Goal: Task Accomplishment & Management: Manage account settings

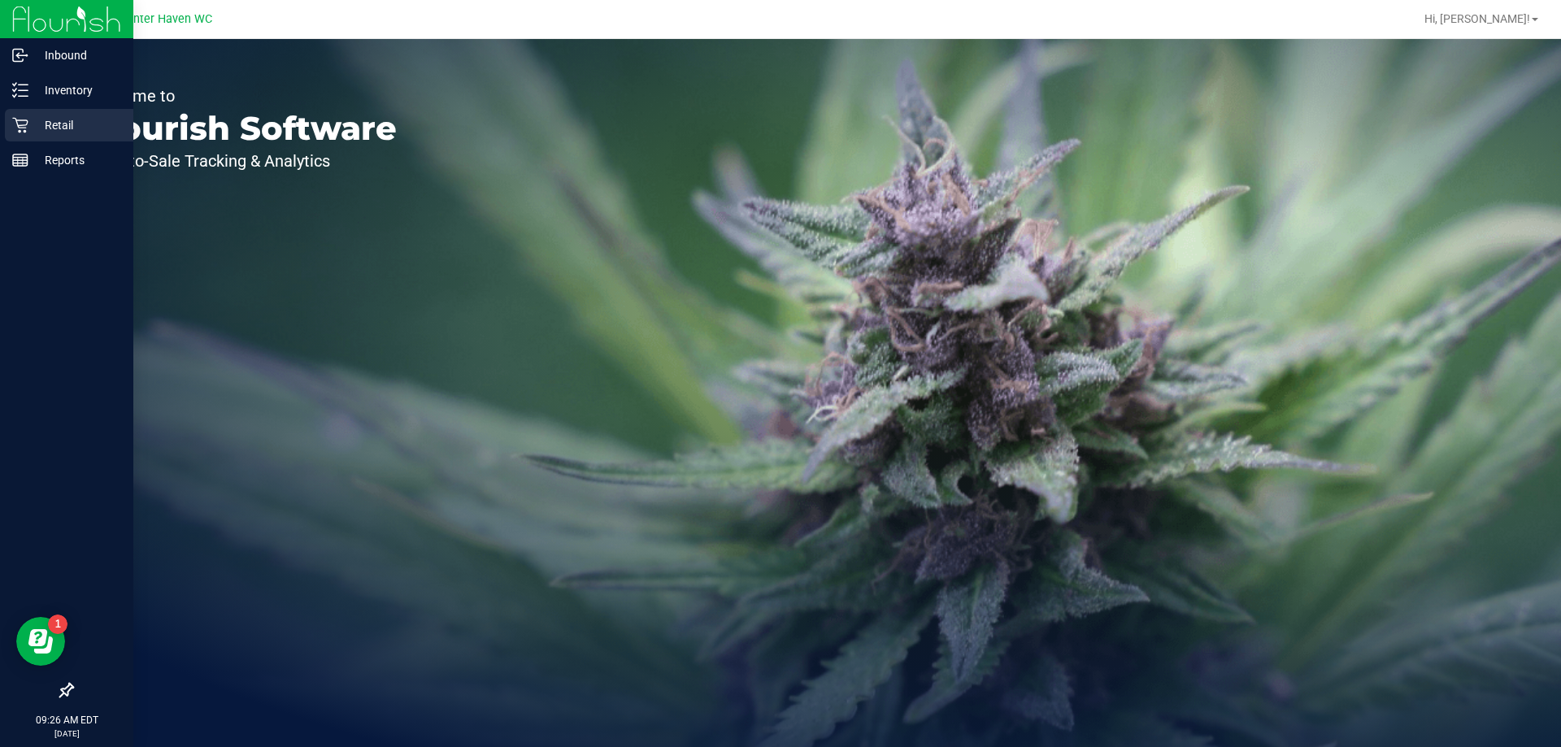
click at [50, 129] on p "Retail" at bounding box center [77, 125] width 98 height 20
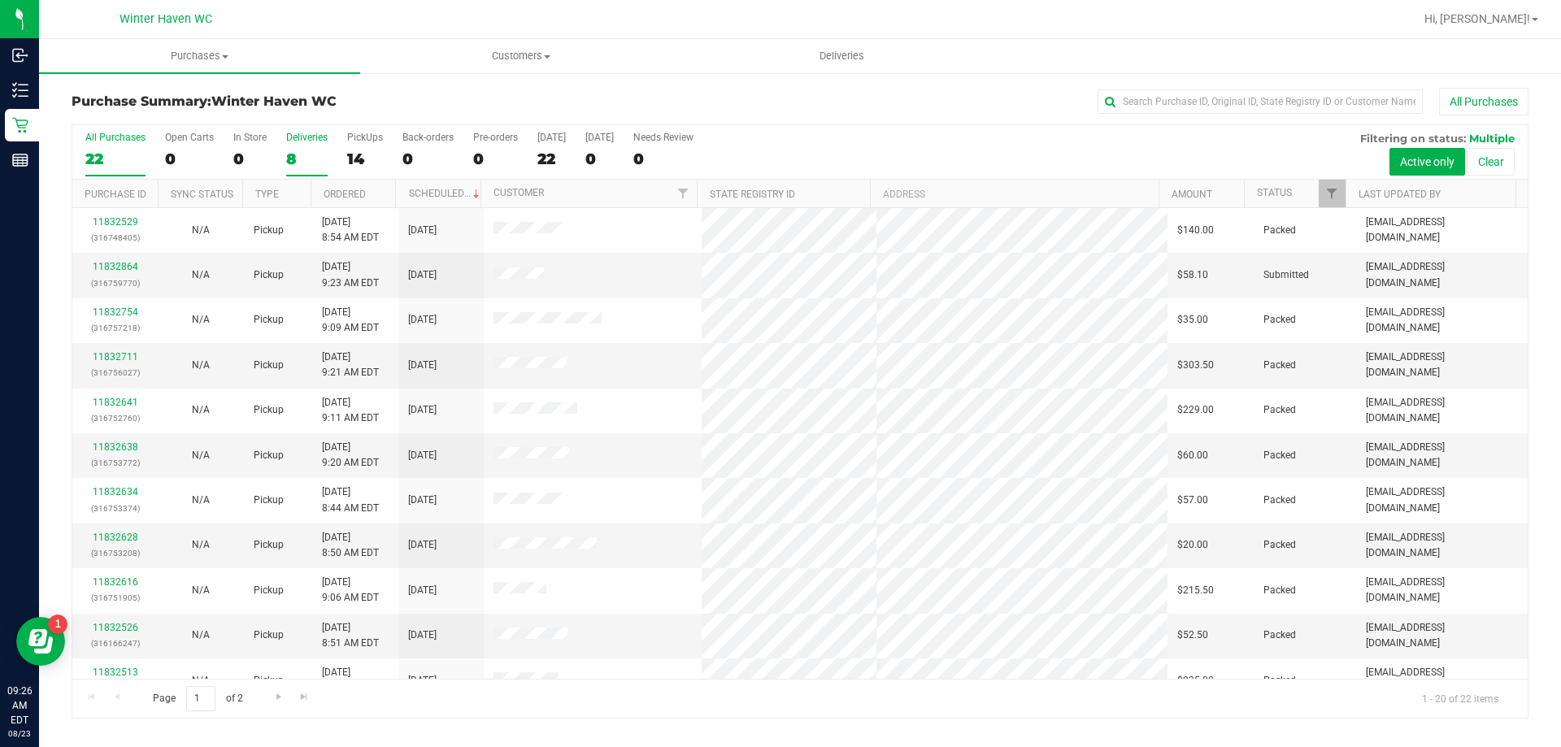
click at [291, 150] on div "8" at bounding box center [306, 159] width 41 height 19
click at [0, 0] on input "Deliveries 8" at bounding box center [0, 0] width 0 height 0
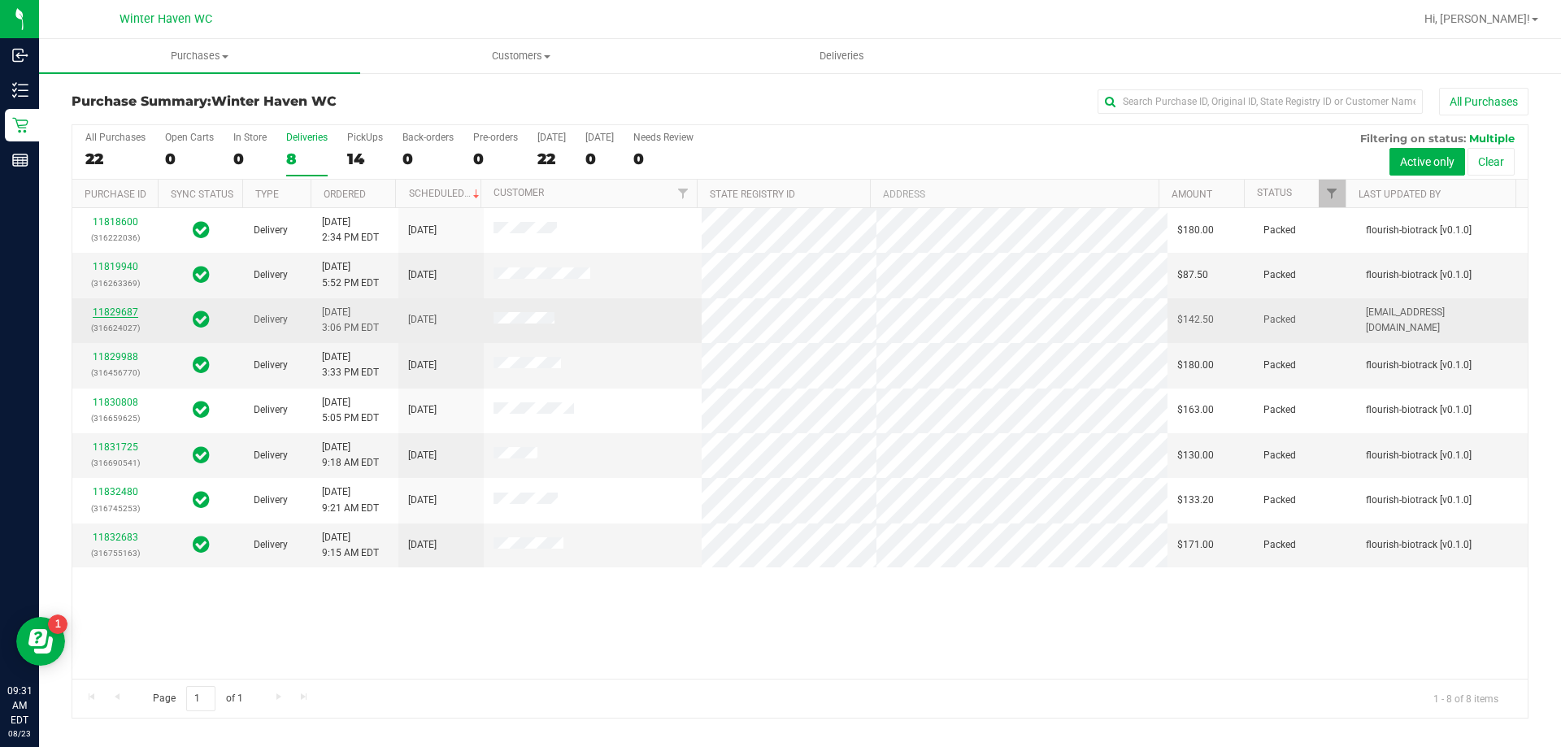
click at [105, 309] on link "11829687" at bounding box center [116, 311] width 46 height 11
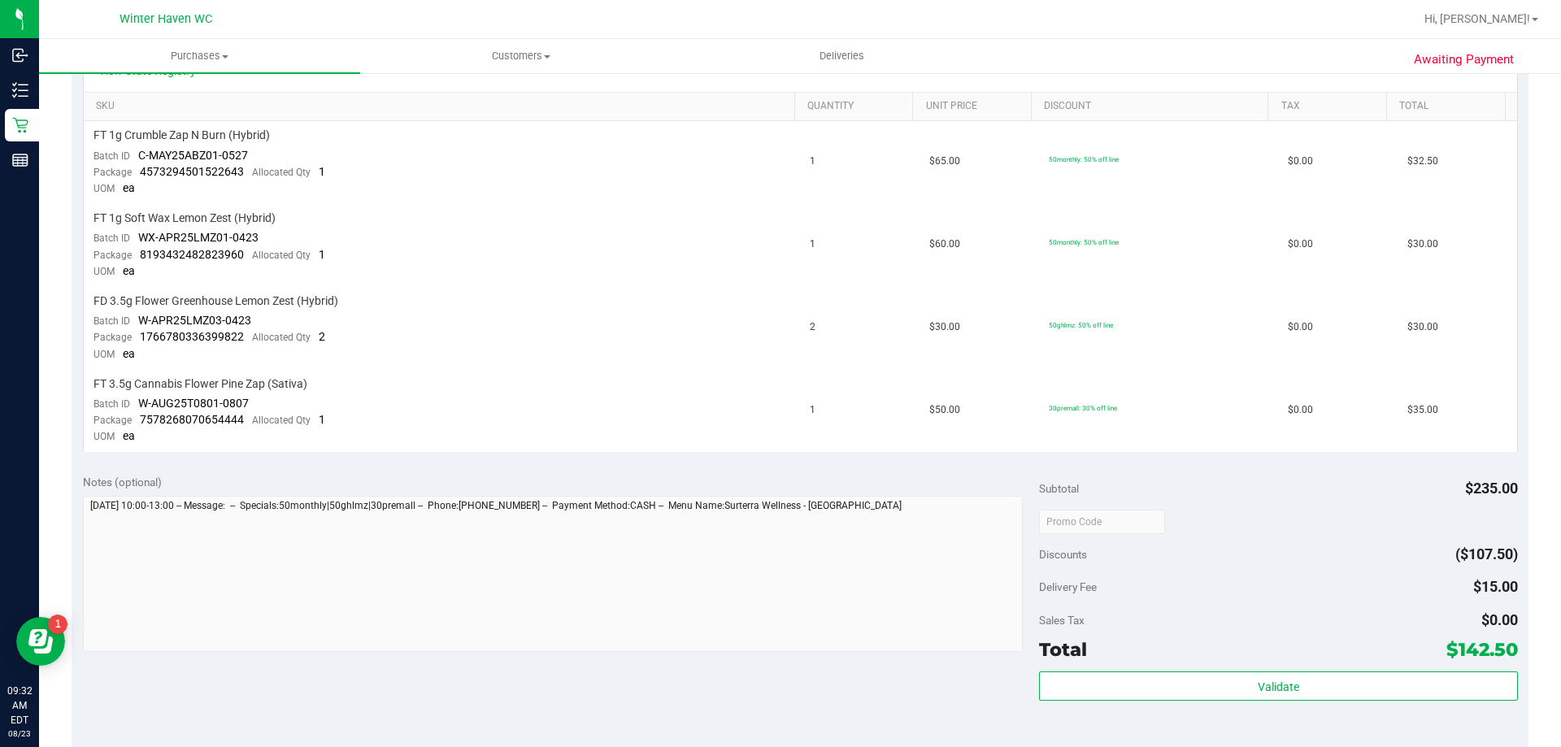
scroll to position [488, 0]
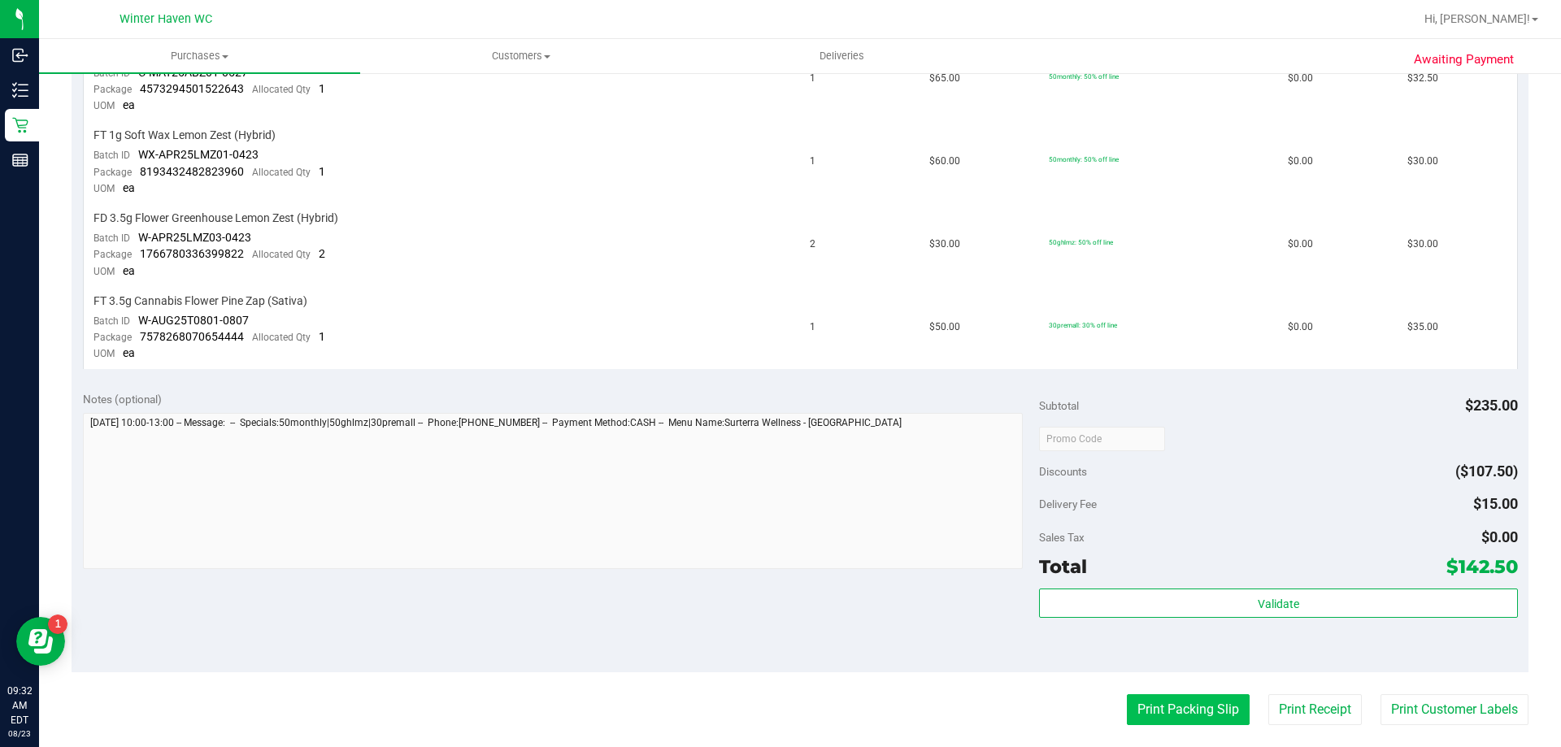
click at [1176, 724] on button "Print Packing Slip" at bounding box center [1188, 709] width 123 height 31
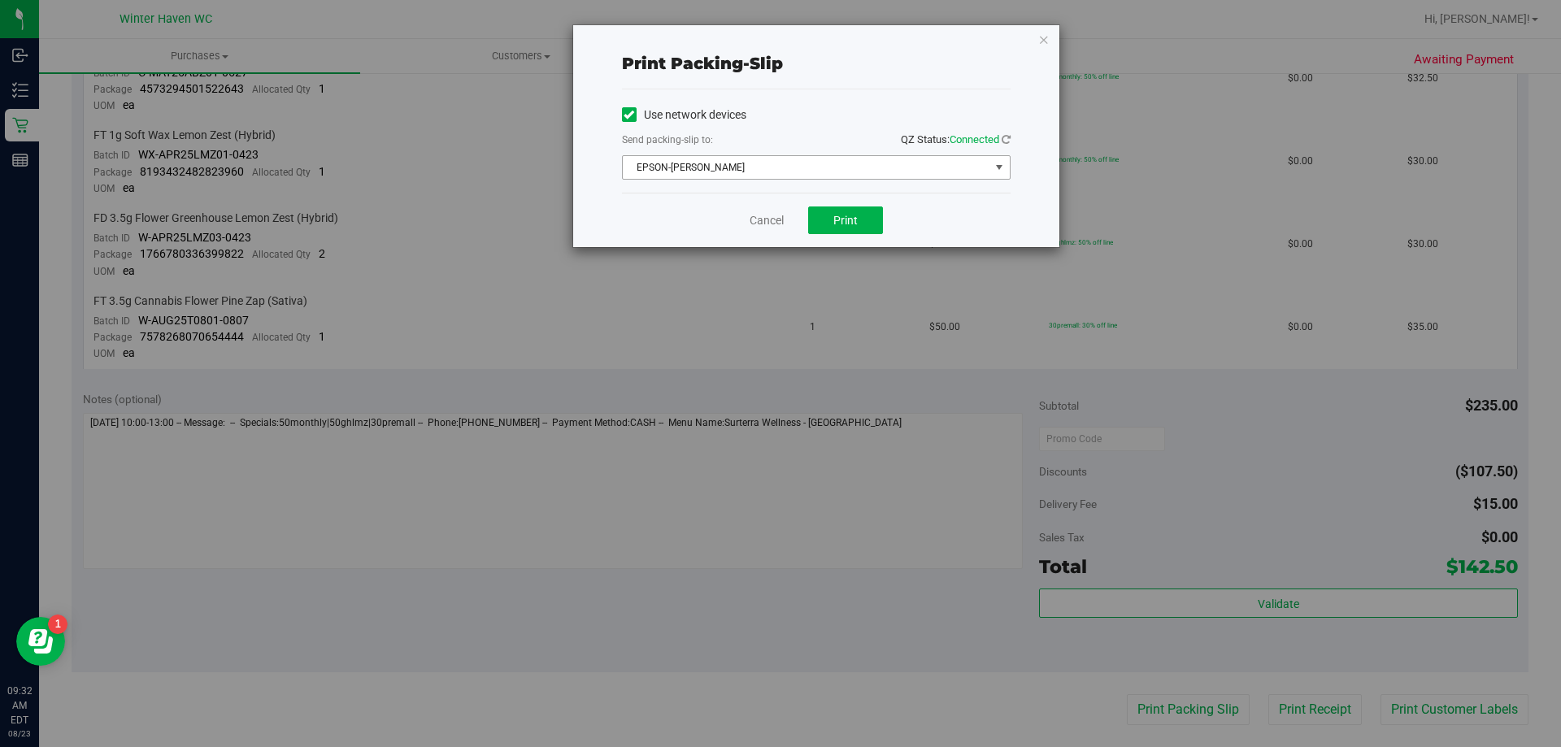
click at [821, 176] on span "EPSON-[PERSON_NAME]" at bounding box center [806, 167] width 367 height 23
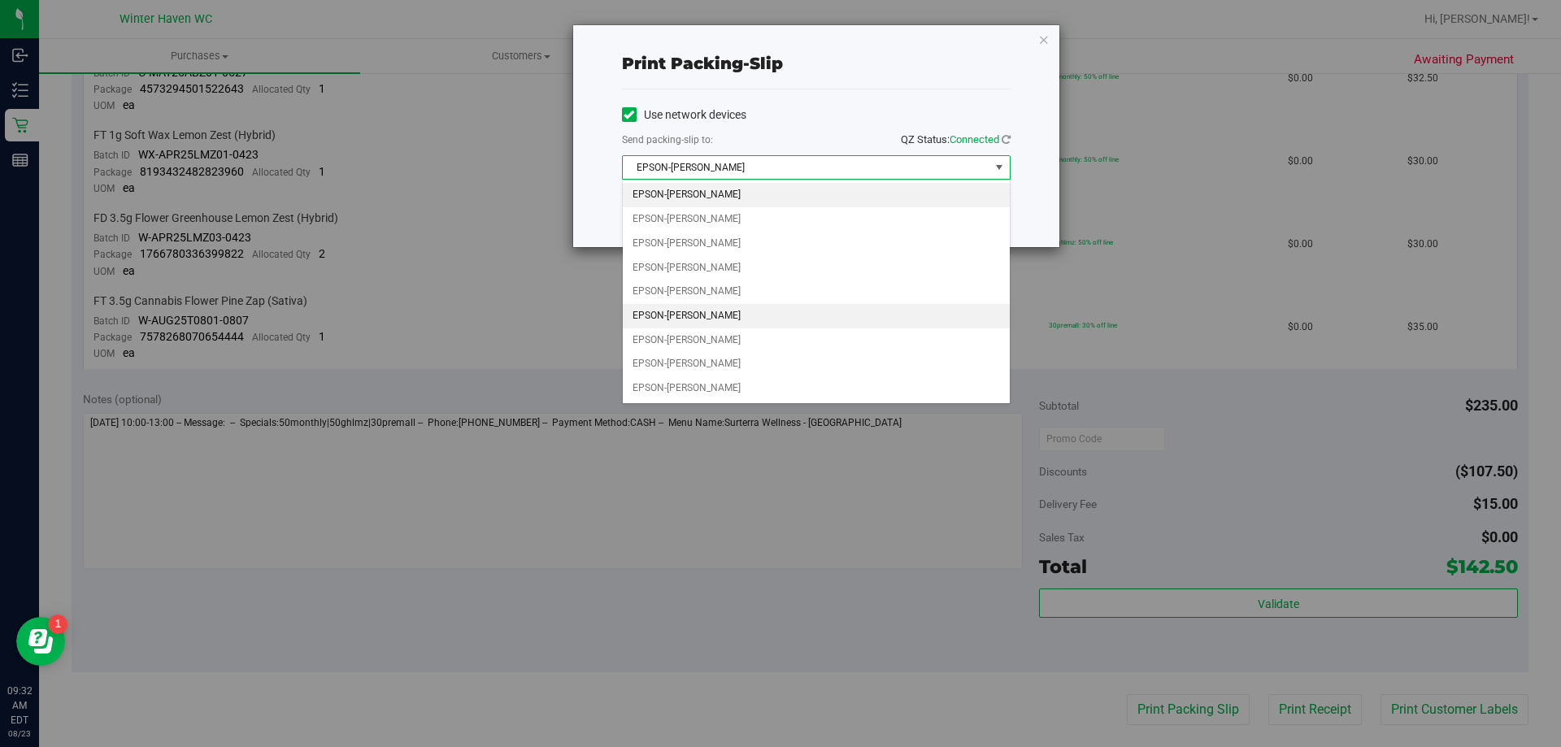
click at [702, 312] on li "EPSON-[PERSON_NAME]" at bounding box center [816, 316] width 387 height 24
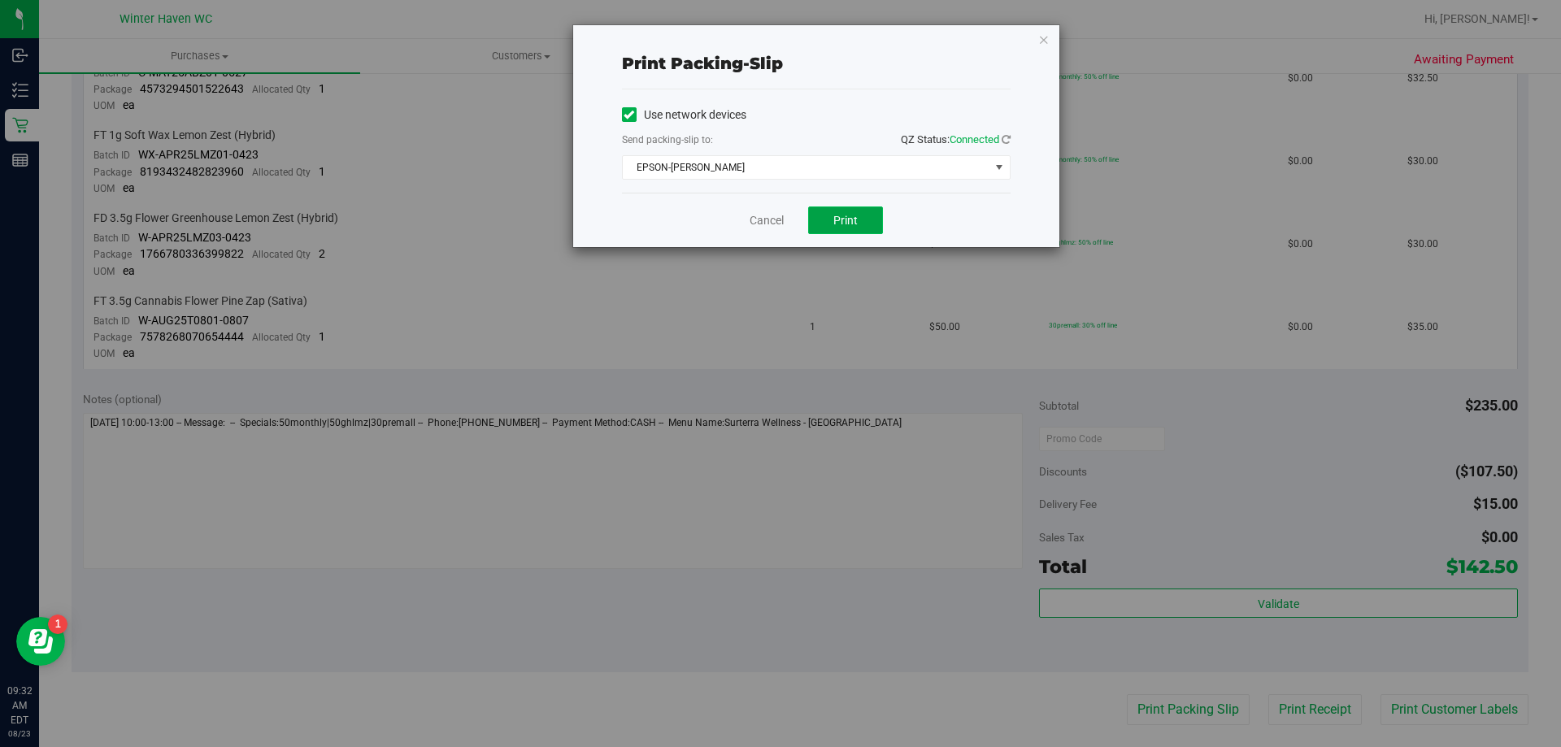
click at [845, 223] on span "Print" at bounding box center [845, 220] width 24 height 13
click at [750, 217] on link "Cancel" at bounding box center [767, 220] width 34 height 17
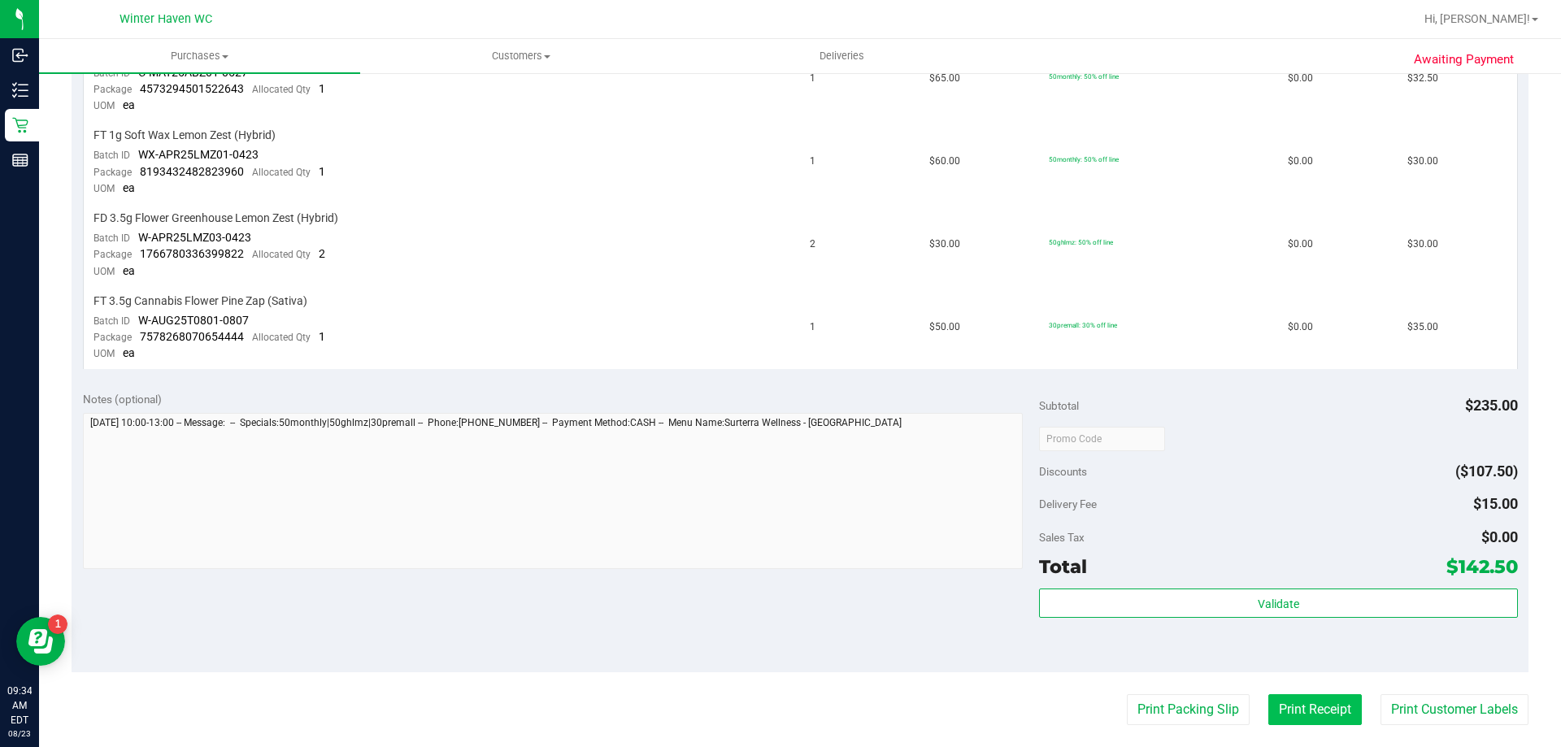
click at [1305, 709] on button "Print Receipt" at bounding box center [1314, 709] width 93 height 31
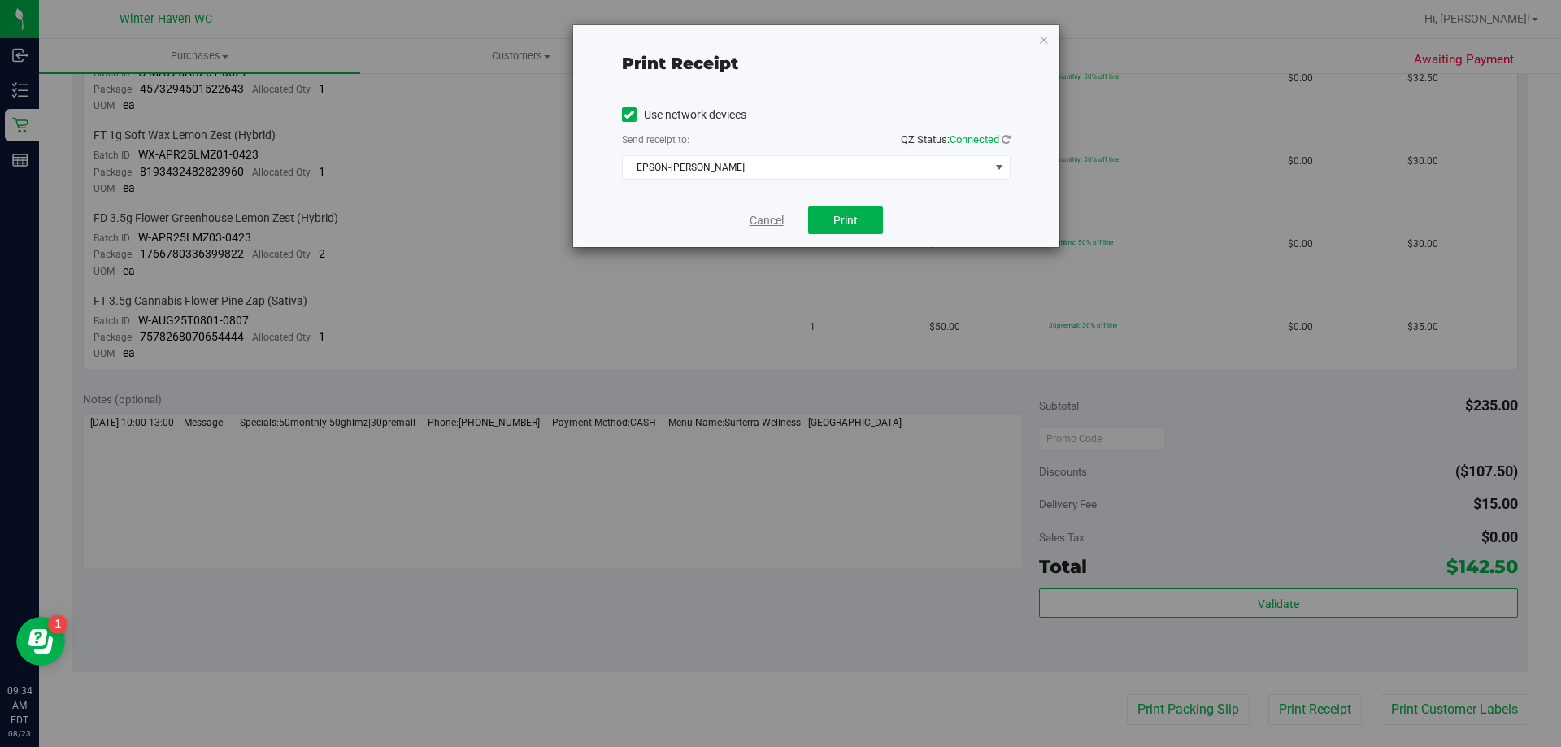
click at [776, 213] on link "Cancel" at bounding box center [767, 220] width 34 height 17
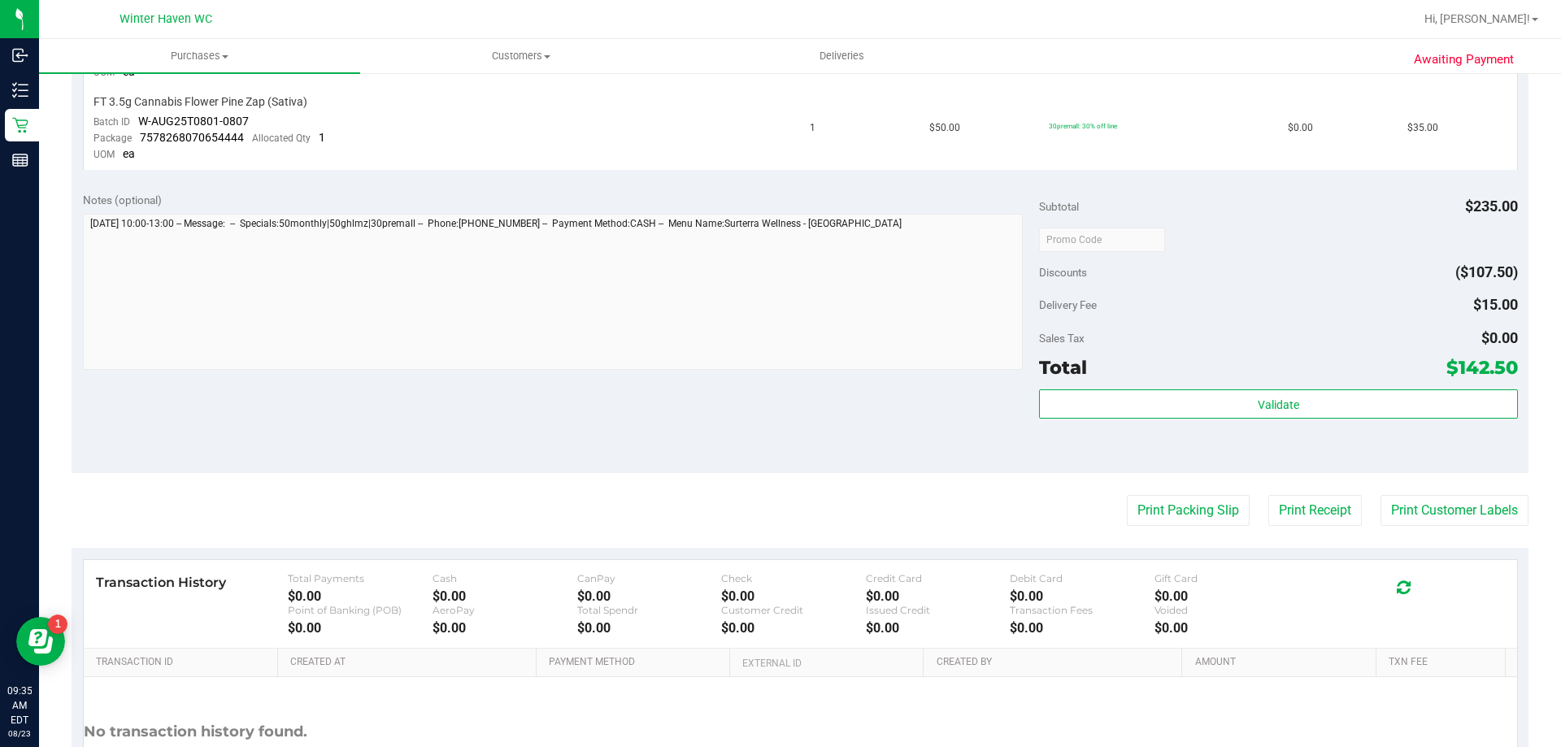
scroll to position [732, 0]
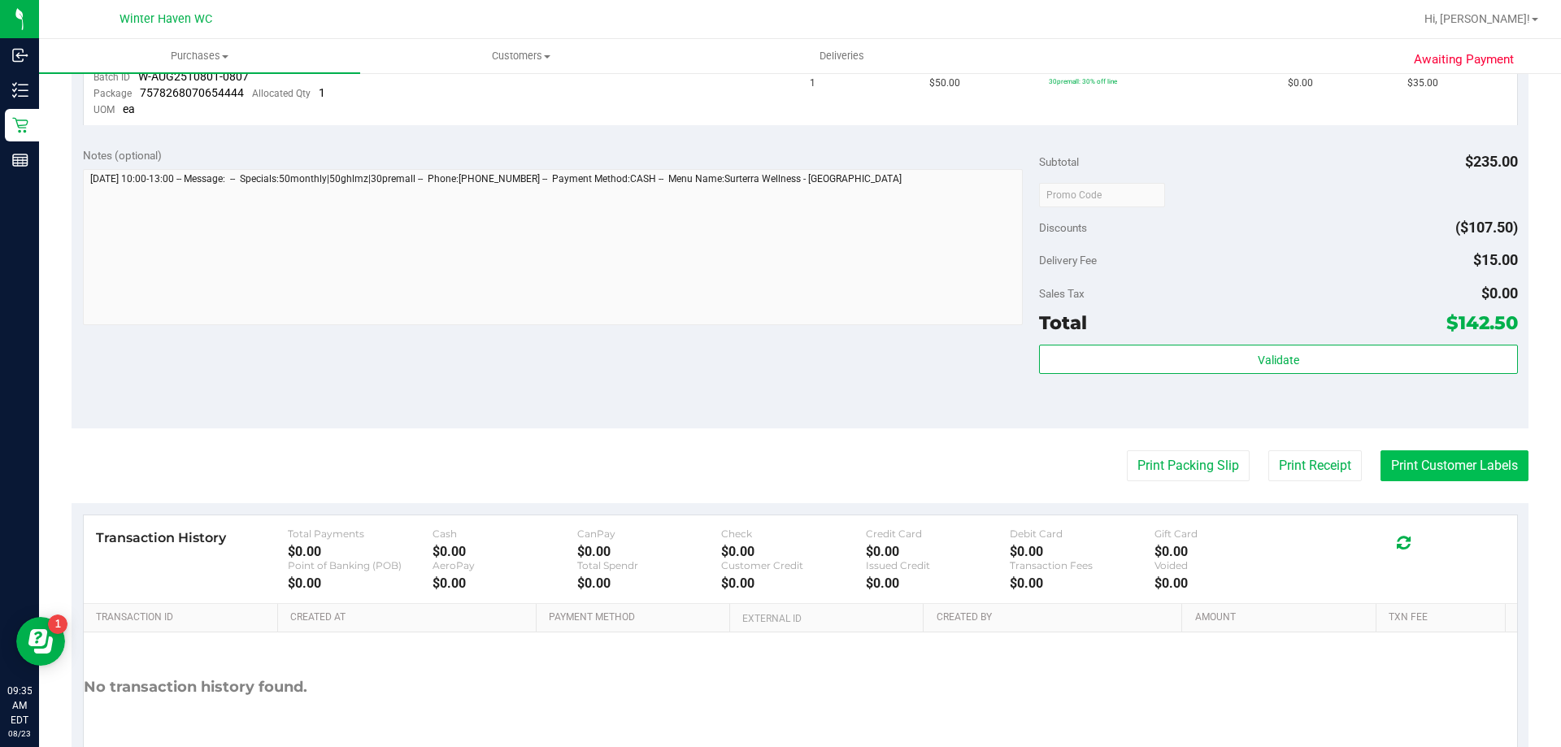
click at [1380, 472] on button "Print Customer Labels" at bounding box center [1454, 465] width 148 height 31
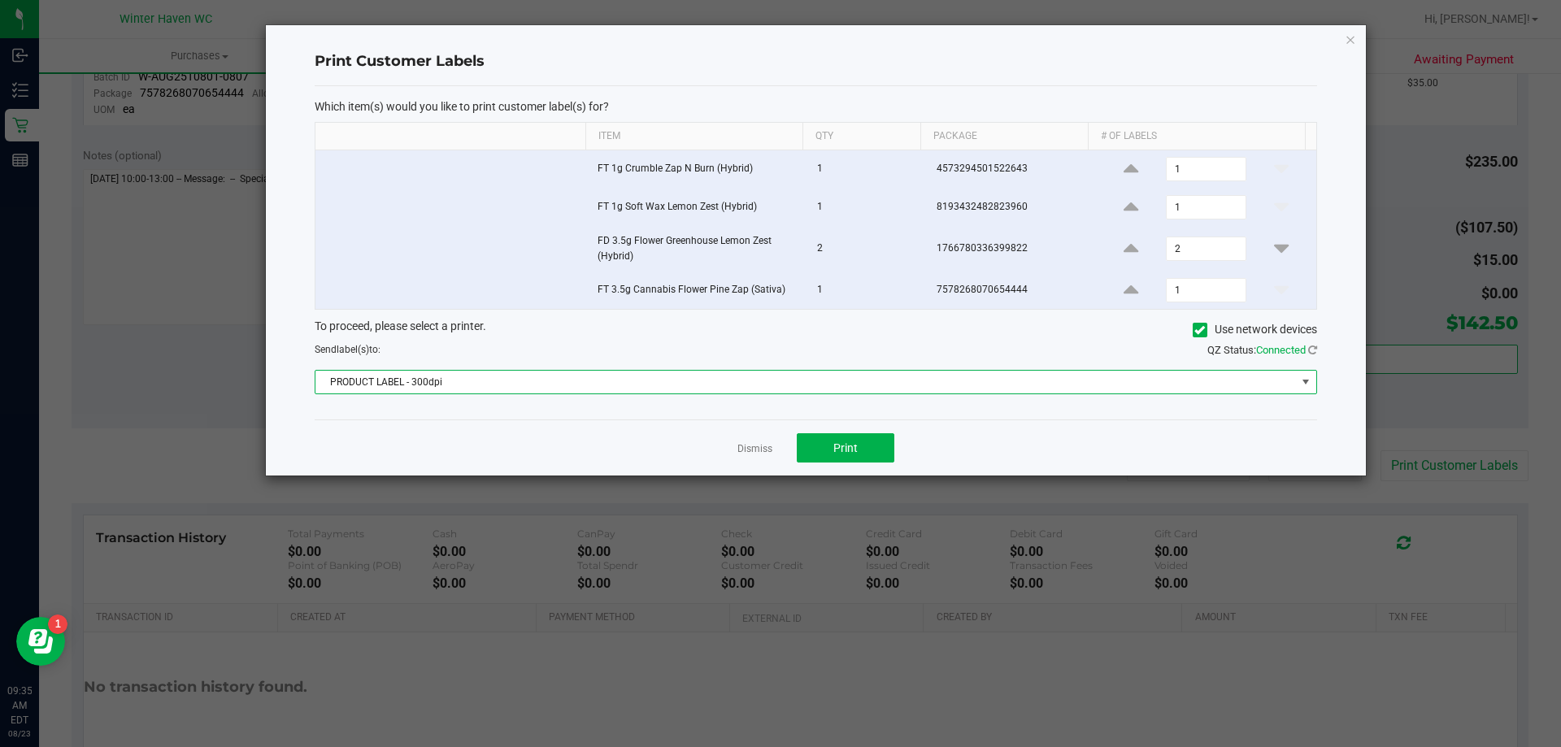
click at [792, 388] on span "PRODUCT LABEL - 300dpi" at bounding box center [805, 382] width 980 height 23
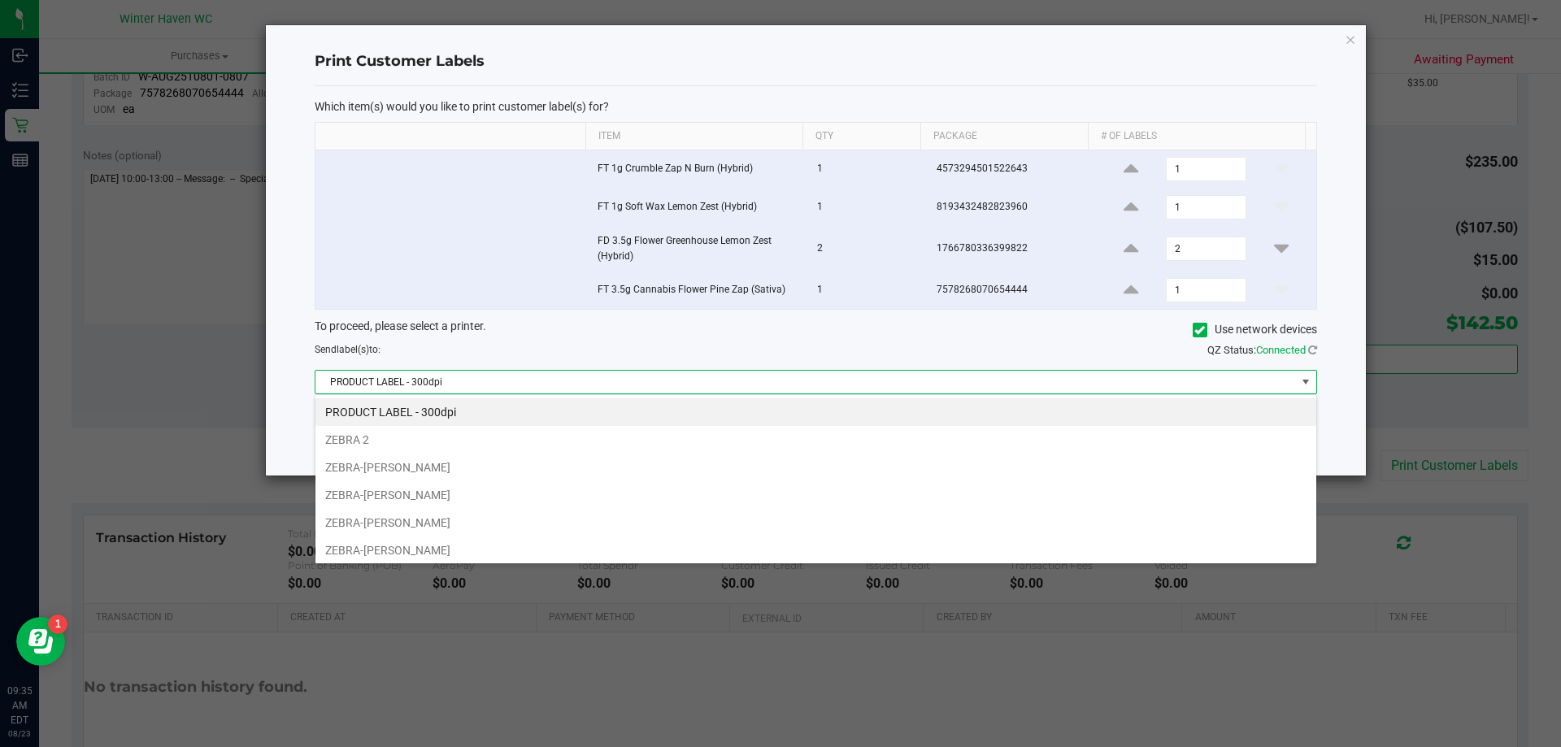
scroll to position [24, 1002]
click at [480, 491] on li "ZEBRA-[PERSON_NAME]" at bounding box center [815, 495] width 1001 height 28
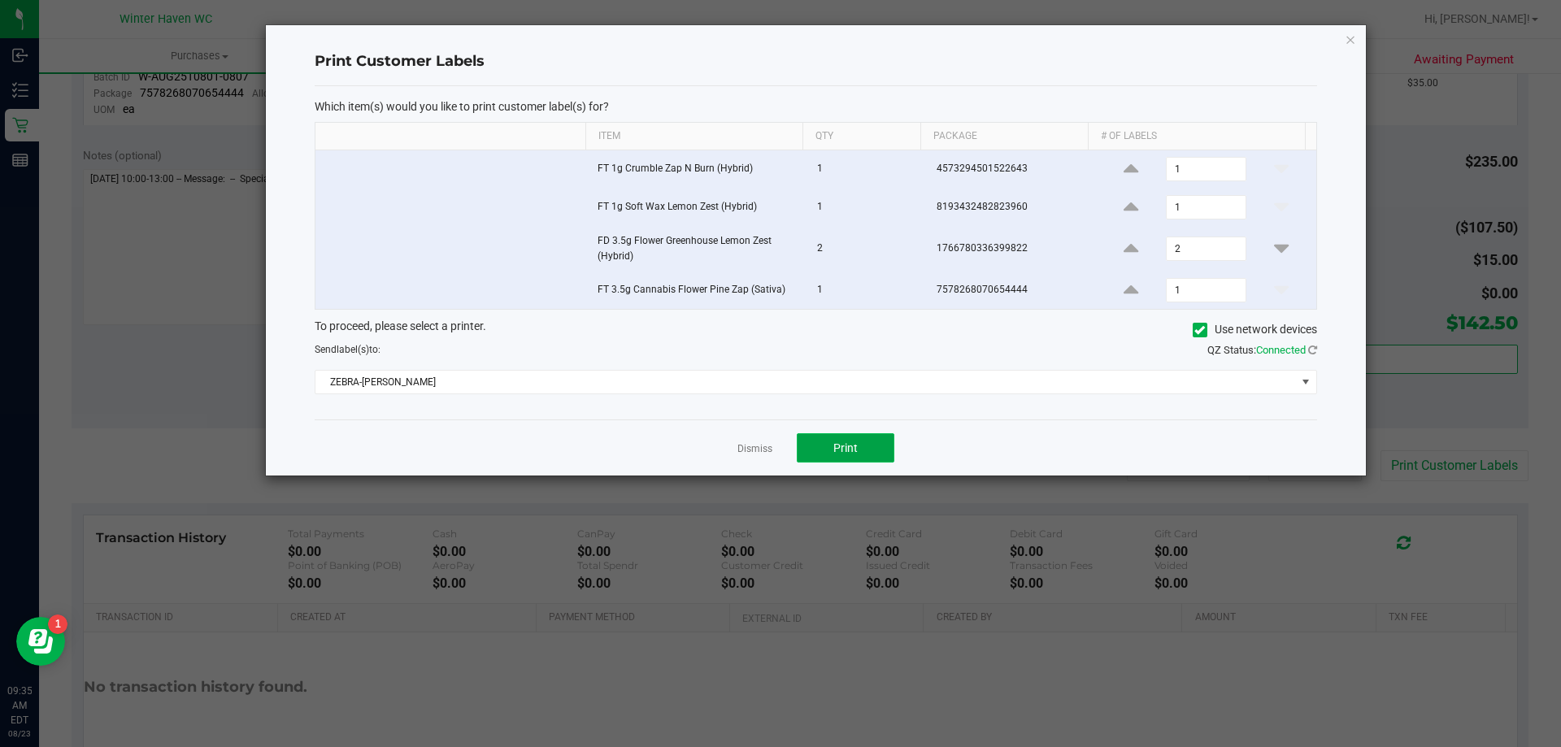
click at [829, 446] on button "Print" at bounding box center [846, 447] width 98 height 29
click at [743, 448] on link "Dismiss" at bounding box center [754, 449] width 35 height 14
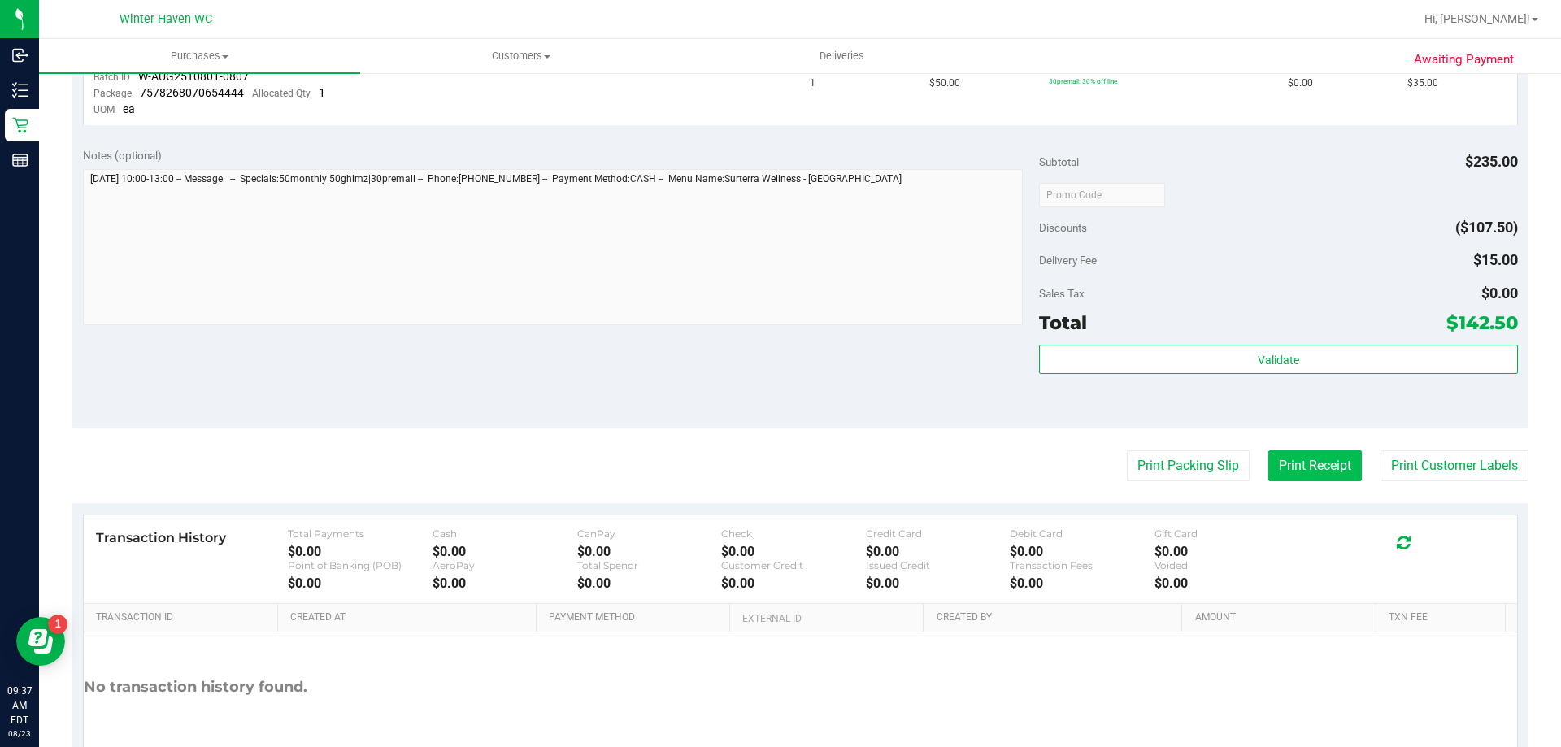
drag, startPoint x: 1433, startPoint y: 471, endPoint x: 1303, endPoint y: 466, distance: 130.2
click at [1303, 466] on div "Print Packing Slip Print Receipt Print Customer Labels" at bounding box center [800, 465] width 1457 height 31
click at [1303, 466] on button "Print Receipt" at bounding box center [1314, 465] width 93 height 31
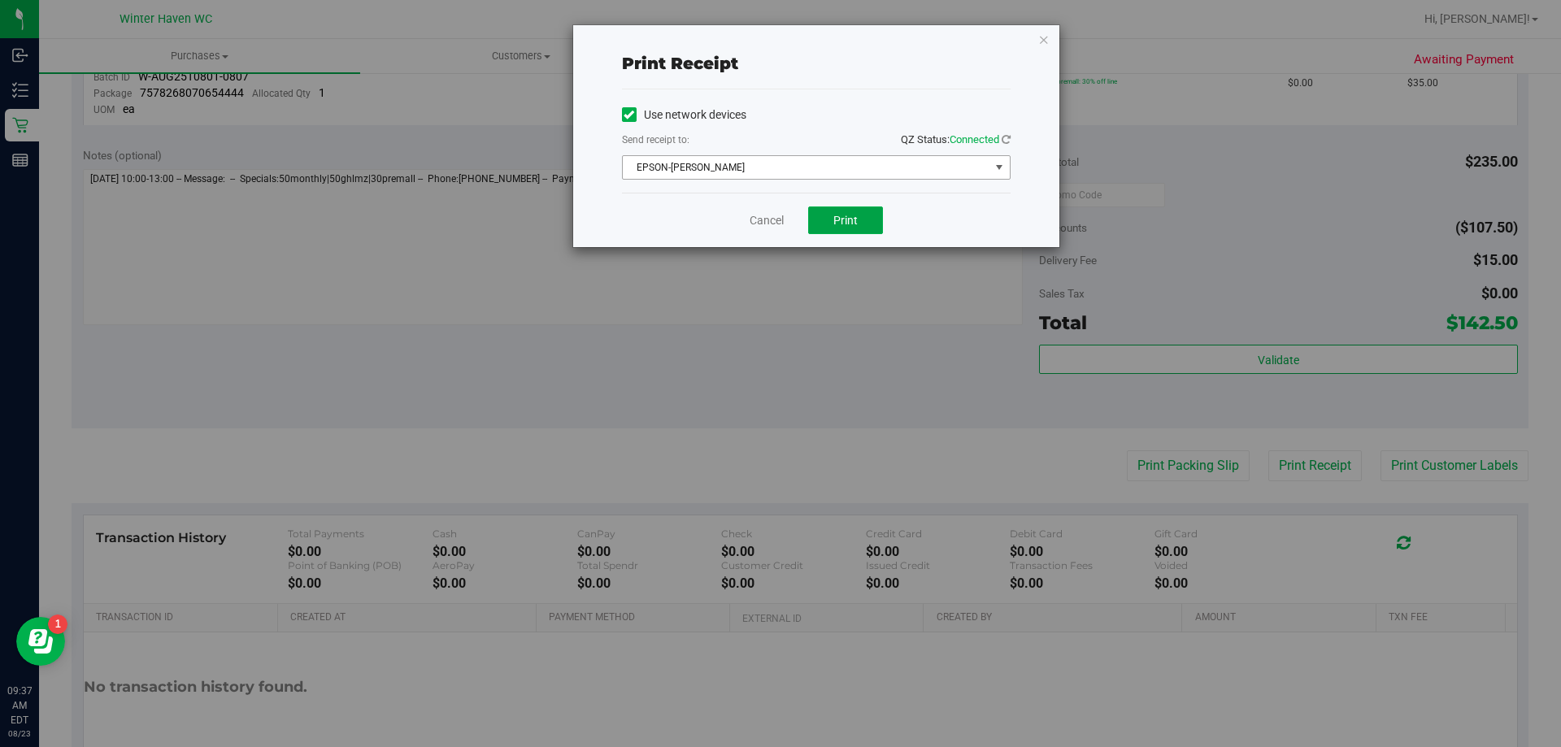
drag, startPoint x: 838, startPoint y: 208, endPoint x: 925, endPoint y: 166, distance: 96.7
click at [927, 166] on div "Print receipt Use network devices Send receipt to: QZ Status: Connected EPSON-[…" at bounding box center [816, 136] width 486 height 222
click at [858, 215] on button "Print" at bounding box center [845, 220] width 75 height 28
click at [757, 220] on link "Cancel" at bounding box center [767, 220] width 34 height 17
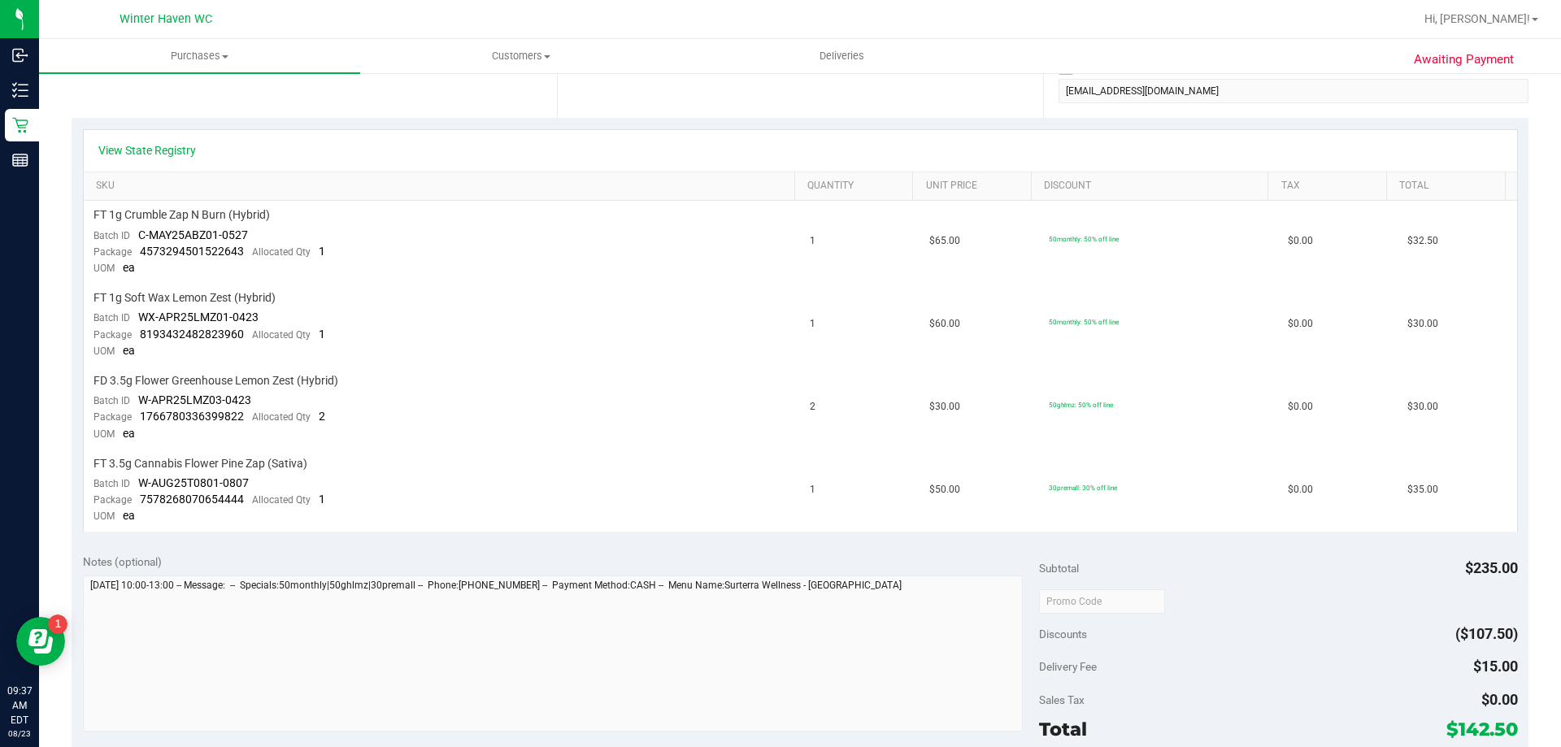
scroll to position [0, 0]
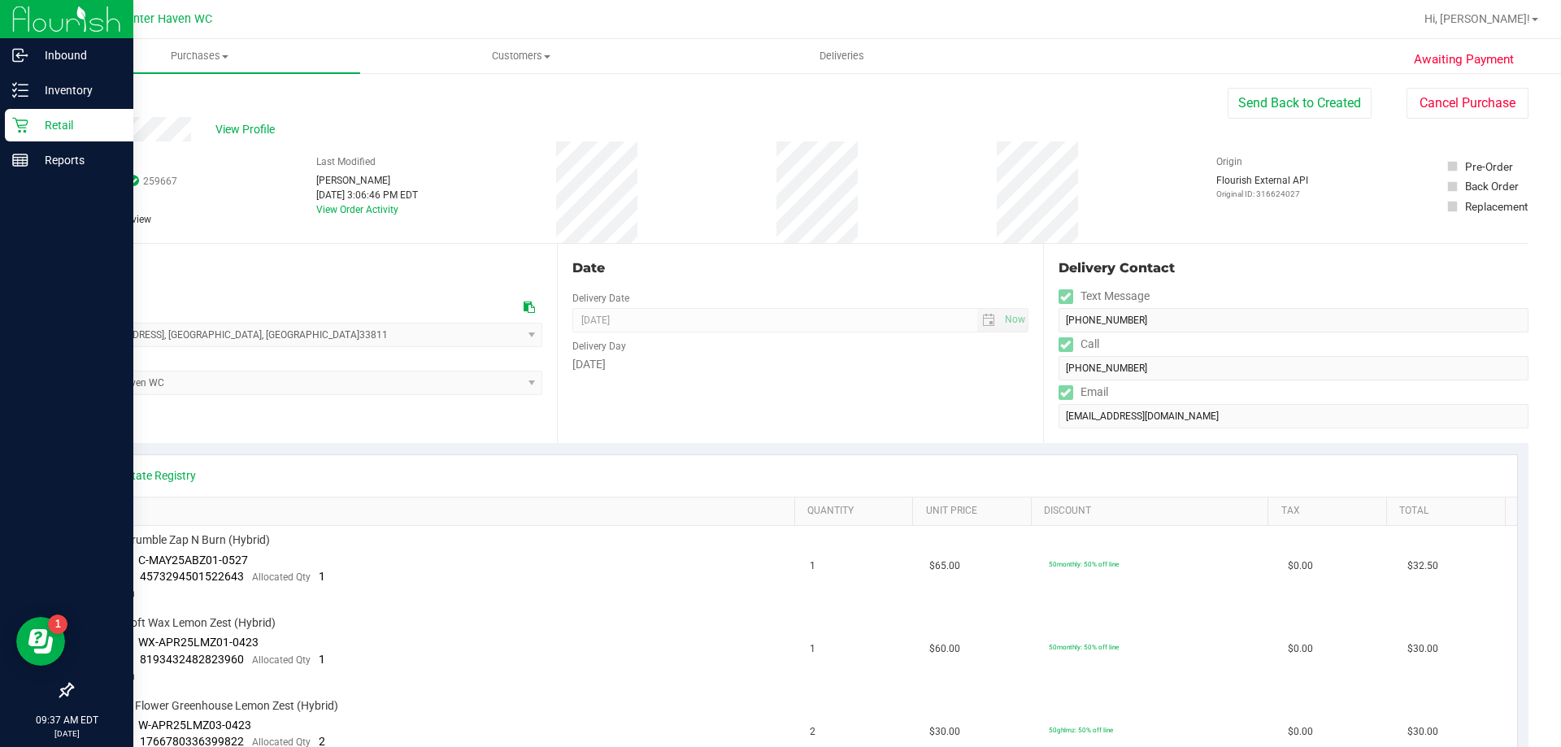
click at [15, 126] on icon at bounding box center [20, 125] width 16 height 16
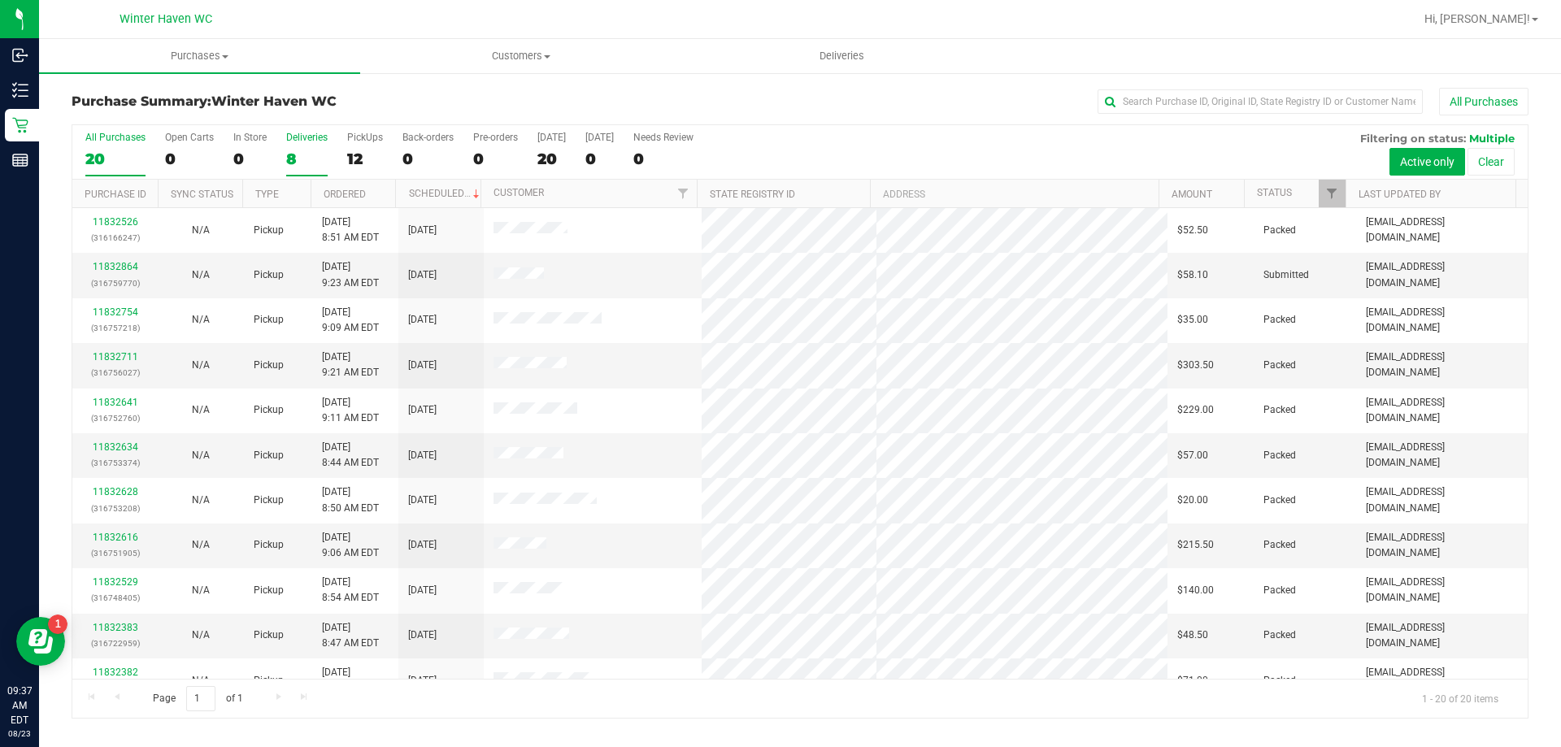
click at [290, 146] on label "Deliveries 8" at bounding box center [306, 154] width 41 height 45
click at [0, 0] on input "Deliveries 8" at bounding box center [0, 0] width 0 height 0
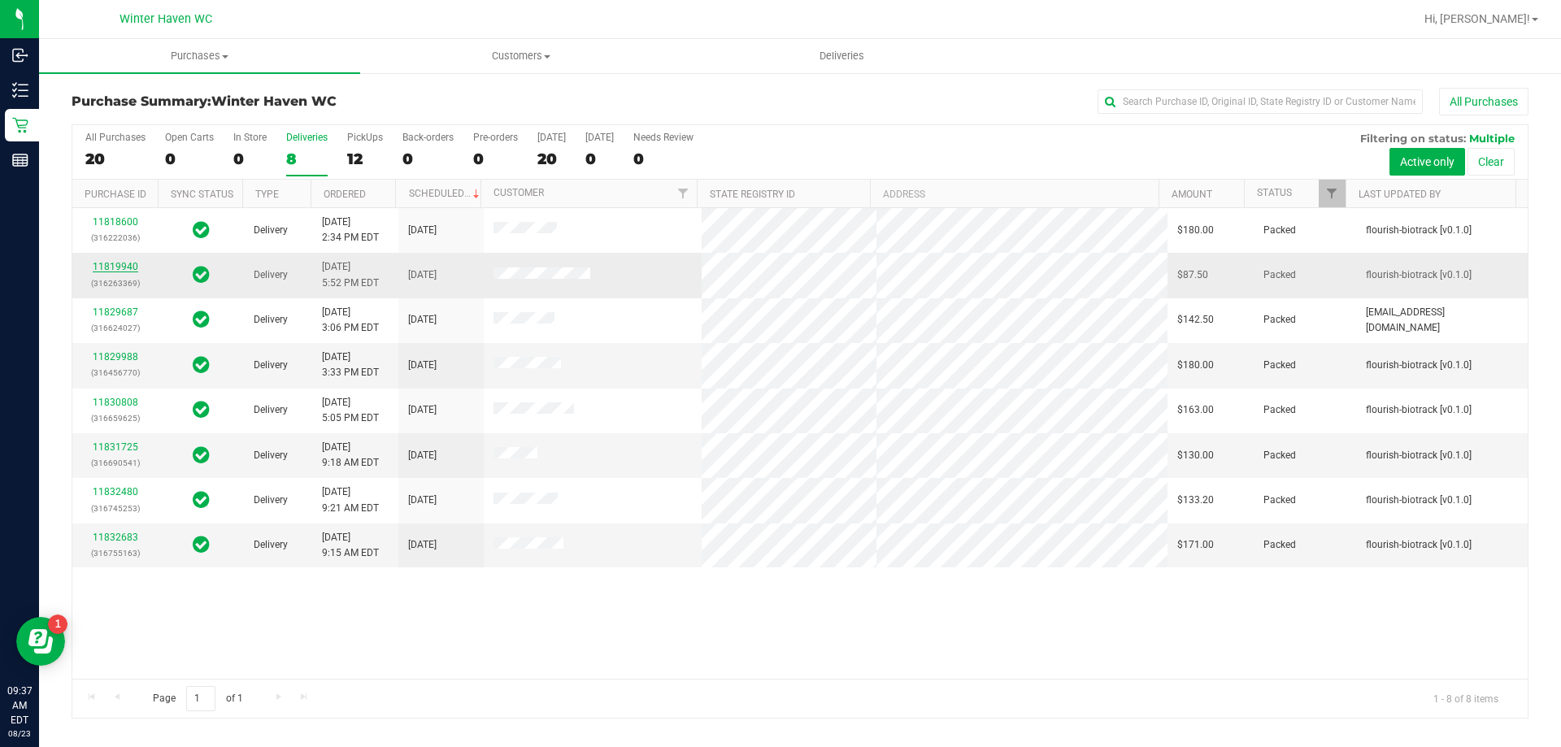
click at [120, 264] on link "11819940" at bounding box center [116, 266] width 46 height 11
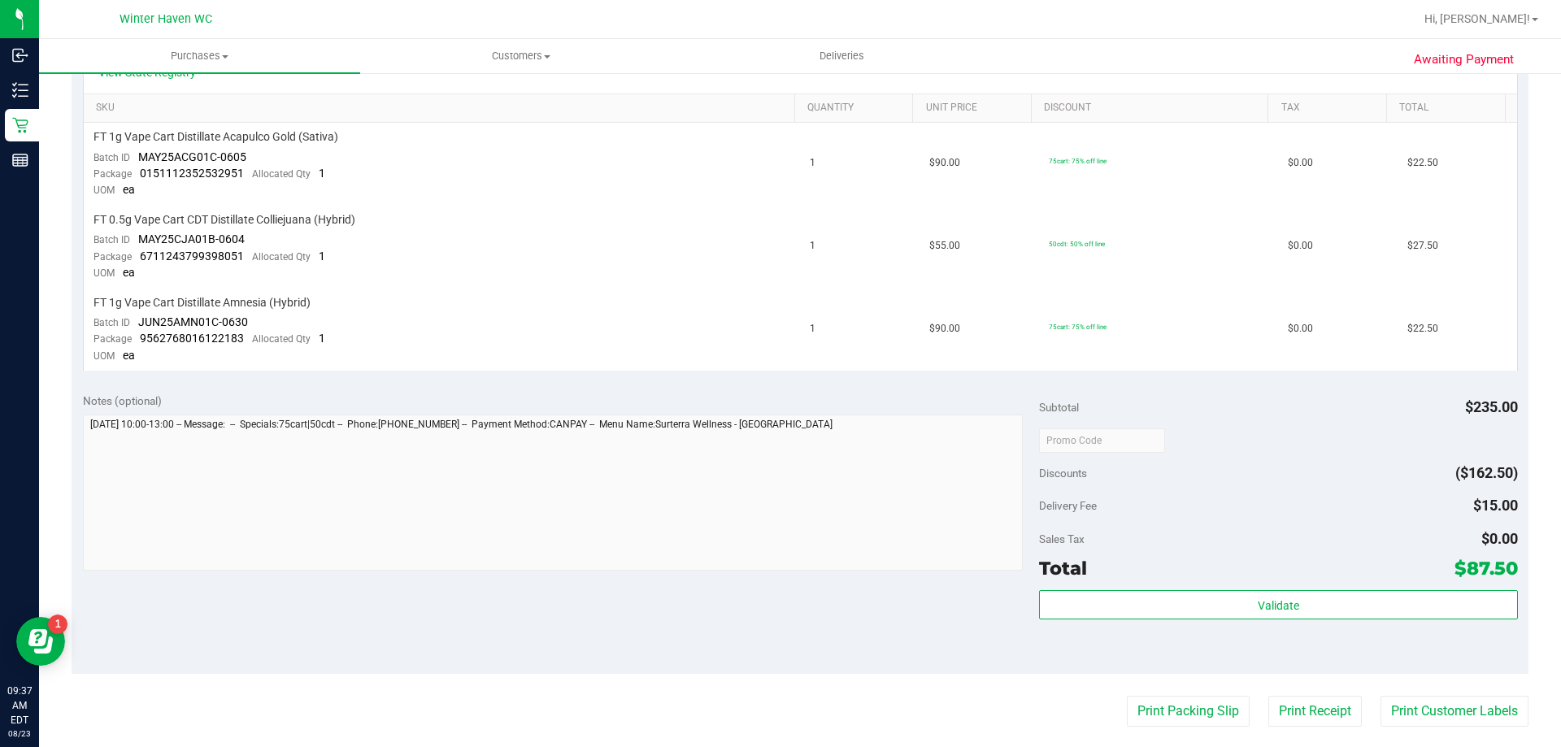
scroll to position [406, 0]
click at [1167, 698] on button "Print Packing Slip" at bounding box center [1188, 708] width 123 height 31
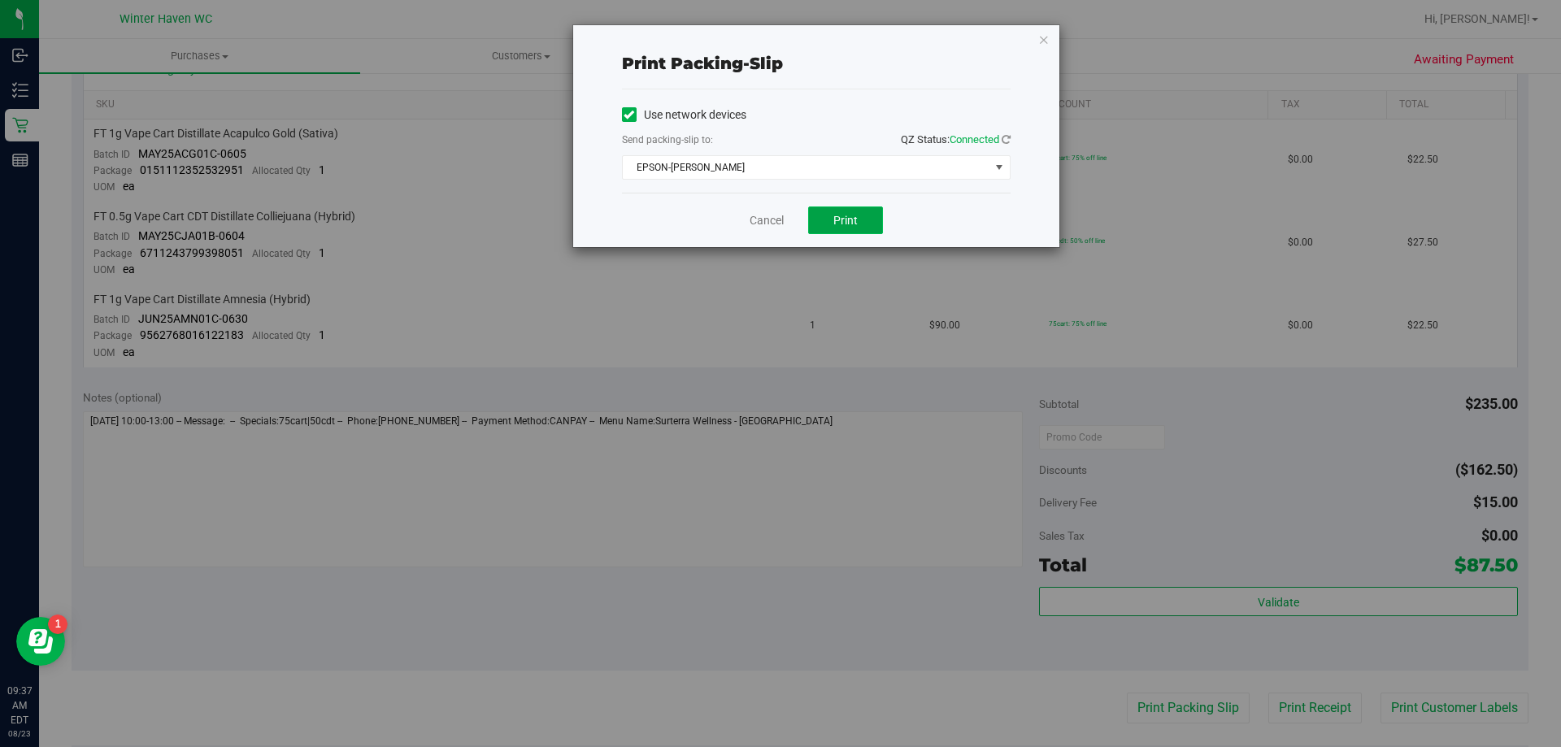
click at [867, 230] on button "Print" at bounding box center [845, 220] width 75 height 28
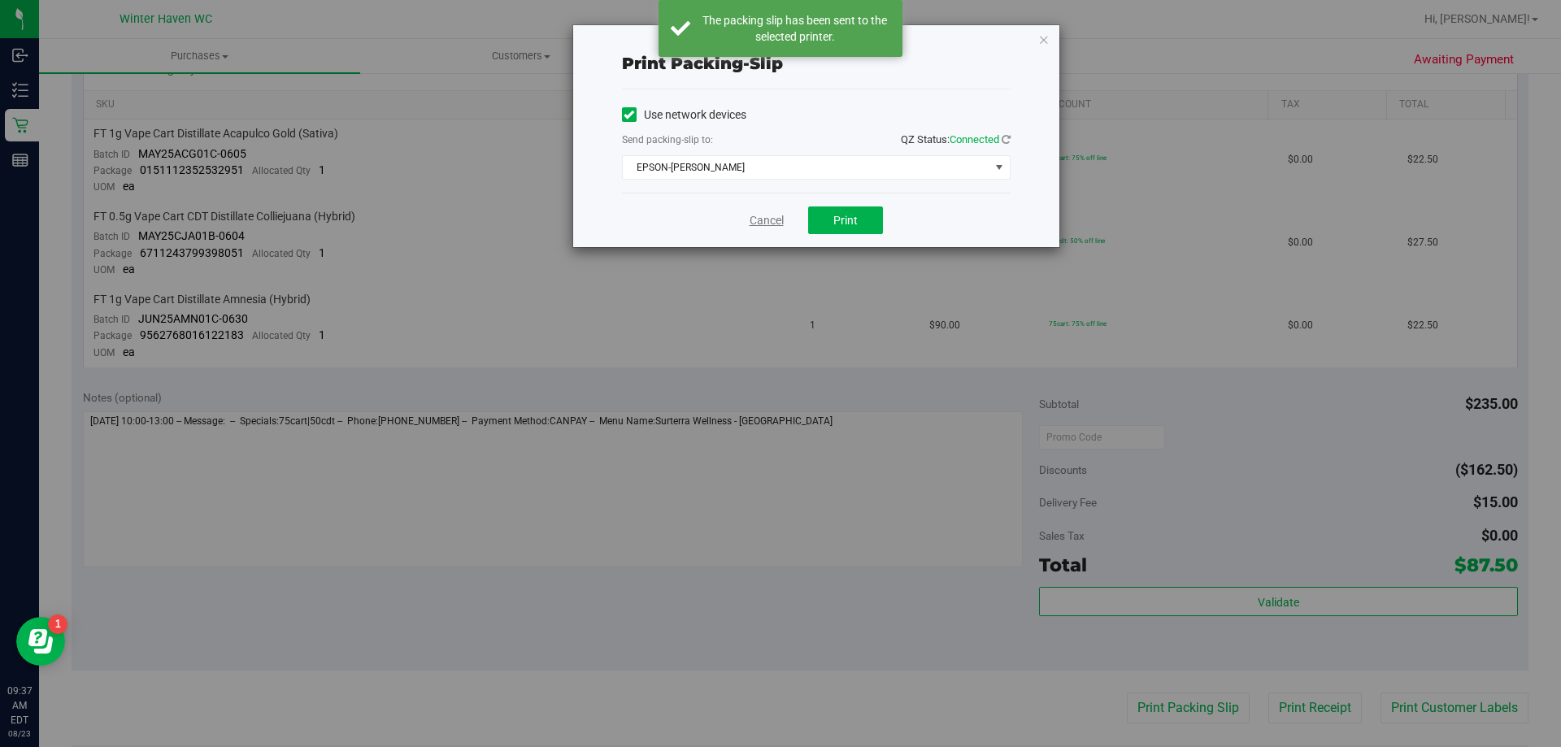
click at [767, 226] on link "Cancel" at bounding box center [767, 220] width 34 height 17
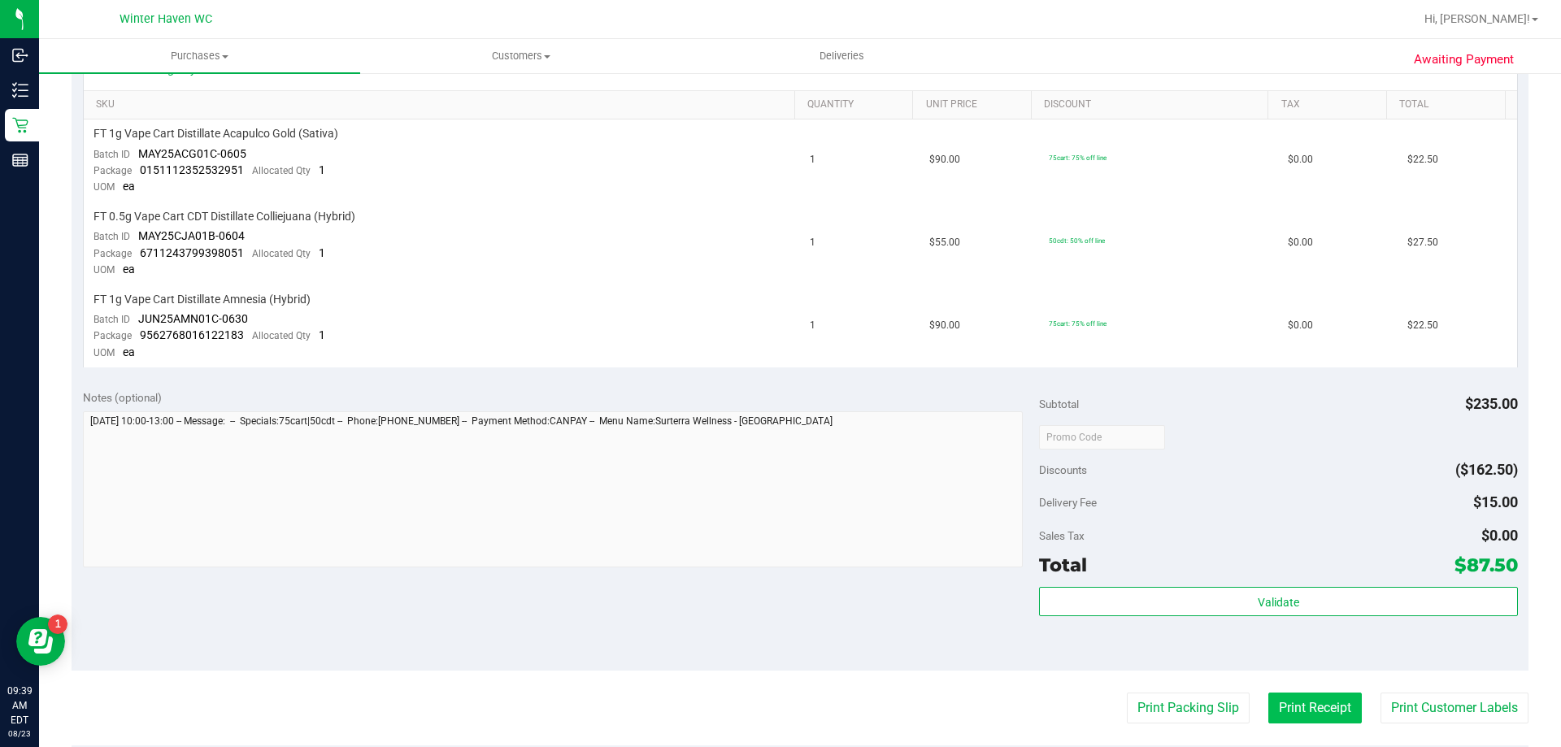
click at [1289, 710] on button "Print Receipt" at bounding box center [1314, 708] width 93 height 31
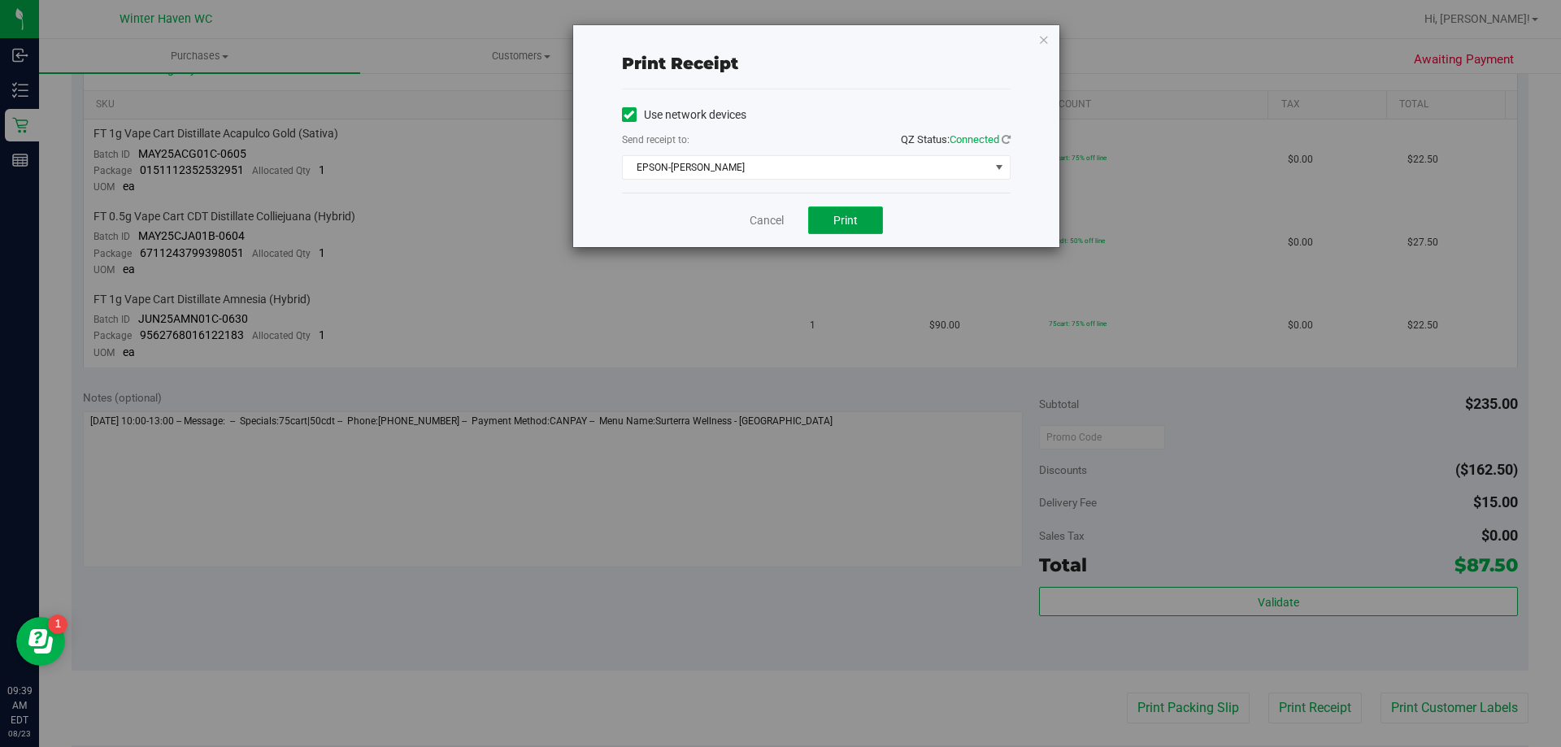
click at [838, 226] on span "Print" at bounding box center [845, 220] width 24 height 13
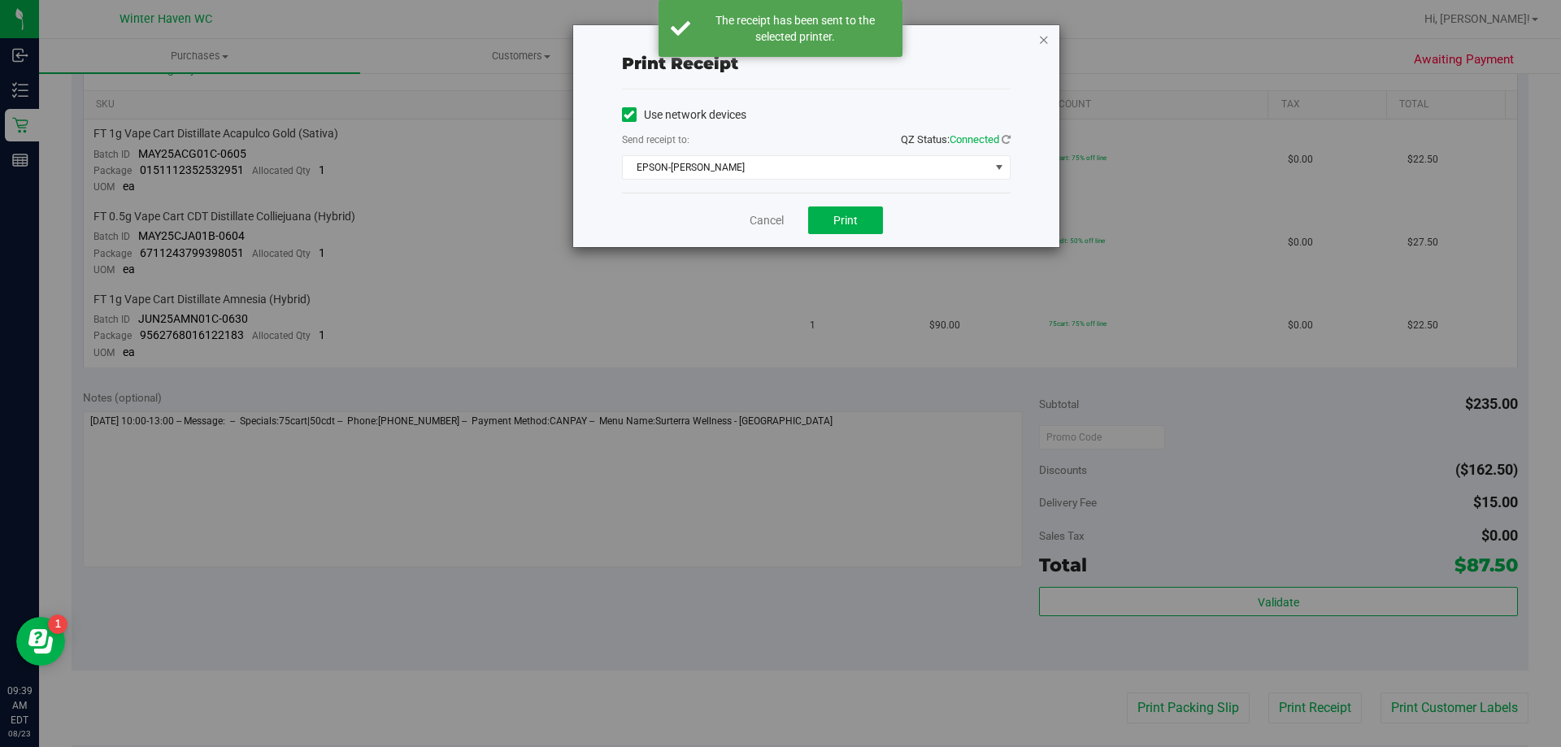
click at [1041, 37] on icon "button" at bounding box center [1043, 39] width 11 height 20
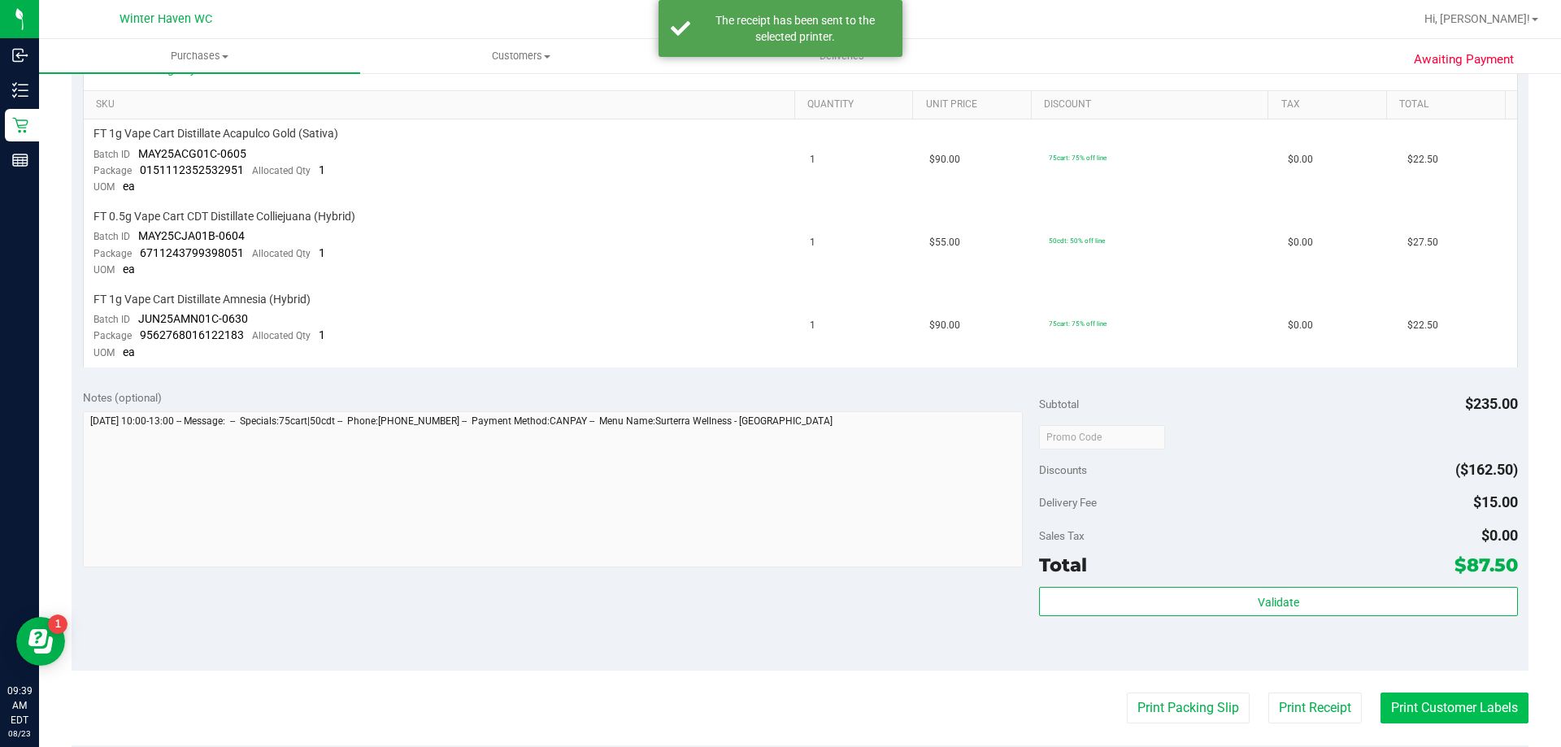
click at [1433, 708] on button "Print Customer Labels" at bounding box center [1454, 708] width 148 height 31
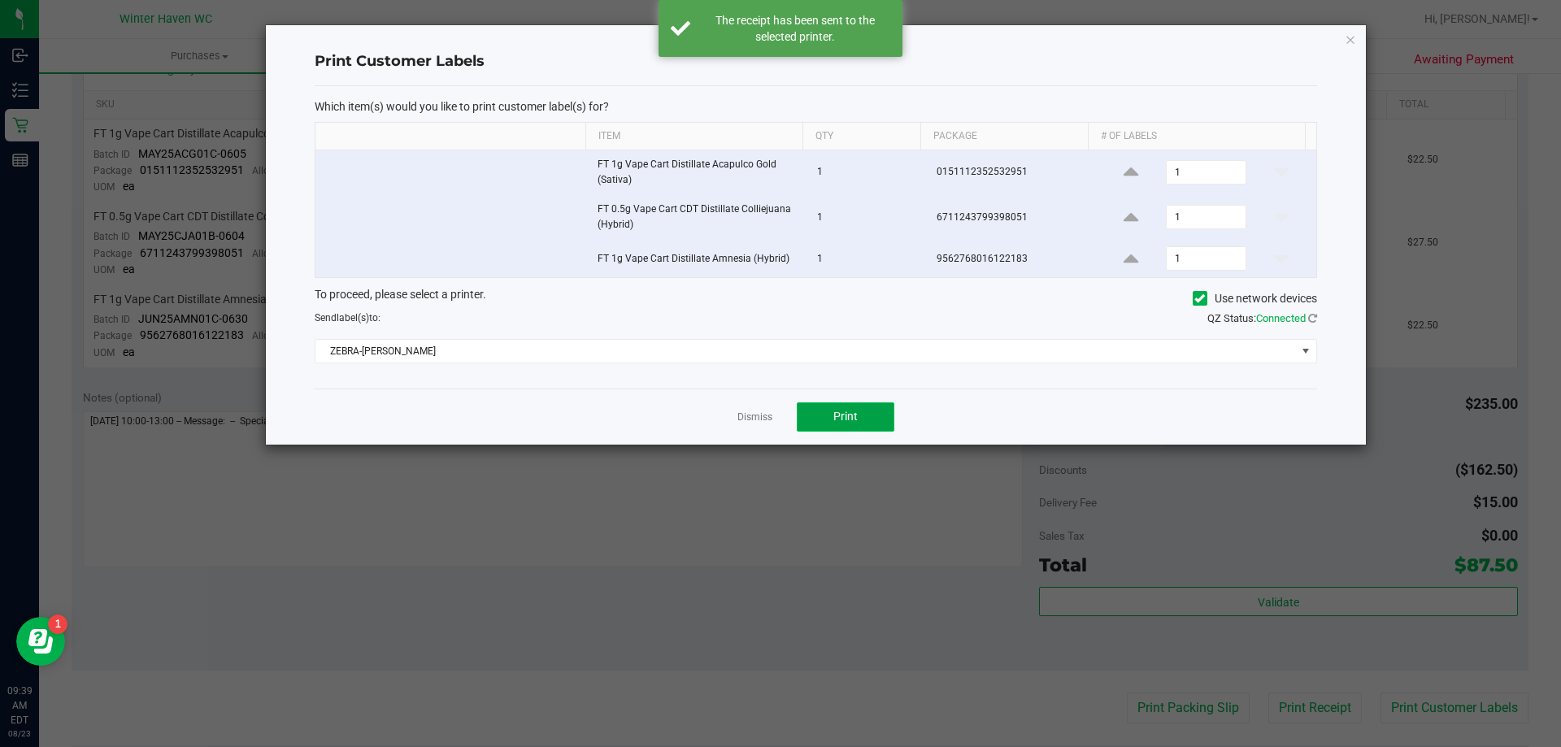
click at [803, 411] on button "Print" at bounding box center [846, 416] width 98 height 29
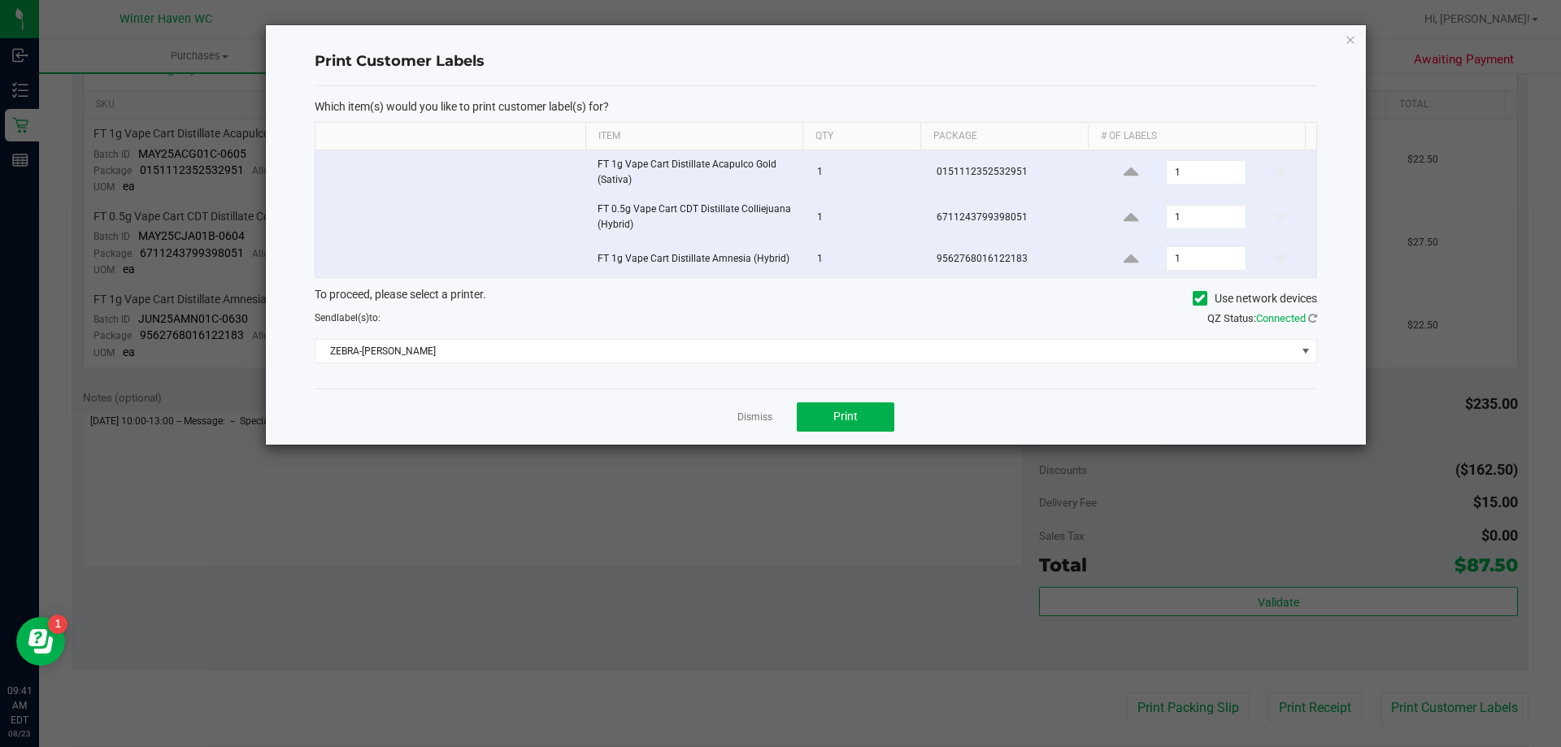
click at [769, 406] on div "Dismiss Print" at bounding box center [816, 417] width 1002 height 56
click at [762, 412] on link "Dismiss" at bounding box center [754, 418] width 35 height 14
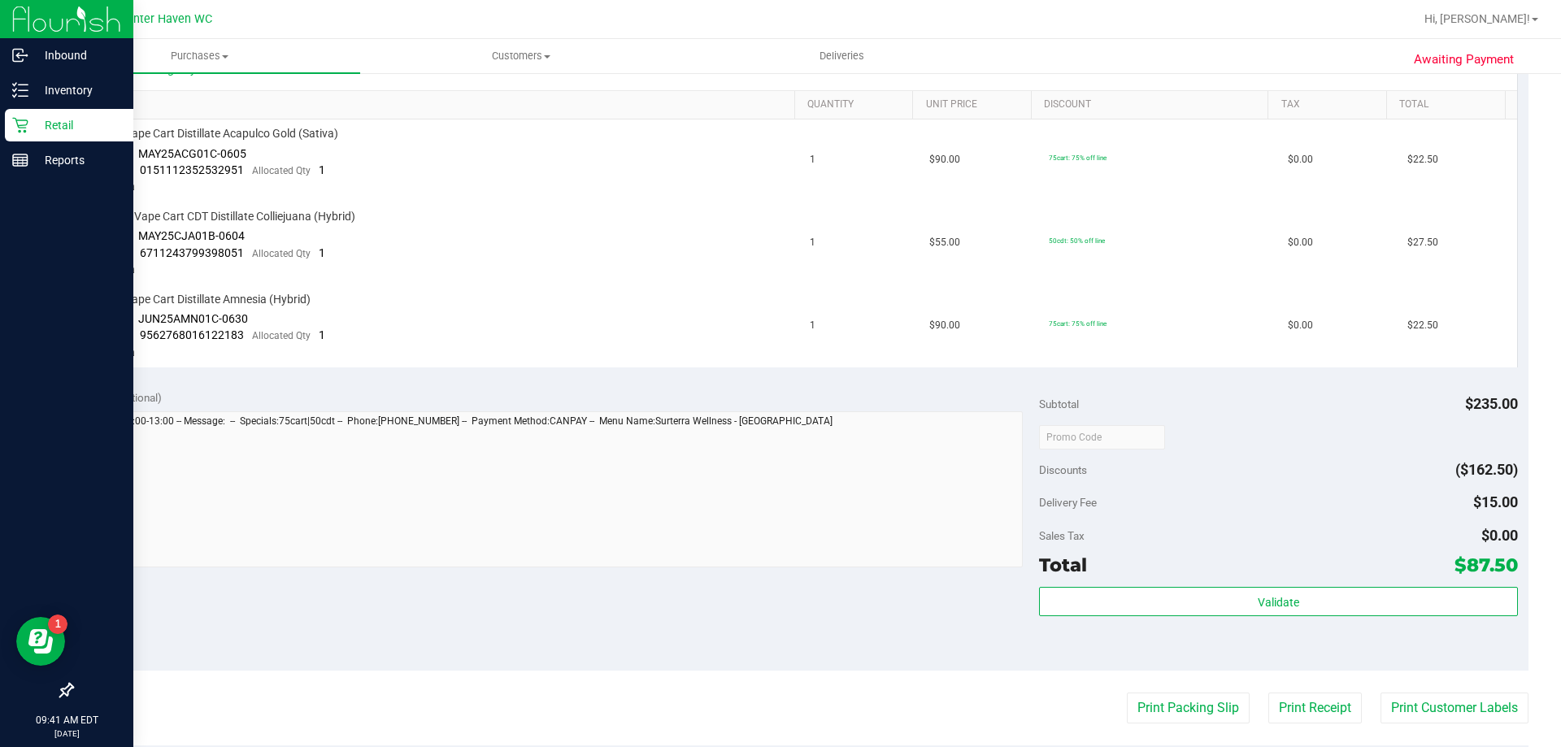
click at [36, 128] on p "Retail" at bounding box center [77, 125] width 98 height 20
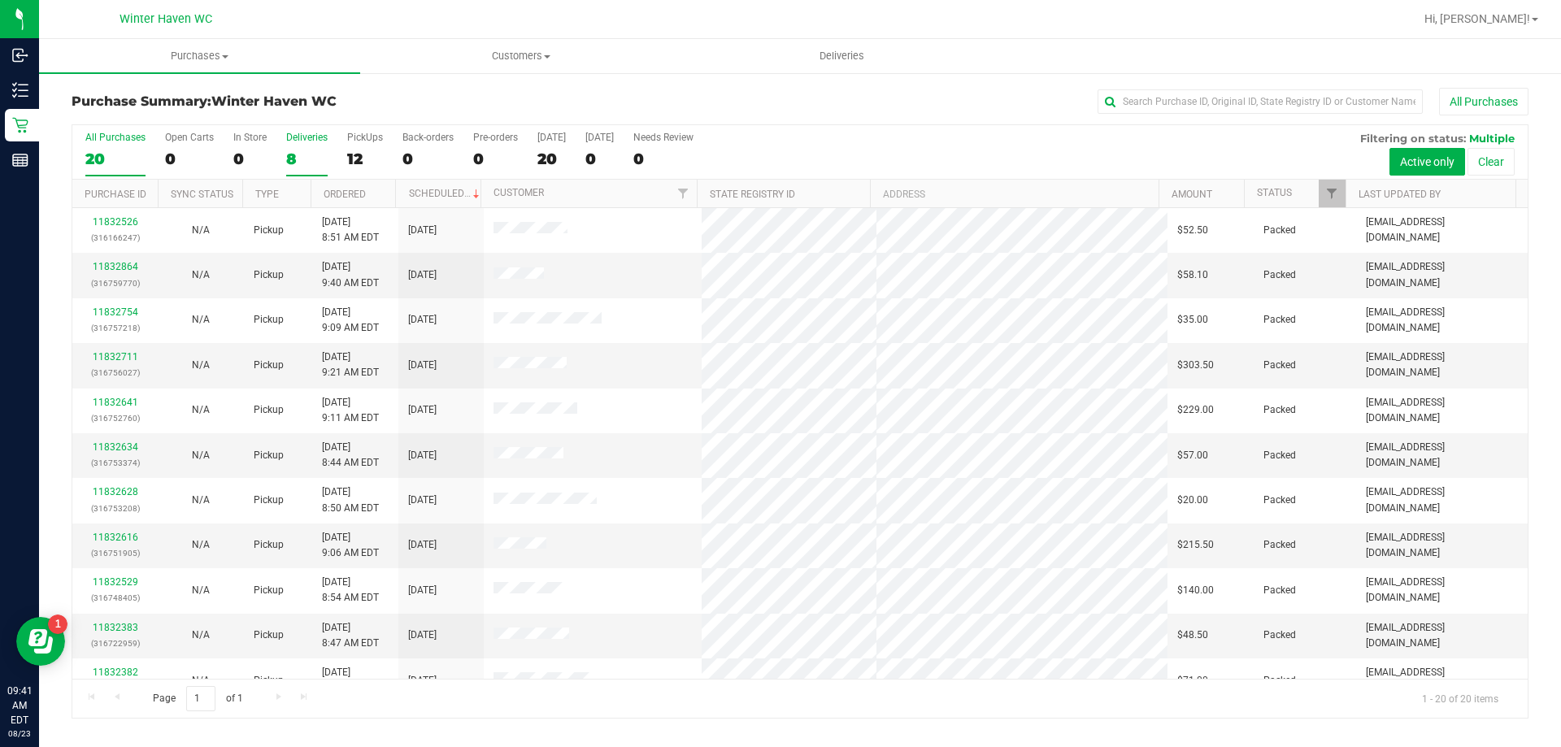
click at [293, 162] on div "8" at bounding box center [306, 159] width 41 height 19
click at [0, 0] on input "Deliveries 8" at bounding box center [0, 0] width 0 height 0
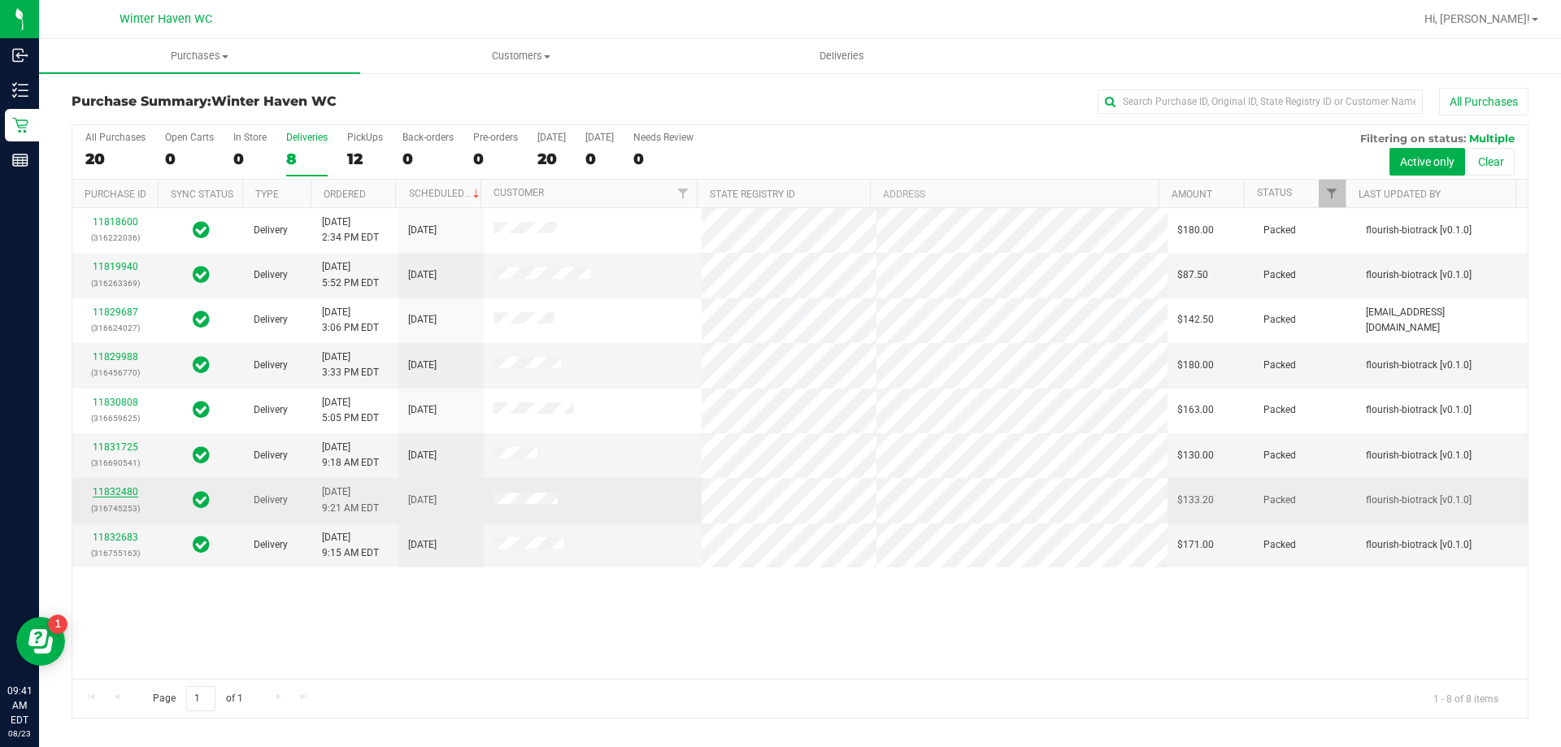
click at [124, 494] on link "11832480" at bounding box center [116, 491] width 46 height 11
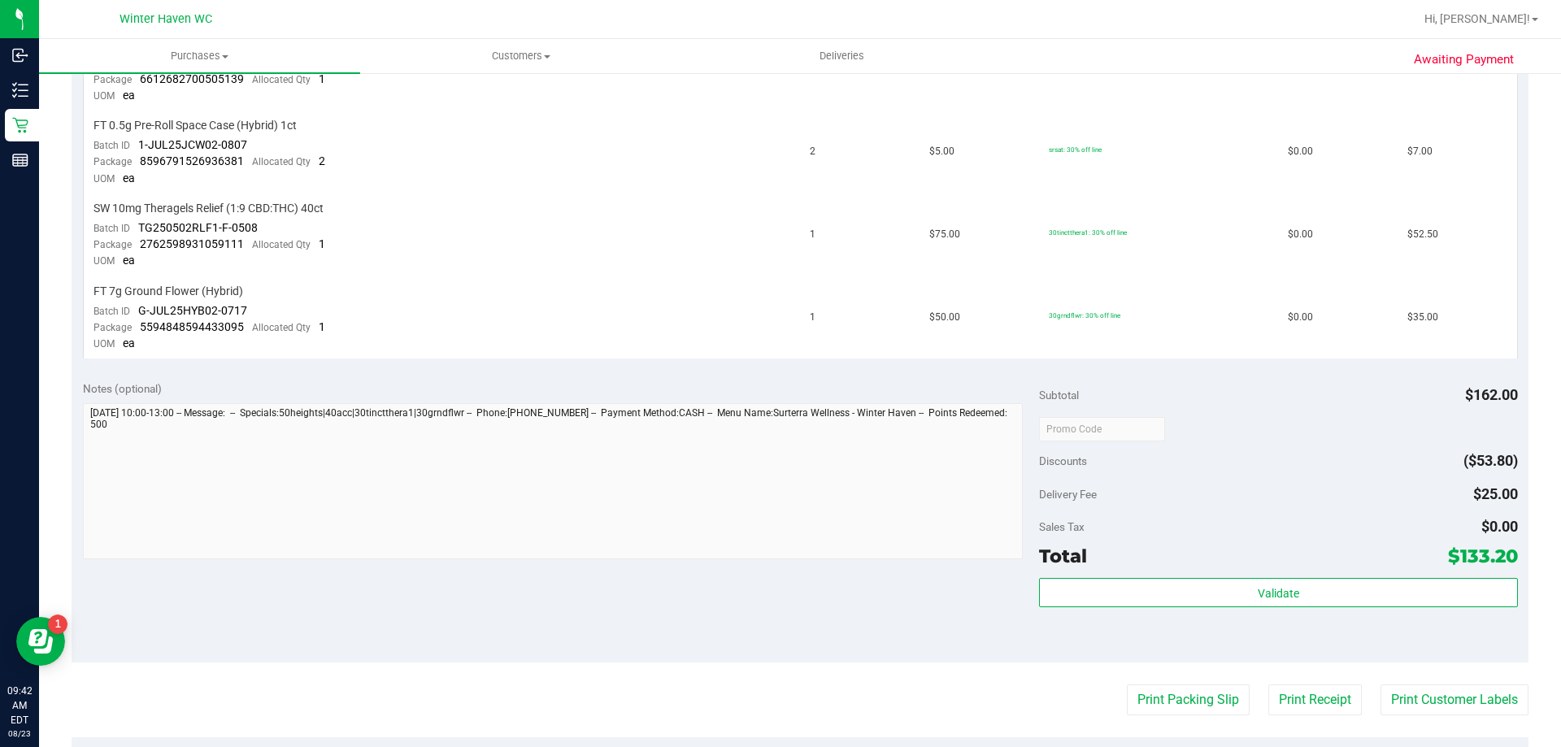
scroll to position [813, 0]
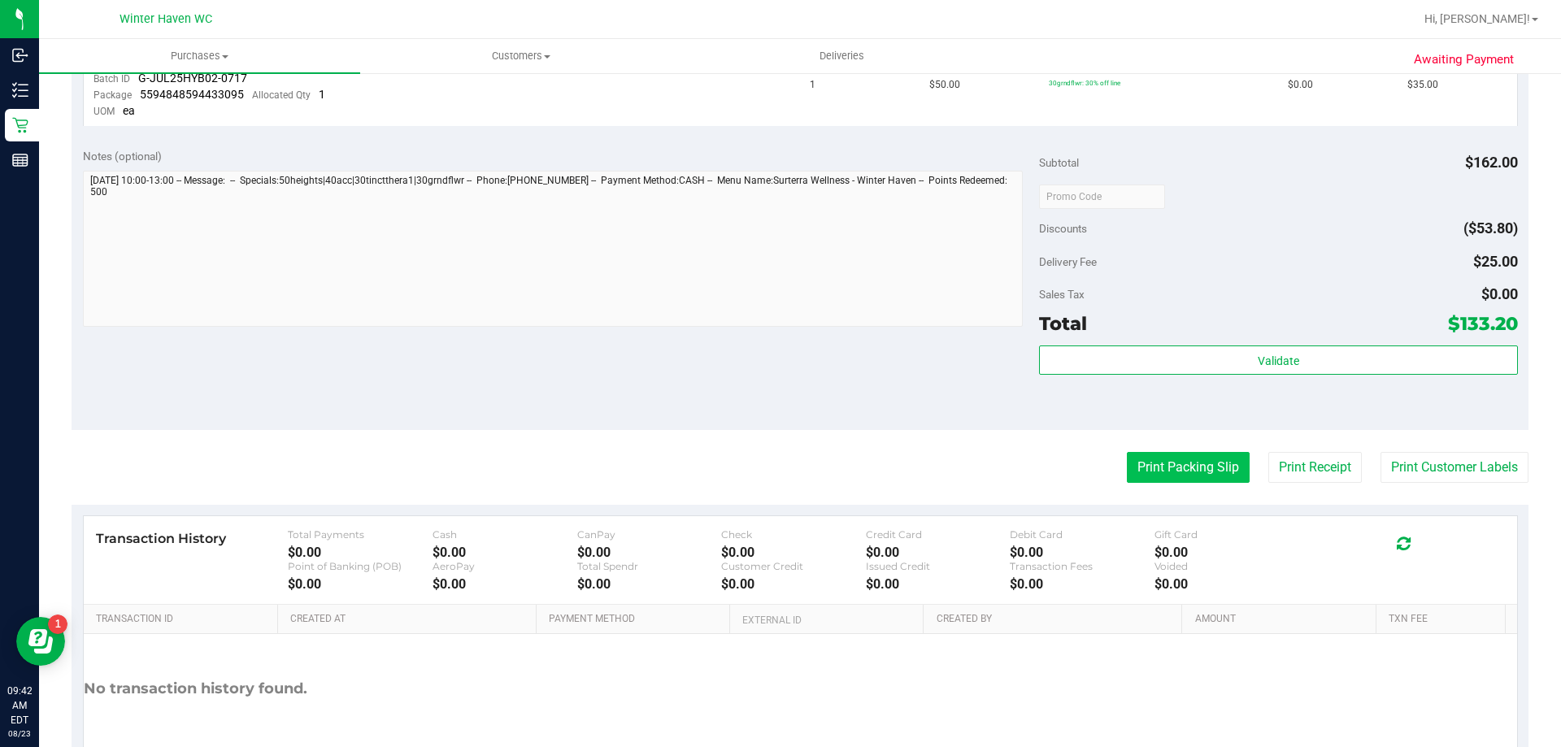
click at [1162, 466] on button "Print Packing Slip" at bounding box center [1188, 467] width 123 height 31
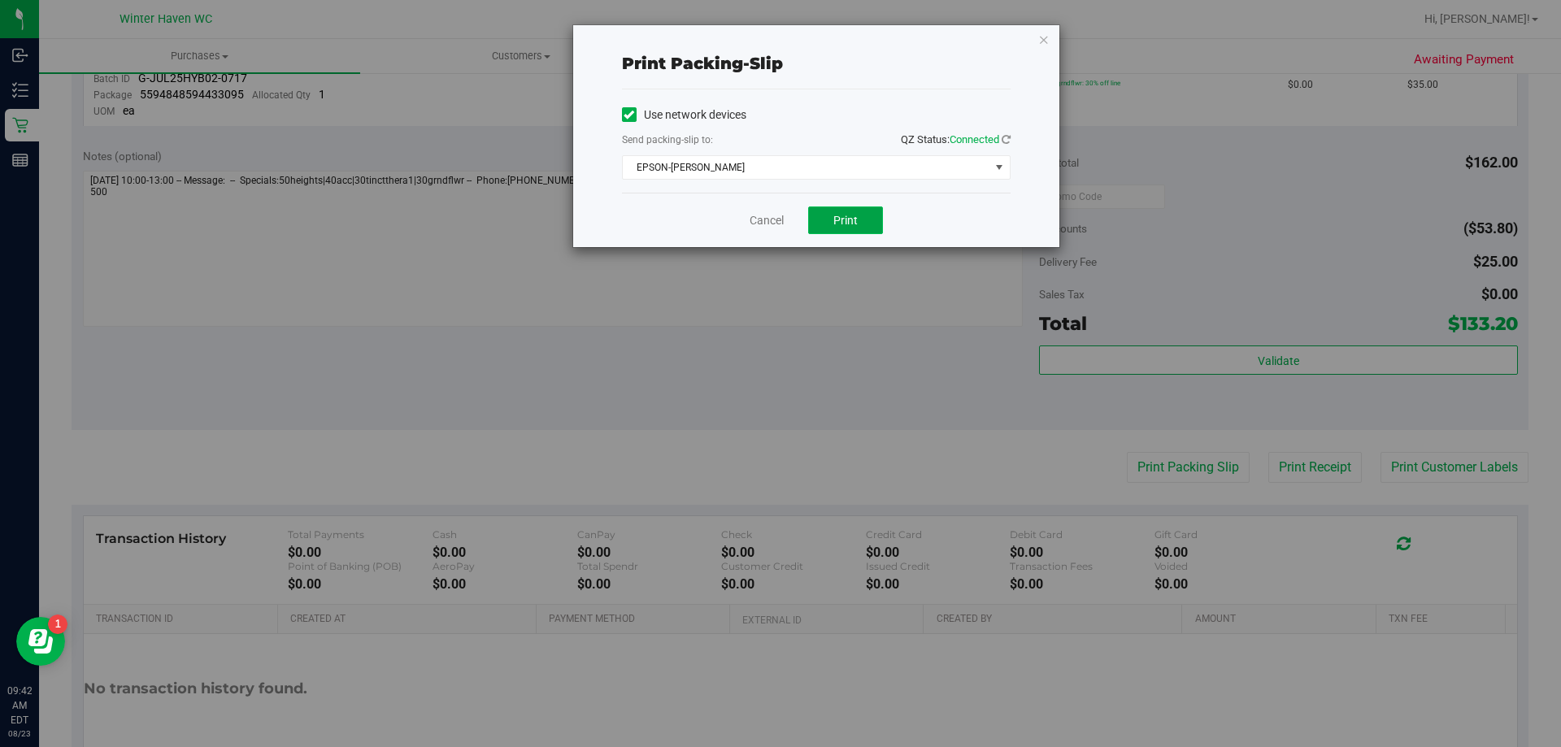
click at [813, 222] on button "Print" at bounding box center [845, 220] width 75 height 28
click at [760, 223] on link "Cancel" at bounding box center [767, 220] width 34 height 17
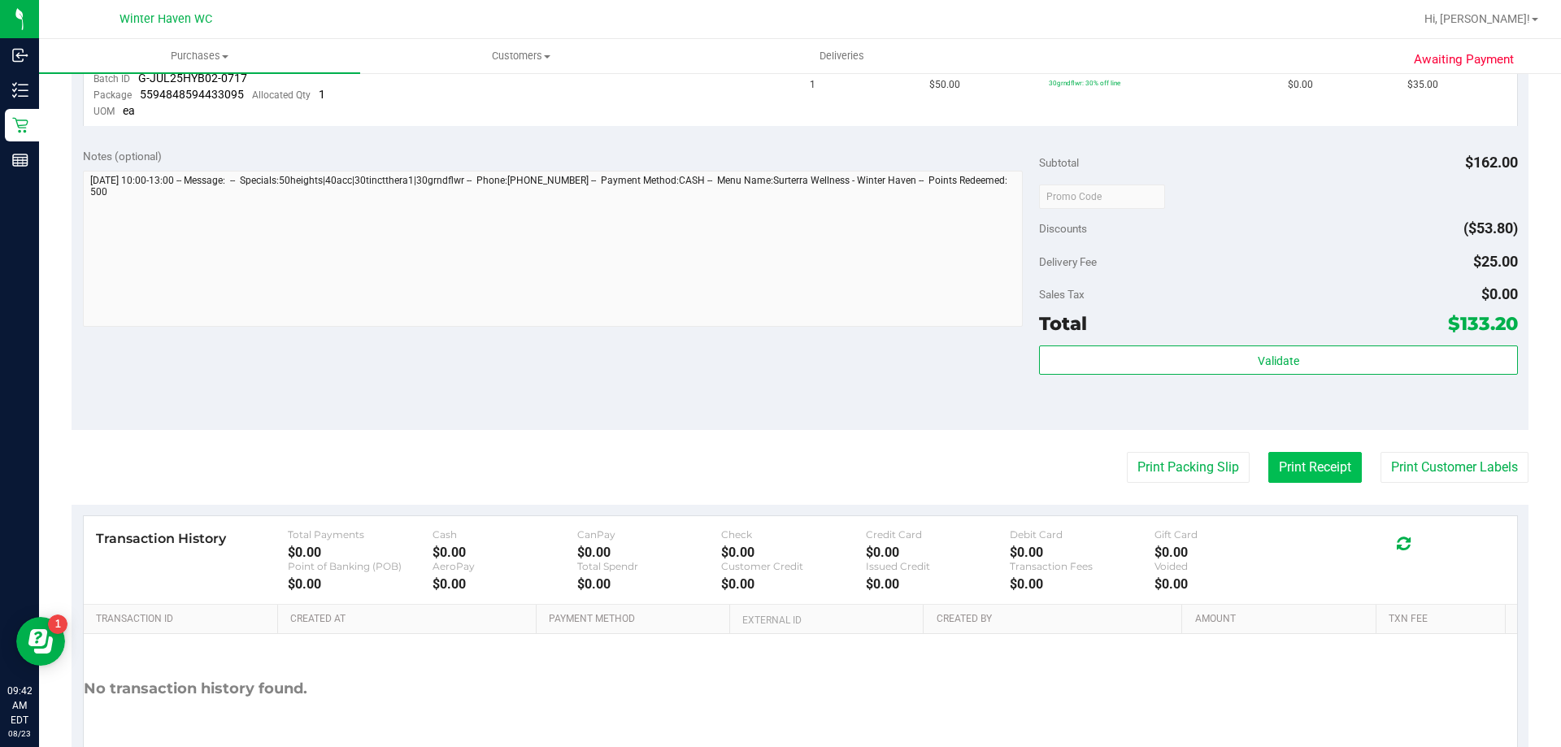
click at [1268, 476] on button "Print Receipt" at bounding box center [1314, 467] width 93 height 31
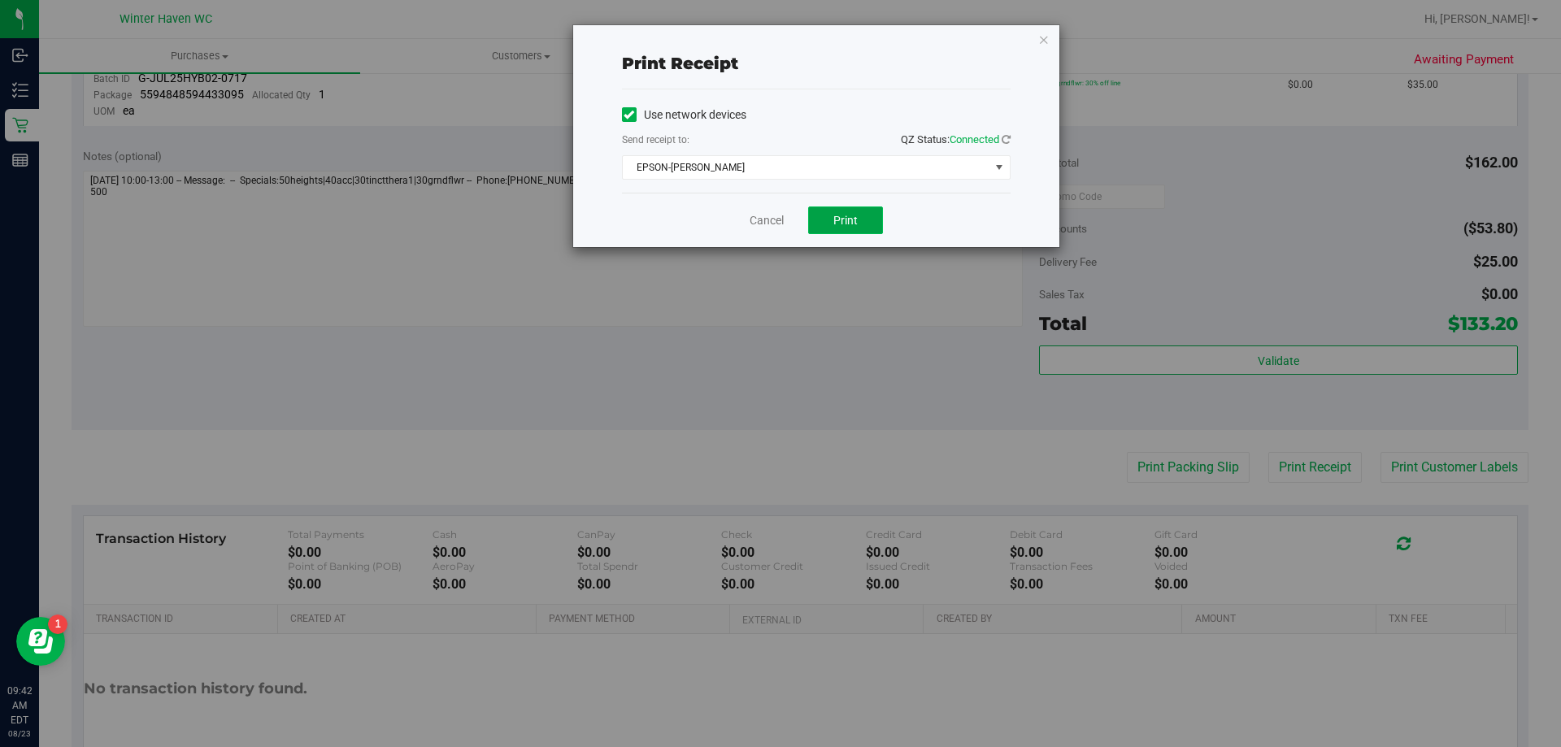
click at [866, 221] on button "Print" at bounding box center [845, 220] width 75 height 28
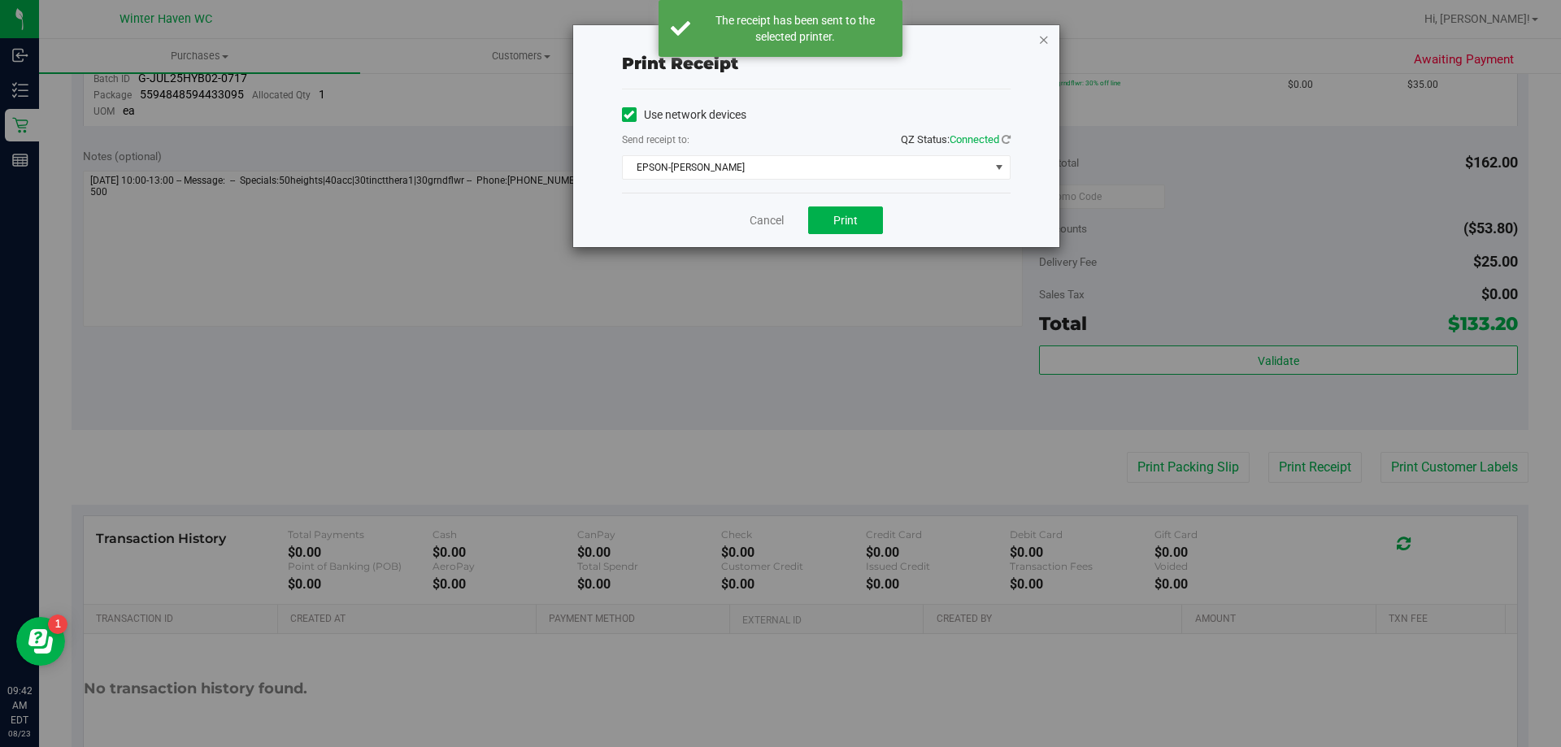
click at [1041, 40] on icon "button" at bounding box center [1043, 39] width 11 height 20
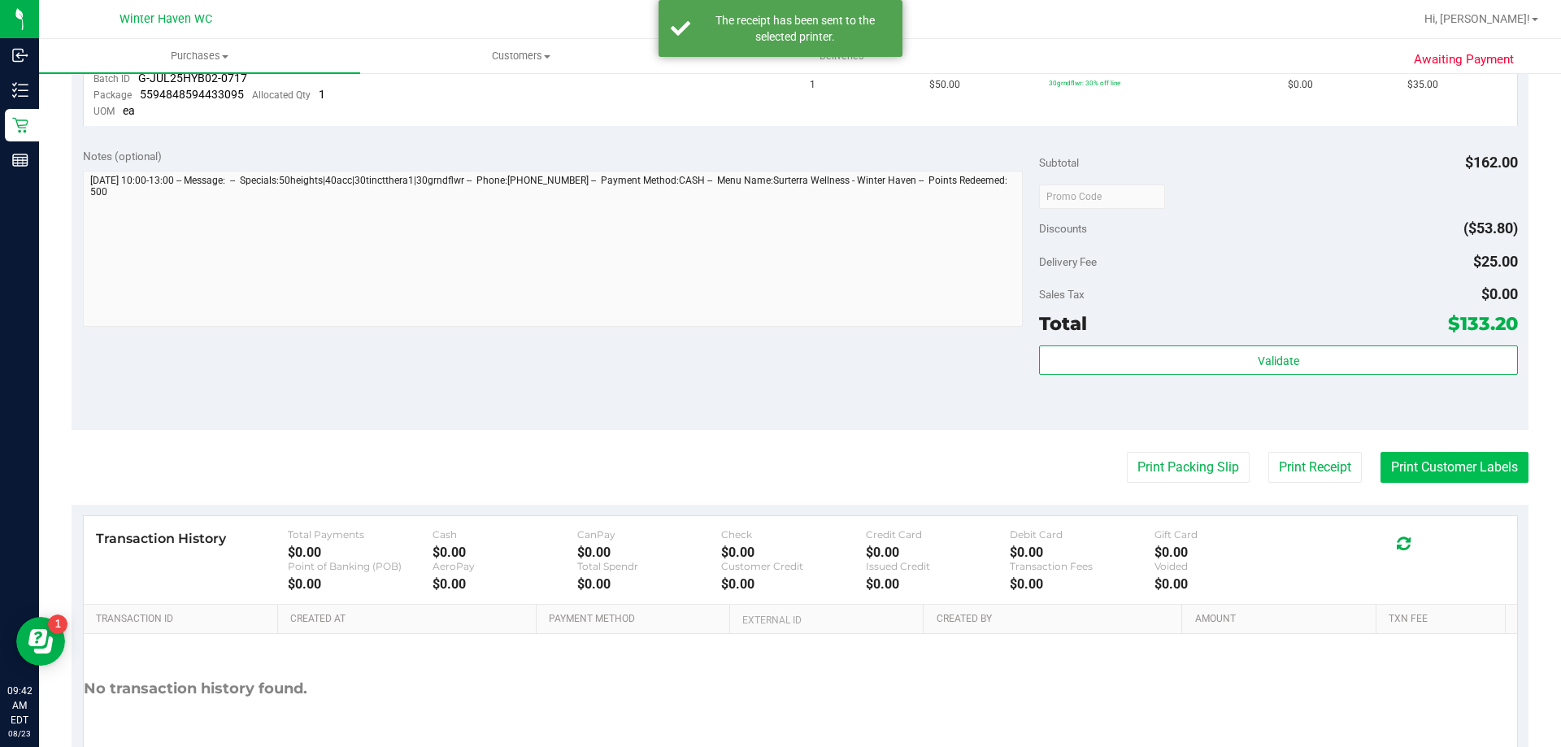
click at [1420, 468] on button "Print Customer Labels" at bounding box center [1454, 467] width 148 height 31
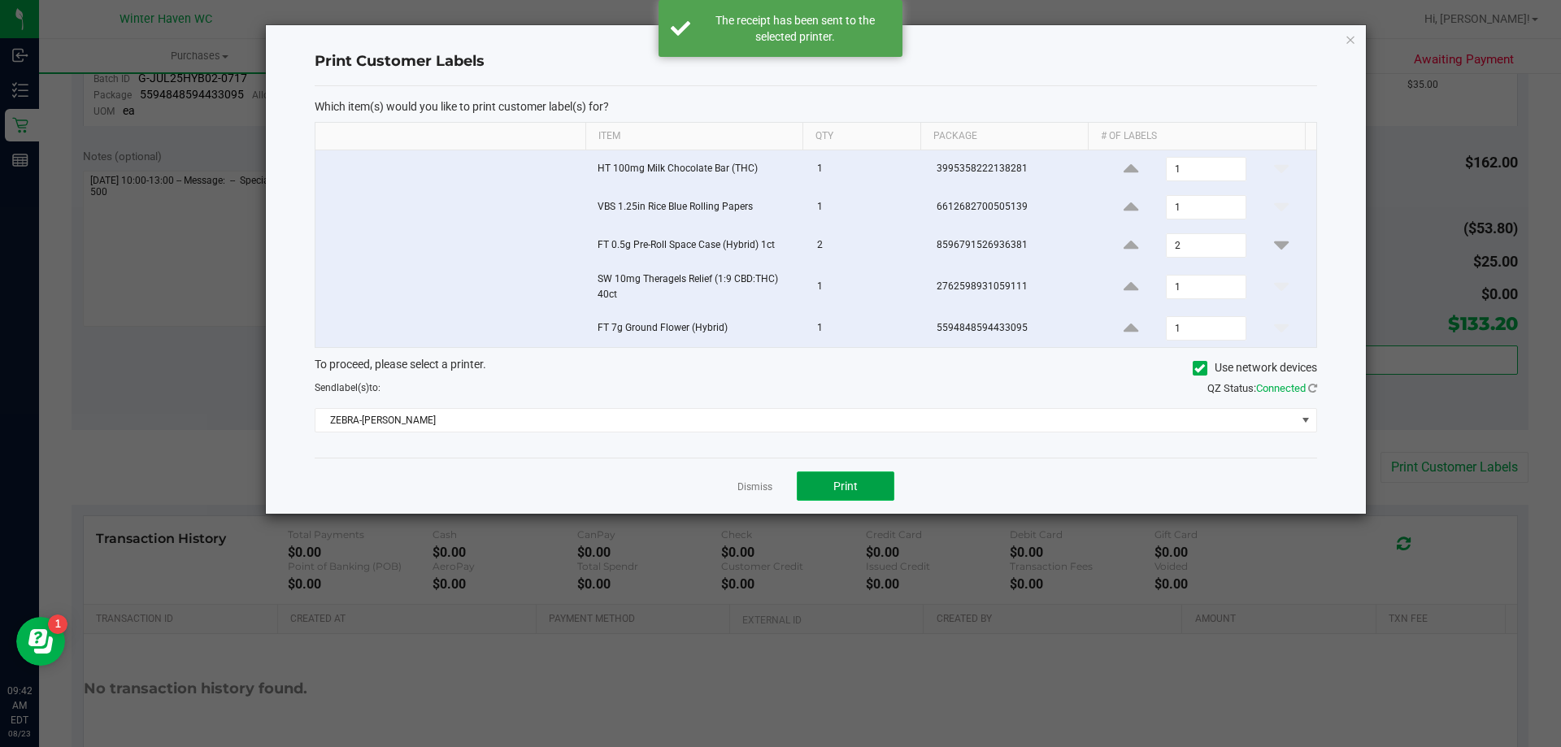
click at [832, 487] on button "Print" at bounding box center [846, 486] width 98 height 29
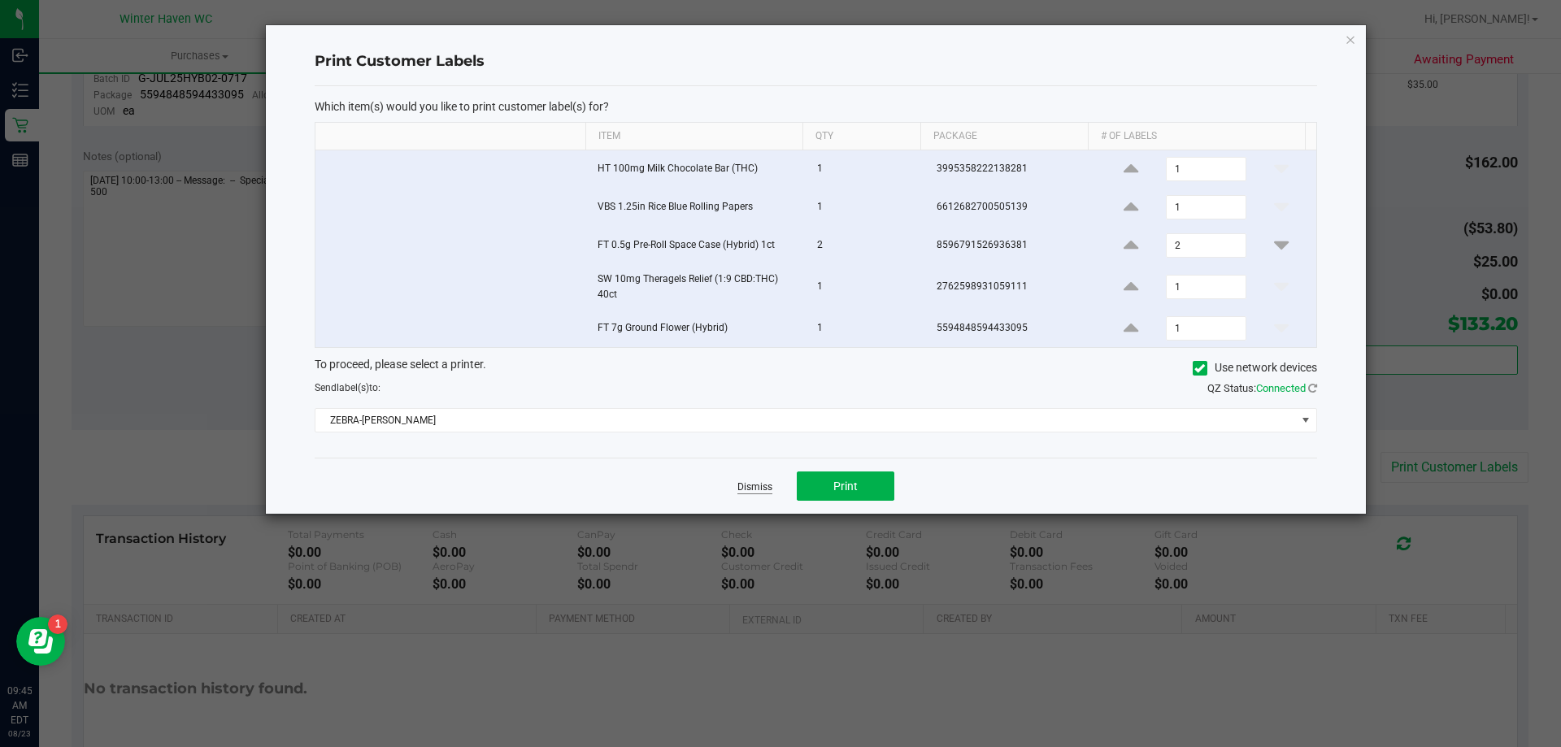
click at [761, 489] on link "Dismiss" at bounding box center [754, 487] width 35 height 14
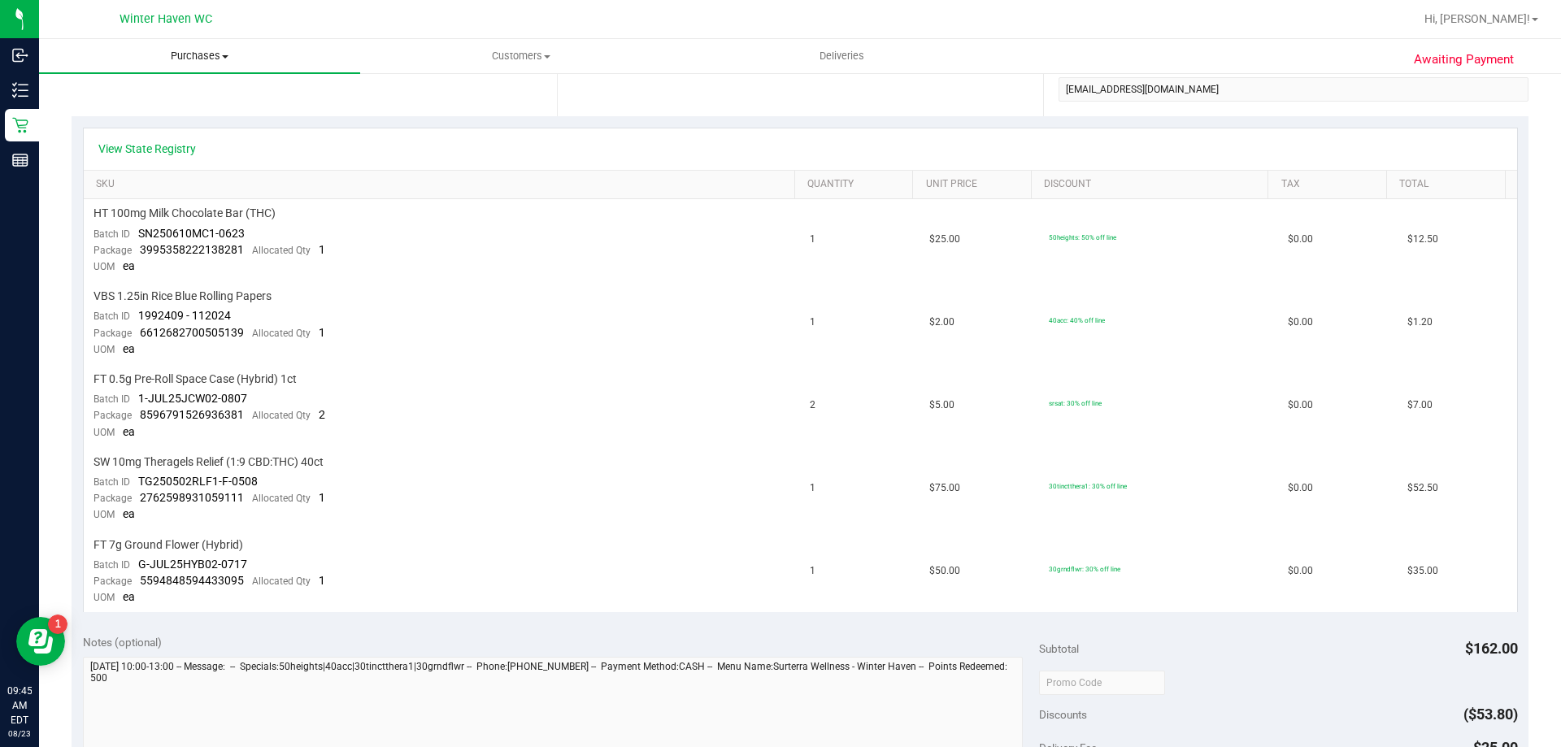
scroll to position [325, 0]
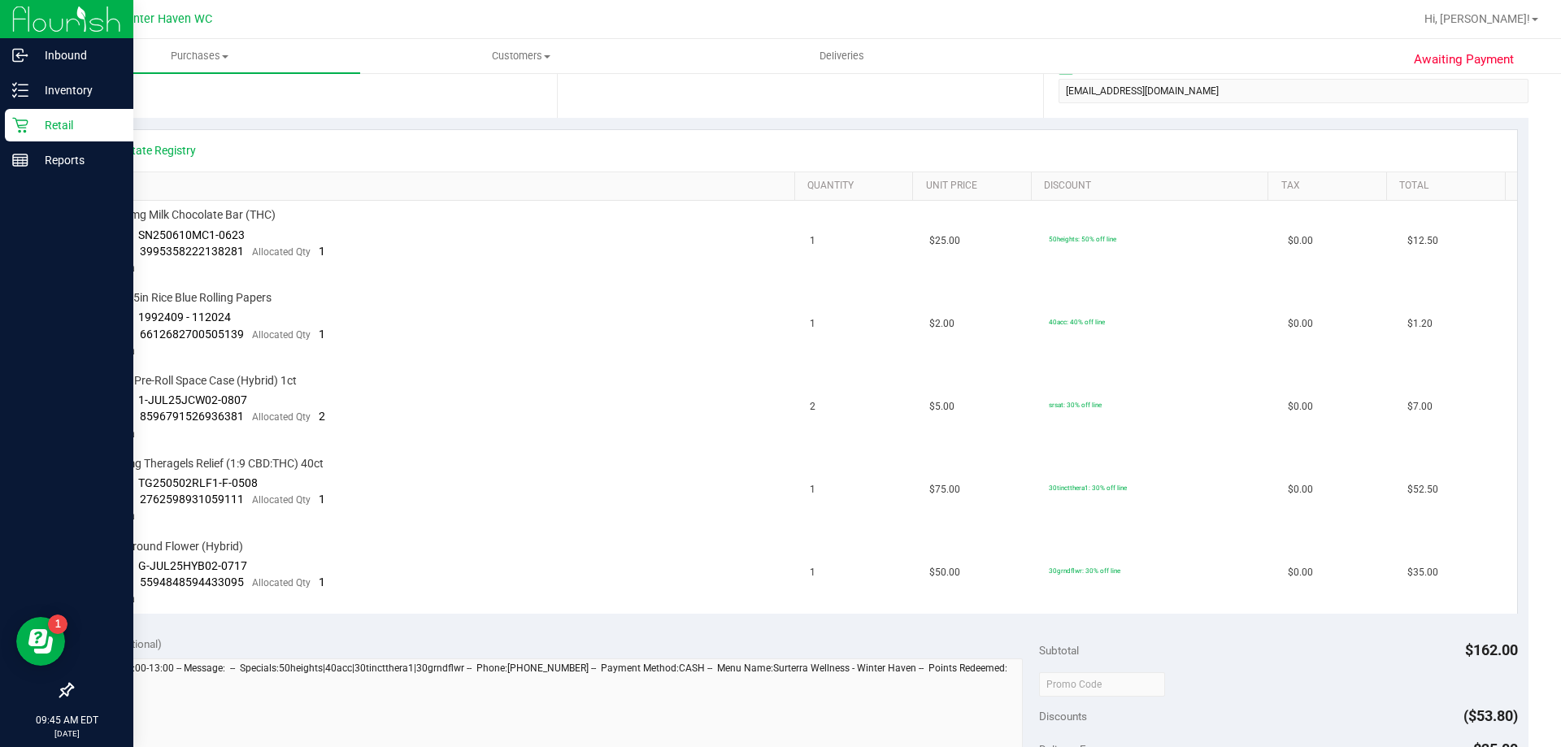
click at [26, 121] on icon at bounding box center [20, 125] width 16 height 16
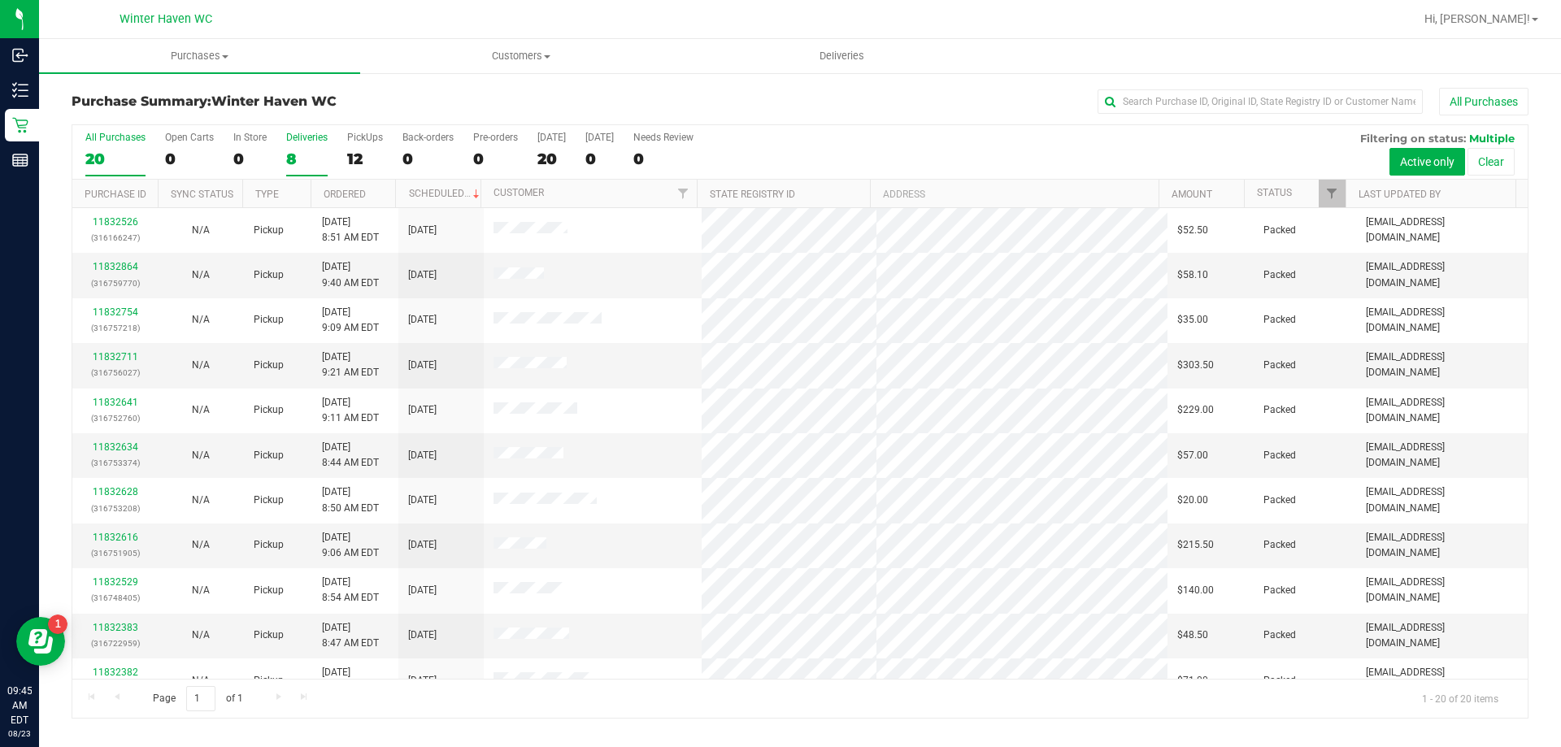
click at [305, 163] on div "8" at bounding box center [306, 159] width 41 height 19
click at [0, 0] on input "Deliveries 8" at bounding box center [0, 0] width 0 height 0
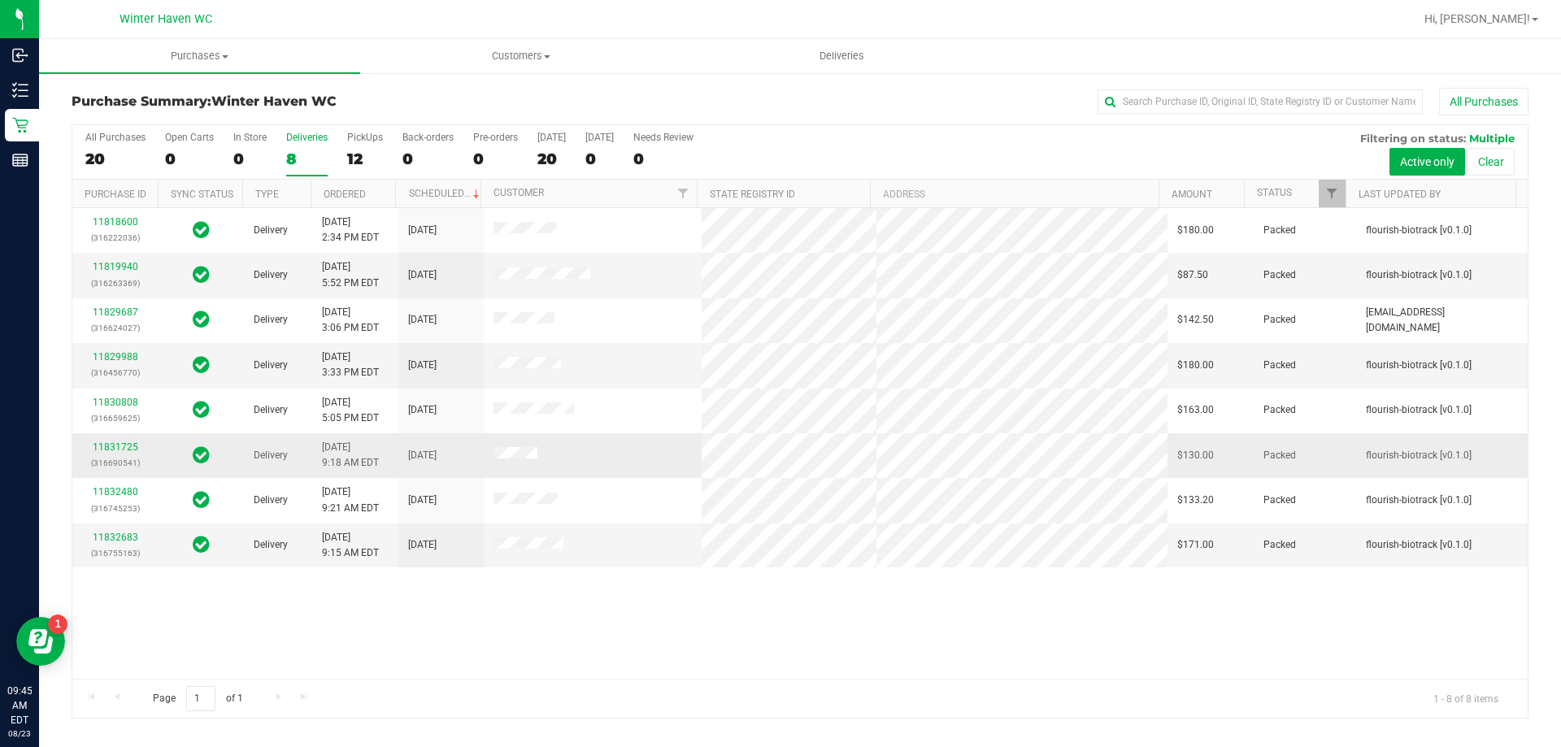
click at [124, 454] on div "11831725 (316690541)" at bounding box center [115, 455] width 66 height 31
click at [124, 445] on link "11831725" at bounding box center [116, 446] width 46 height 11
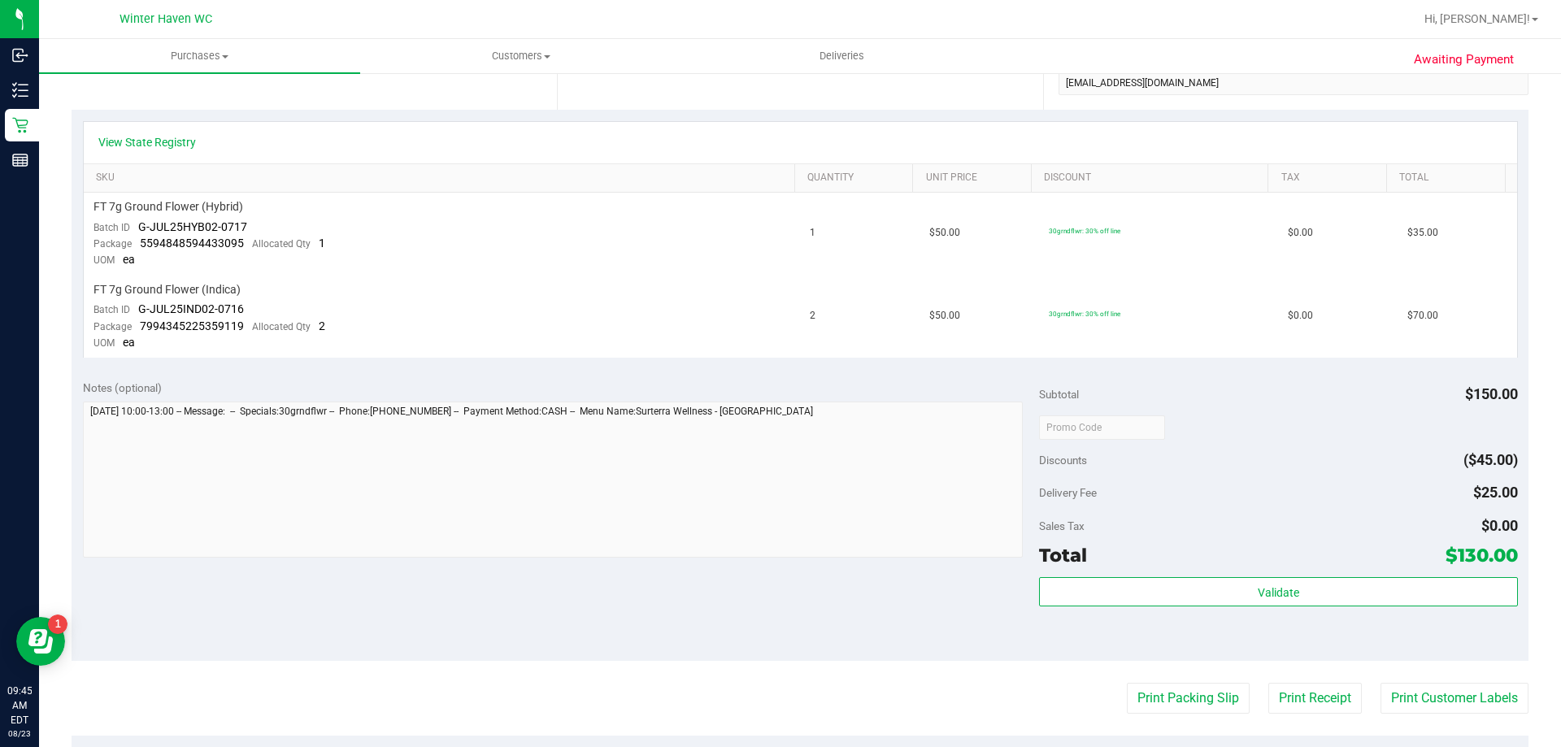
scroll to position [406, 0]
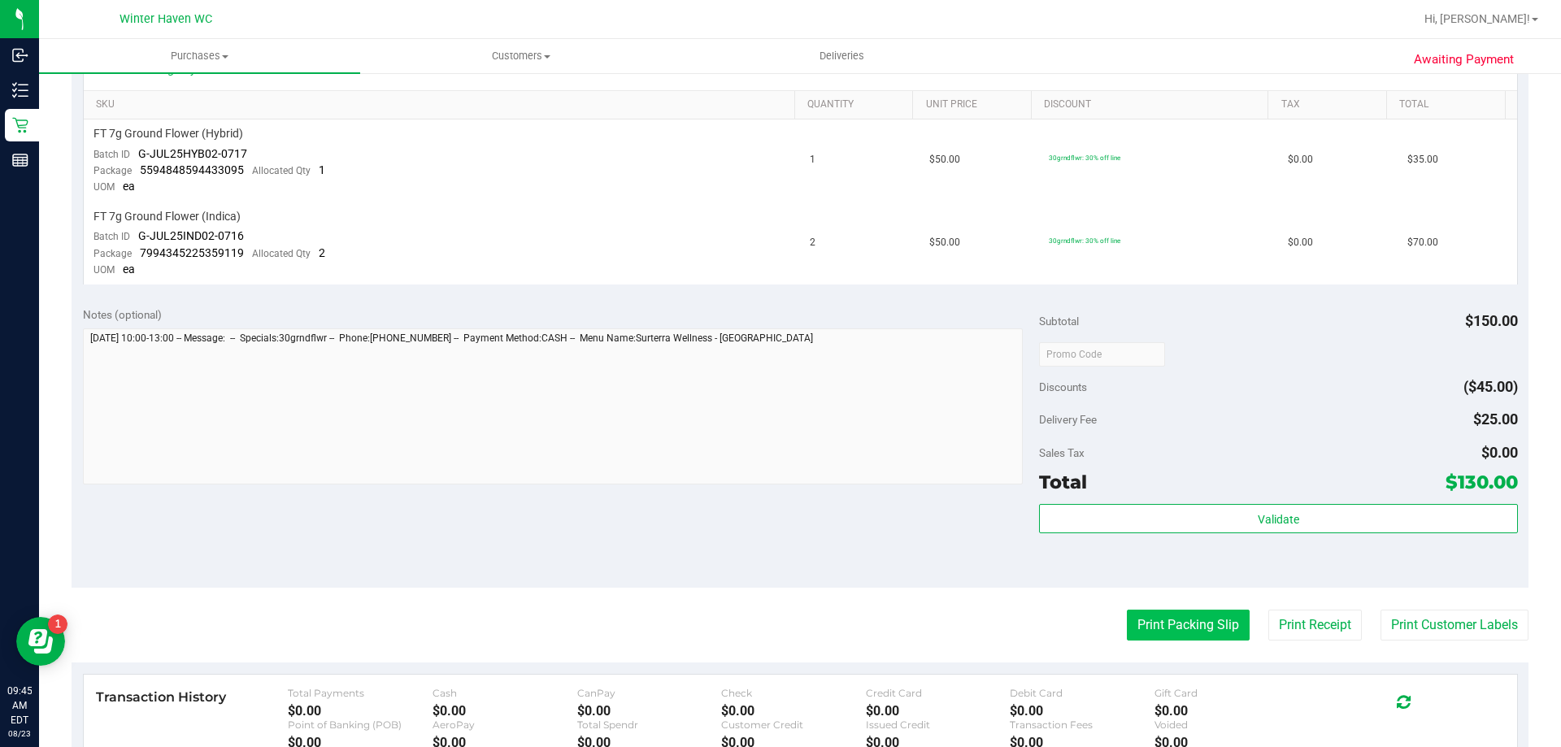
click at [1127, 618] on button "Print Packing Slip" at bounding box center [1188, 625] width 123 height 31
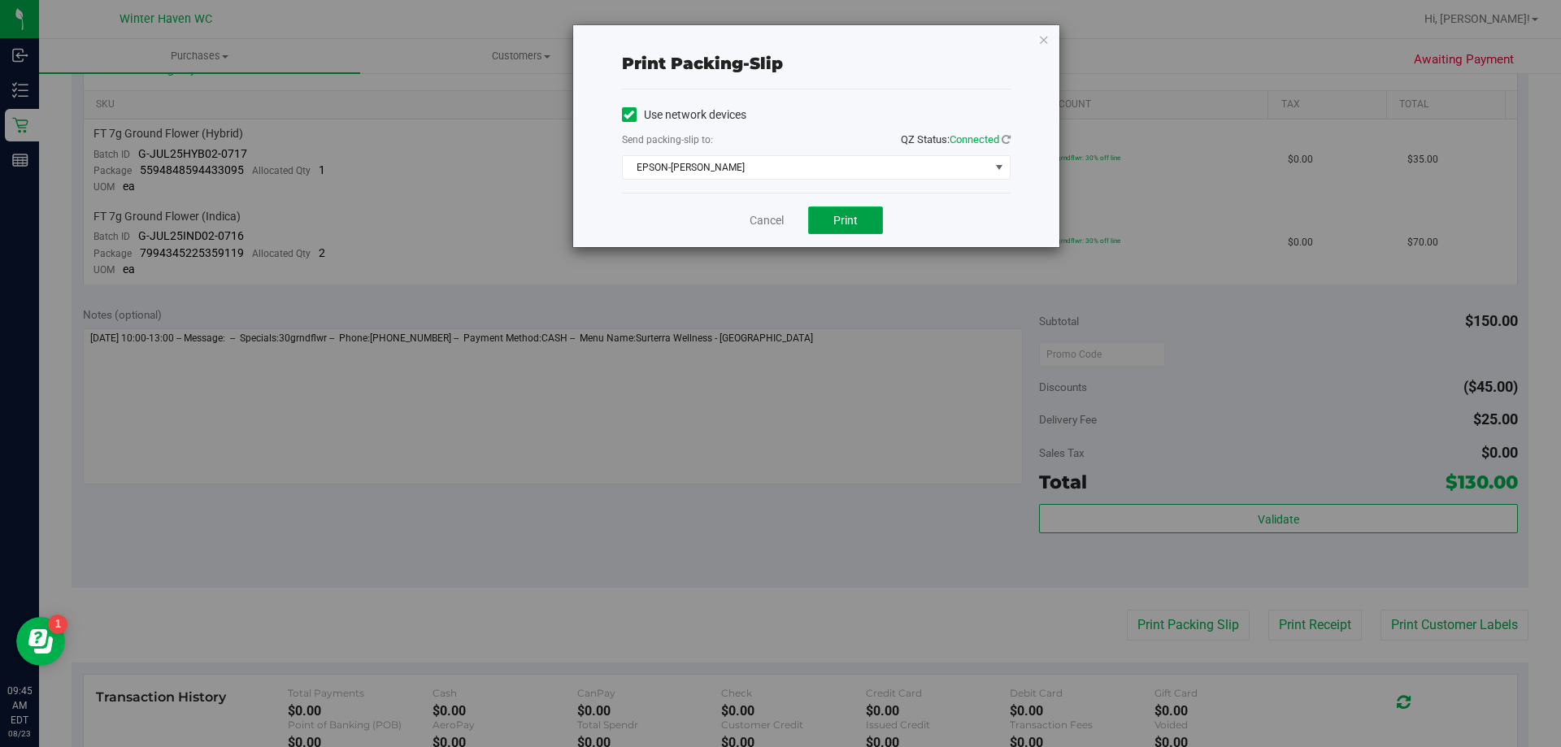
click at [842, 225] on span "Print" at bounding box center [845, 220] width 24 height 13
click at [761, 219] on link "Cancel" at bounding box center [767, 220] width 34 height 17
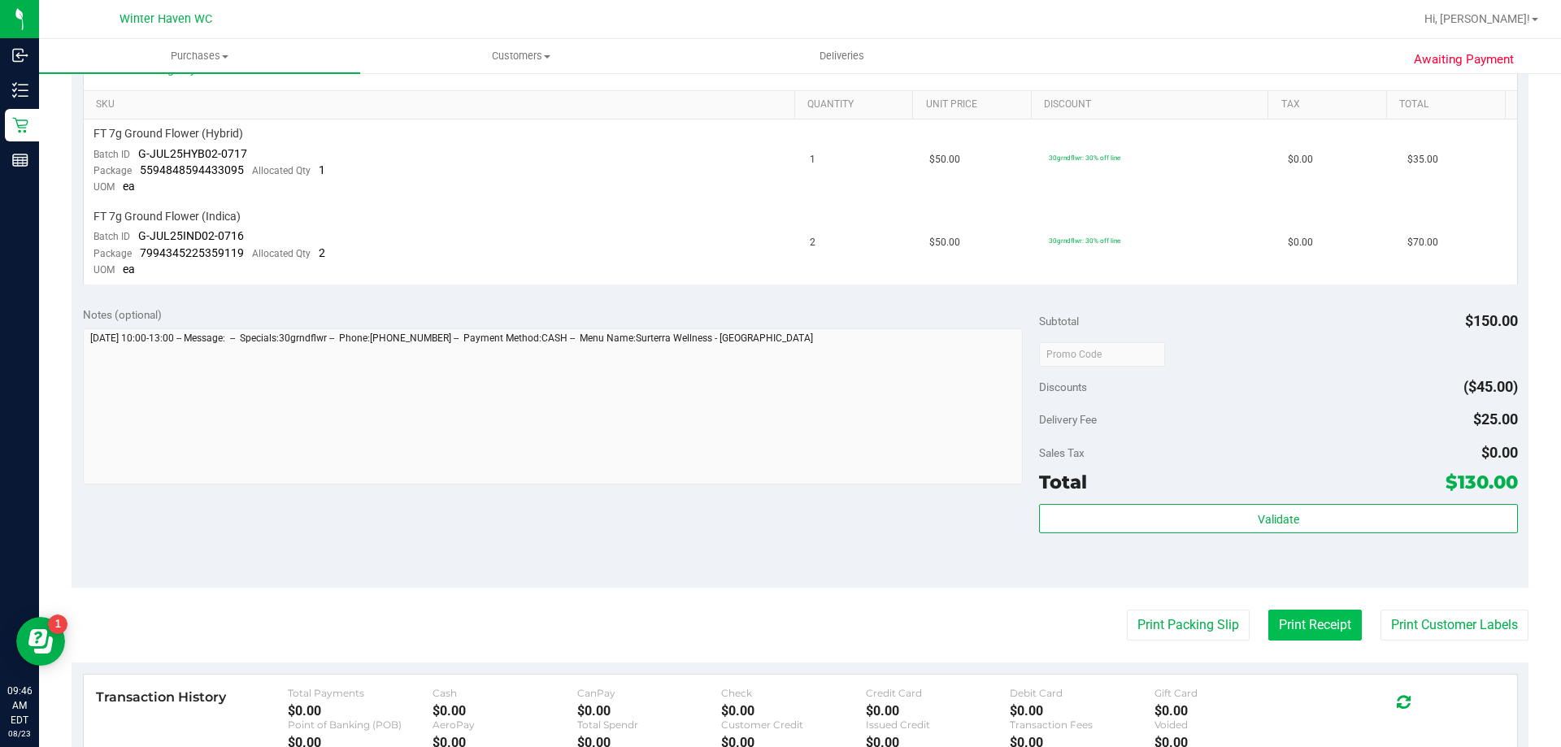
click at [1268, 627] on button "Print Receipt" at bounding box center [1314, 625] width 93 height 31
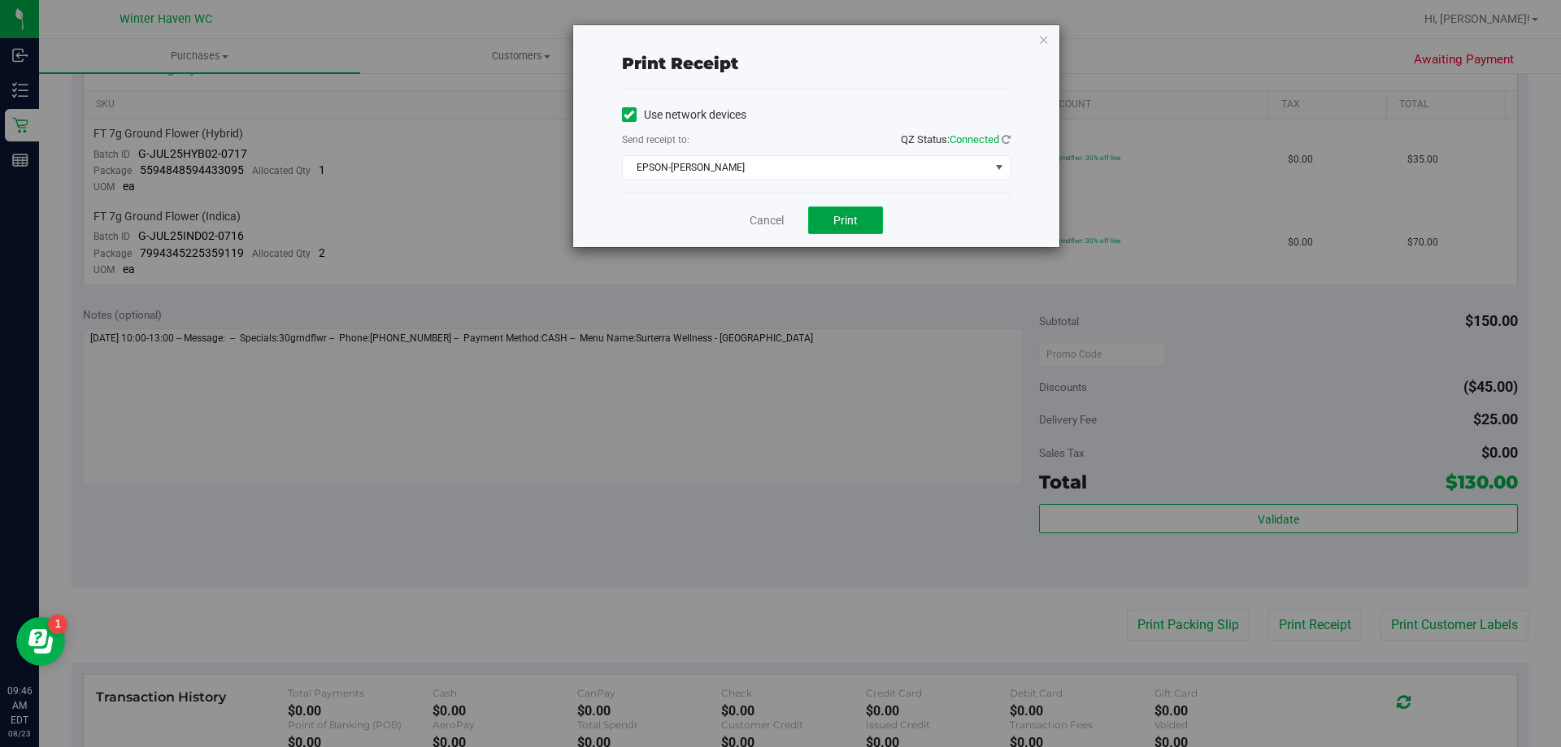
click at [842, 233] on button "Print" at bounding box center [845, 220] width 75 height 28
click at [776, 221] on link "Cancel" at bounding box center [767, 220] width 34 height 17
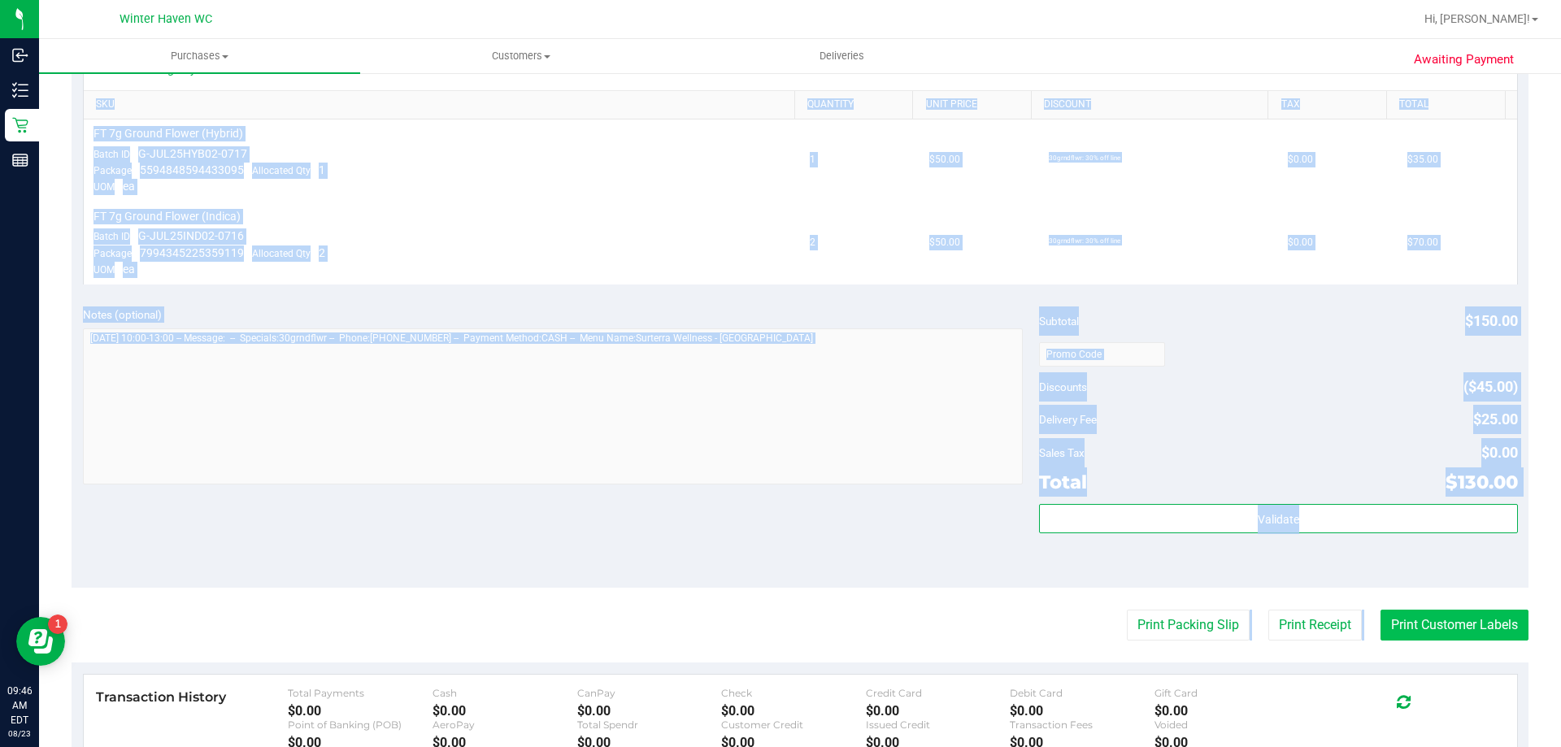
click at [1425, 624] on purchase-details "Back Send Back to Created Cancel Purchase View Profile # 11831725 BioTrack ID: …" at bounding box center [800, 323] width 1457 height 1285
click at [1425, 624] on button "Print Customer Labels" at bounding box center [1454, 625] width 148 height 31
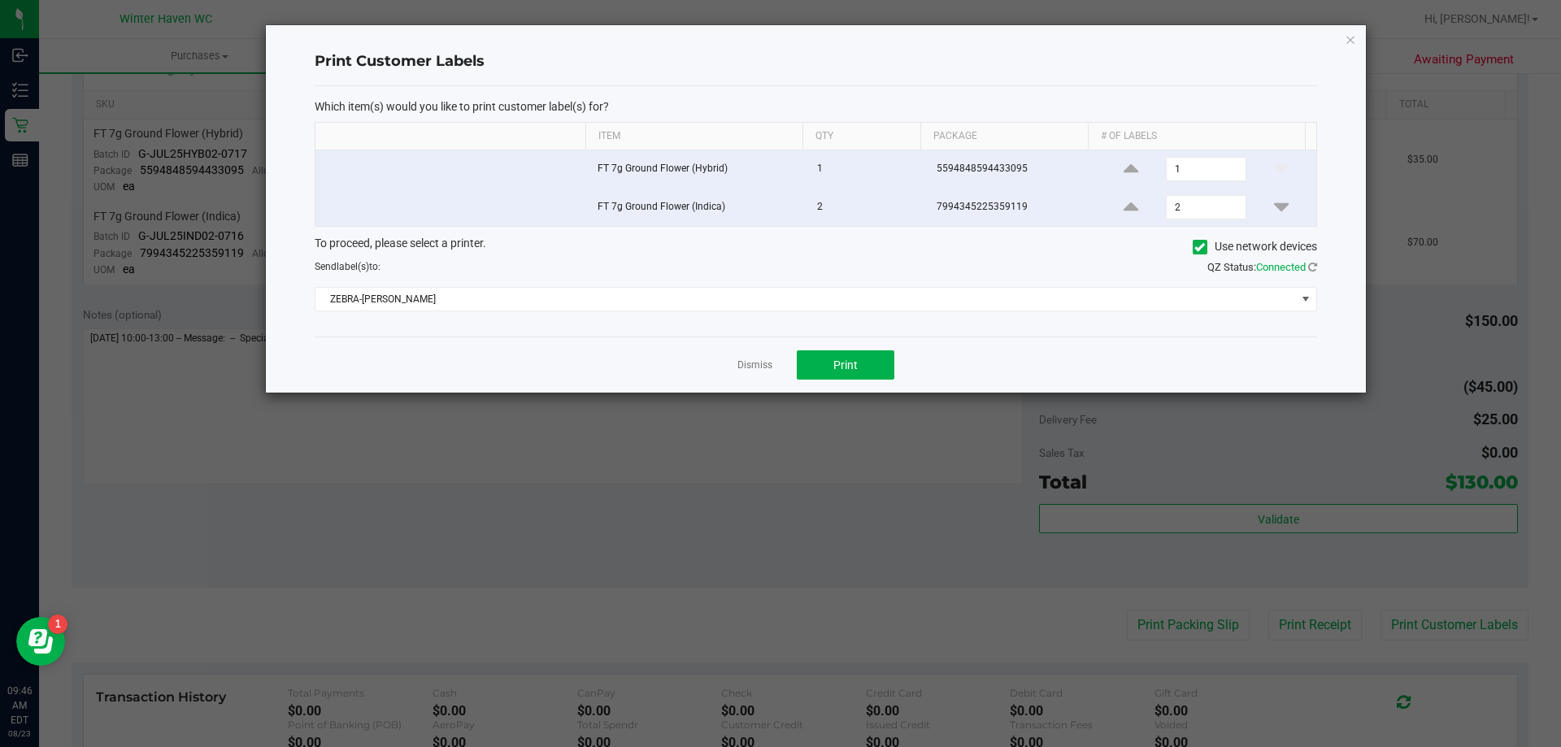
click at [733, 367] on div "Dismiss Print" at bounding box center [816, 365] width 1002 height 56
click at [750, 357] on app-cancel-button "Dismiss" at bounding box center [754, 365] width 35 height 17
click at [752, 372] on link "Dismiss" at bounding box center [754, 366] width 35 height 14
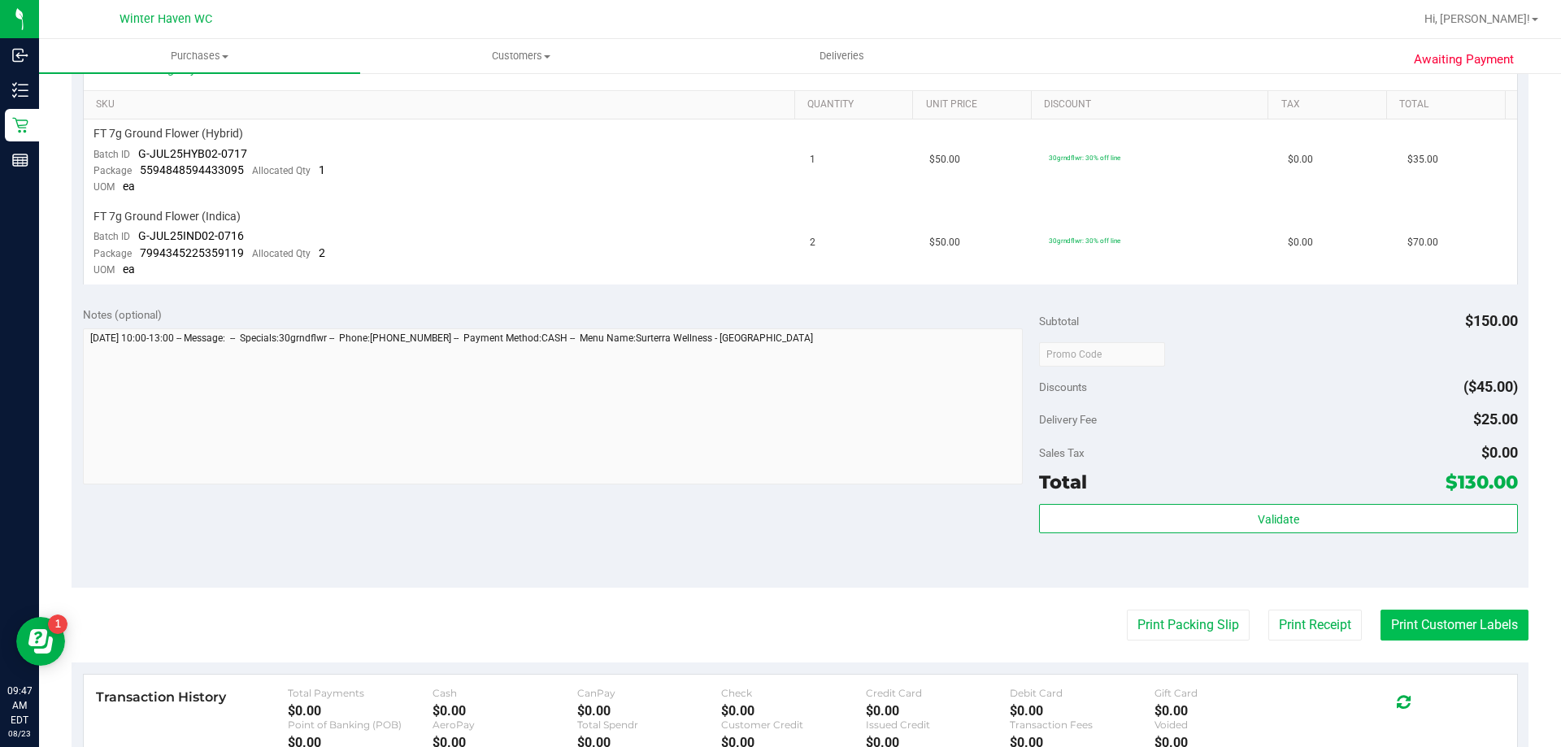
click at [1474, 637] on button "Print Customer Labels" at bounding box center [1454, 625] width 148 height 31
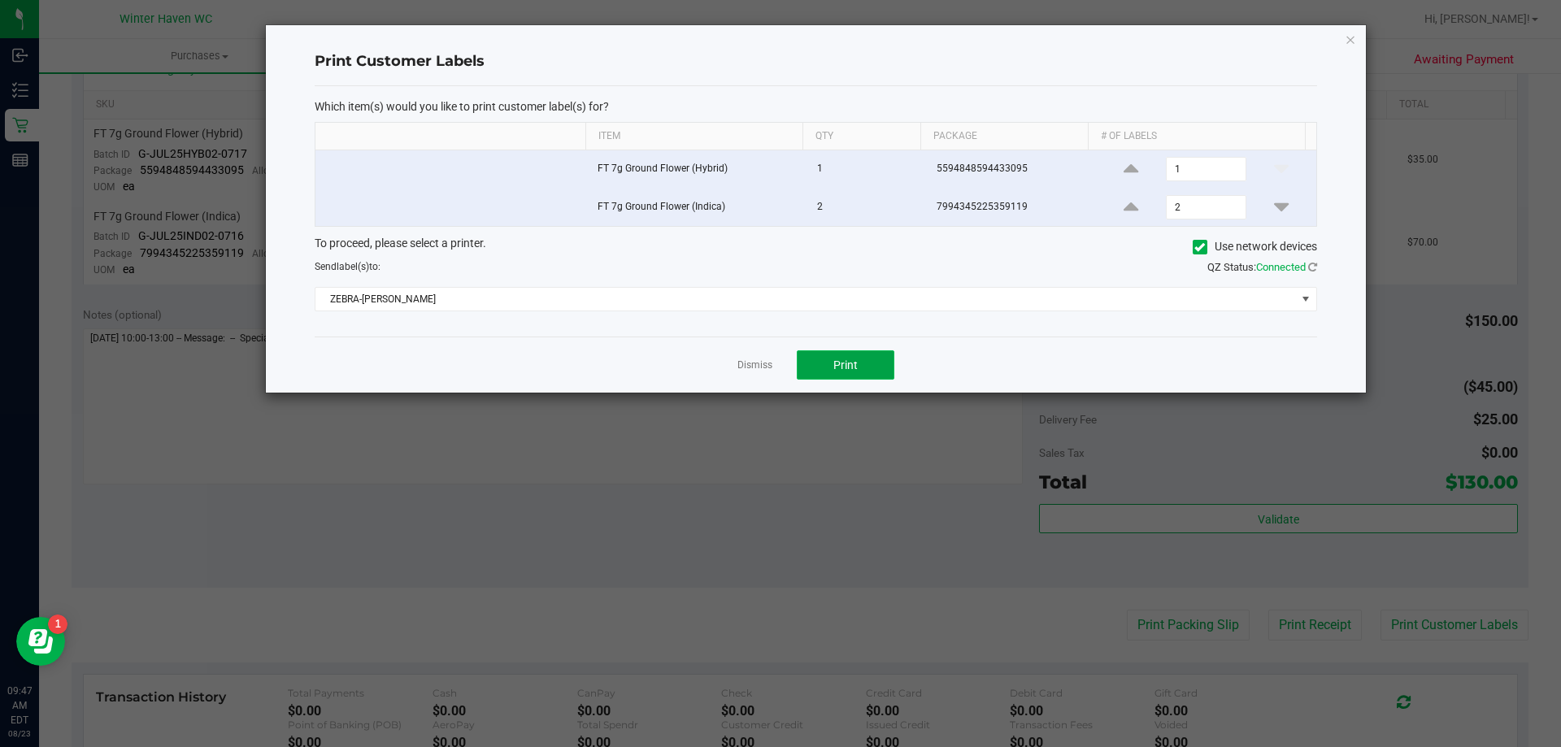
click at [802, 361] on button "Print" at bounding box center [846, 364] width 98 height 29
click at [763, 369] on link "Dismiss" at bounding box center [754, 366] width 35 height 14
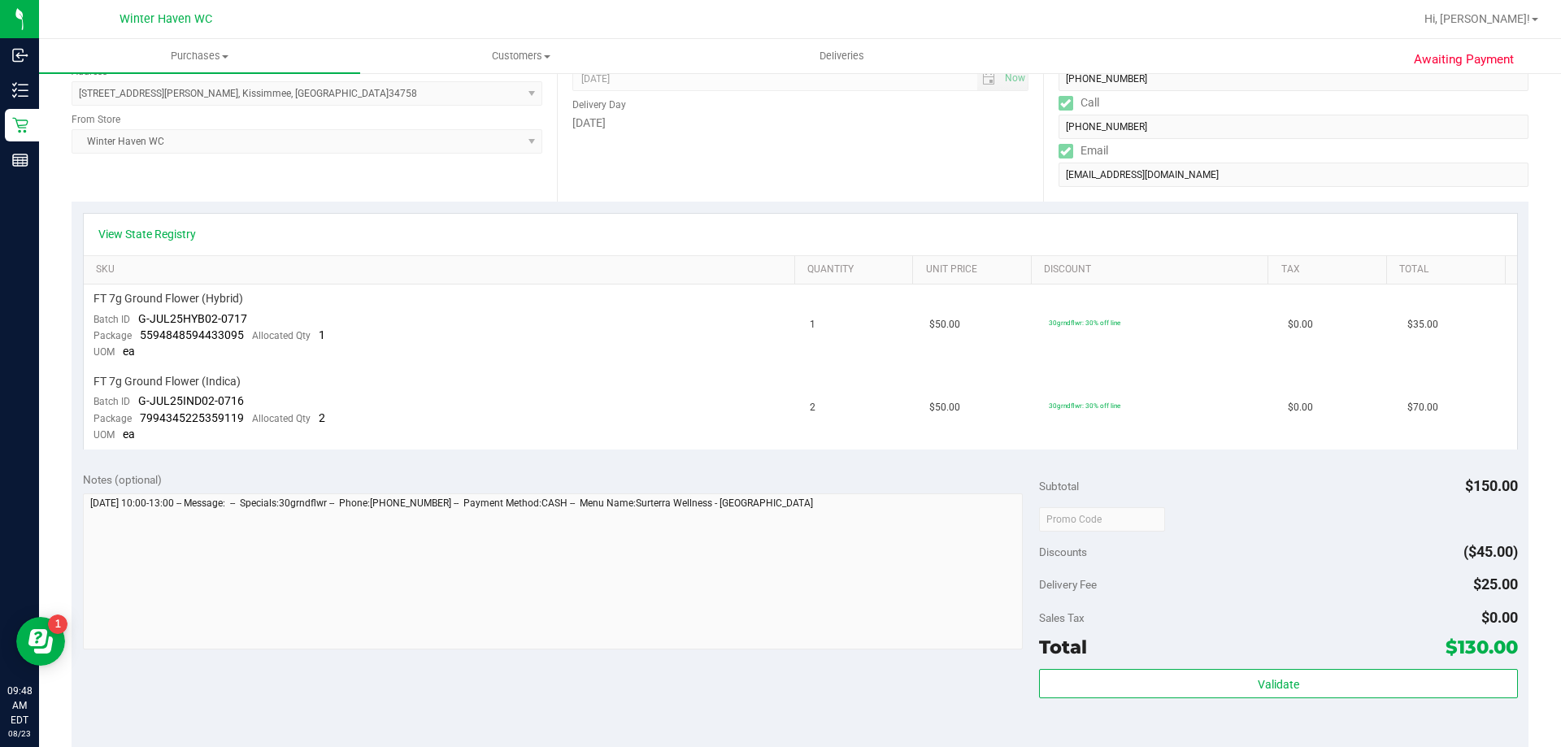
scroll to position [81, 0]
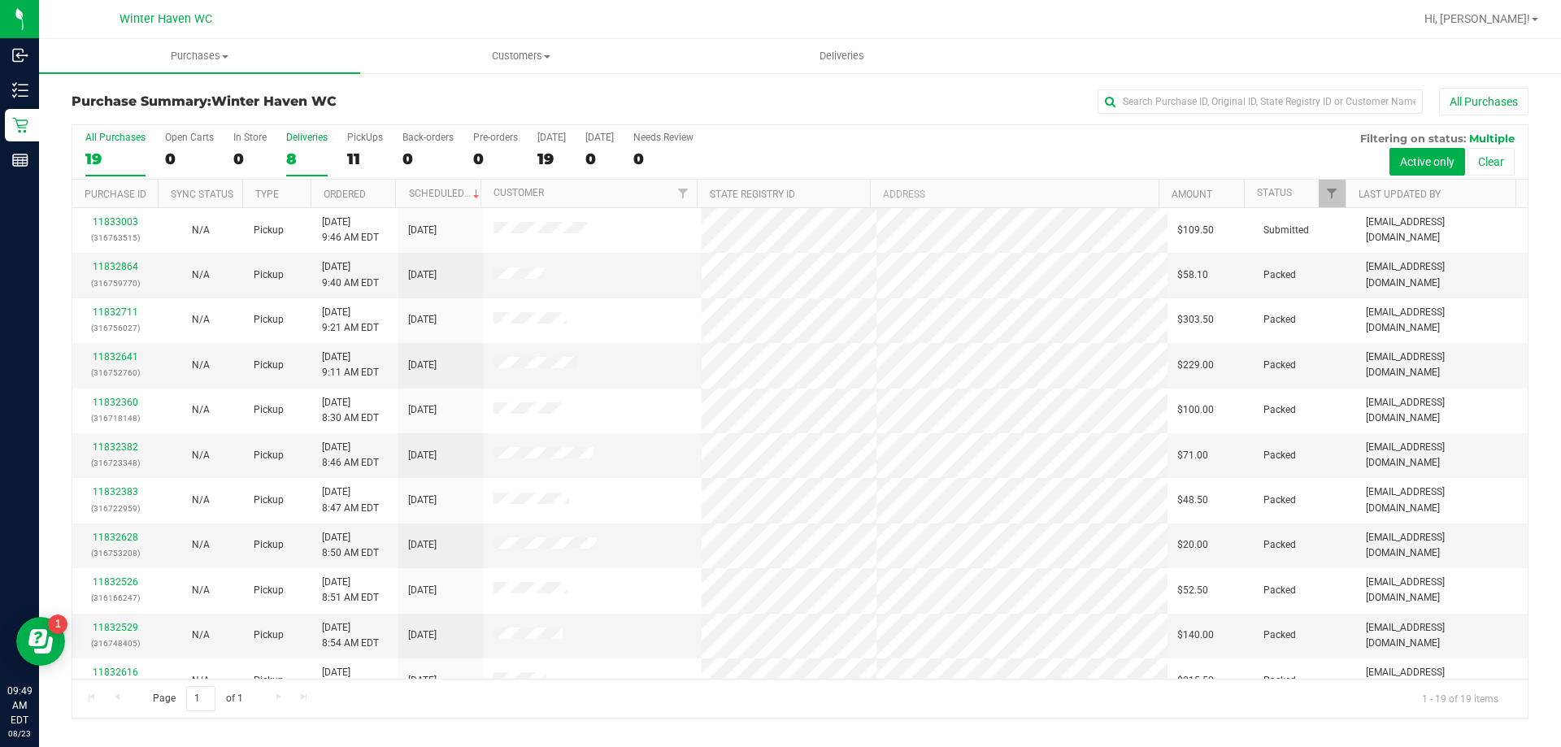
click at [290, 150] on div "8" at bounding box center [306, 159] width 41 height 19
click at [0, 0] on input "Deliveries 8" at bounding box center [0, 0] width 0 height 0
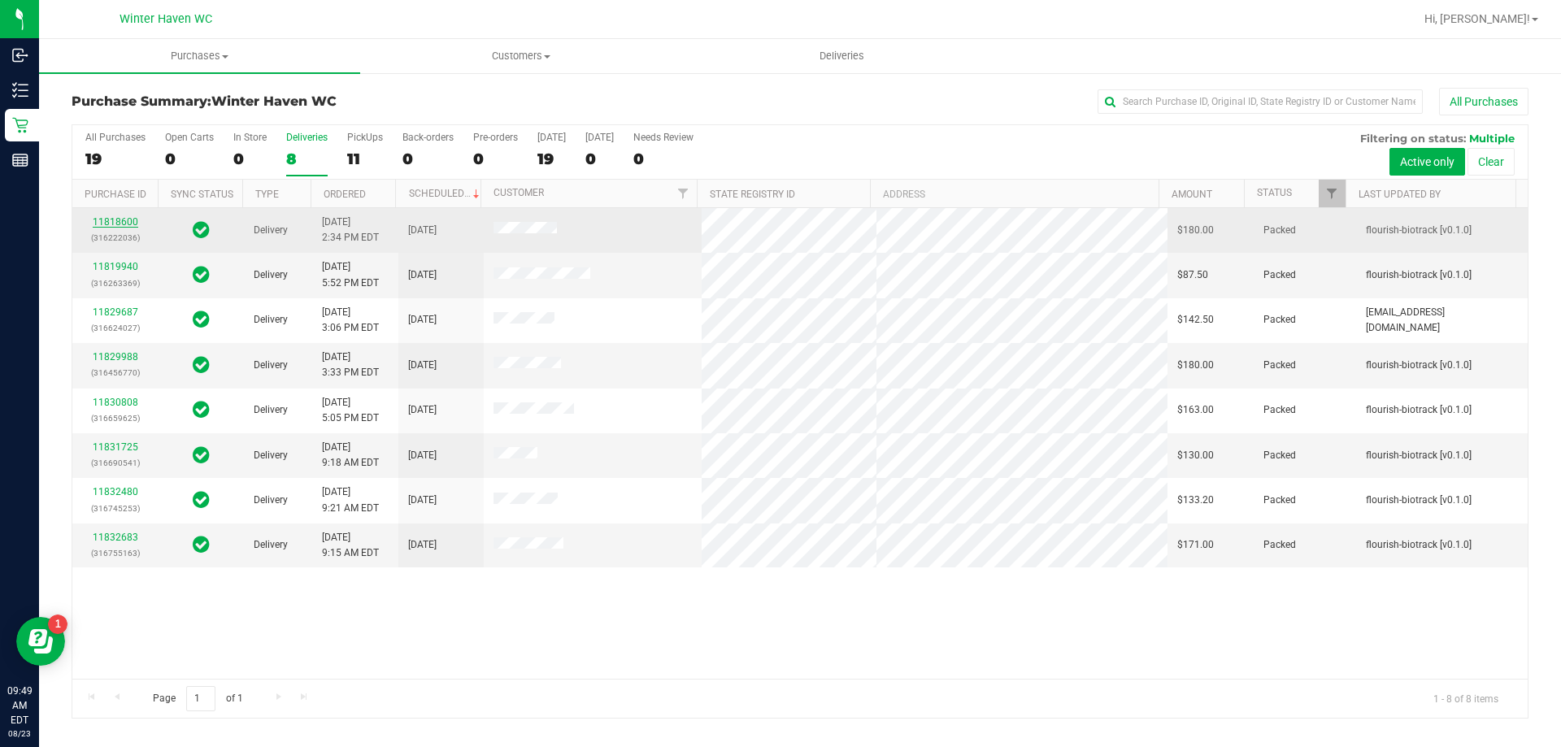
click at [115, 221] on link "11818600" at bounding box center [116, 221] width 46 height 11
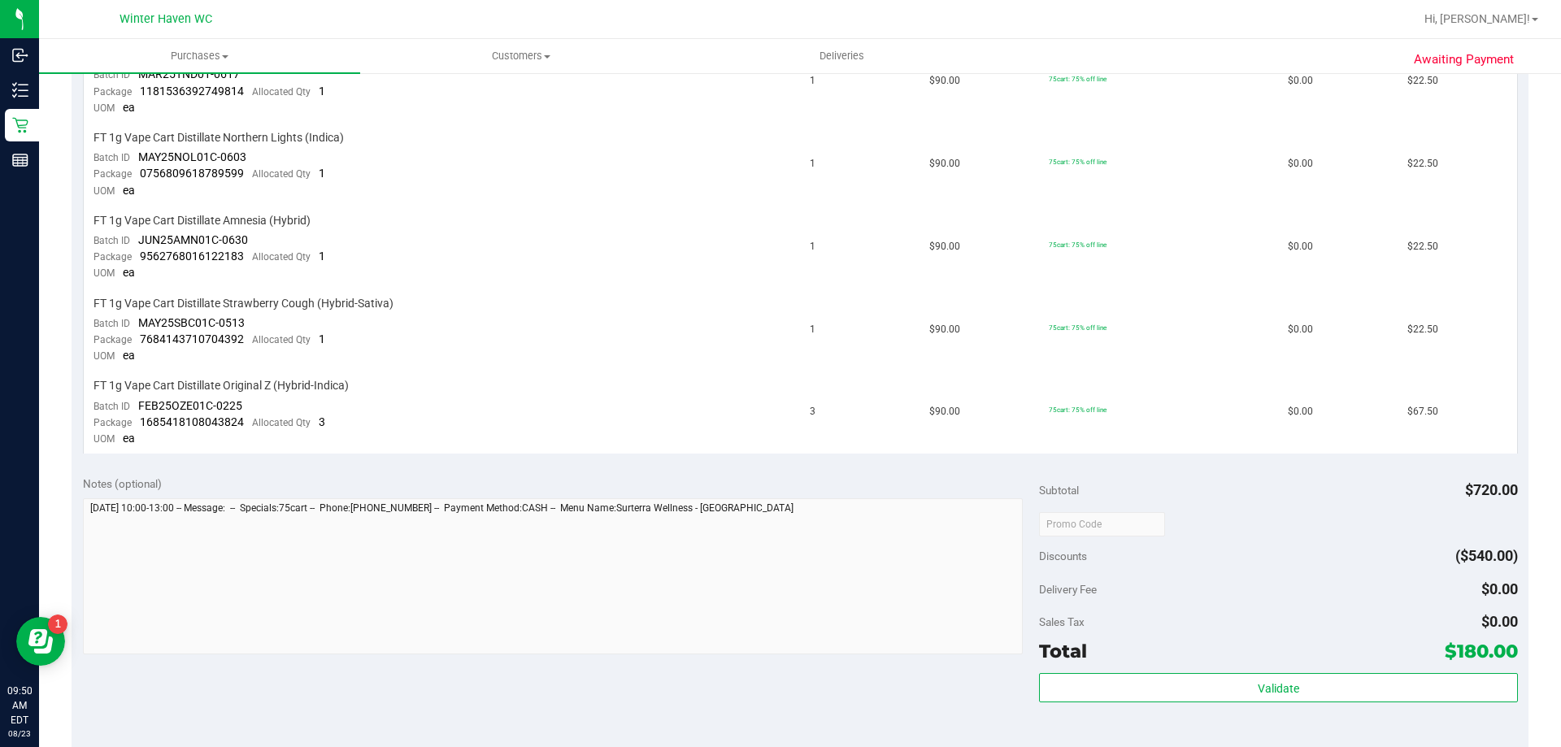
scroll to position [732, 0]
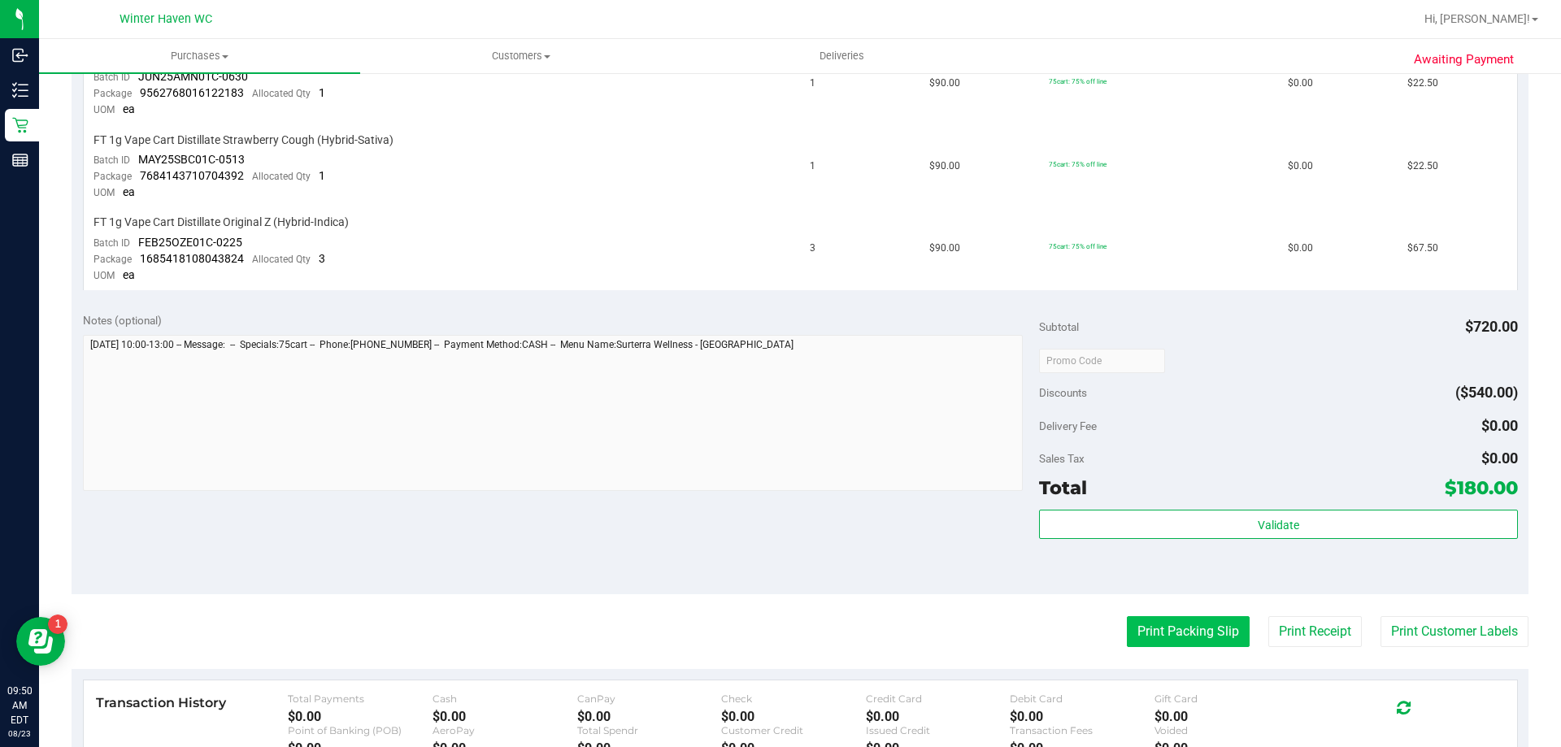
click at [1158, 639] on button "Print Packing Slip" at bounding box center [1188, 631] width 123 height 31
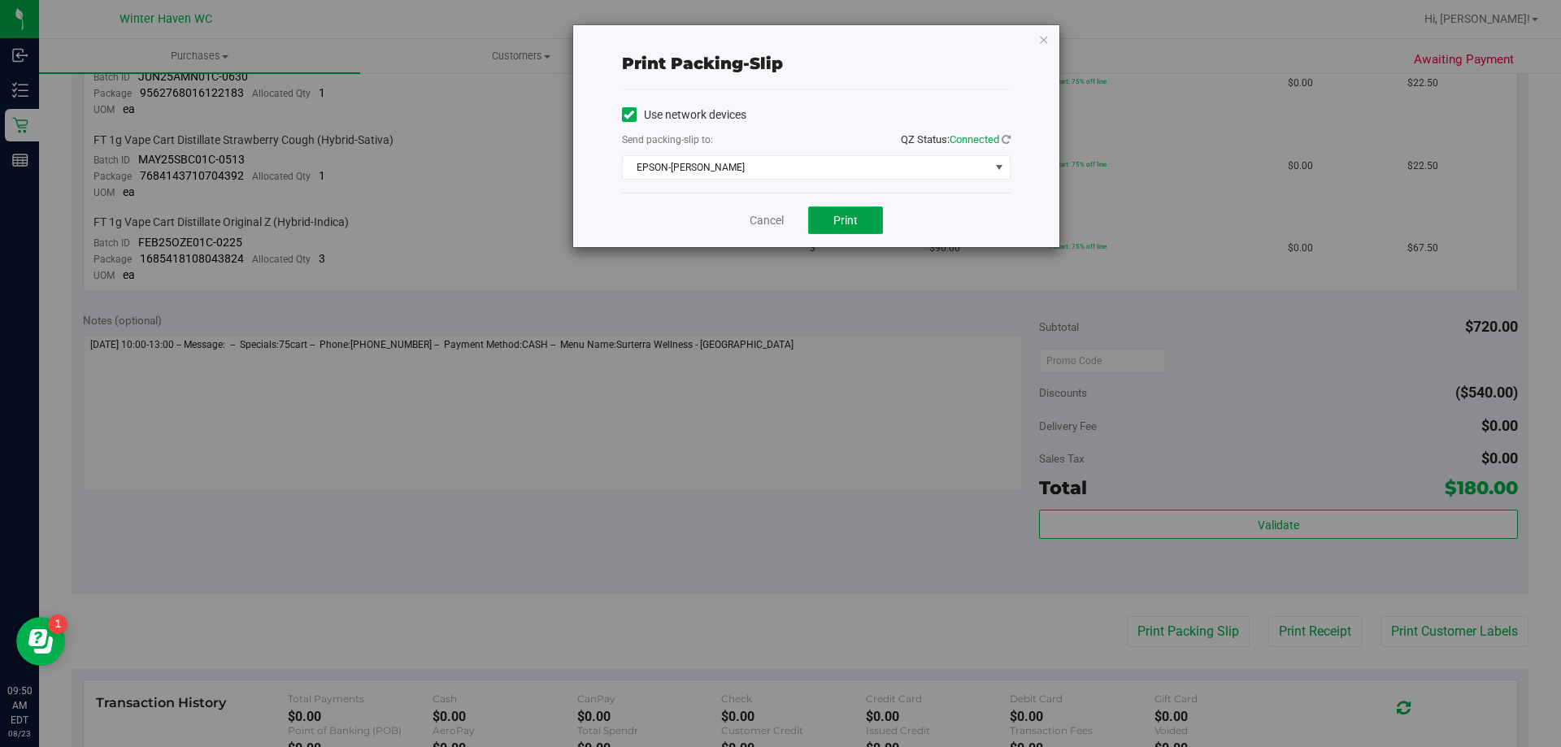
click at [833, 219] on span "Print" at bounding box center [845, 220] width 24 height 13
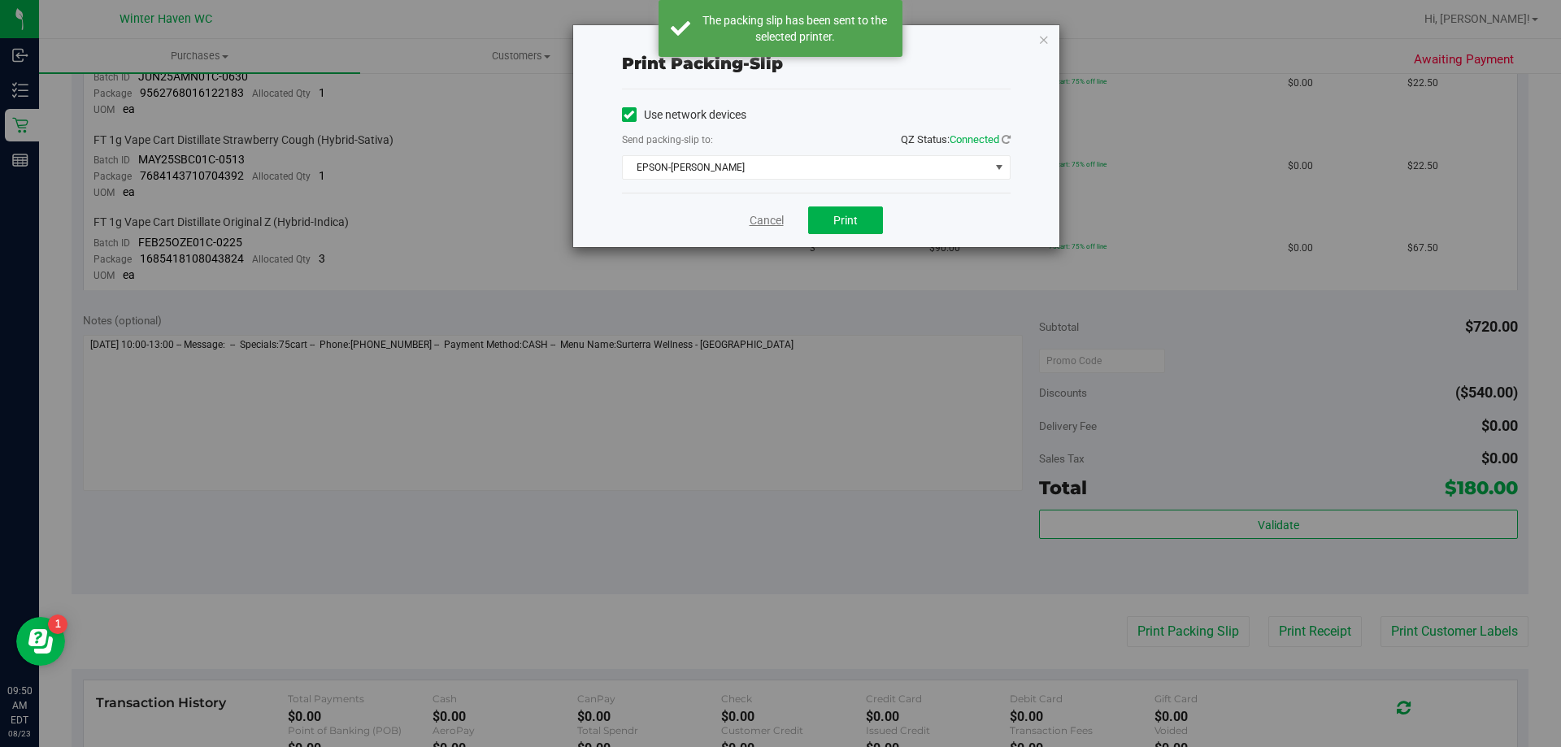
click at [780, 216] on link "Cancel" at bounding box center [767, 220] width 34 height 17
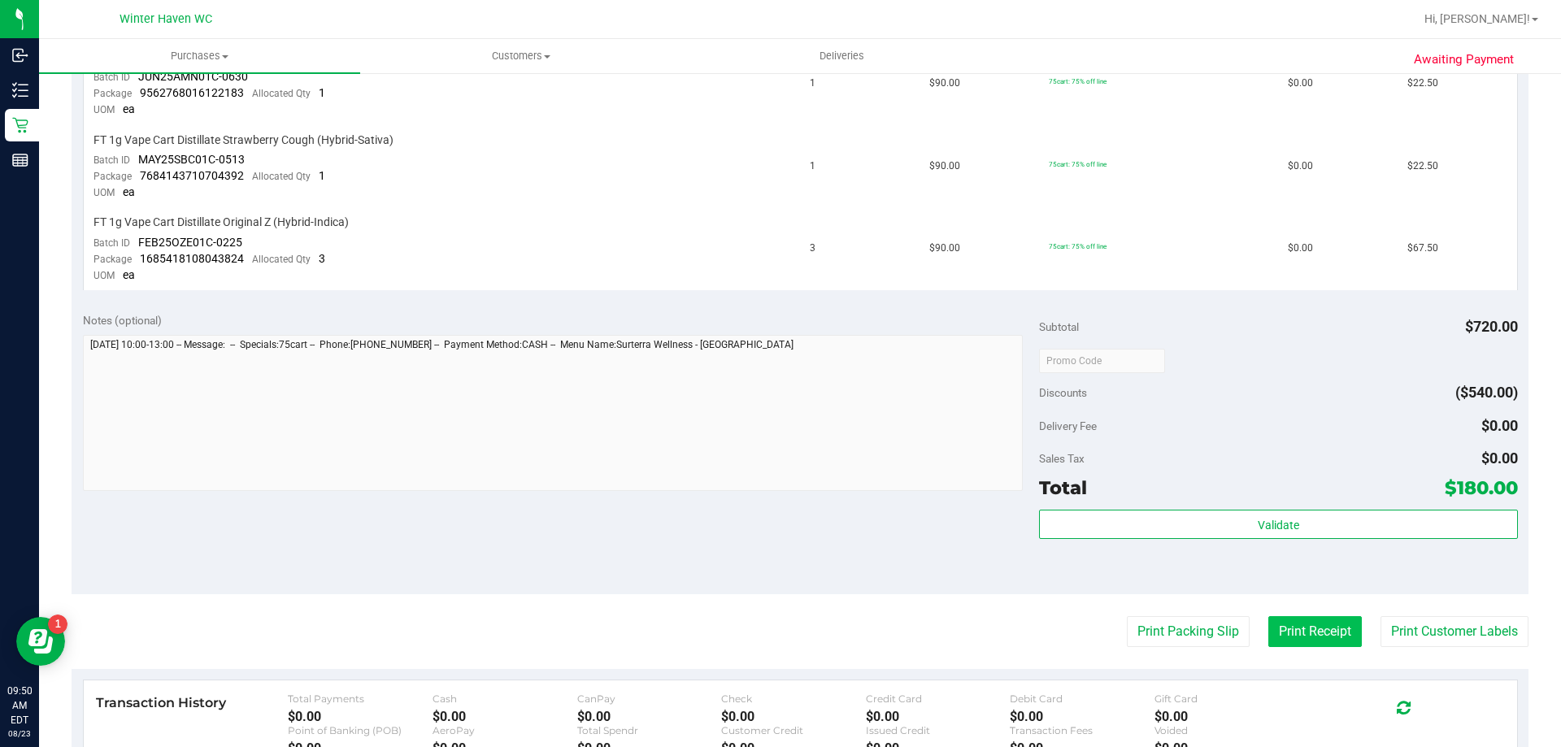
click at [1268, 631] on button "Print Receipt" at bounding box center [1314, 631] width 93 height 31
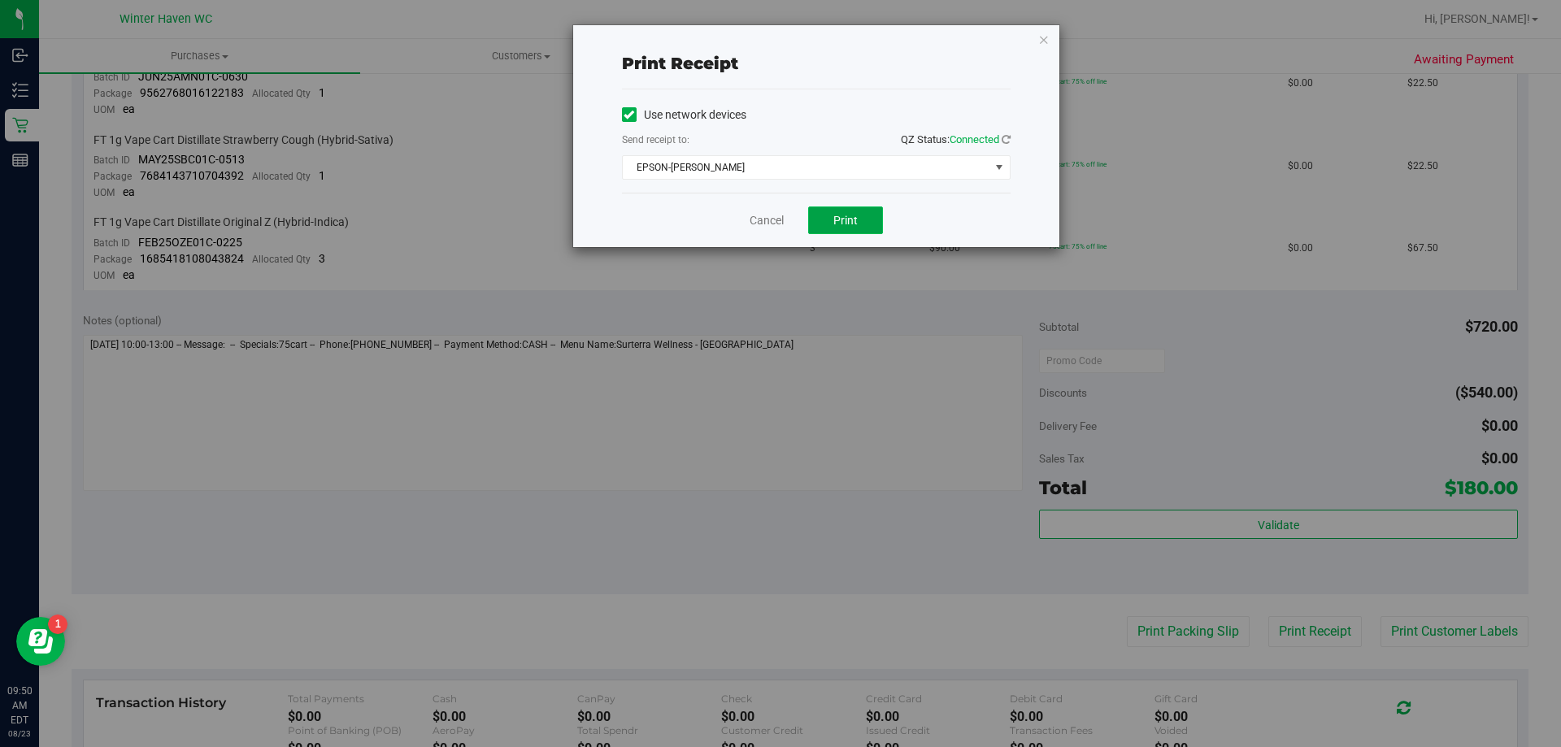
click at [840, 227] on button "Print" at bounding box center [845, 220] width 75 height 28
click at [762, 225] on link "Cancel" at bounding box center [767, 220] width 34 height 17
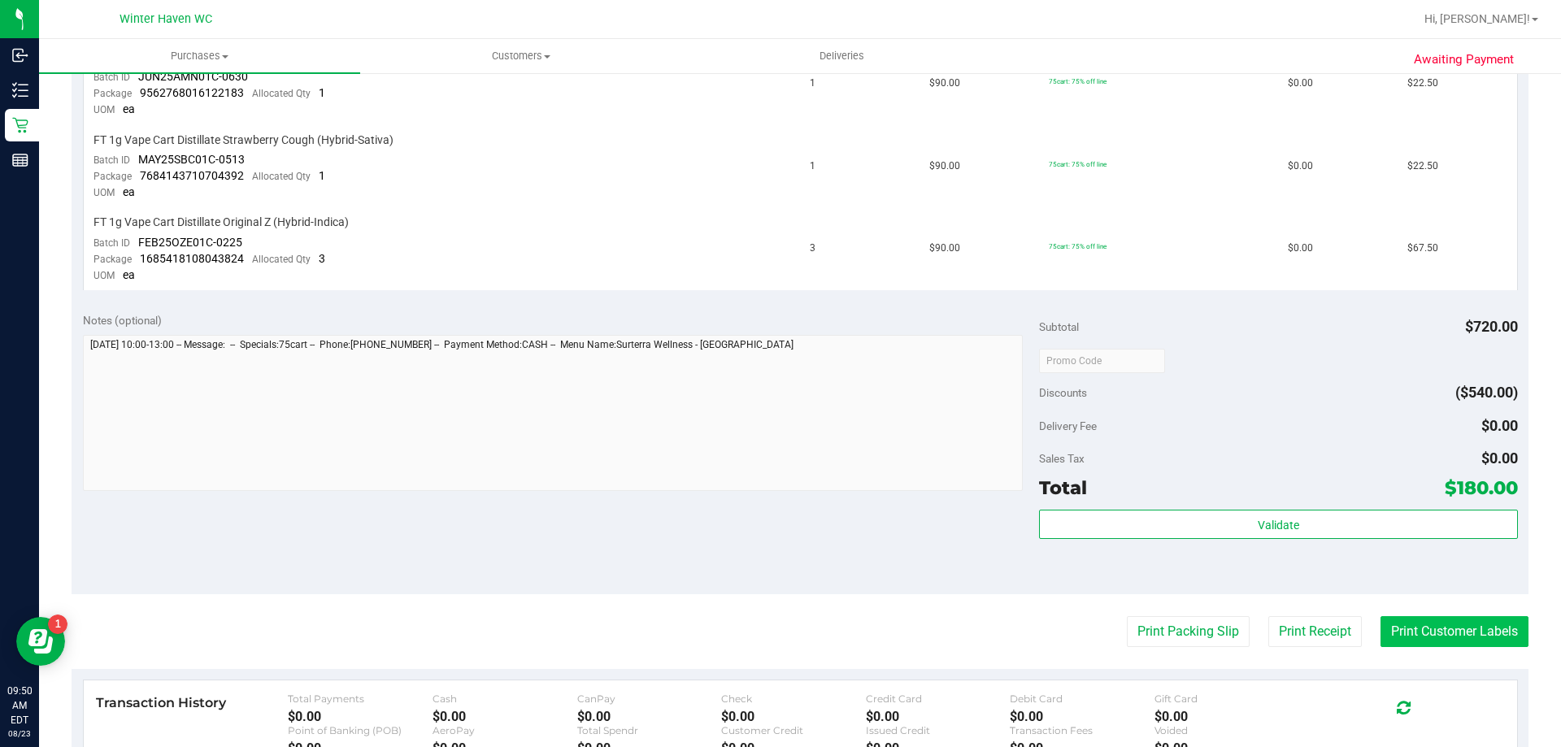
click at [1467, 635] on button "Print Customer Labels" at bounding box center [1454, 631] width 148 height 31
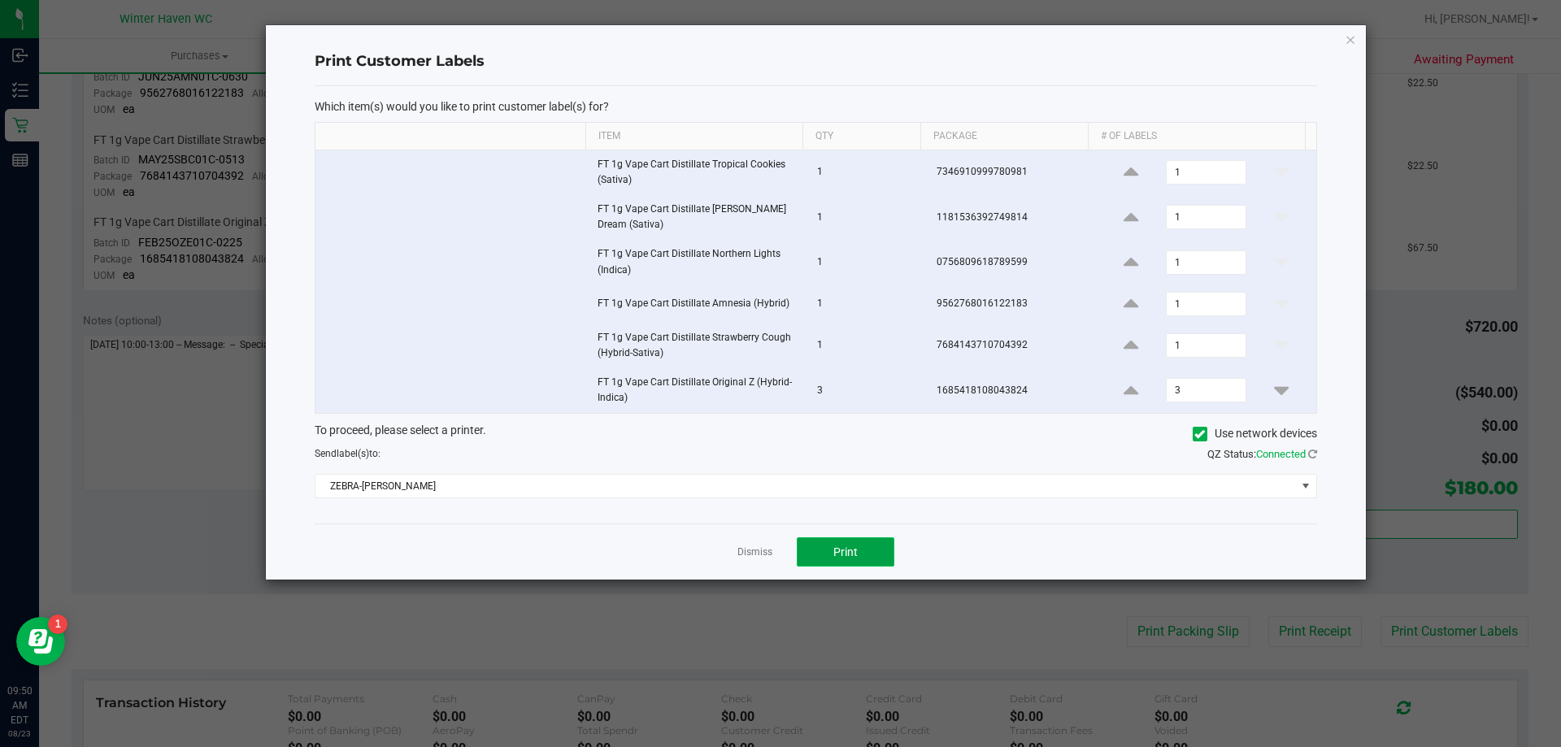
click at [844, 554] on span "Print" at bounding box center [845, 551] width 24 height 13
click at [769, 561] on div "Dismiss Print" at bounding box center [816, 552] width 1002 height 56
click at [768, 558] on link "Dismiss" at bounding box center [754, 552] width 35 height 14
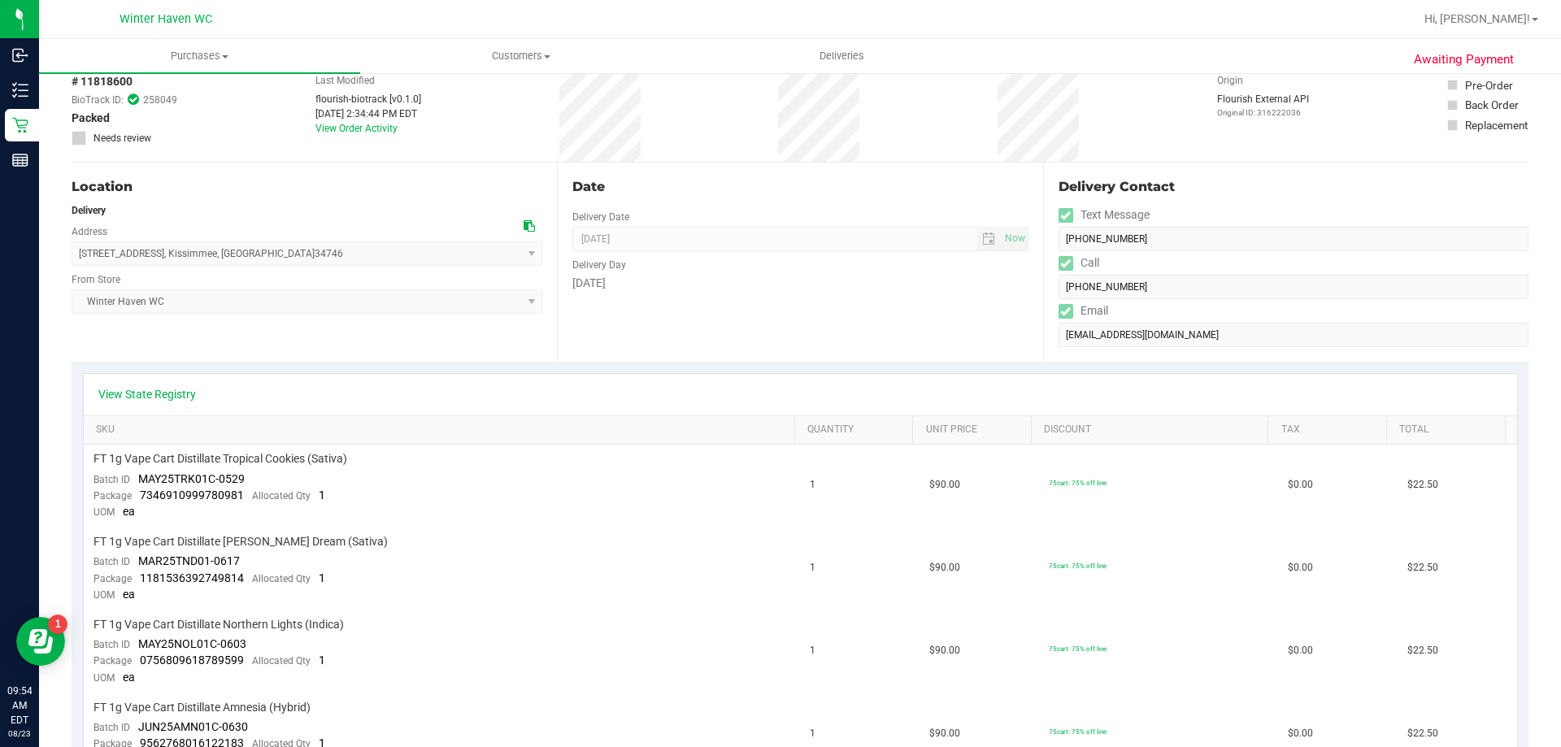
scroll to position [0, 0]
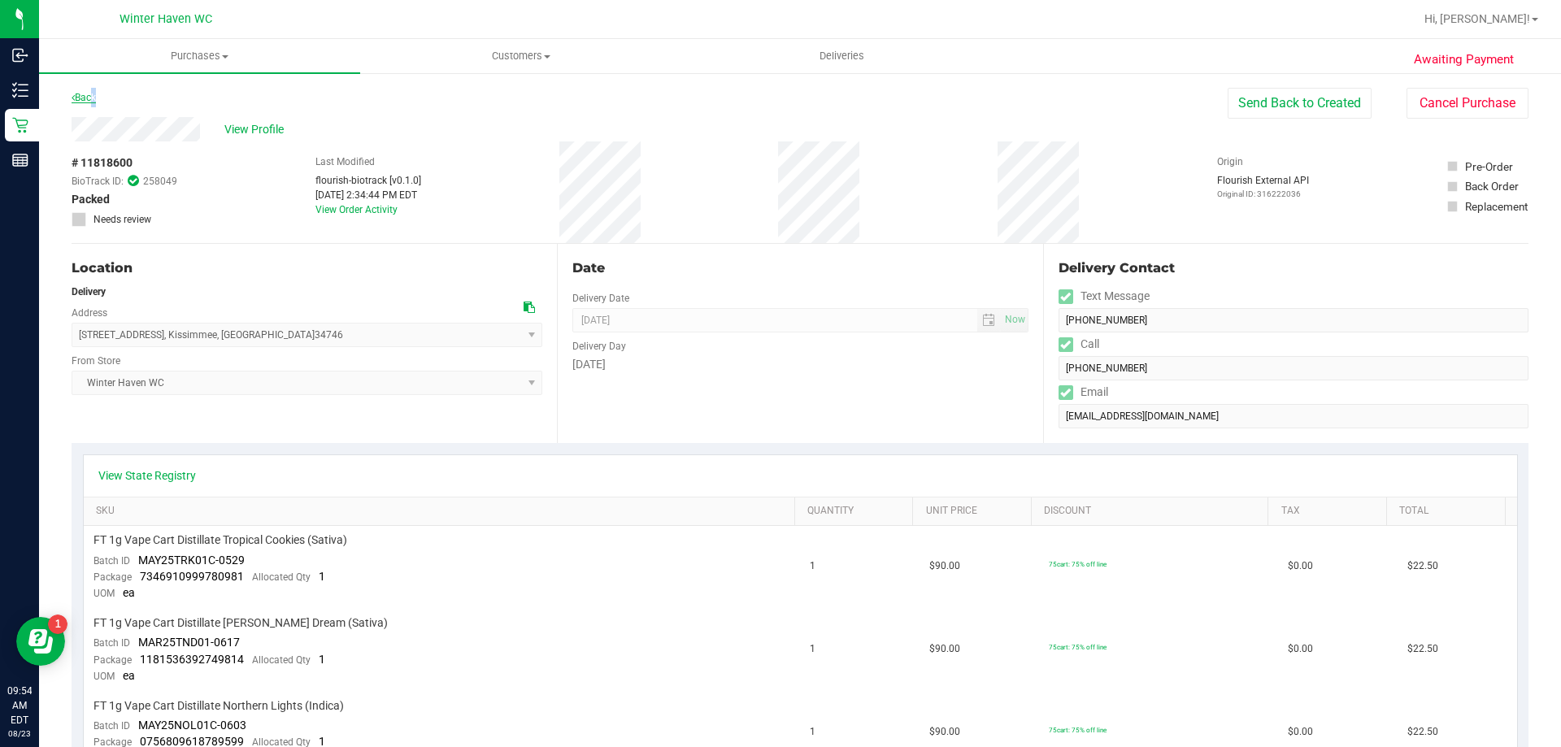
click at [91, 94] on link "Back" at bounding box center [84, 97] width 24 height 11
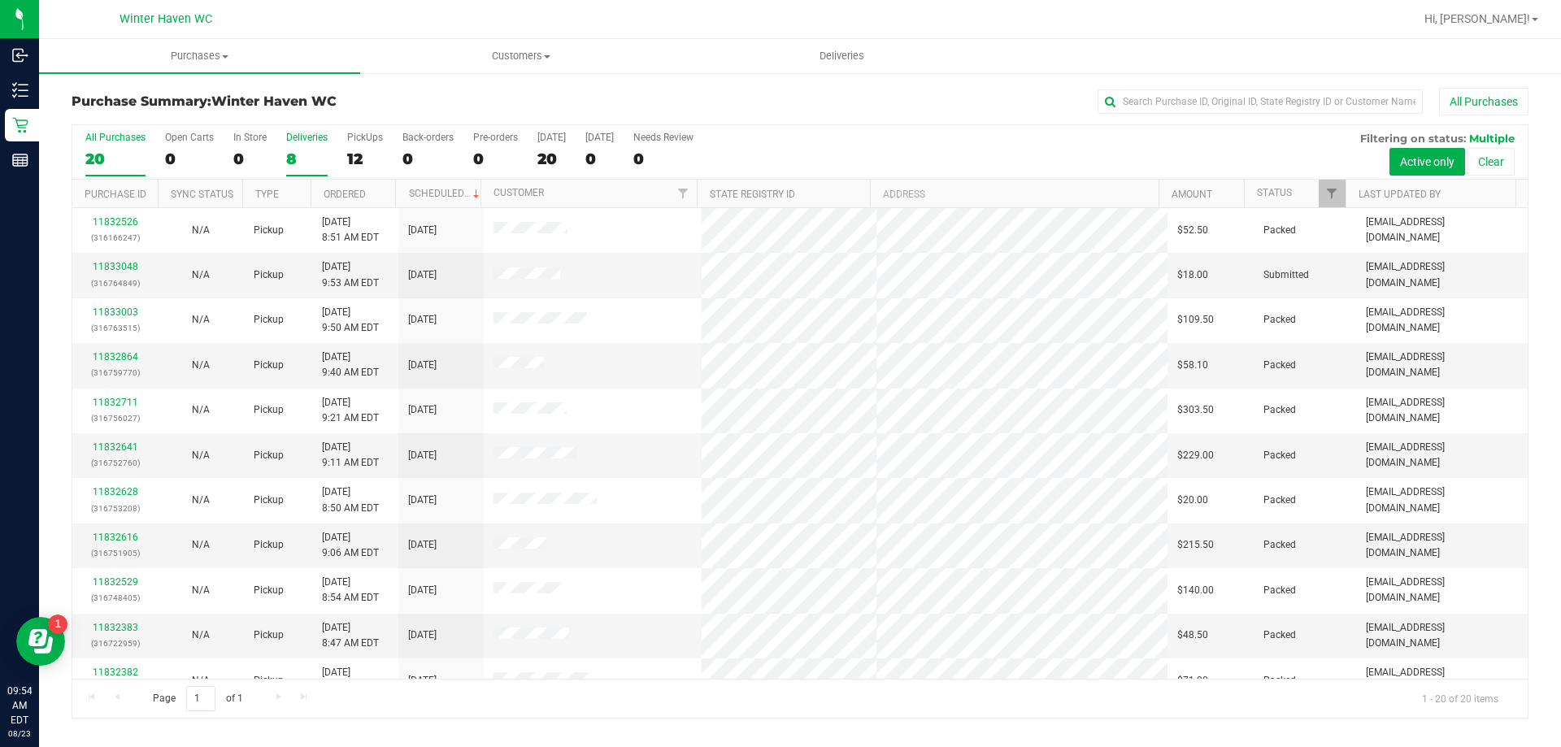
click at [288, 155] on div "8" at bounding box center [306, 159] width 41 height 19
click at [0, 0] on input "Deliveries 8" at bounding box center [0, 0] width 0 height 0
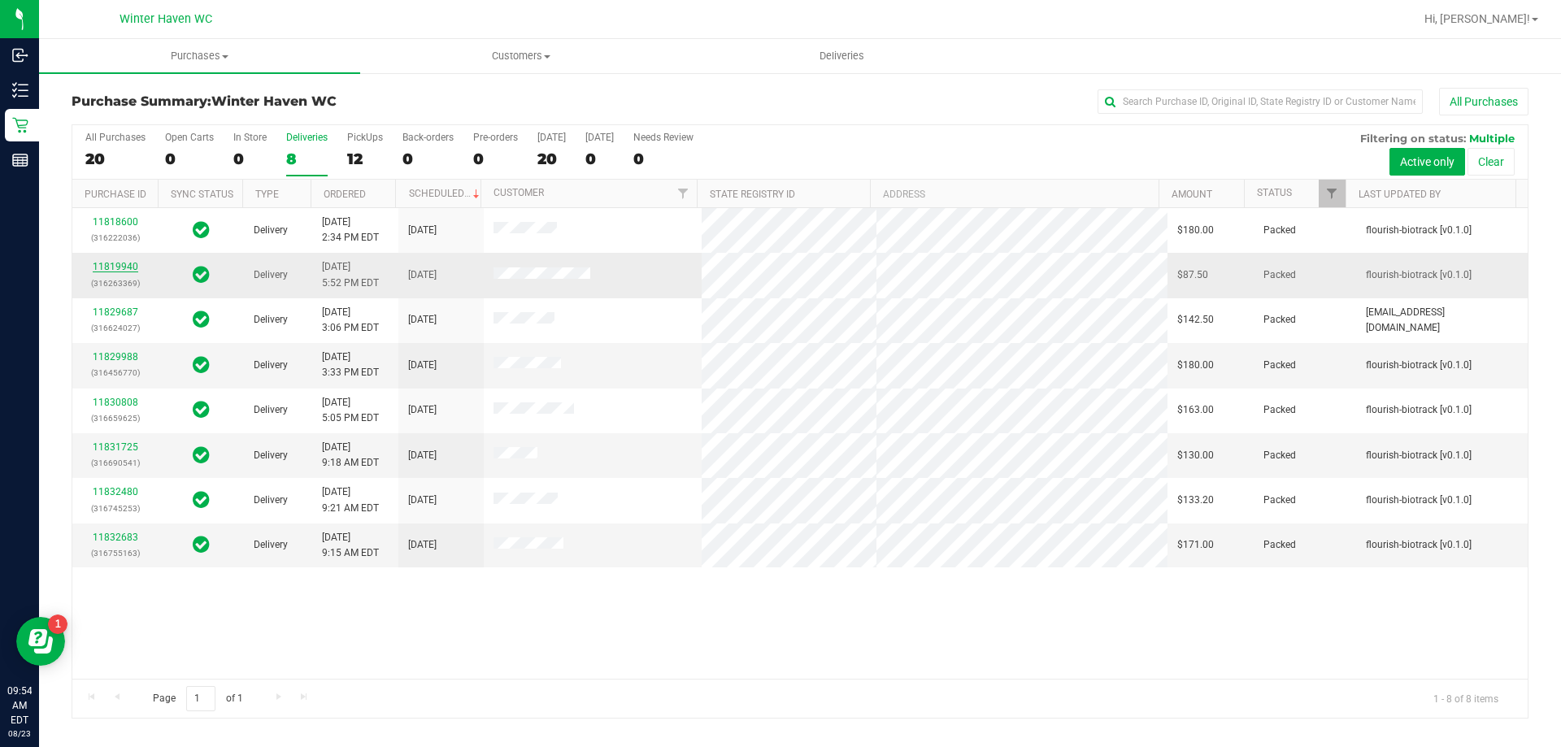
click at [127, 267] on link "11819940" at bounding box center [116, 266] width 46 height 11
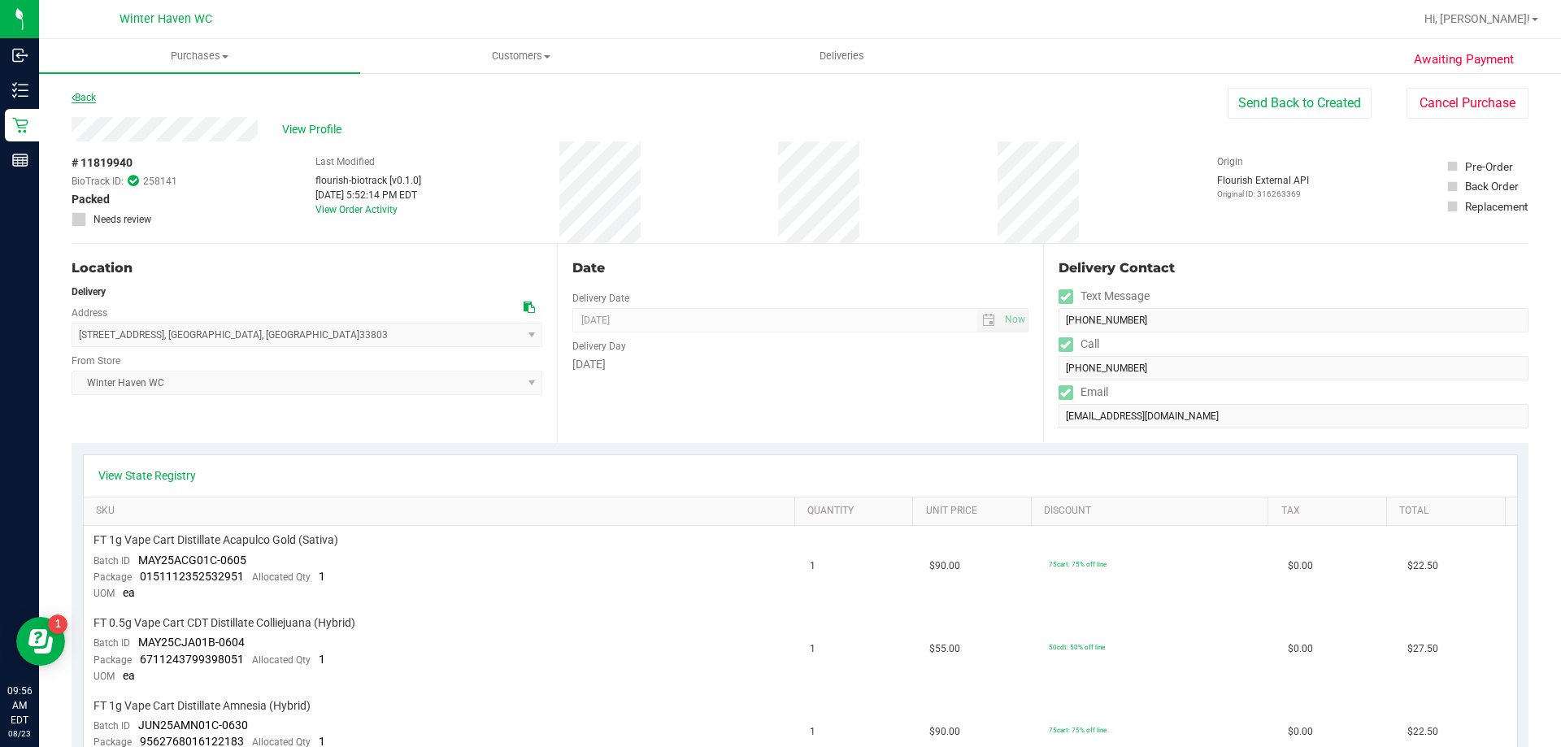
click at [84, 93] on link "Back" at bounding box center [84, 97] width 24 height 11
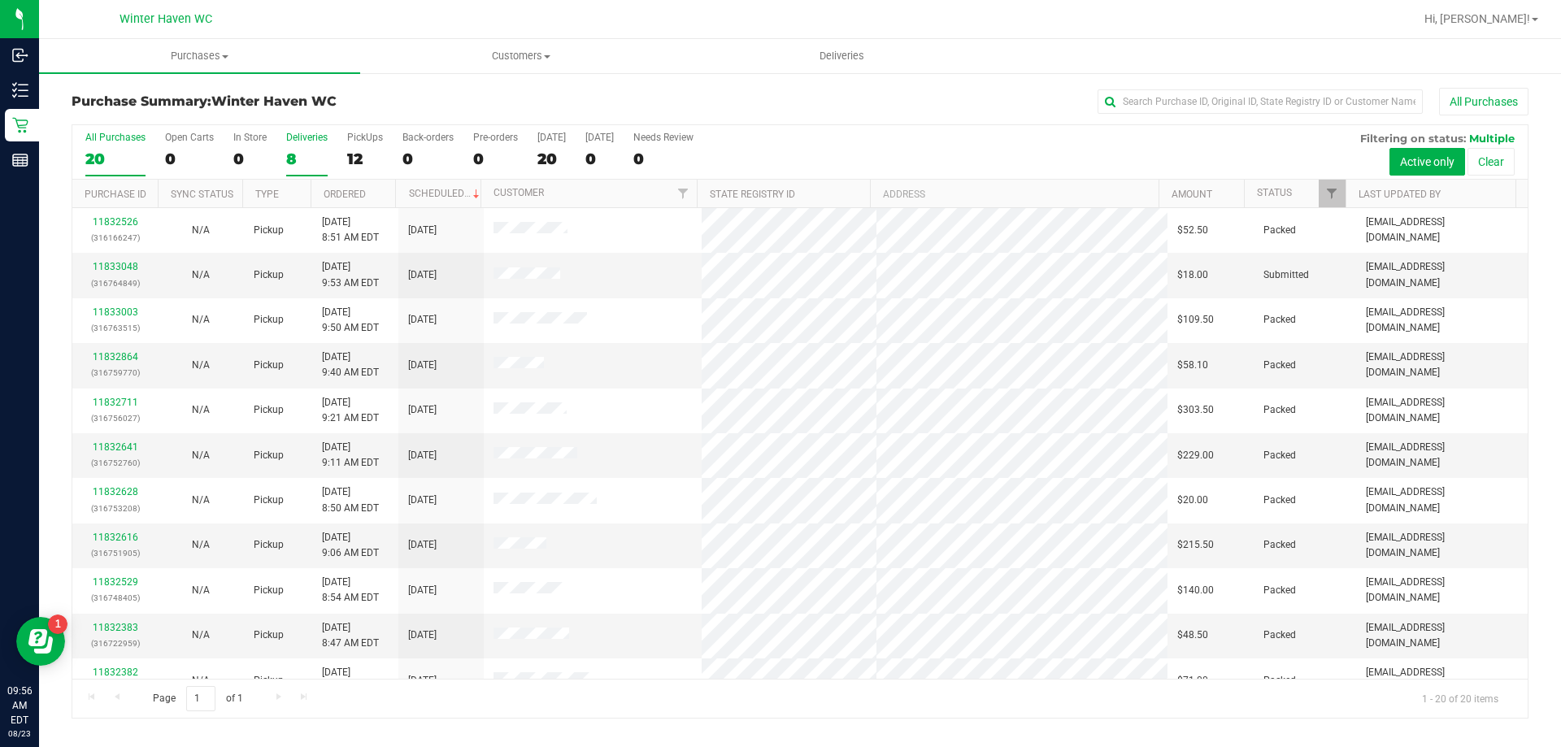
click at [303, 168] on label "Deliveries 8" at bounding box center [306, 154] width 41 height 45
click at [0, 0] on input "Deliveries 8" at bounding box center [0, 0] width 0 height 0
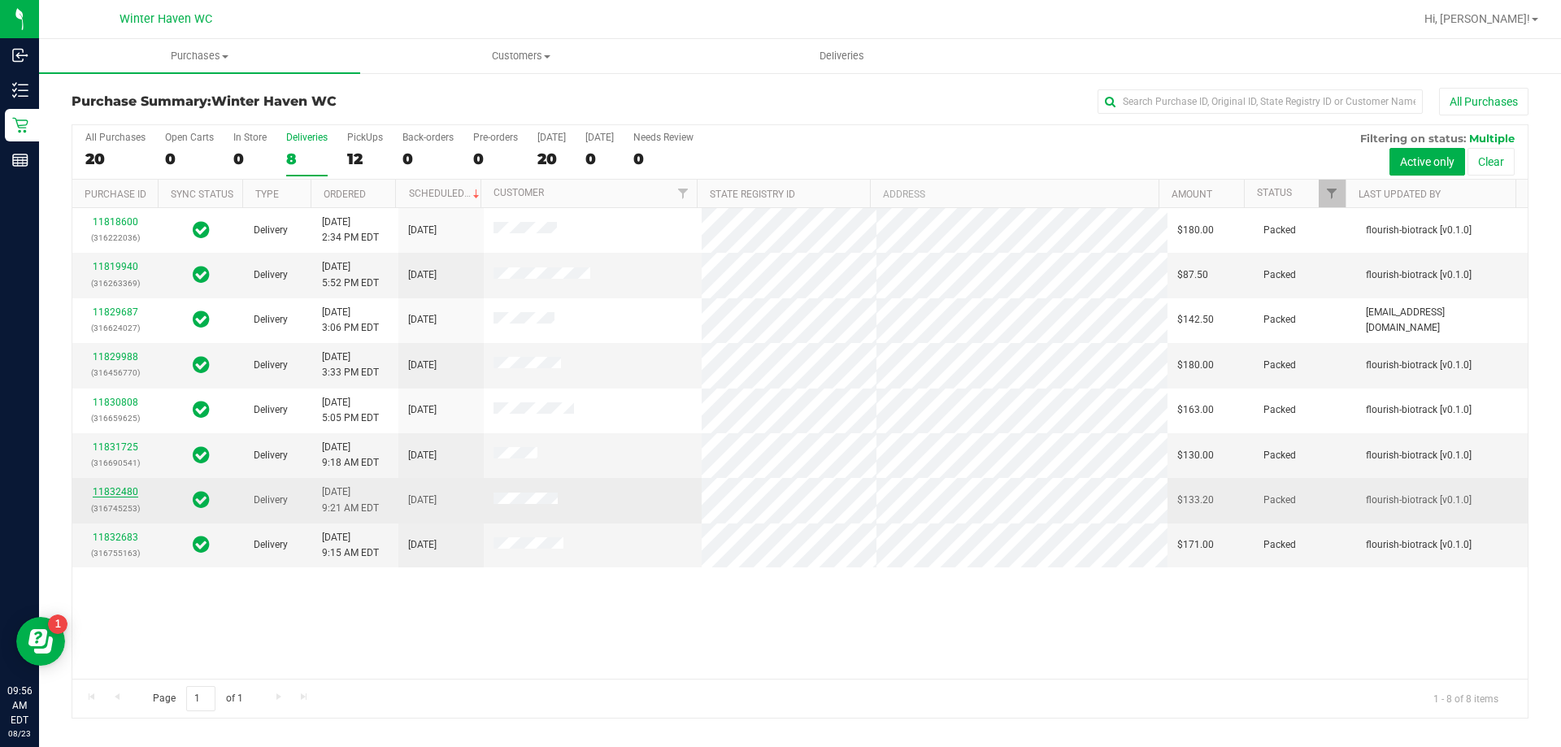
click at [127, 497] on link "11832480" at bounding box center [116, 491] width 46 height 11
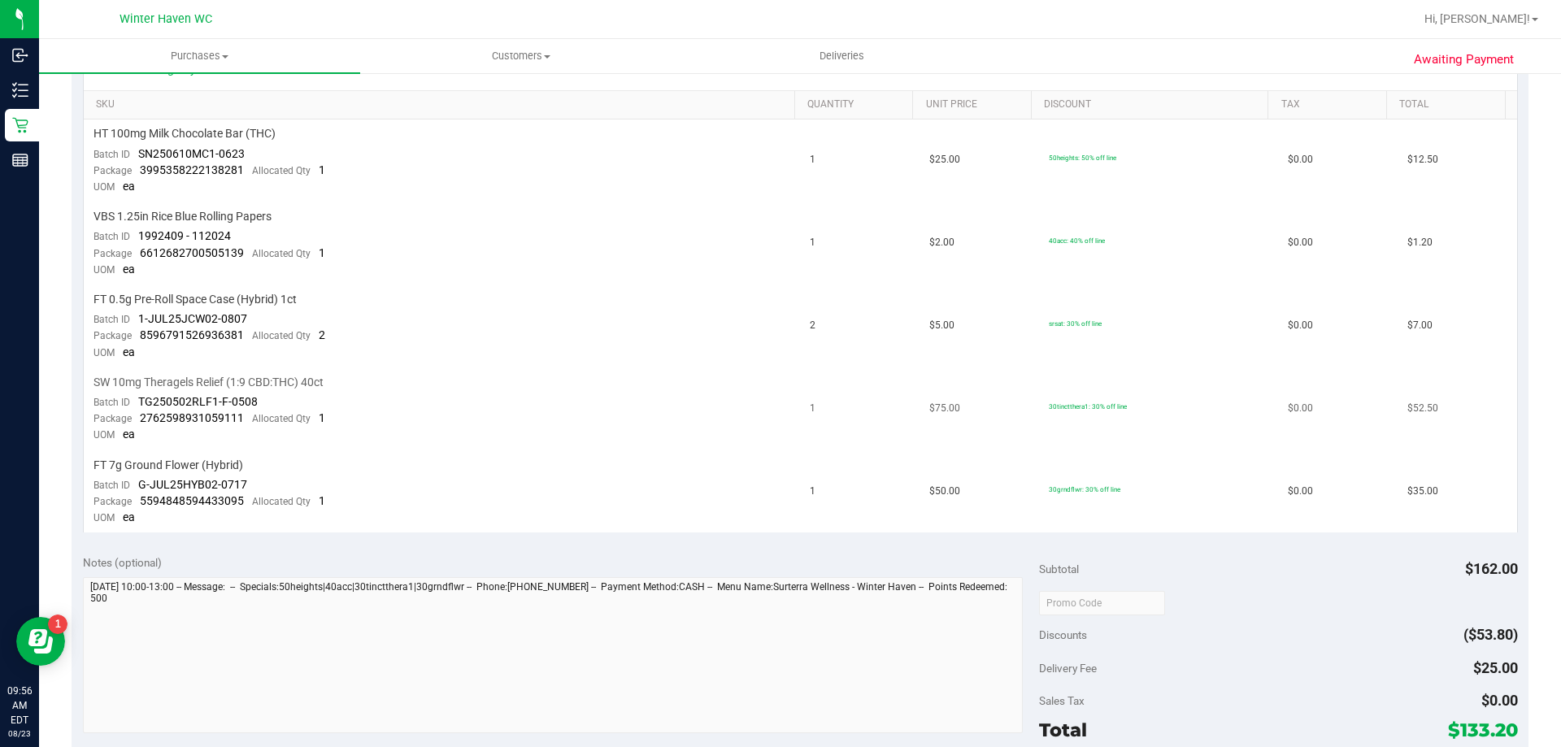
scroll to position [732, 0]
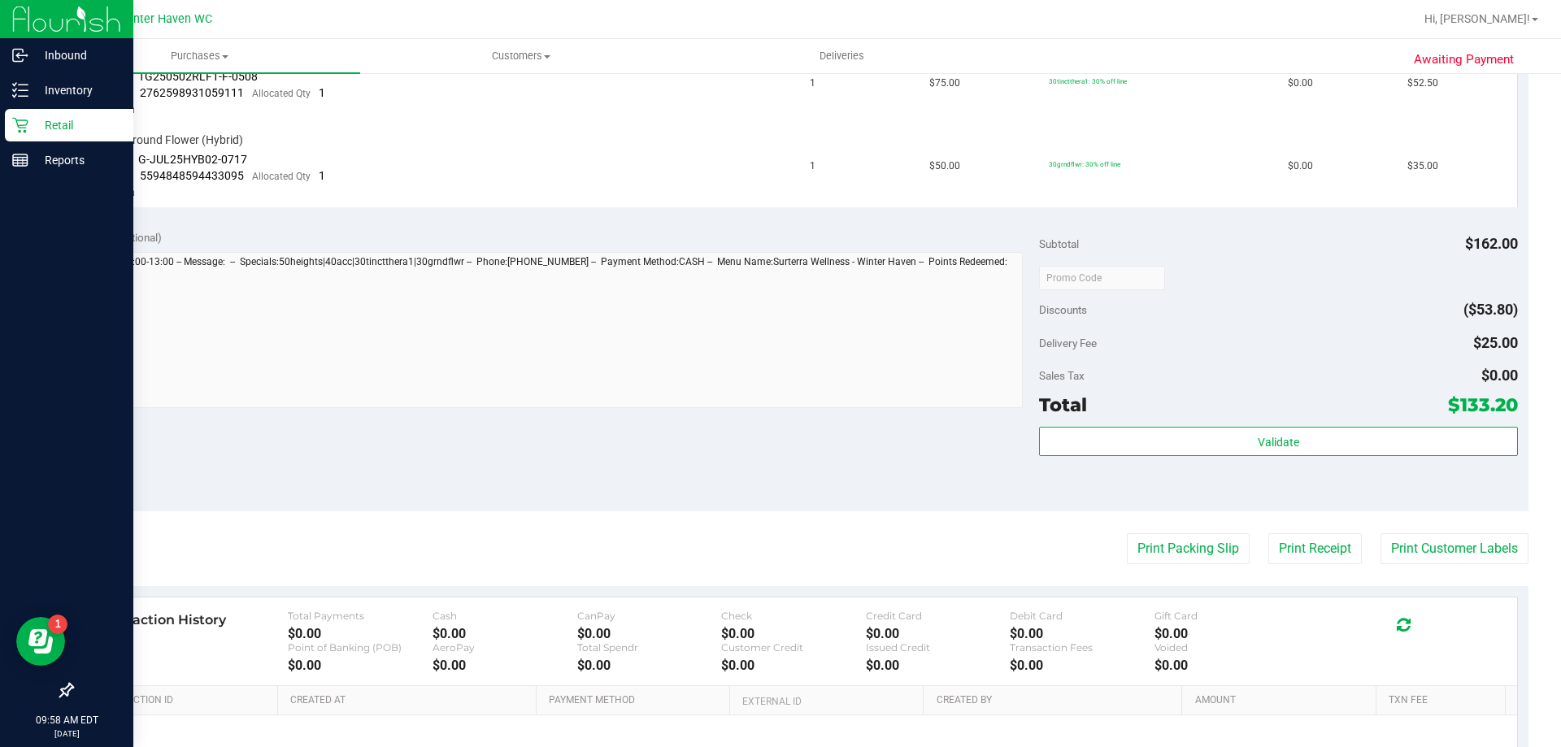
click at [68, 128] on p "Retail" at bounding box center [77, 125] width 98 height 20
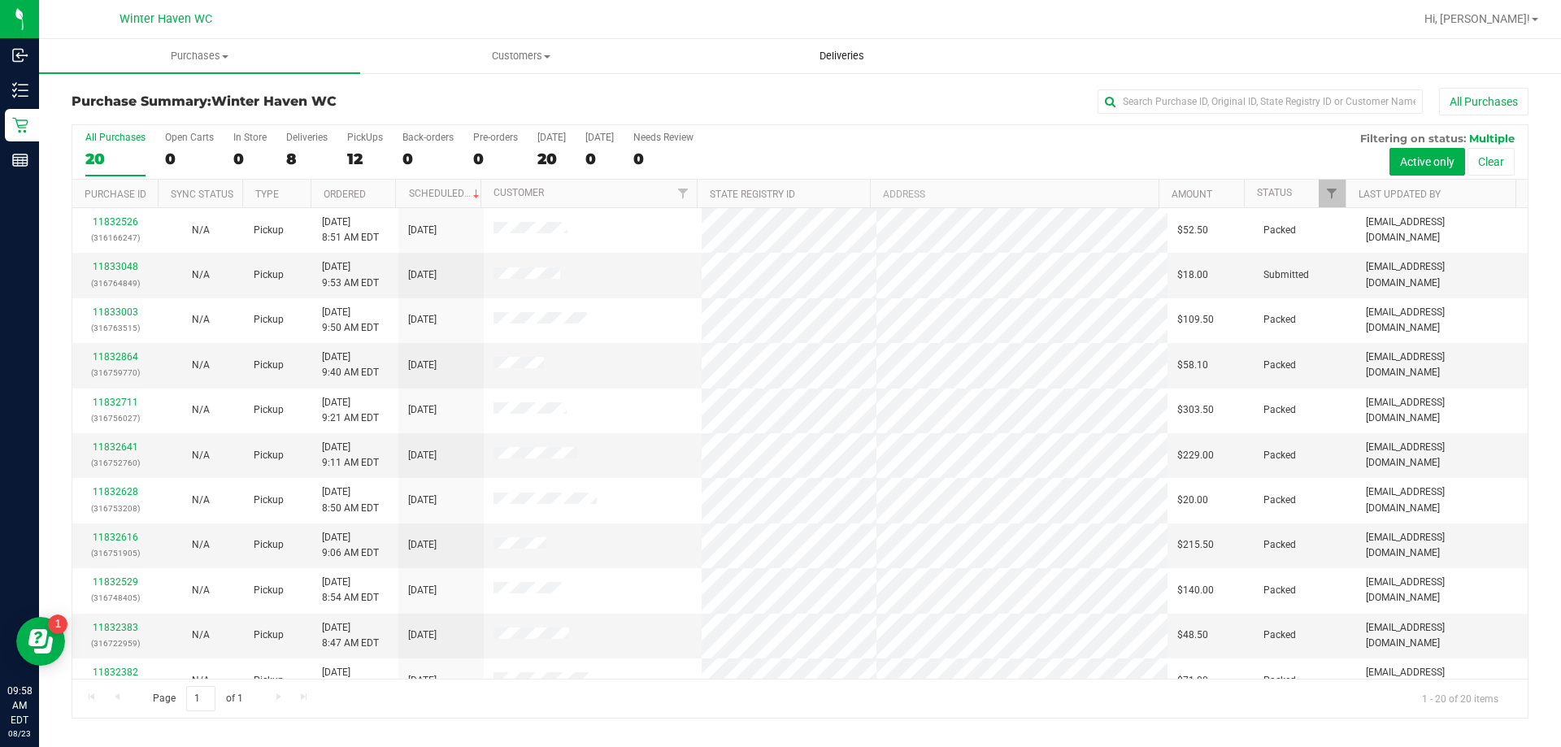
click at [858, 53] on span "Deliveries" at bounding box center [842, 56] width 89 height 15
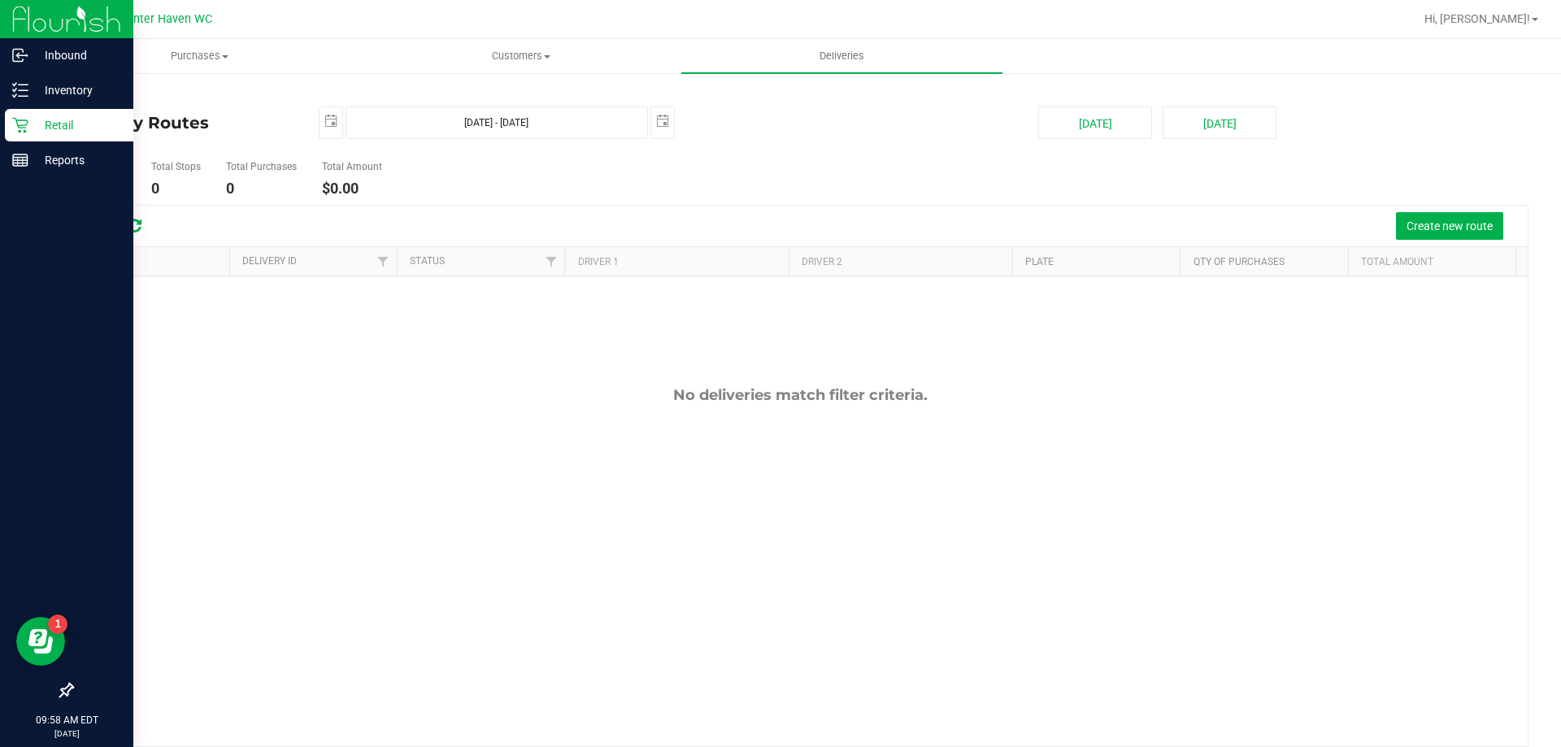
click at [35, 117] on p "Retail" at bounding box center [77, 125] width 98 height 20
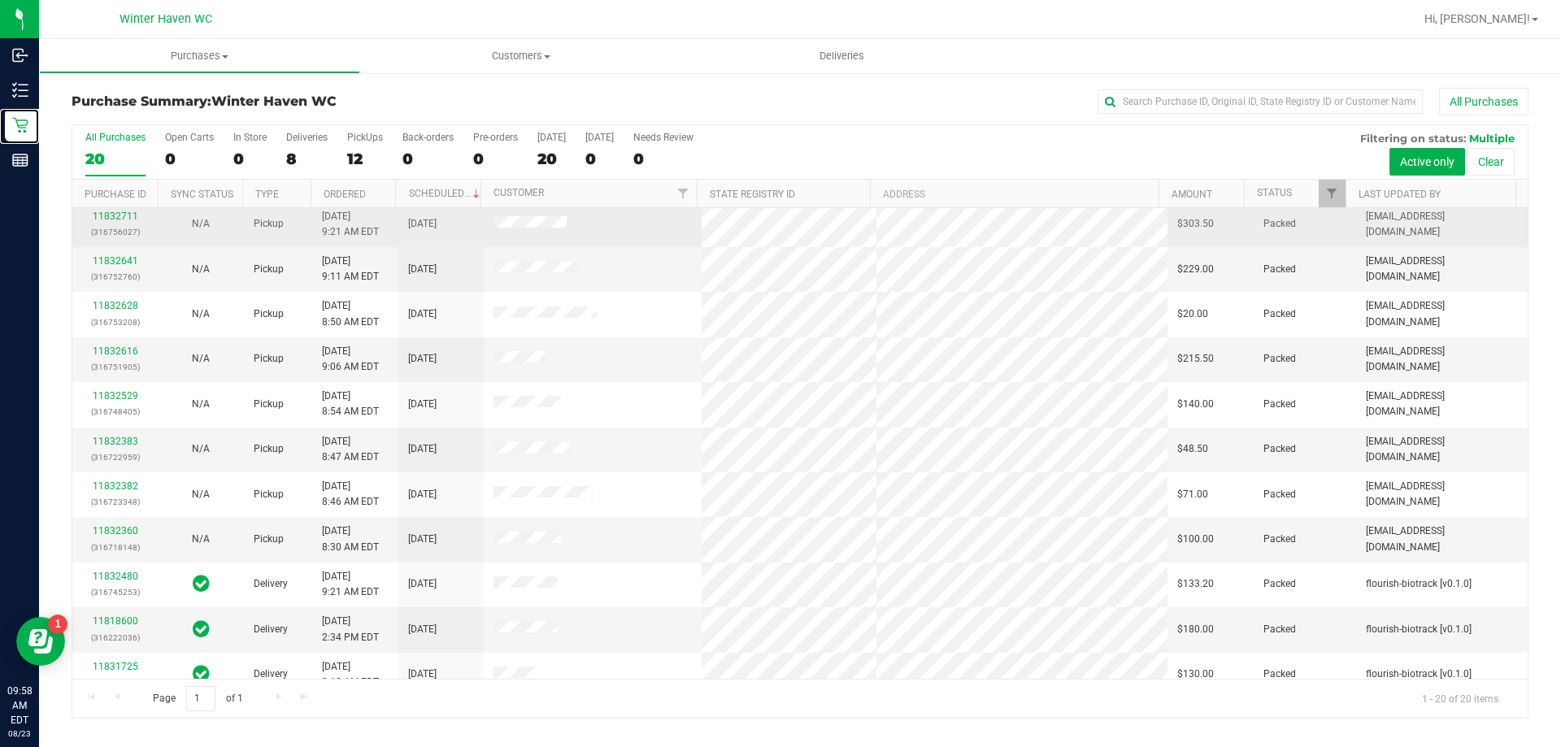
scroll to position [185, 0]
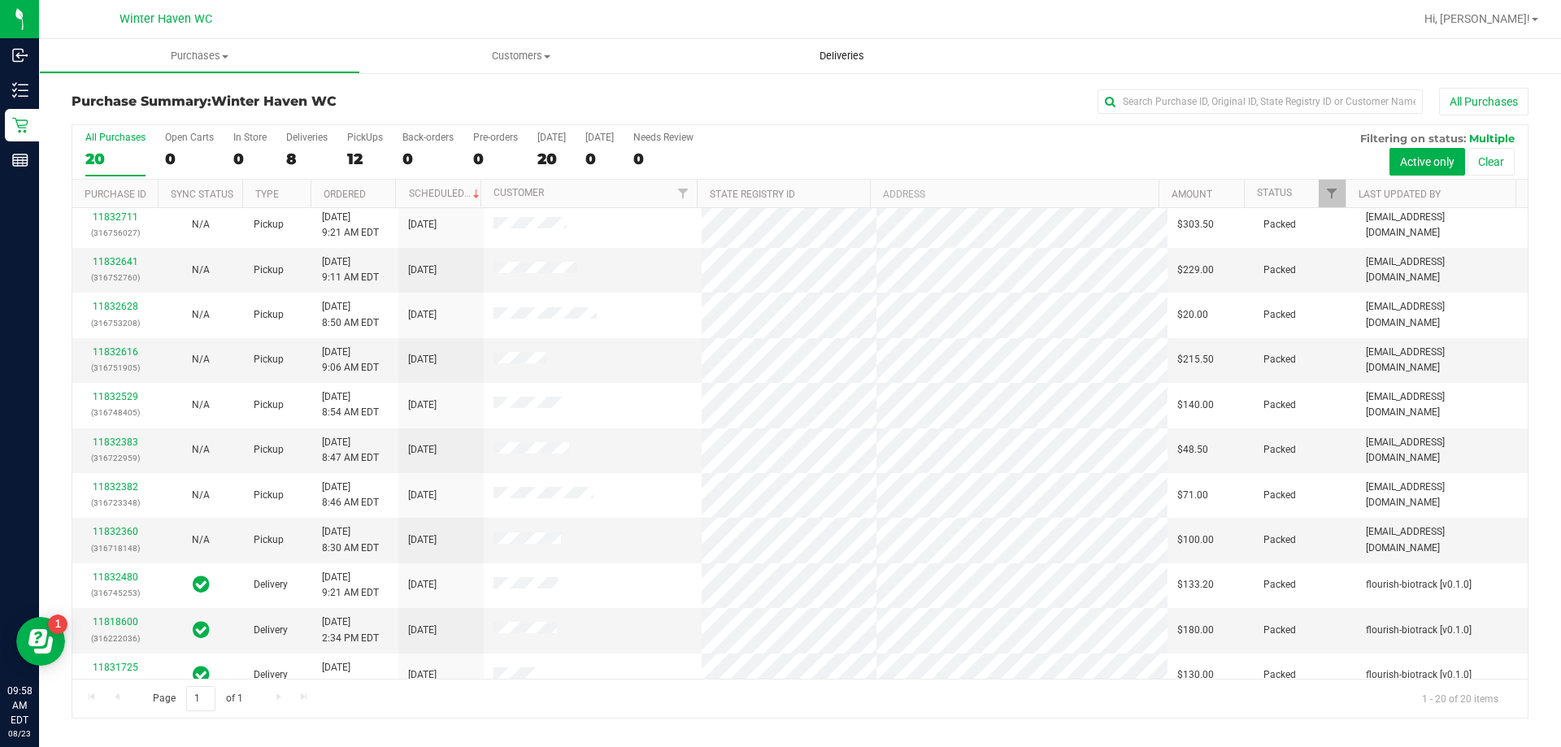
click at [831, 50] on span "Deliveries" at bounding box center [842, 56] width 89 height 15
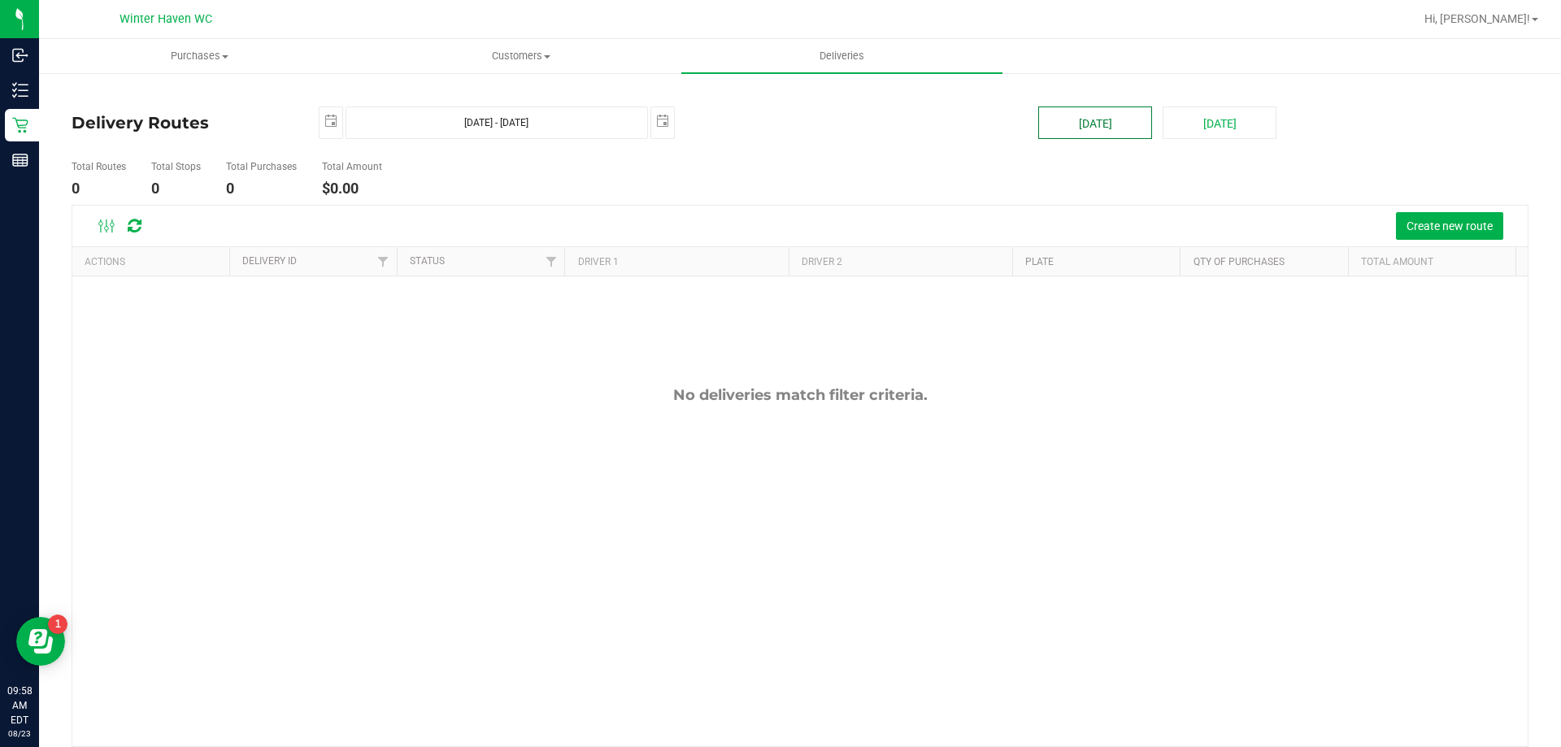
click at [1124, 129] on button "[DATE]" at bounding box center [1095, 122] width 114 height 33
click at [1479, 234] on button "Create new route" at bounding box center [1449, 226] width 107 height 28
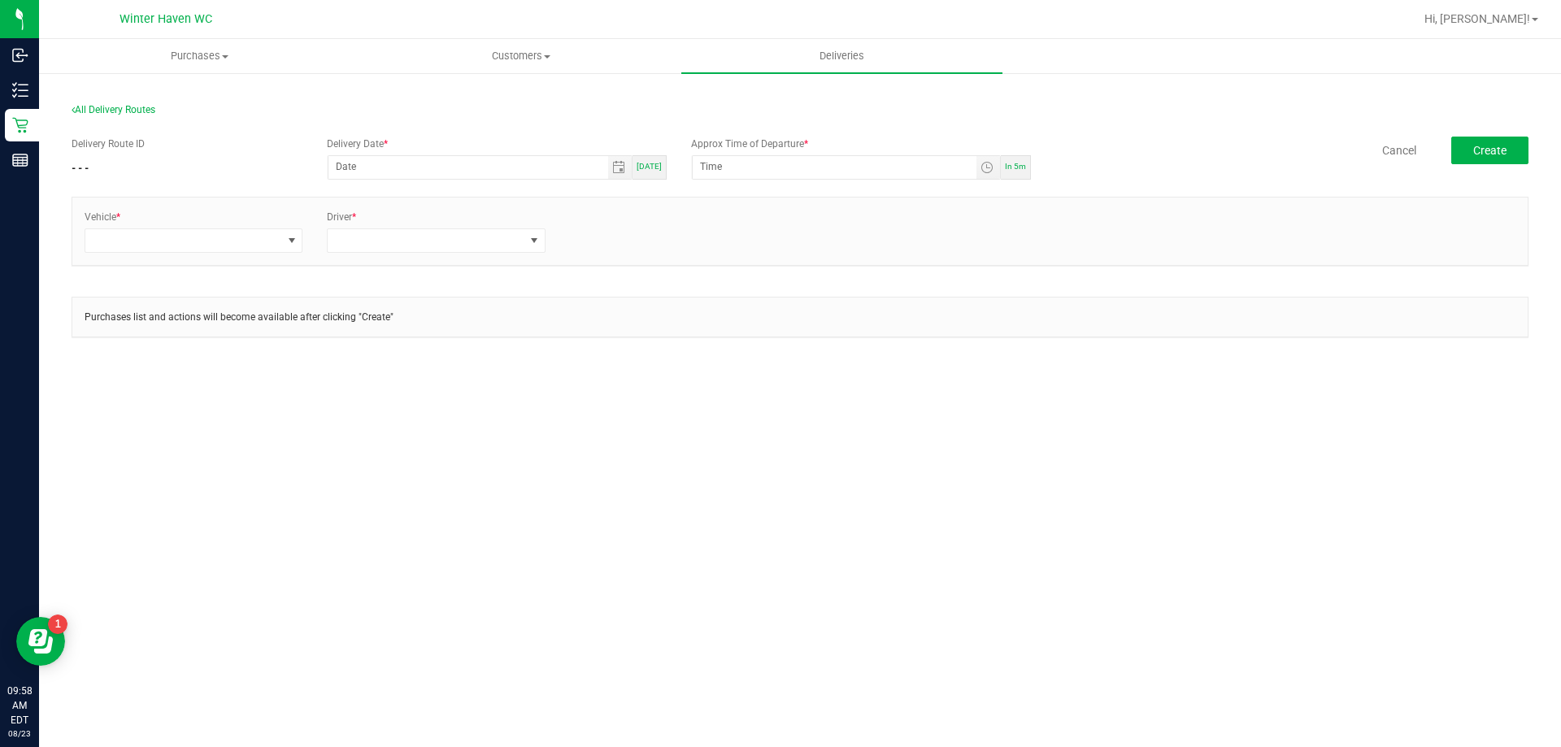
click at [659, 162] on span "[DATE]" at bounding box center [649, 166] width 25 height 9
type input "[DATE]"
type input "10:03 AM"
click at [276, 231] on span at bounding box center [183, 240] width 196 height 23
type input "e"
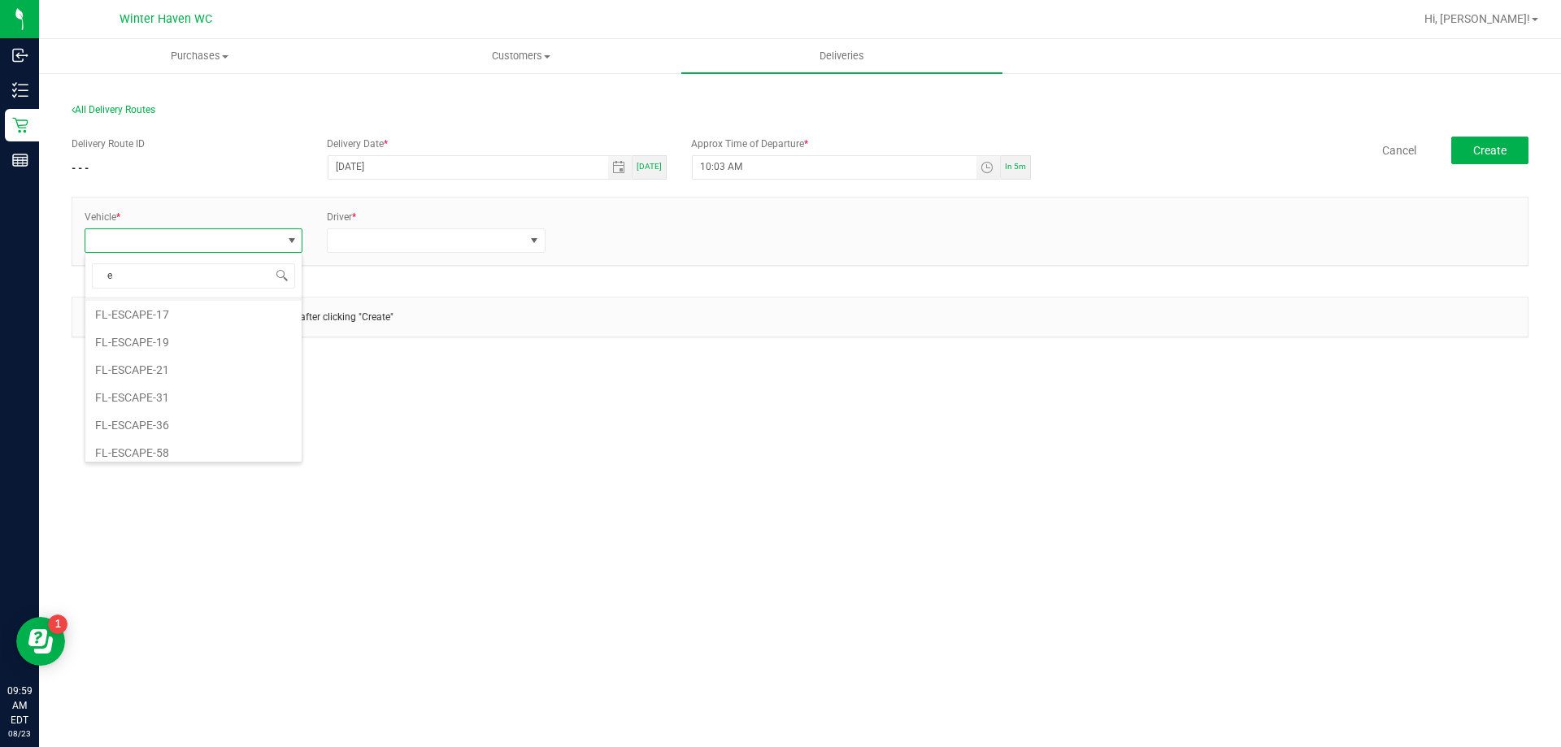
scroll to position [163, 0]
click at [236, 374] on li "FL-ESCAPE-31" at bounding box center [193, 369] width 216 height 28
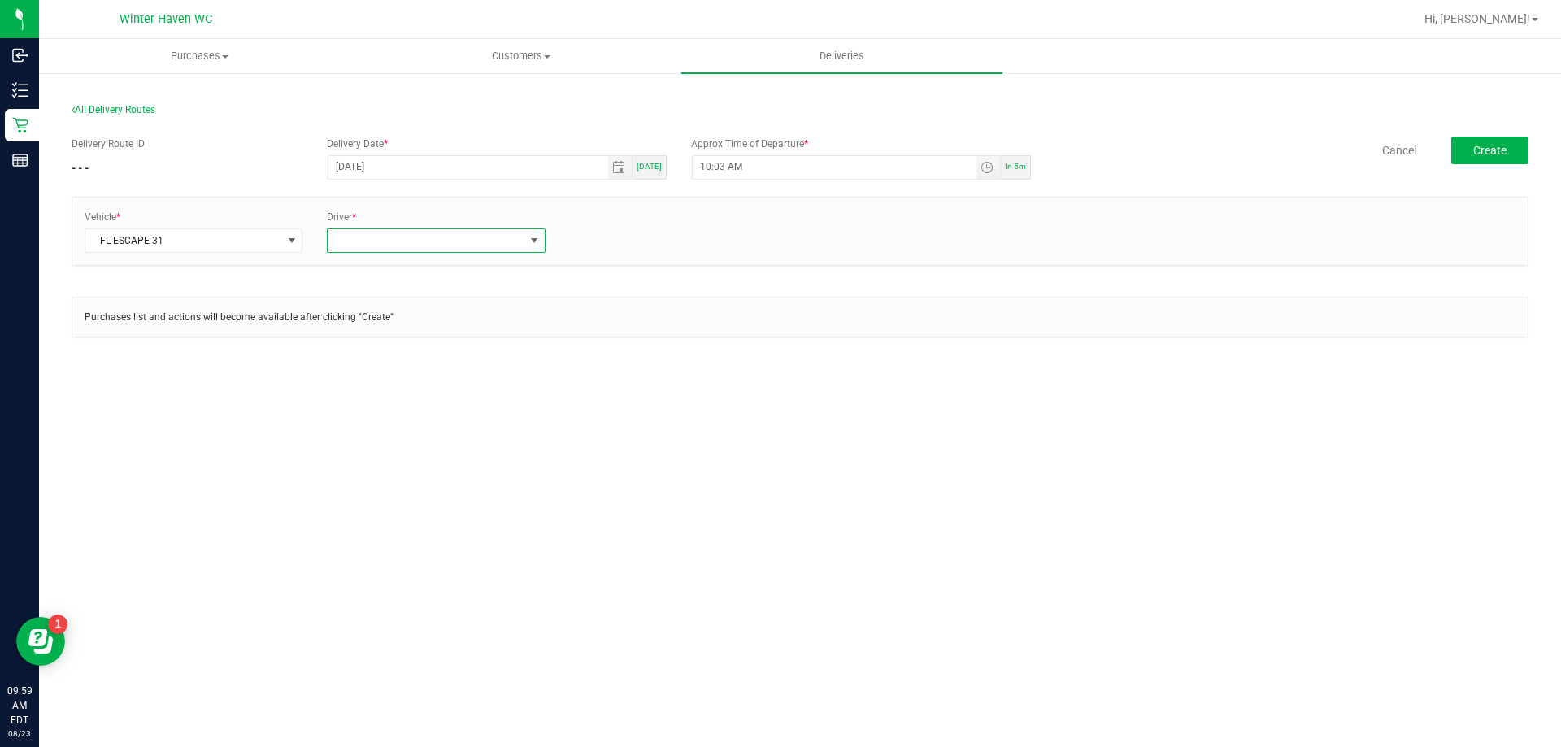
click at [373, 241] on span at bounding box center [426, 240] width 196 height 23
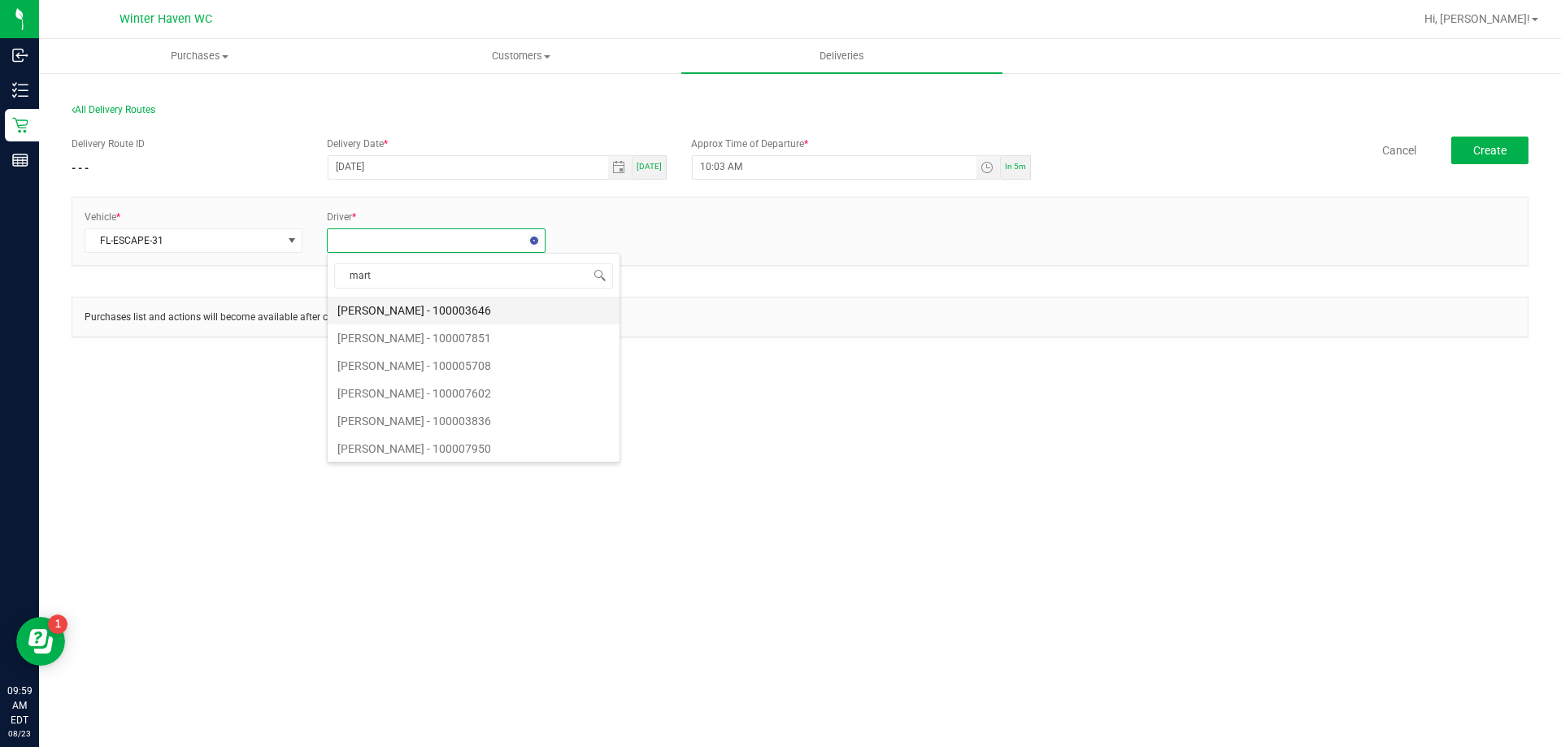
type input "[PERSON_NAME]"
click at [397, 307] on li "[PERSON_NAME] - 100007625" at bounding box center [436, 311] width 216 height 28
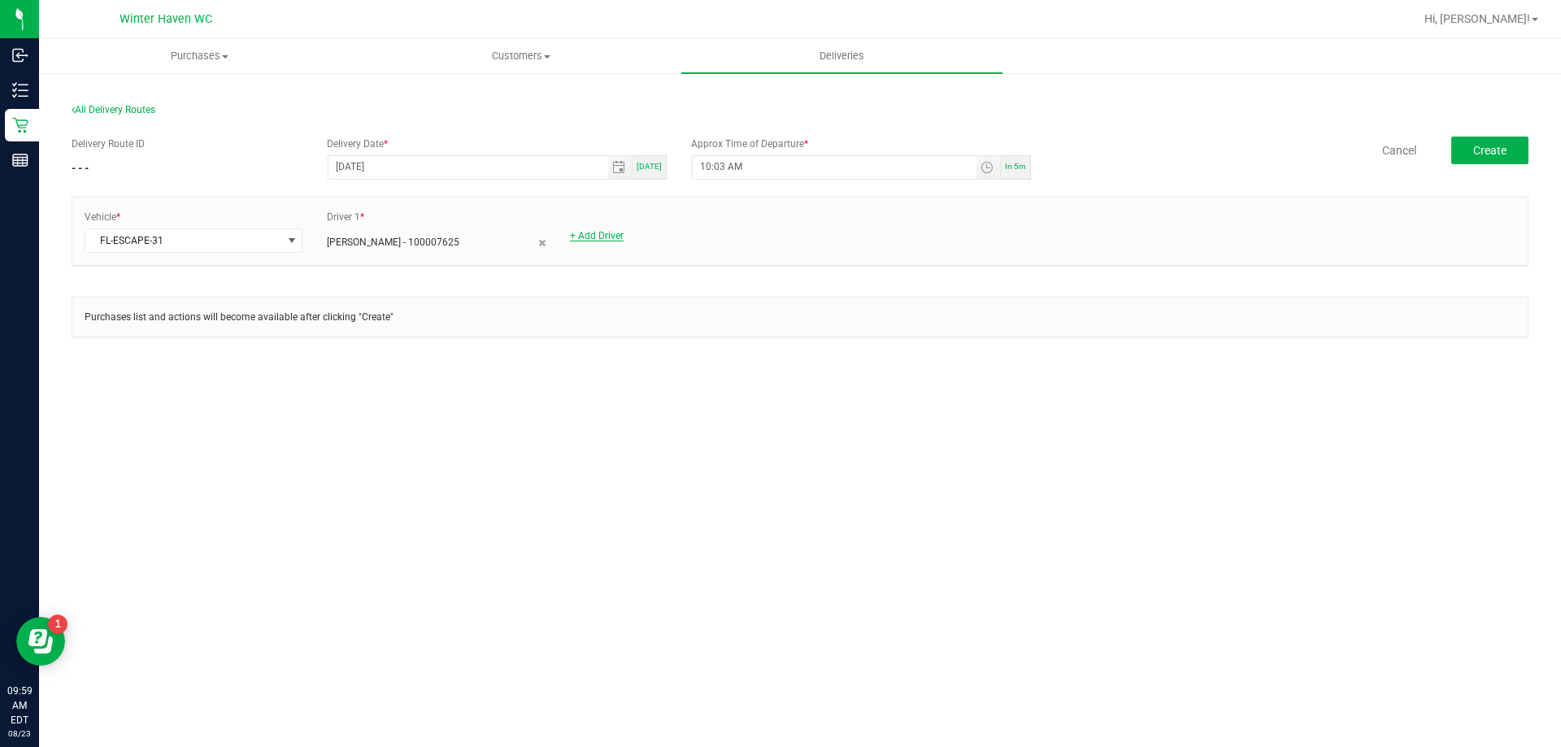
click at [573, 237] on link "+ Add Driver" at bounding box center [597, 235] width 54 height 11
click at [617, 254] on div "Vehicle * FL-ESCAPE-31 Driver 1 * [PERSON_NAME] - 100007625 Driver *" at bounding box center [799, 231] width 1455 height 67
click at [620, 246] on span at bounding box center [669, 240] width 196 height 23
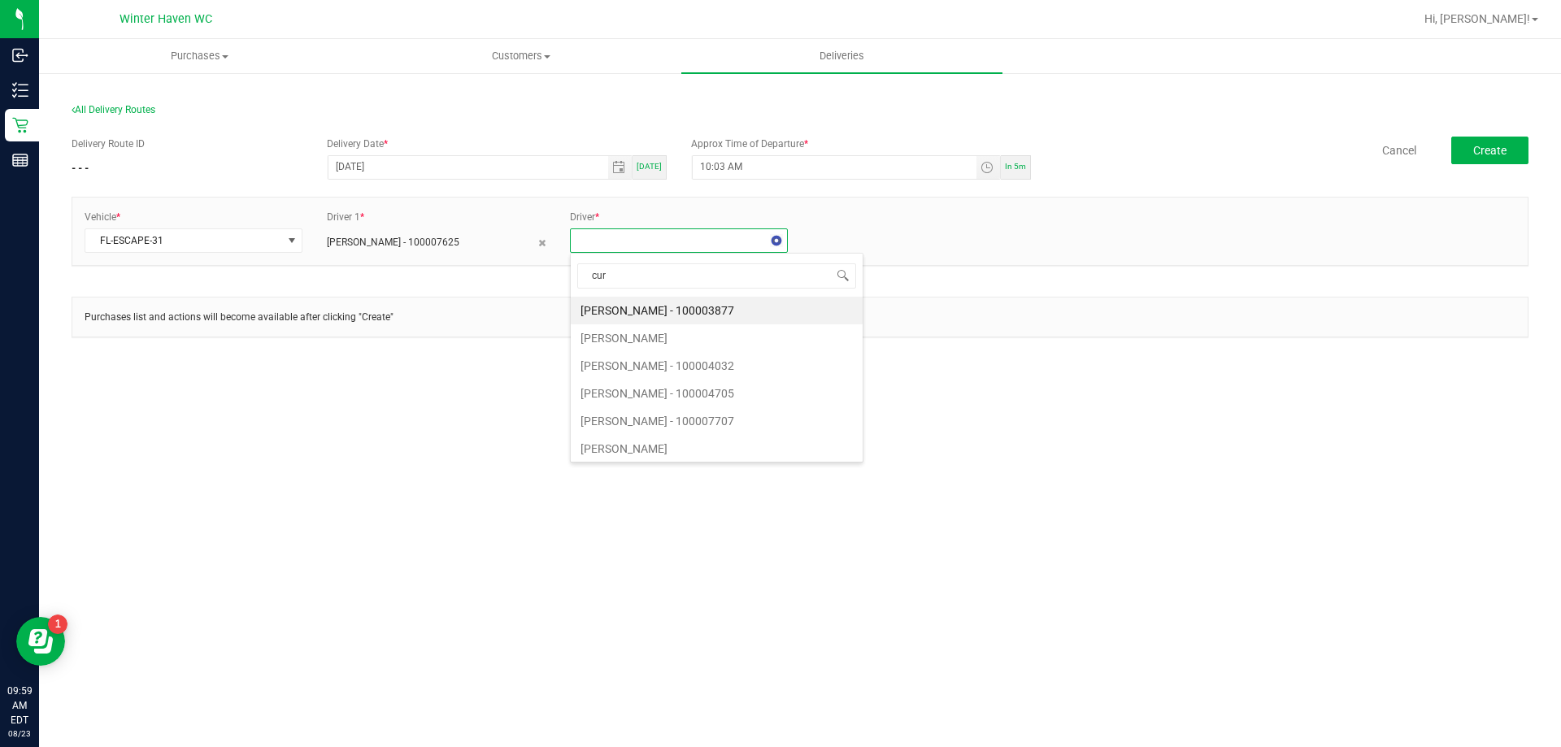
type input "[PERSON_NAME]"
click at [610, 306] on li "[PERSON_NAME] - 100006560" at bounding box center [679, 311] width 216 height 28
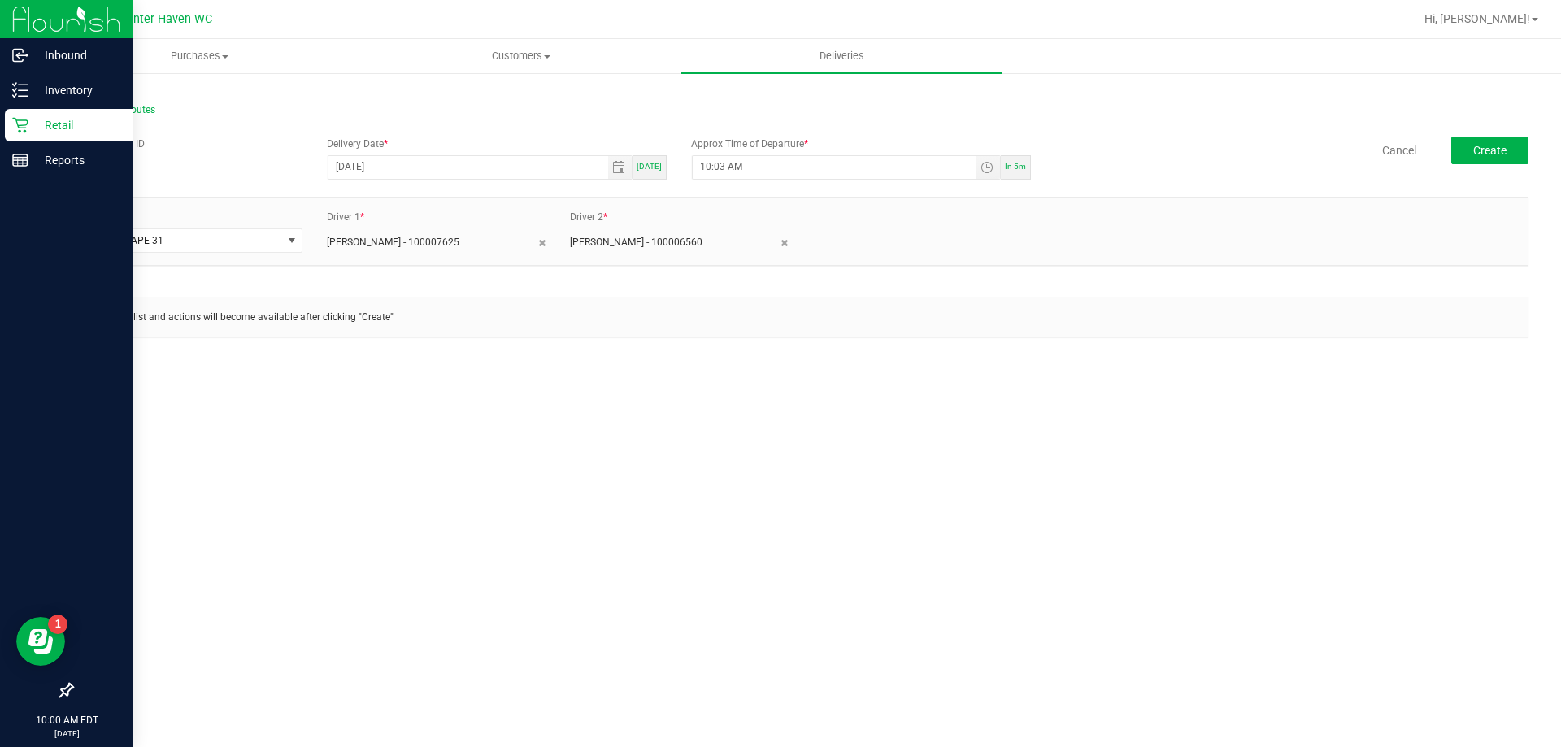
click at [24, 138] on div "Retail" at bounding box center [69, 125] width 128 height 33
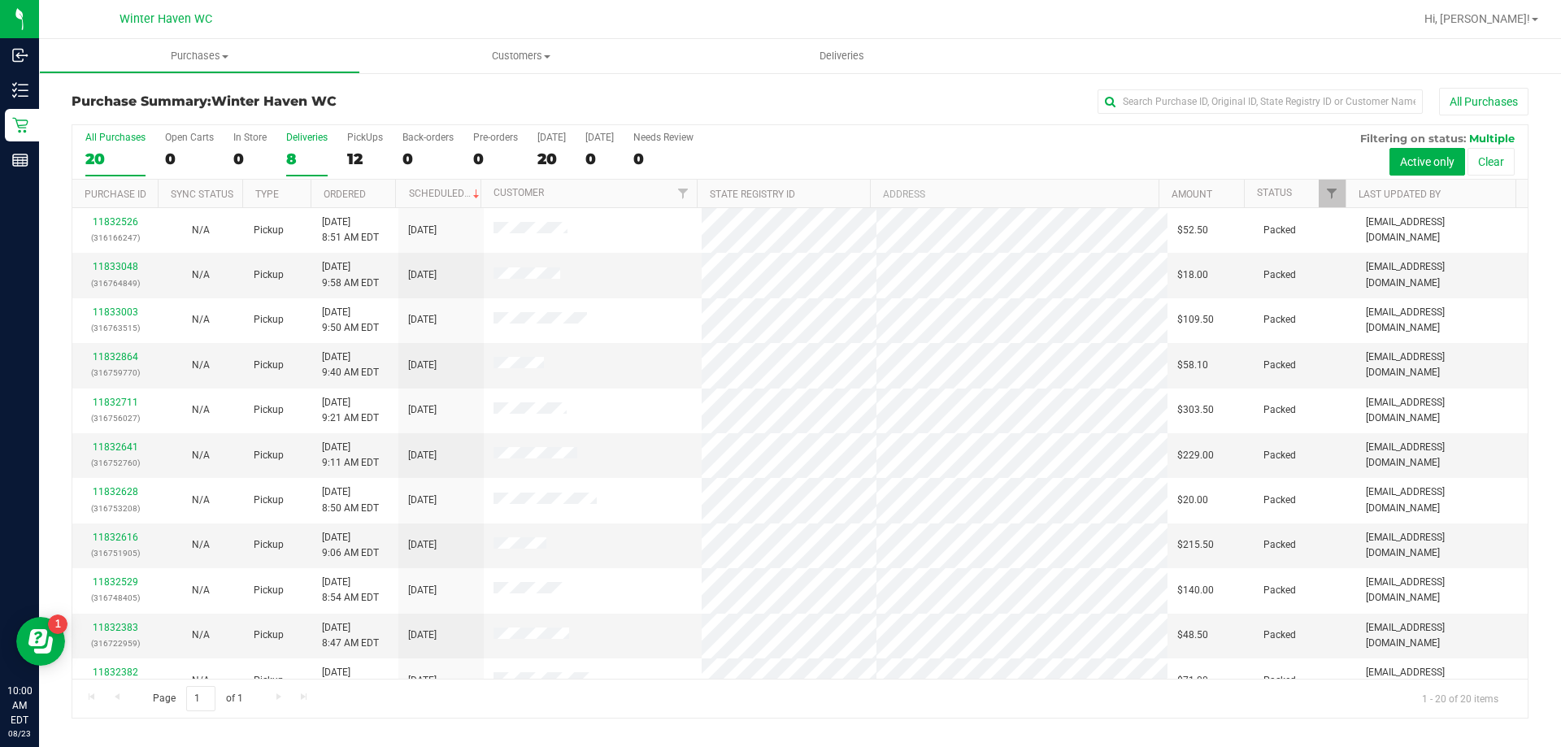
click at [311, 162] on div "8" at bounding box center [306, 159] width 41 height 19
click at [0, 0] on input "Deliveries 8" at bounding box center [0, 0] width 0 height 0
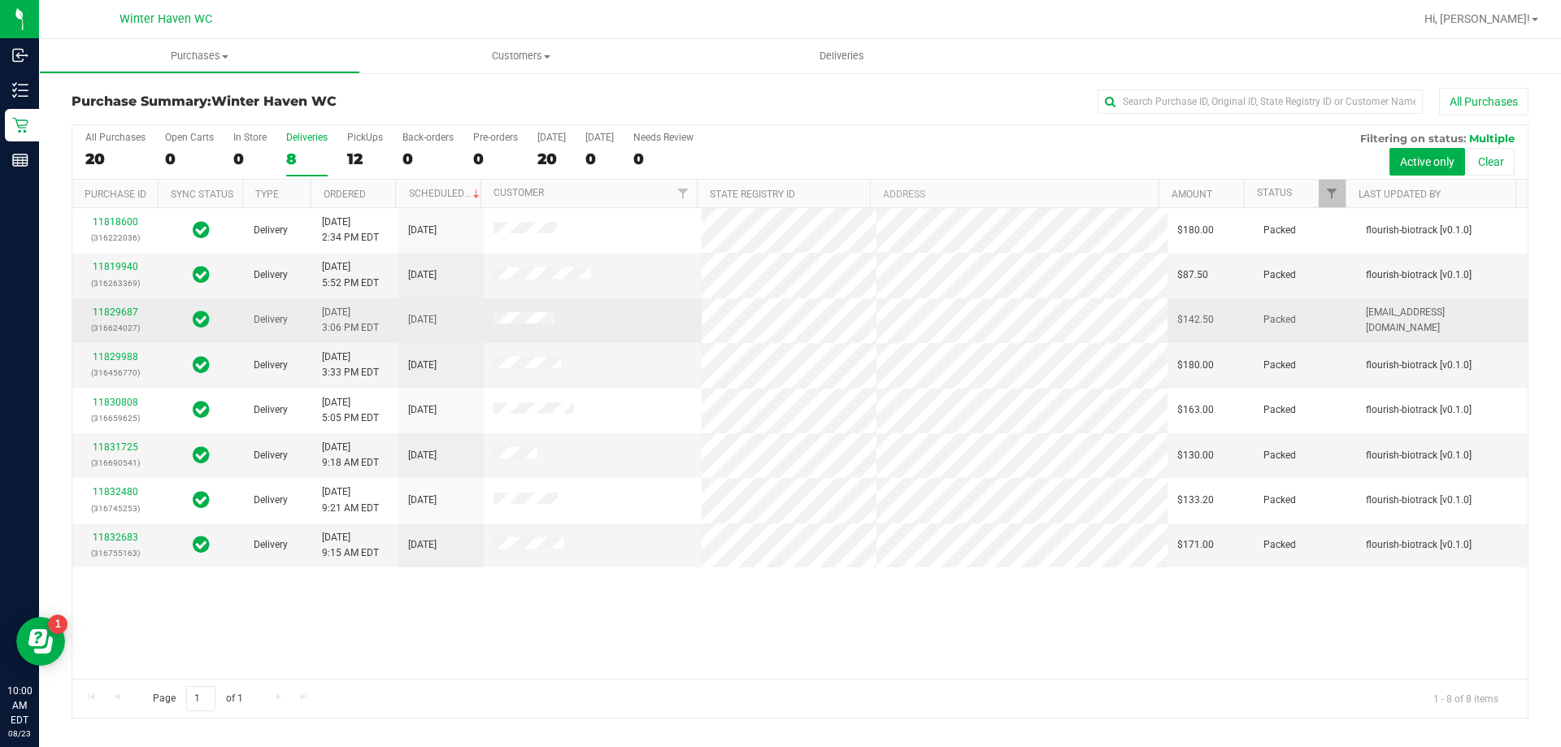
click at [141, 321] on p "(316624027)" at bounding box center [115, 327] width 66 height 15
click at [134, 317] on link "11829687" at bounding box center [116, 311] width 46 height 11
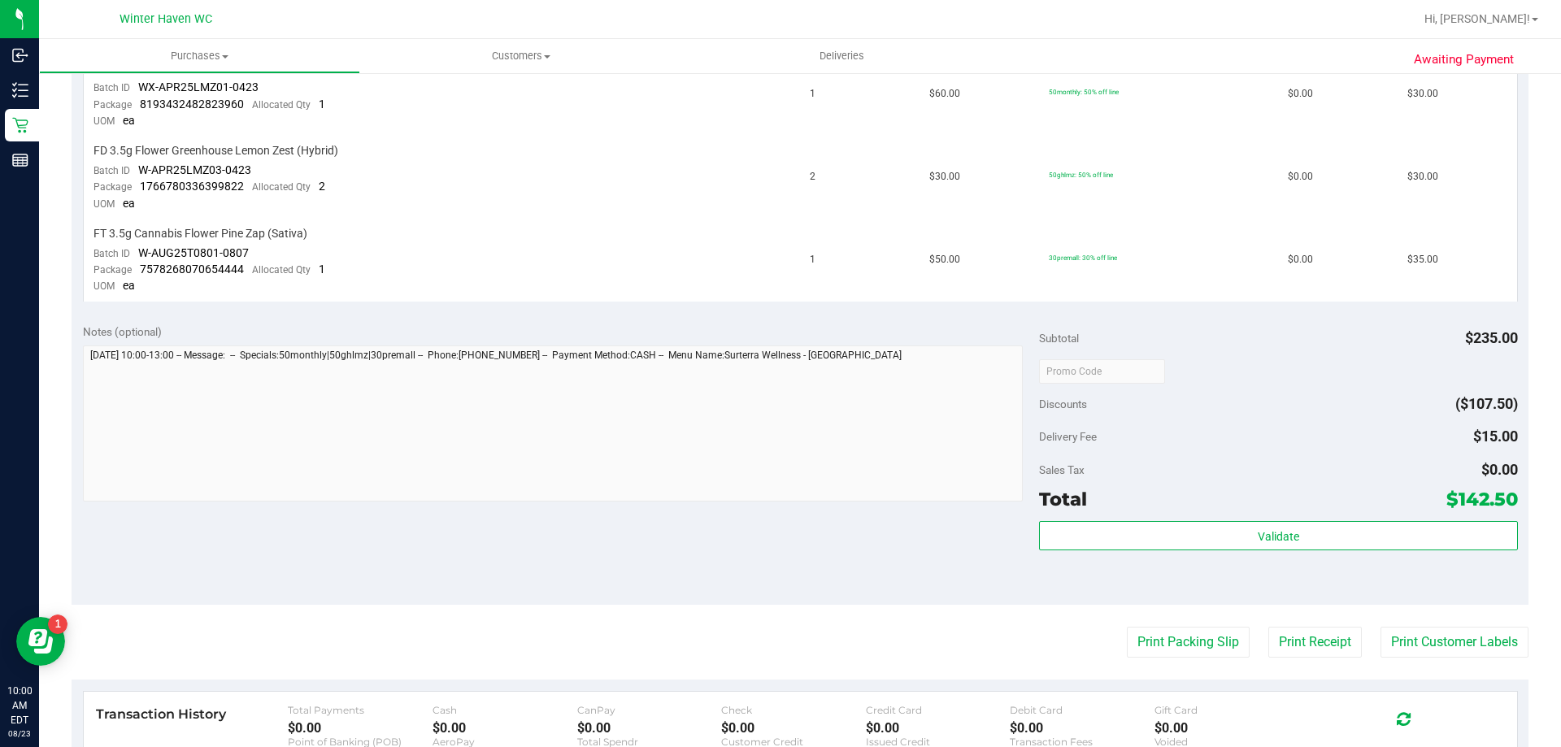
scroll to position [569, 0]
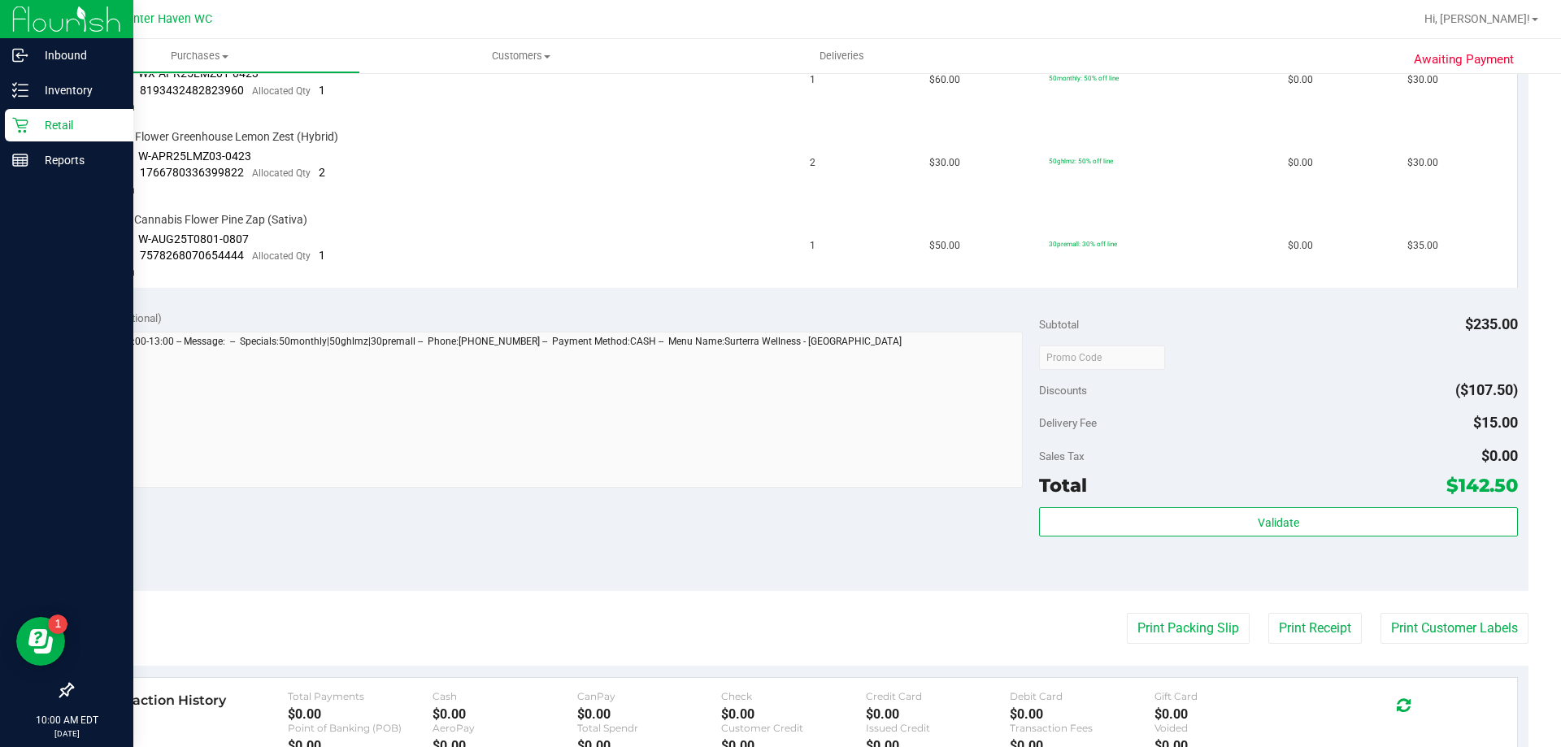
click at [24, 126] on icon at bounding box center [20, 125] width 16 height 16
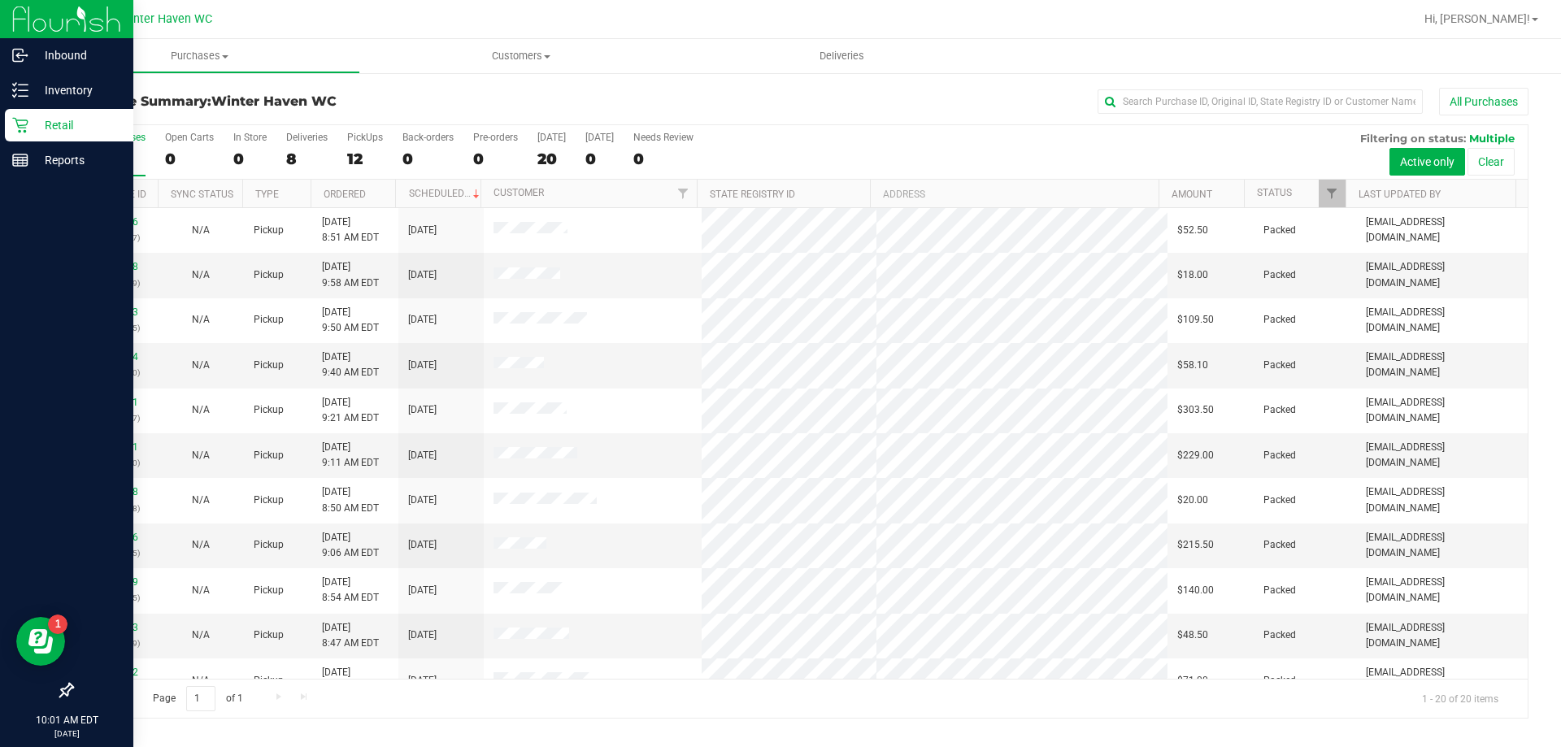
click at [38, 111] on div "Retail" at bounding box center [69, 125] width 128 height 33
click at [63, 120] on p "Retail" at bounding box center [77, 125] width 98 height 20
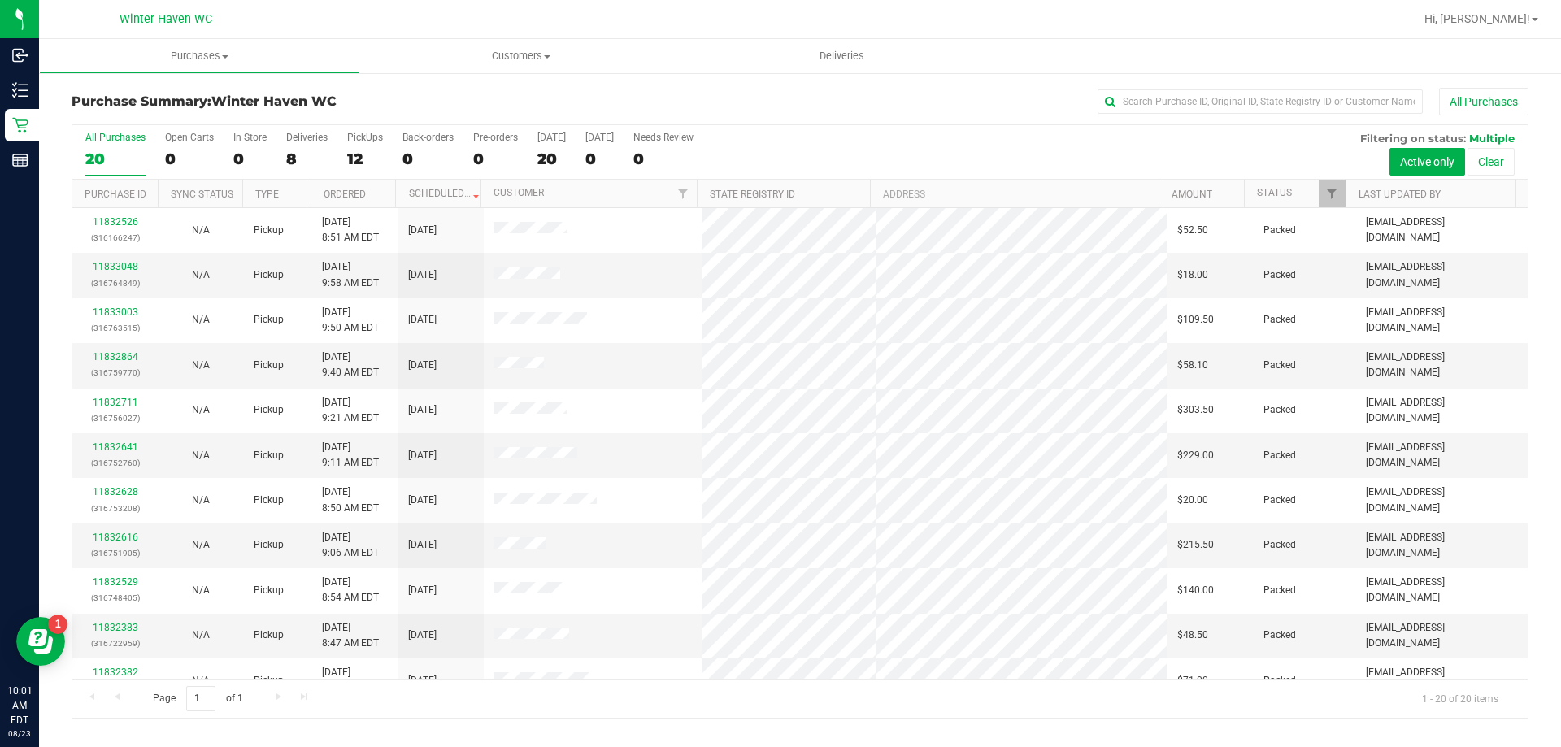
click at [880, 31] on div at bounding box center [852, 19] width 1123 height 32
click at [870, 49] on span "Deliveries" at bounding box center [842, 56] width 89 height 15
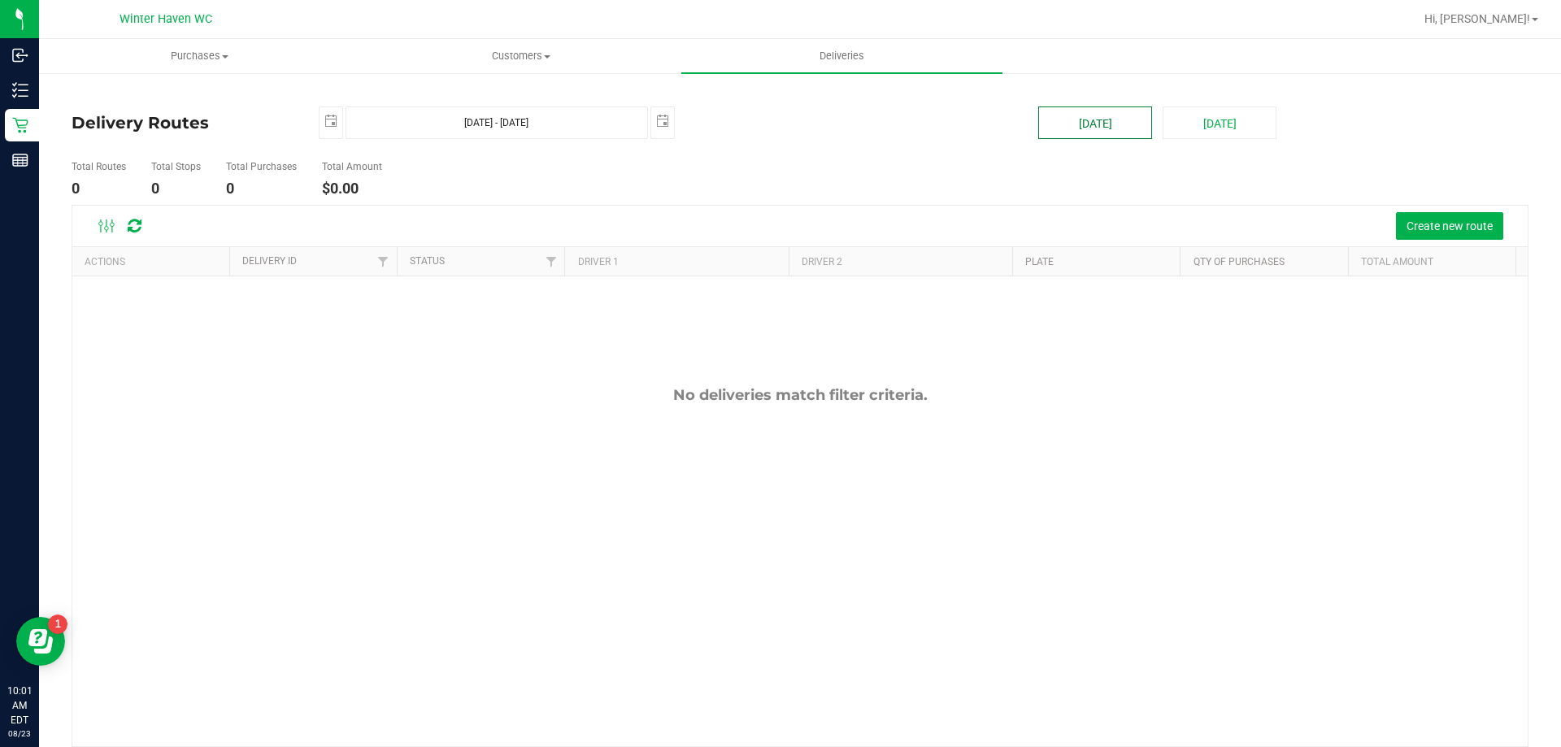
click at [1079, 137] on button "[DATE]" at bounding box center [1095, 122] width 114 height 33
click at [1425, 222] on span "Create new route" at bounding box center [1449, 225] width 86 height 13
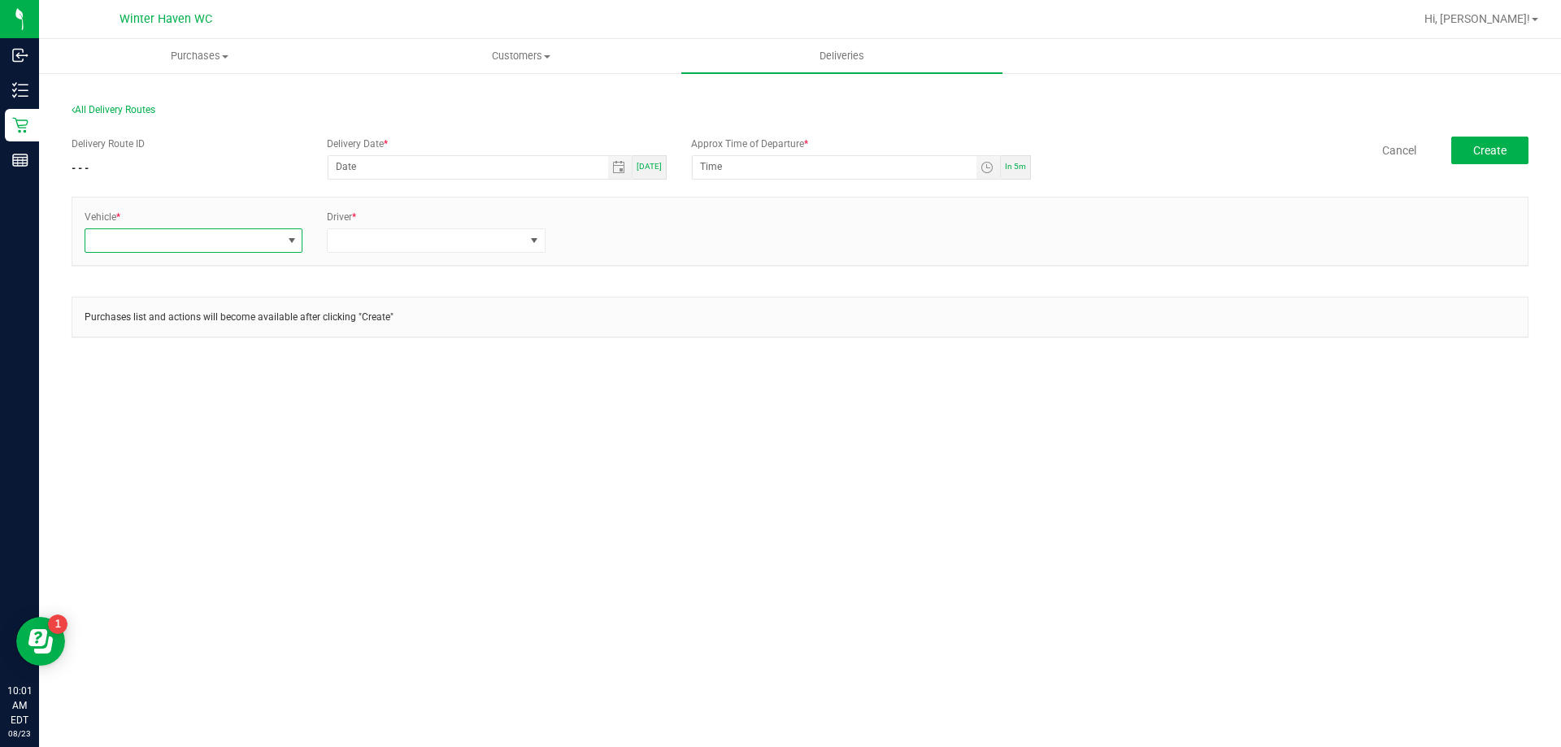
click at [265, 235] on span at bounding box center [183, 240] width 196 height 23
type input "31"
click at [259, 311] on li "FL-ESCAPE-31" at bounding box center [193, 311] width 216 height 28
click at [346, 249] on span at bounding box center [426, 240] width 196 height 23
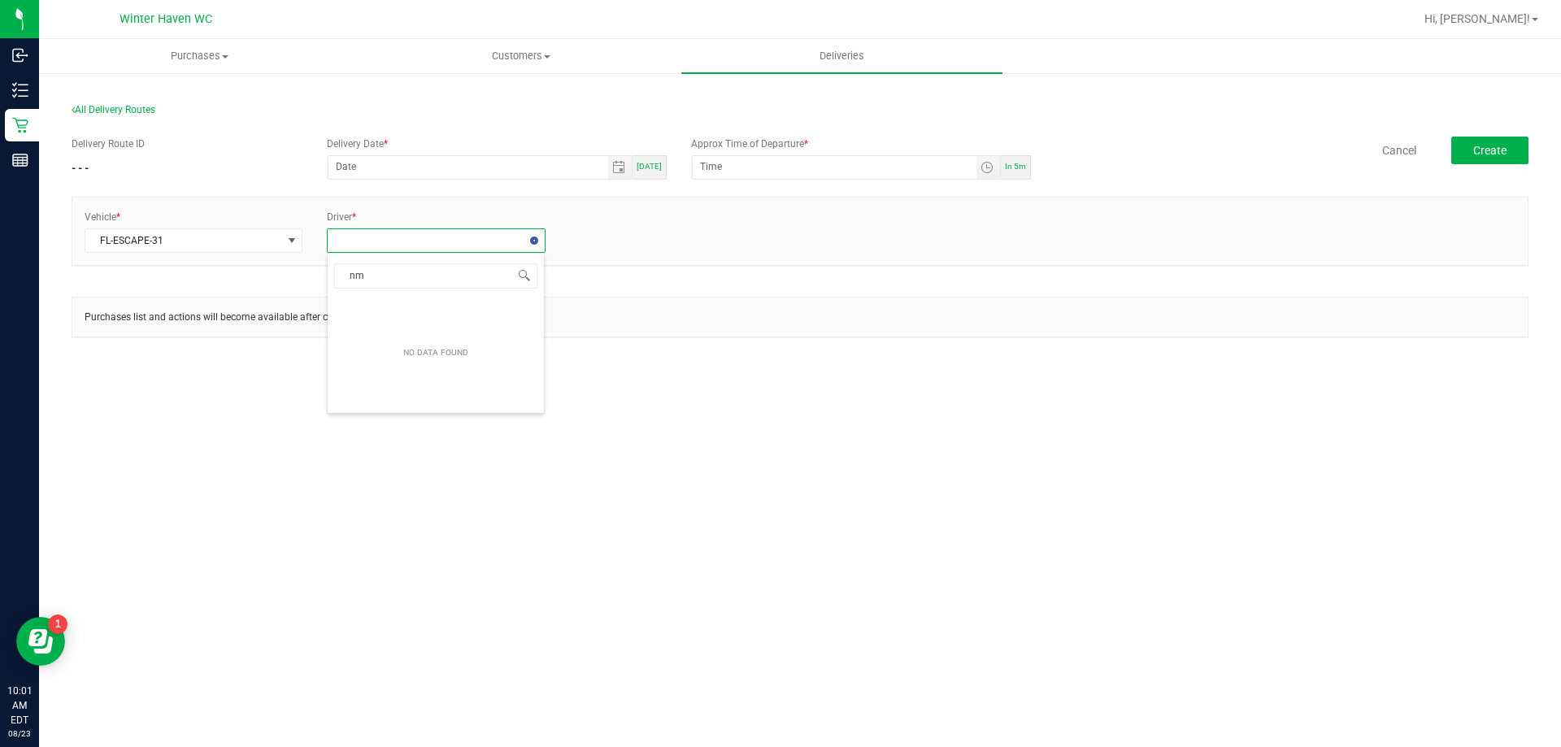
type input "n"
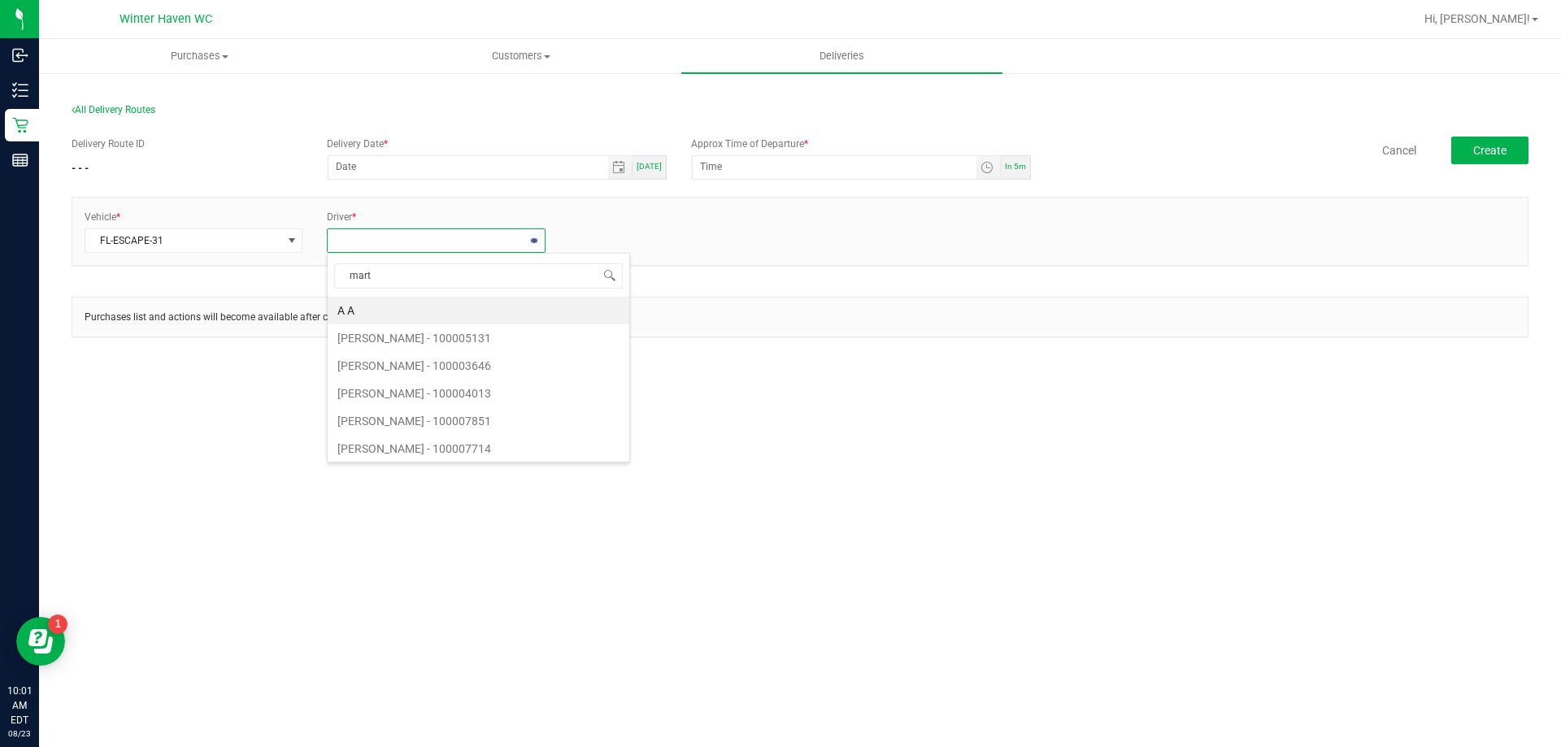
type input "[PERSON_NAME]"
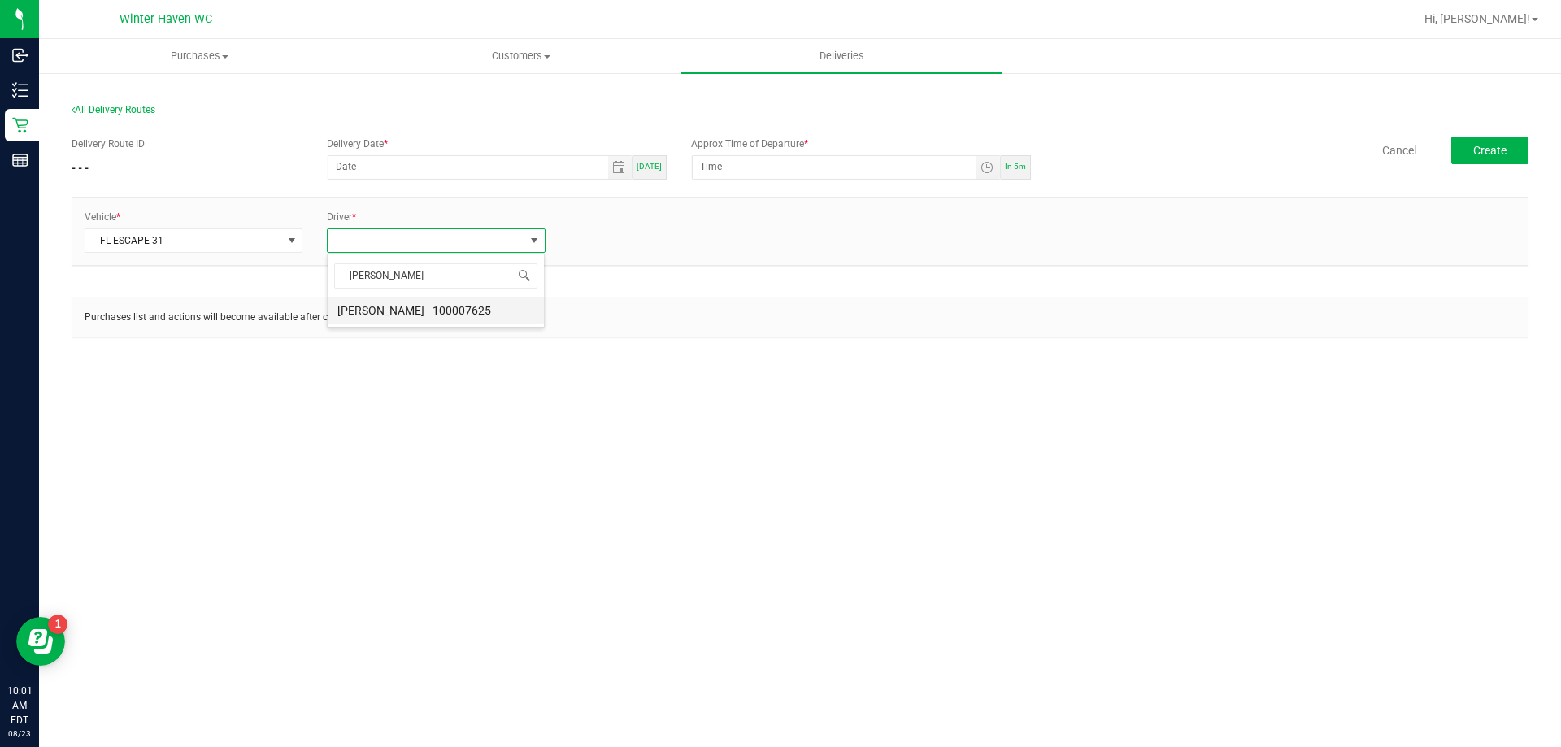
click at [445, 300] on li "[PERSON_NAME] - 100007625" at bounding box center [436, 311] width 216 height 28
click at [611, 231] on link "+ Add Driver" at bounding box center [597, 235] width 54 height 11
click at [617, 237] on span at bounding box center [669, 240] width 196 height 23
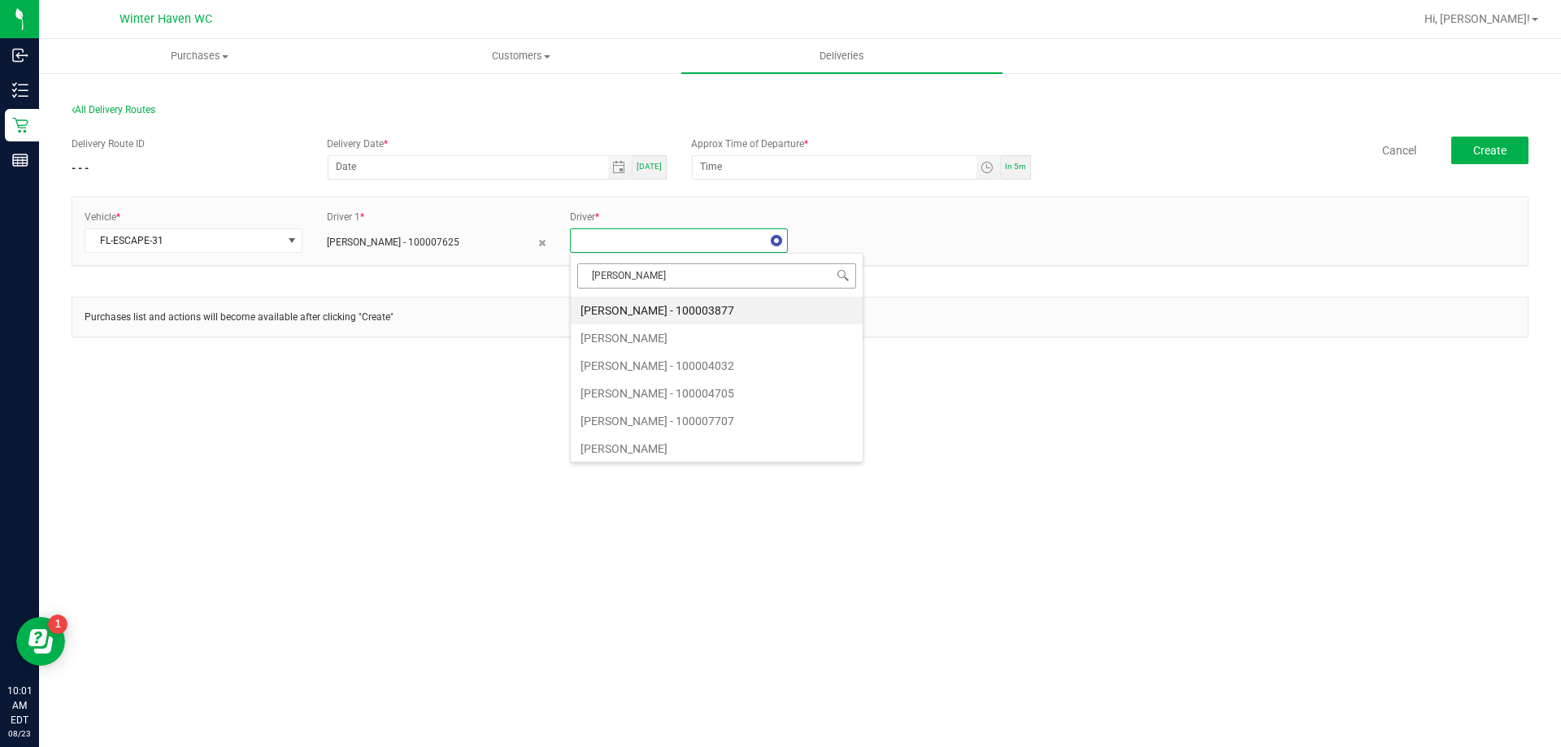
type input "[PERSON_NAME]"
click at [610, 305] on li "[PERSON_NAME] - 100006560" at bounding box center [679, 311] width 216 height 28
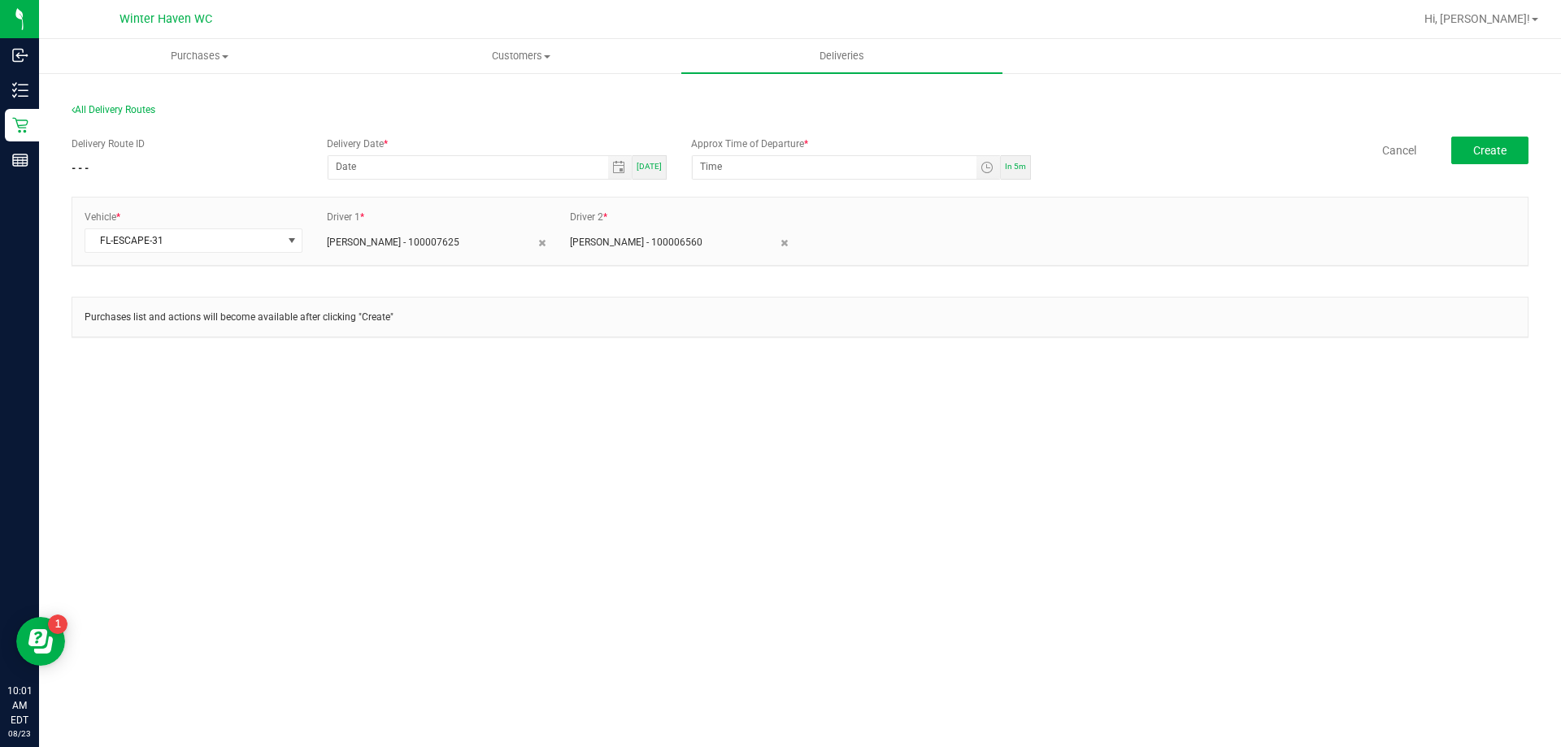
click at [651, 167] on span "[DATE]" at bounding box center [649, 166] width 25 height 9
type input "[DATE]"
type input "10:06 AM"
click at [1502, 150] on span "Create" at bounding box center [1489, 150] width 33 height 13
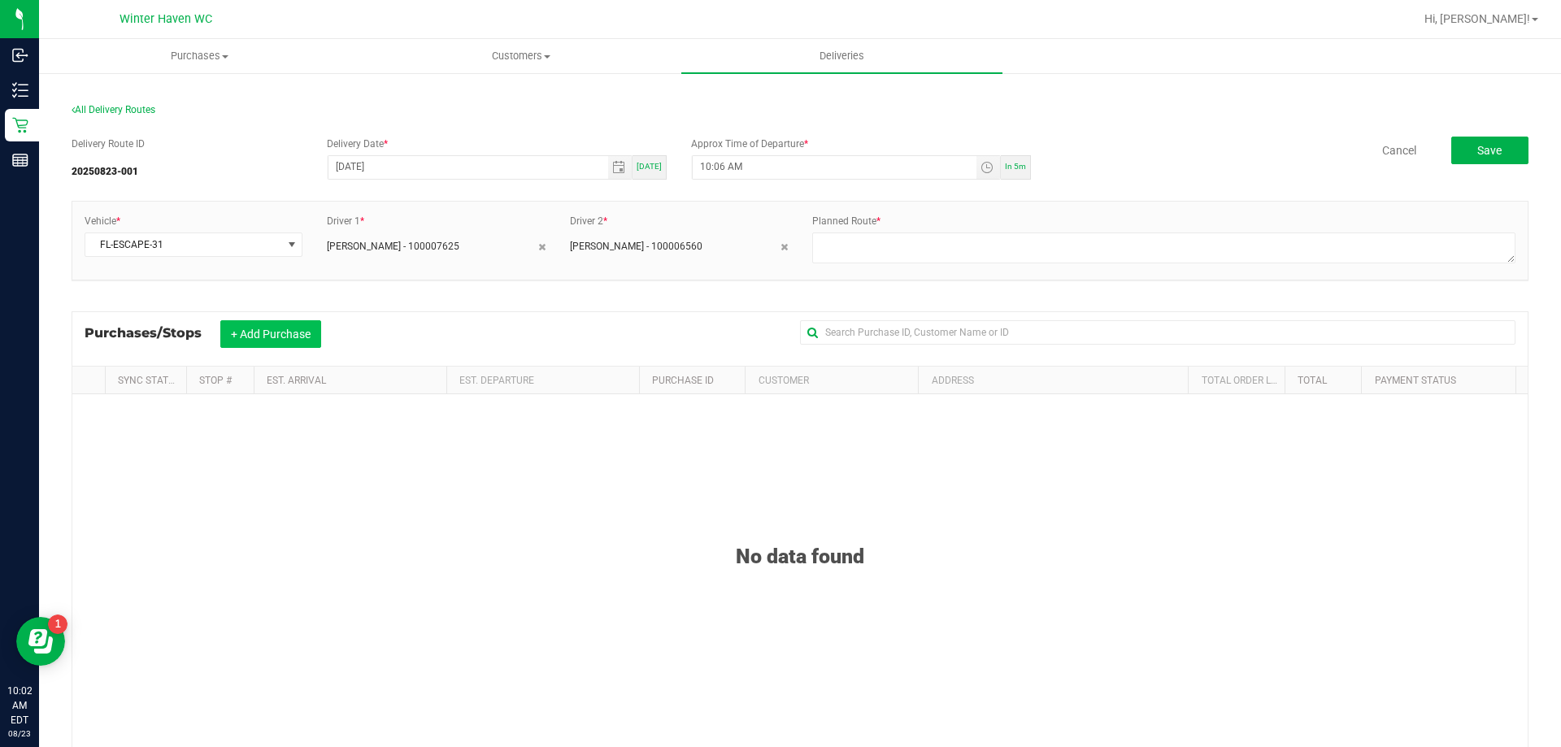
click at [302, 333] on button "+ Add Purchase" at bounding box center [270, 334] width 101 height 28
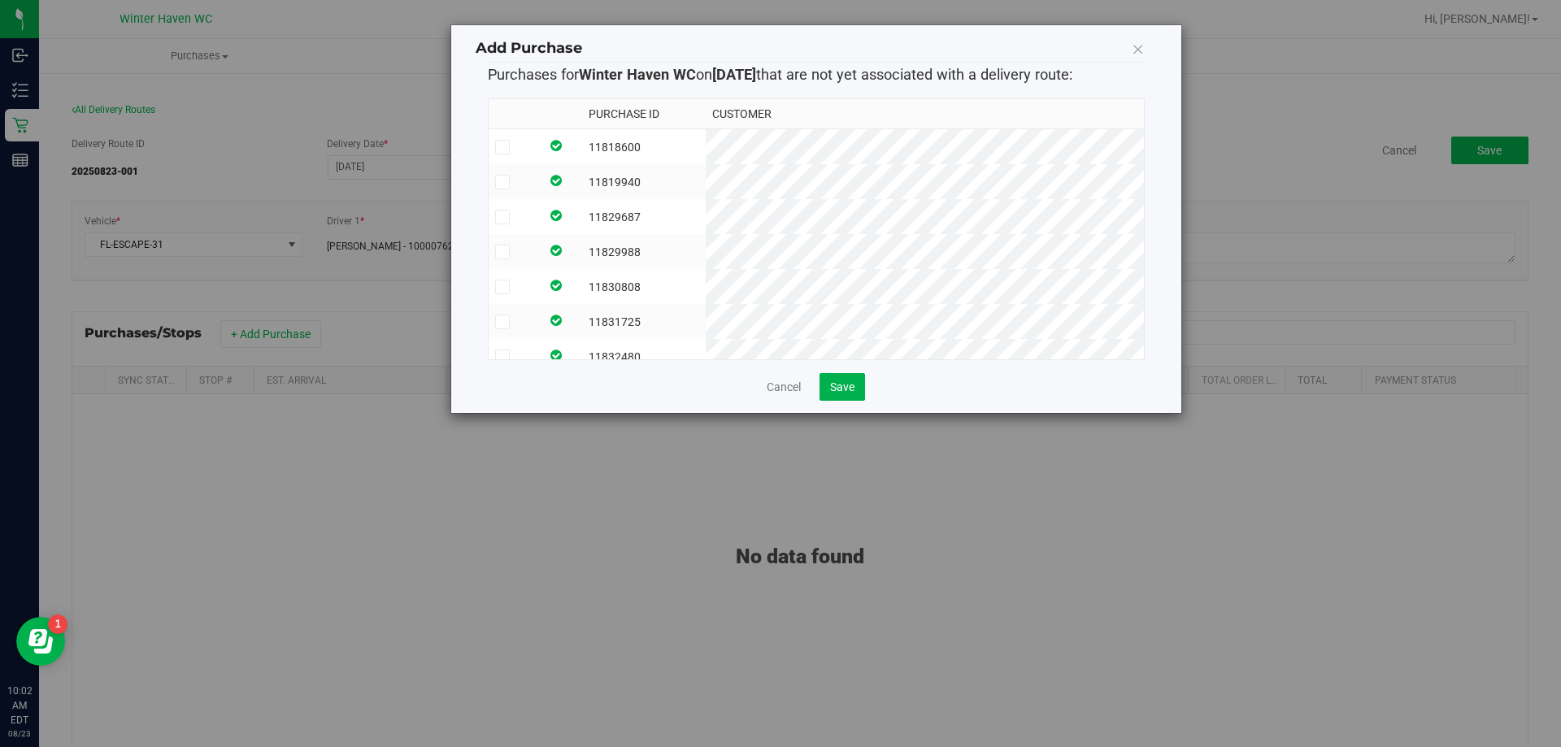
click at [507, 219] on span at bounding box center [502, 217] width 15 height 15
click at [0, 0] on input "checkbox" at bounding box center [0, 0] width 0 height 0
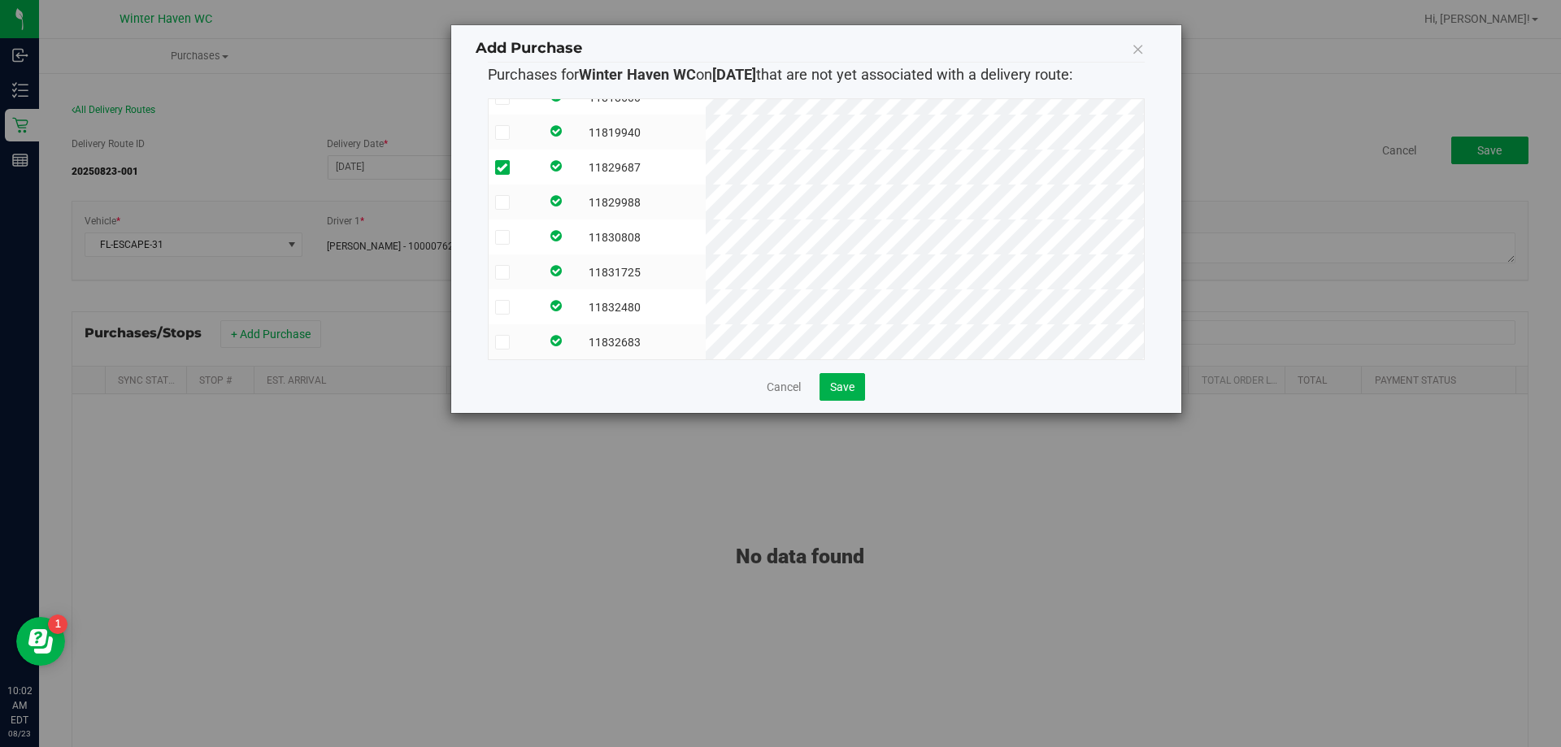
click at [506, 133] on icon at bounding box center [502, 133] width 11 height 0
click at [0, 0] on input "checkbox" at bounding box center [0, 0] width 0 height 0
click at [508, 265] on span at bounding box center [502, 272] width 15 height 15
click at [0, 0] on input "checkbox" at bounding box center [0, 0] width 0 height 0
click at [491, 300] on td at bounding box center [515, 306] width 52 height 35
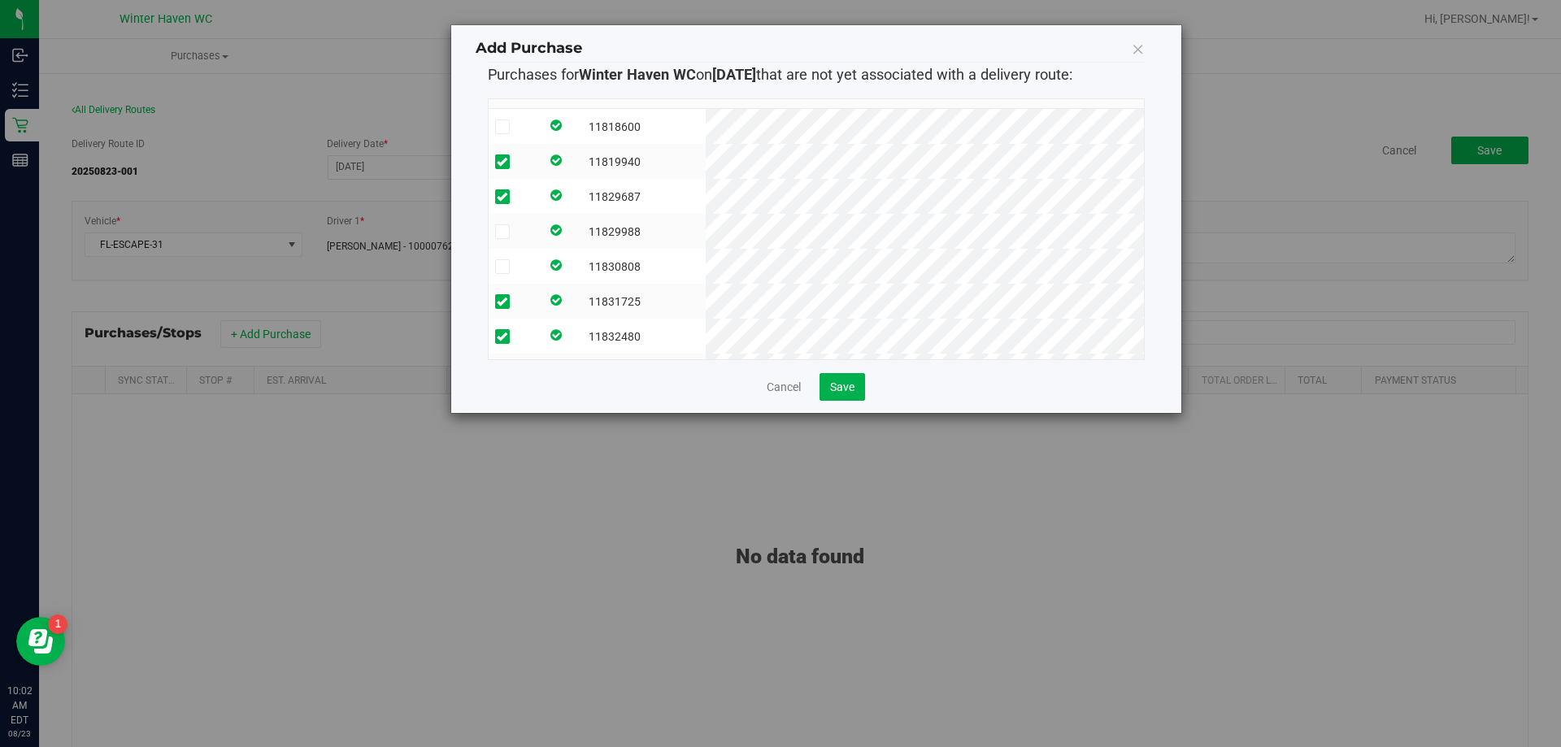
scroll to position [0, 0]
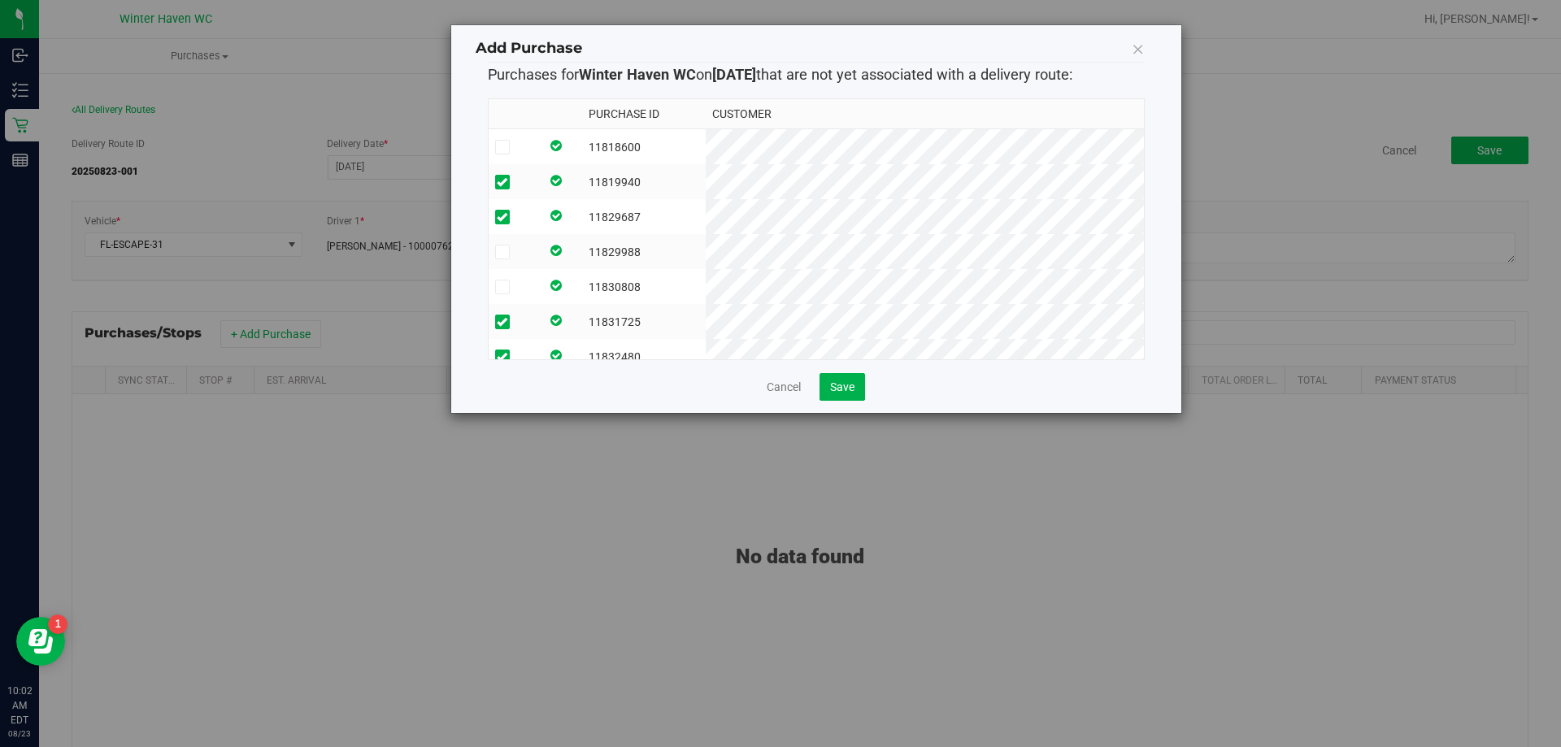
click at [502, 147] on icon at bounding box center [502, 147] width 11 height 0
click at [0, 0] on input "checkbox" at bounding box center [0, 0] width 0 height 0
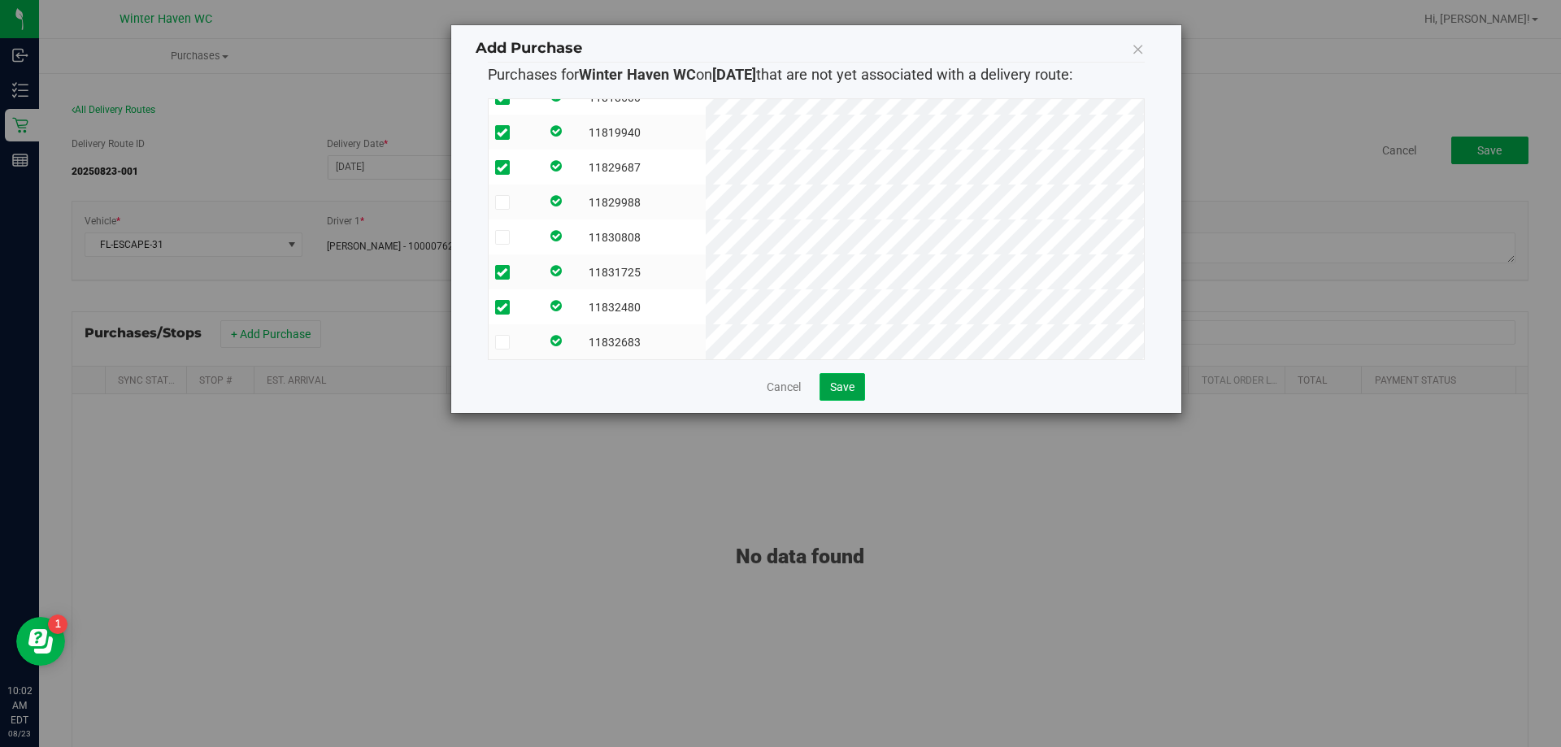
click at [843, 394] on button "Save" at bounding box center [842, 387] width 46 height 28
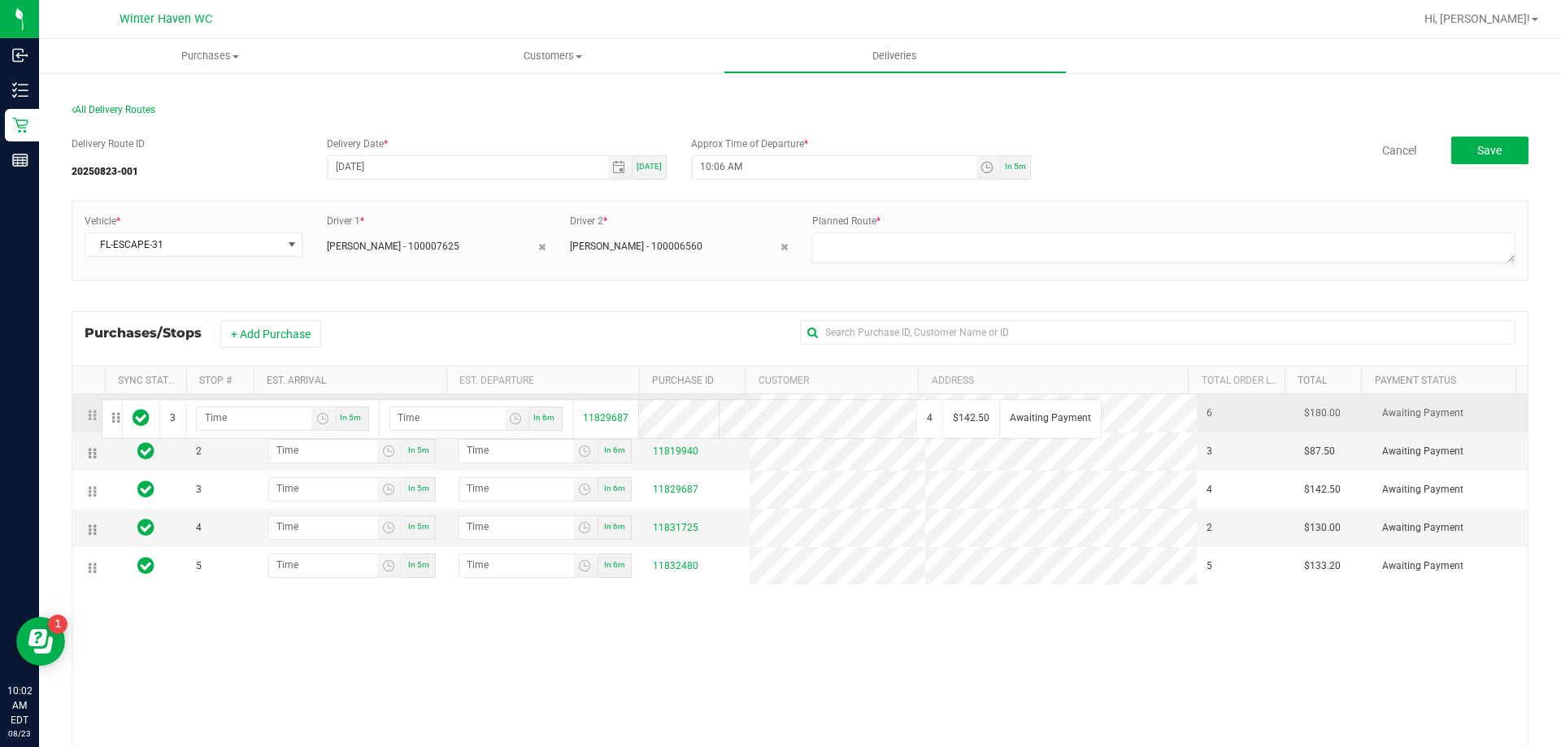
drag, startPoint x: 96, startPoint y: 489, endPoint x: 99, endPoint y: 398, distance: 91.1
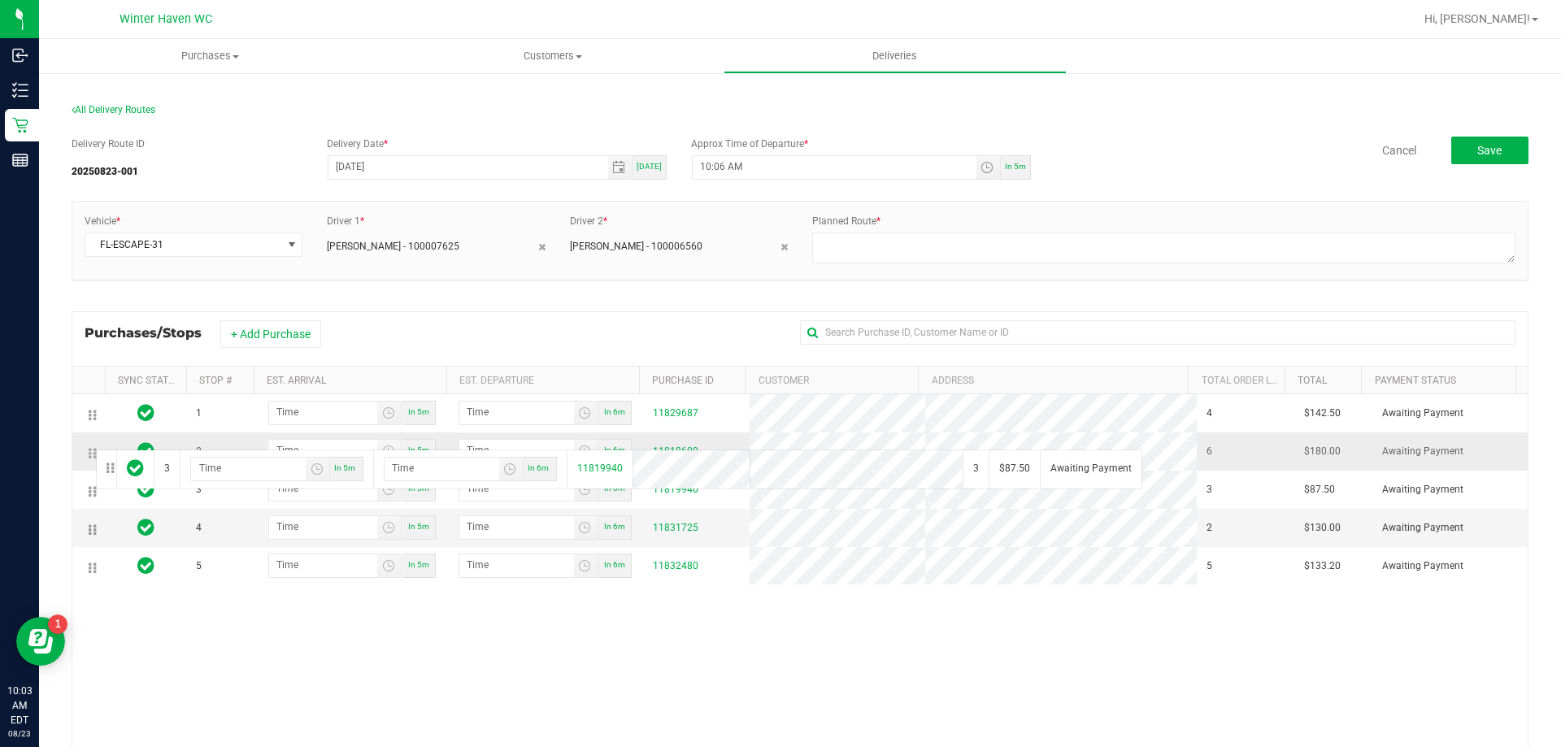
drag, startPoint x: 95, startPoint y: 493, endPoint x: 93, endPoint y: 448, distance: 44.7
drag, startPoint x: 92, startPoint y: 565, endPoint x: 94, endPoint y: 470, distance: 95.1
drag, startPoint x: 95, startPoint y: 564, endPoint x: 88, endPoint y: 519, distance: 45.3
drag, startPoint x: 98, startPoint y: 488, endPoint x: 99, endPoint y: 441, distance: 46.4
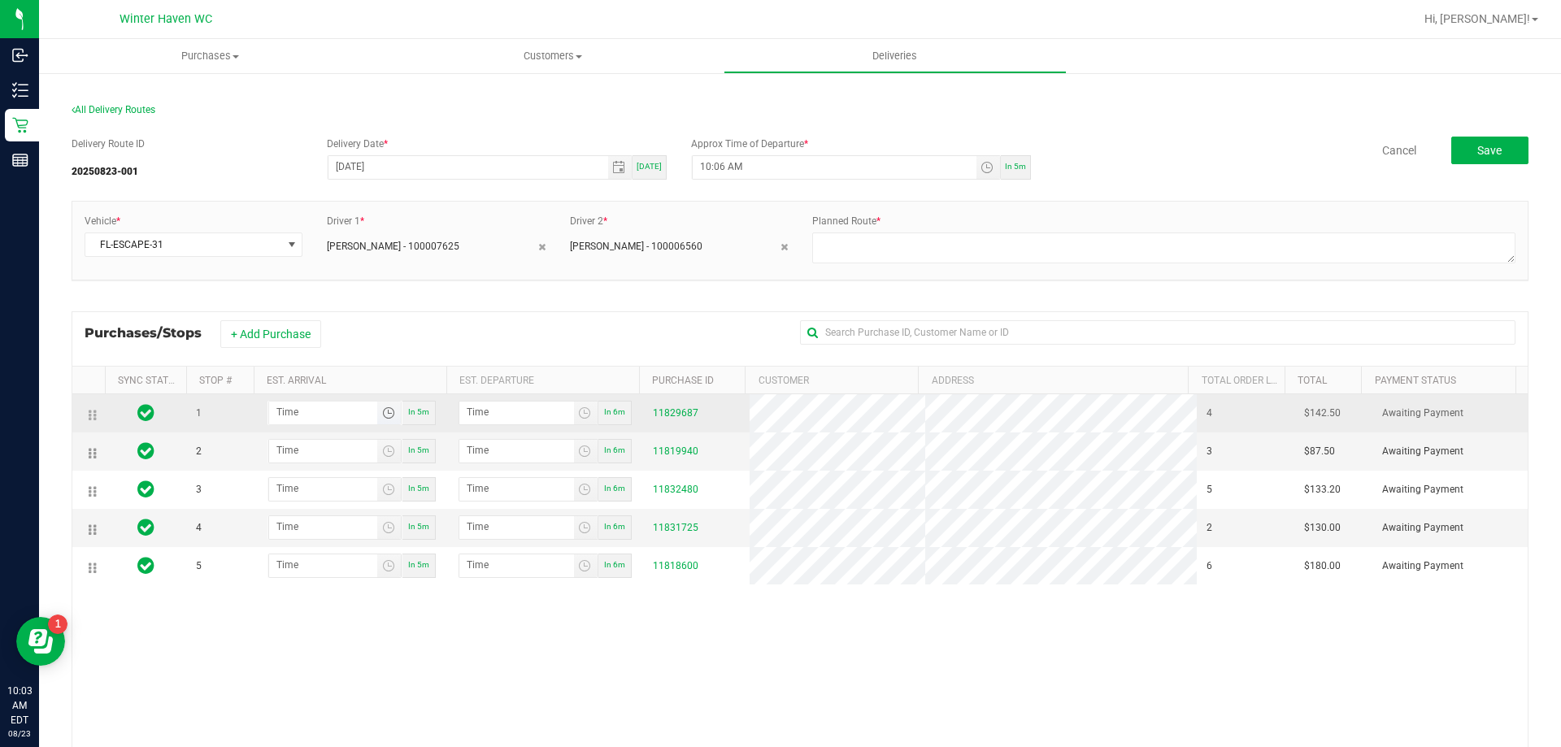
click at [388, 416] on span "Toggle time list" at bounding box center [388, 412] width 13 height 13
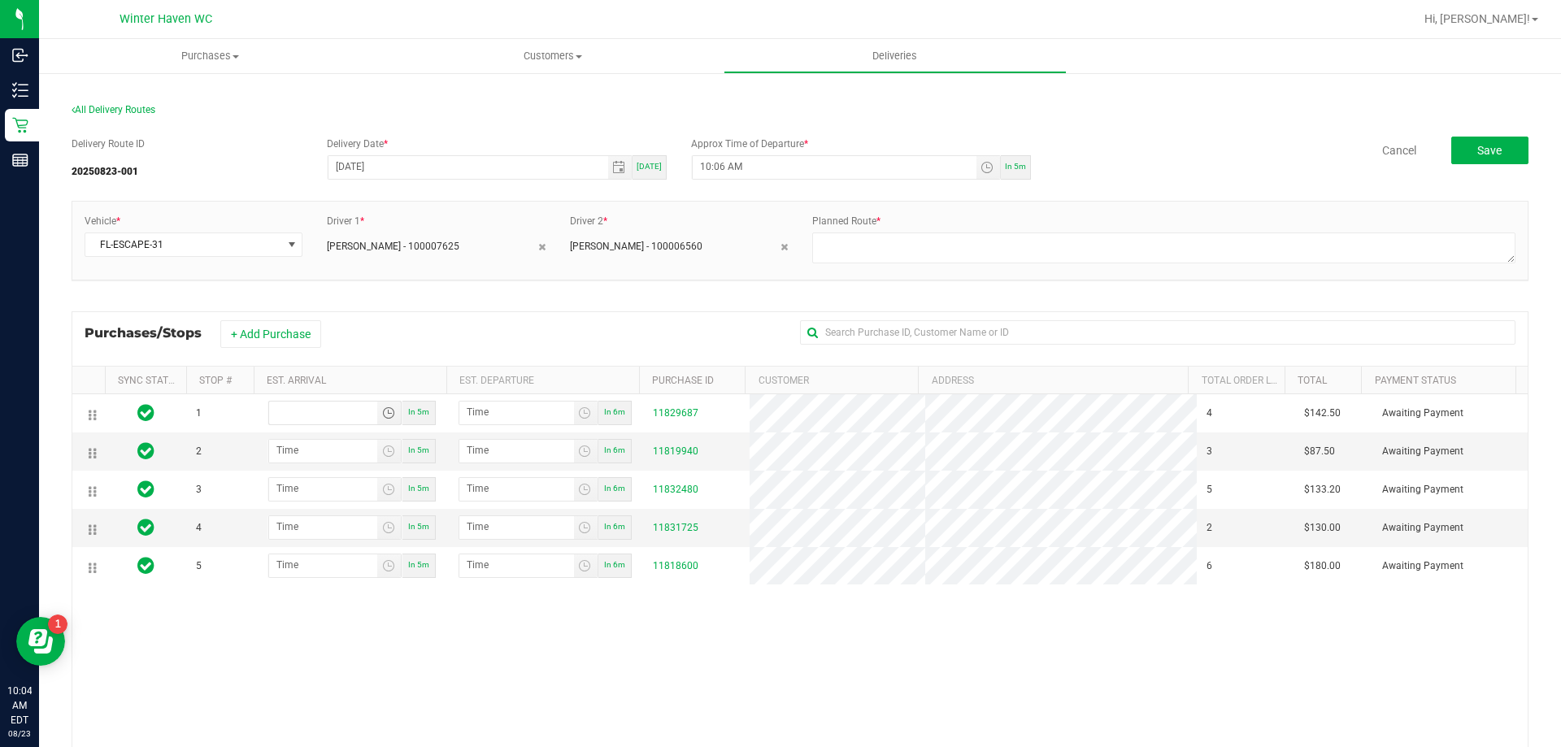
type input "hour:minute AM"
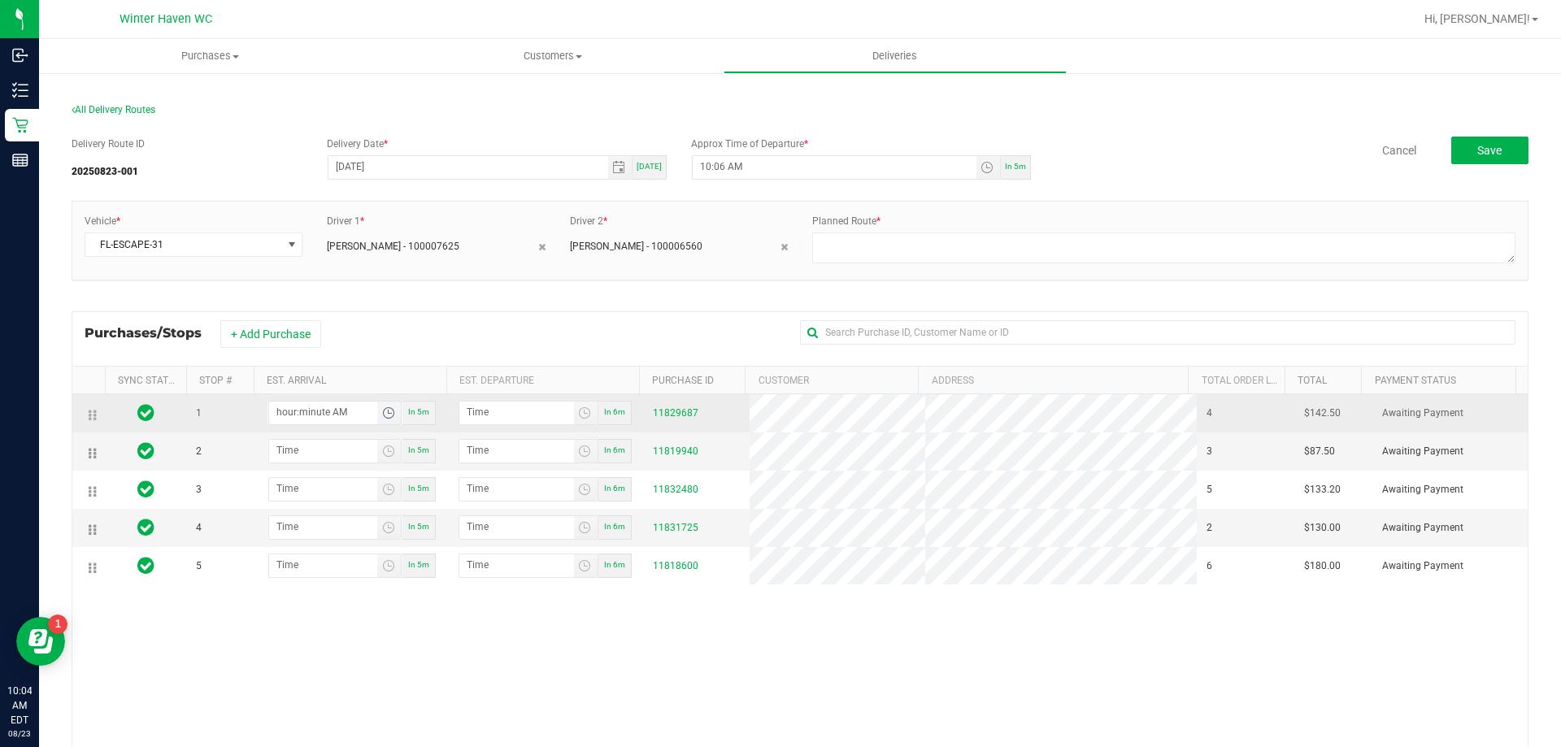
click at [387, 411] on span "Toggle time list" at bounding box center [388, 412] width 13 height 13
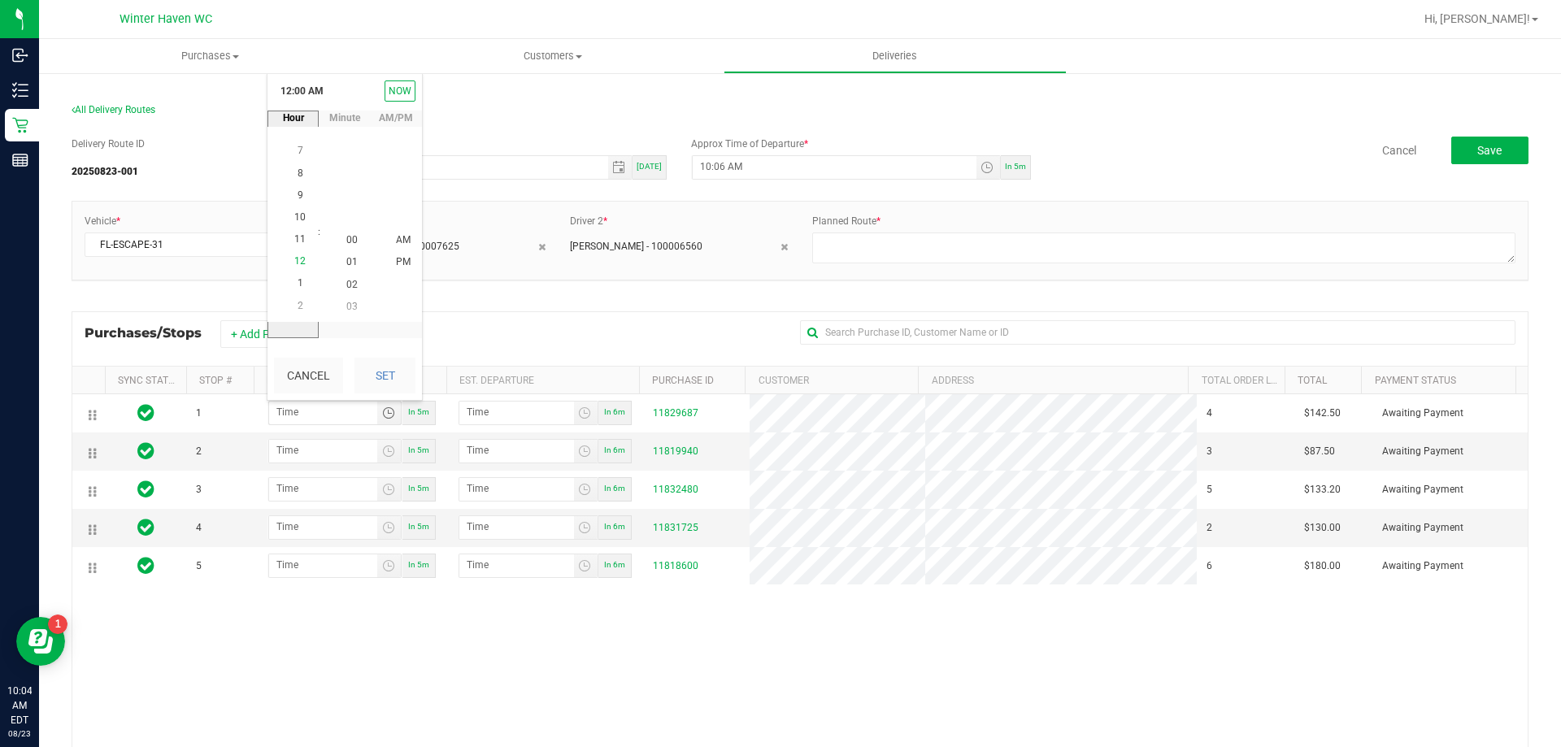
scroll to position [243, 0]
click at [294, 237] on span "11" at bounding box center [299, 239] width 11 height 11
click at [352, 178] on li "23" at bounding box center [351, 174] width 39 height 22
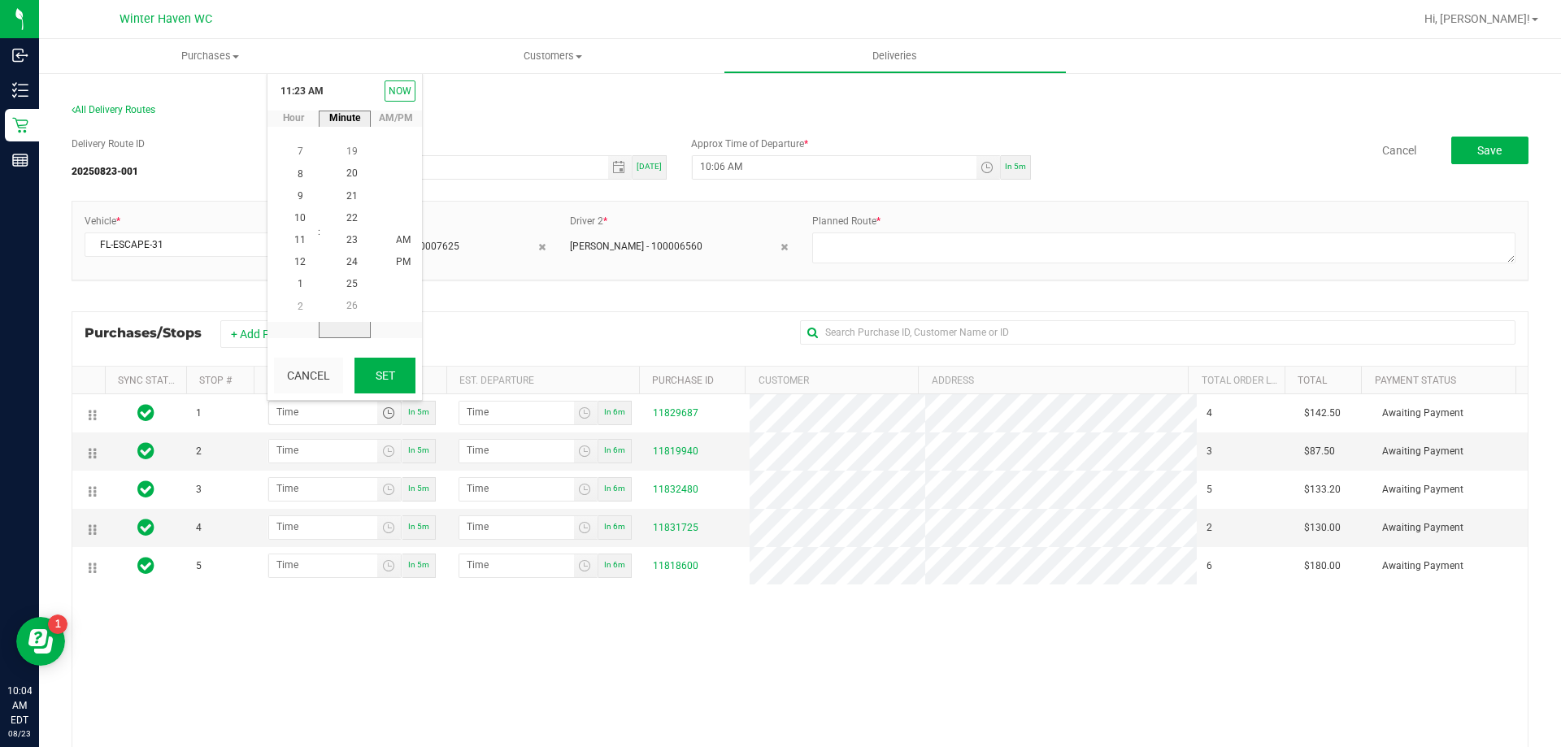
click at [378, 369] on button "Set" at bounding box center [384, 376] width 61 height 36
type input "11:23 AM"
type input "11:24 AM"
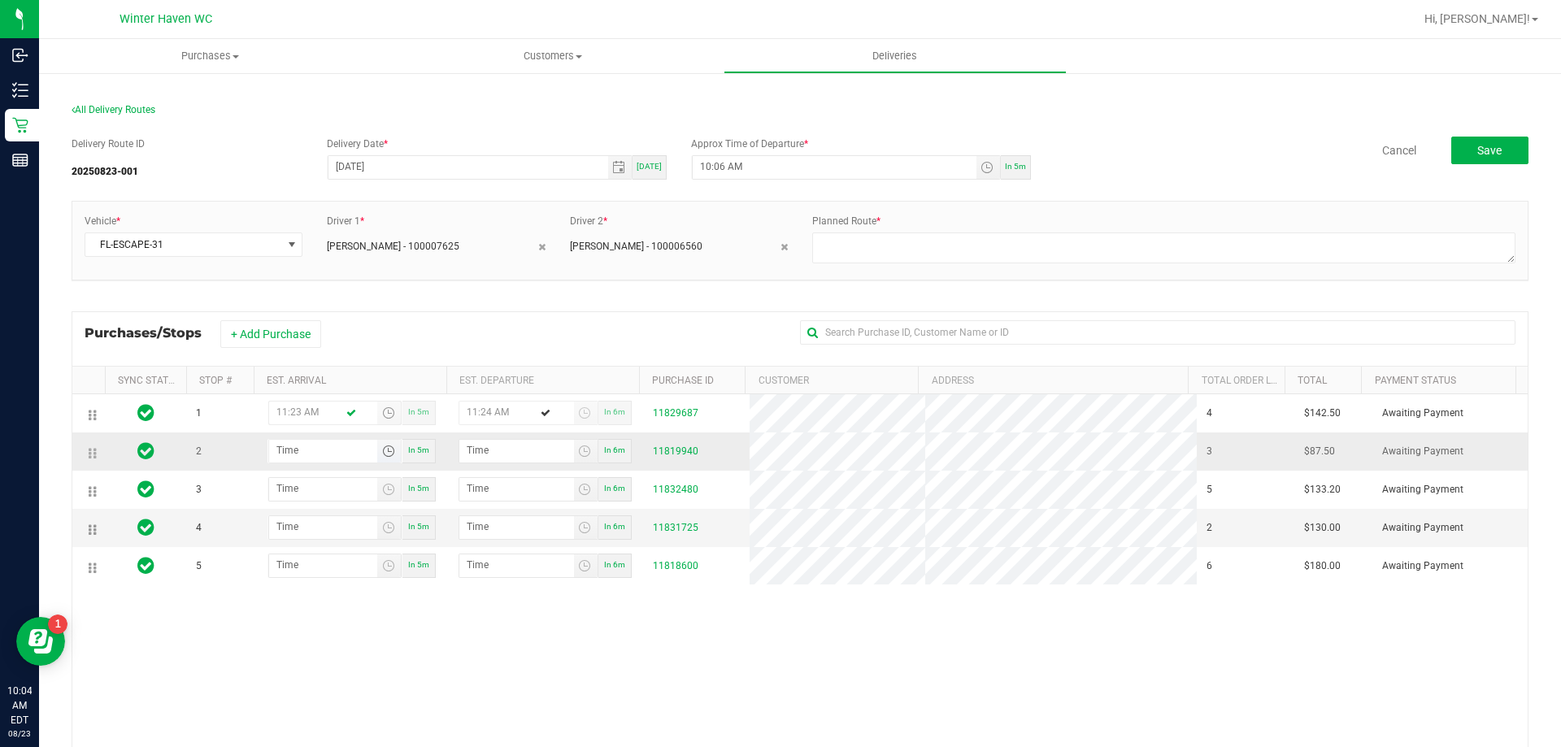
click at [382, 450] on span "Toggle time list" at bounding box center [388, 451] width 13 height 13
click at [295, 196] on span "11" at bounding box center [299, 190] width 11 height 11
click at [346, 341] on span "52" at bounding box center [351, 344] width 11 height 11
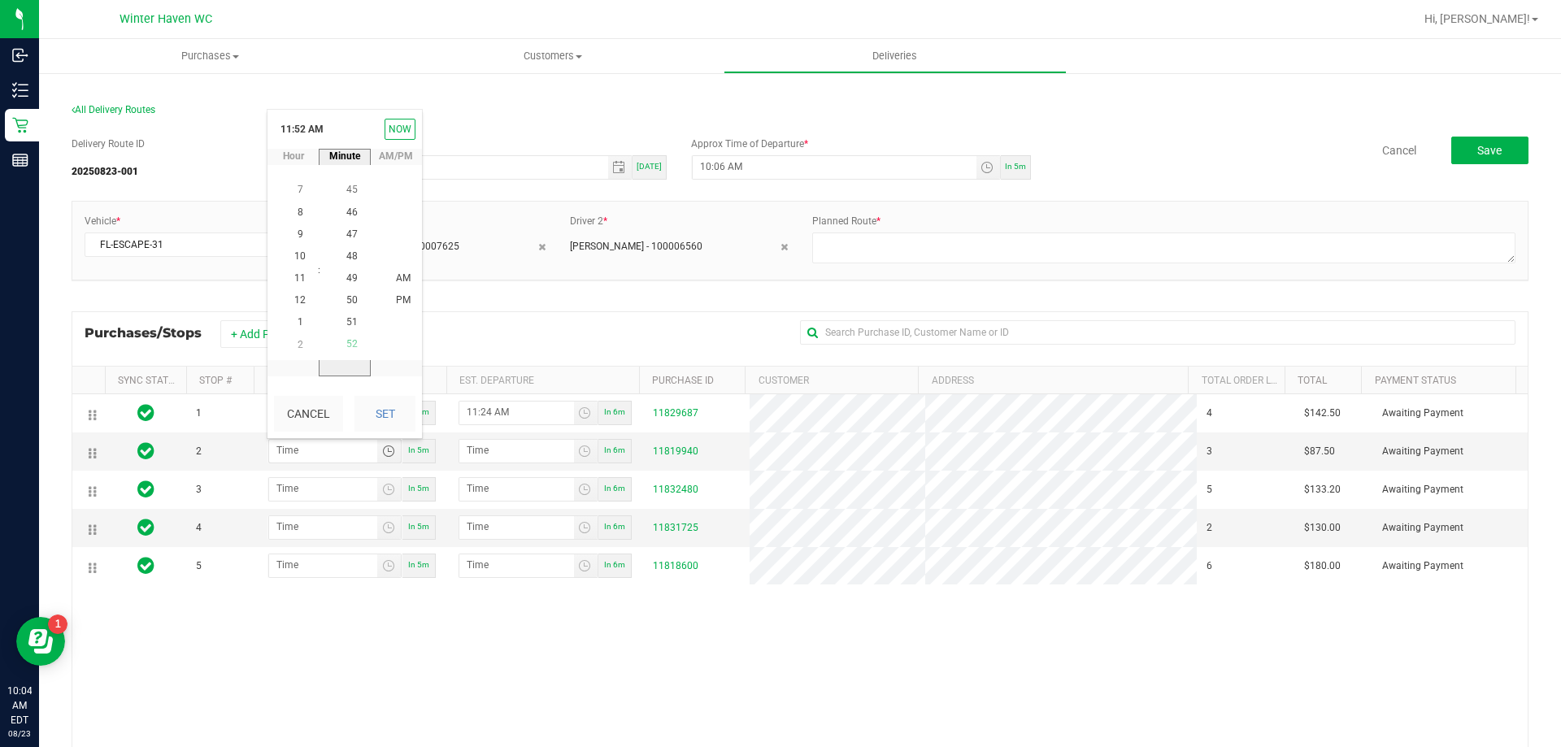
scroll to position [1148, 0]
click at [388, 424] on button "Set" at bounding box center [384, 414] width 61 height 36
type input "11:52 AM"
type input "11:53 AM"
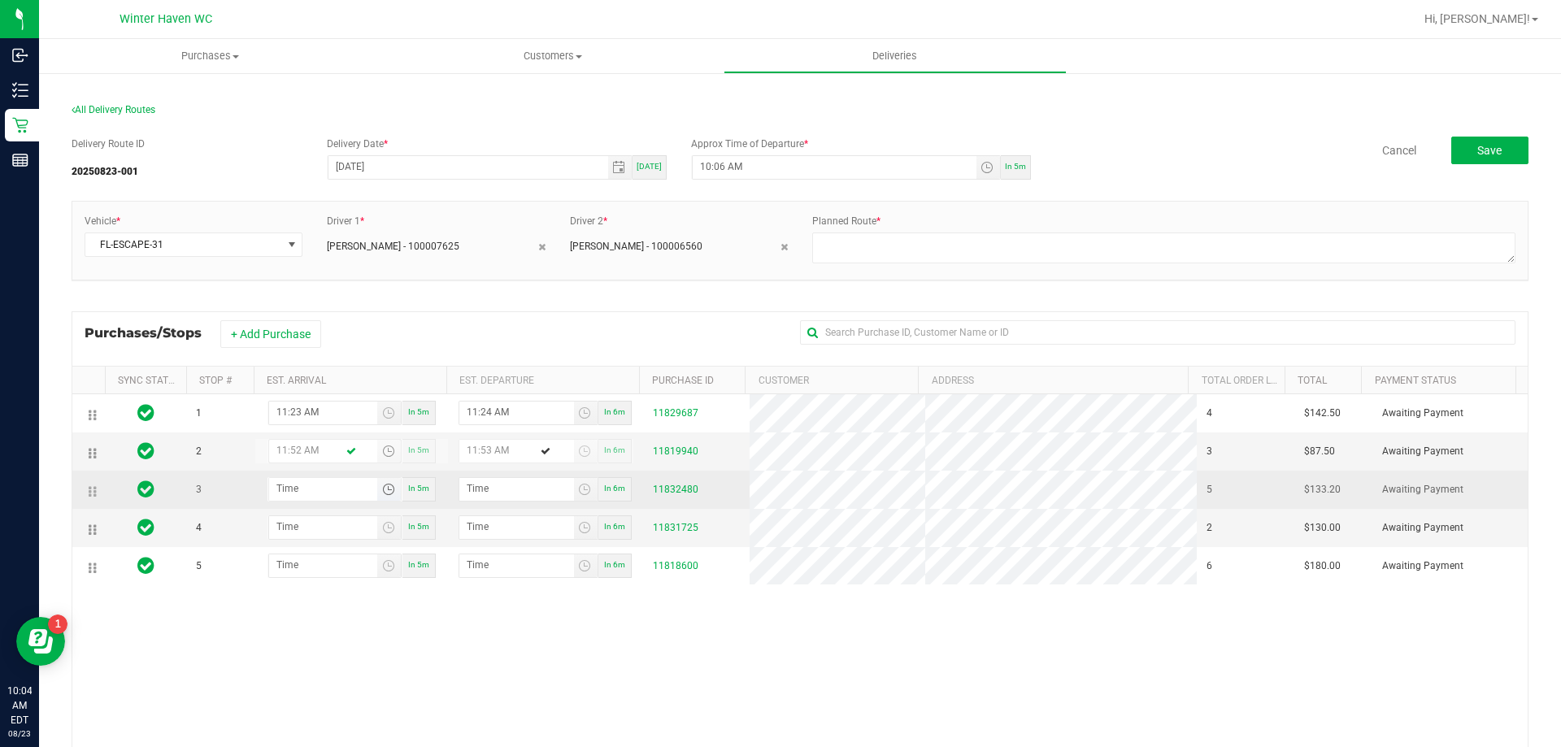
click at [385, 493] on span "Toggle time list" at bounding box center [388, 489] width 13 height 13
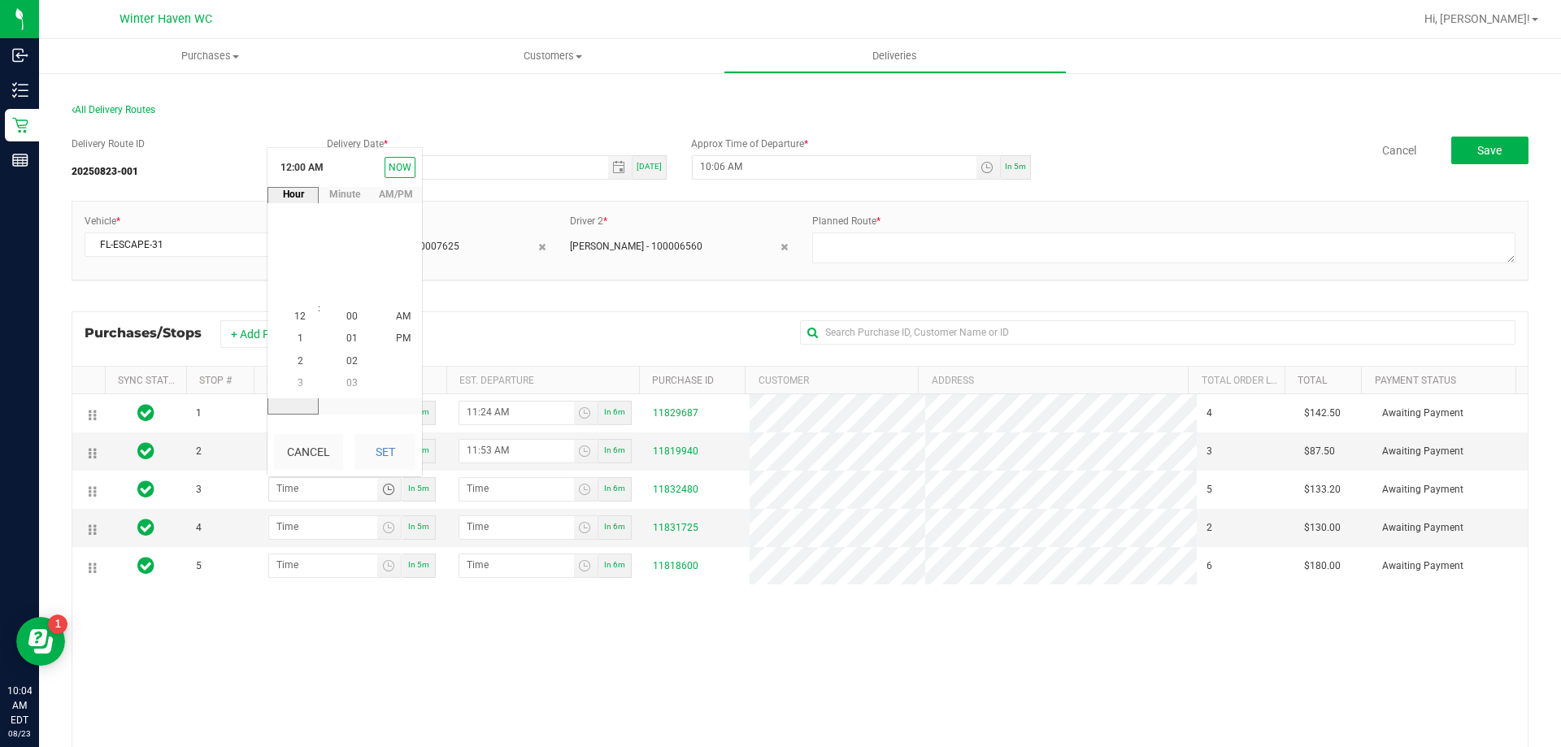
scroll to position [0, 0]
click at [291, 309] on li "12" at bounding box center [299, 317] width 39 height 22
click at [349, 256] on span "44" at bounding box center [351, 251] width 11 height 11
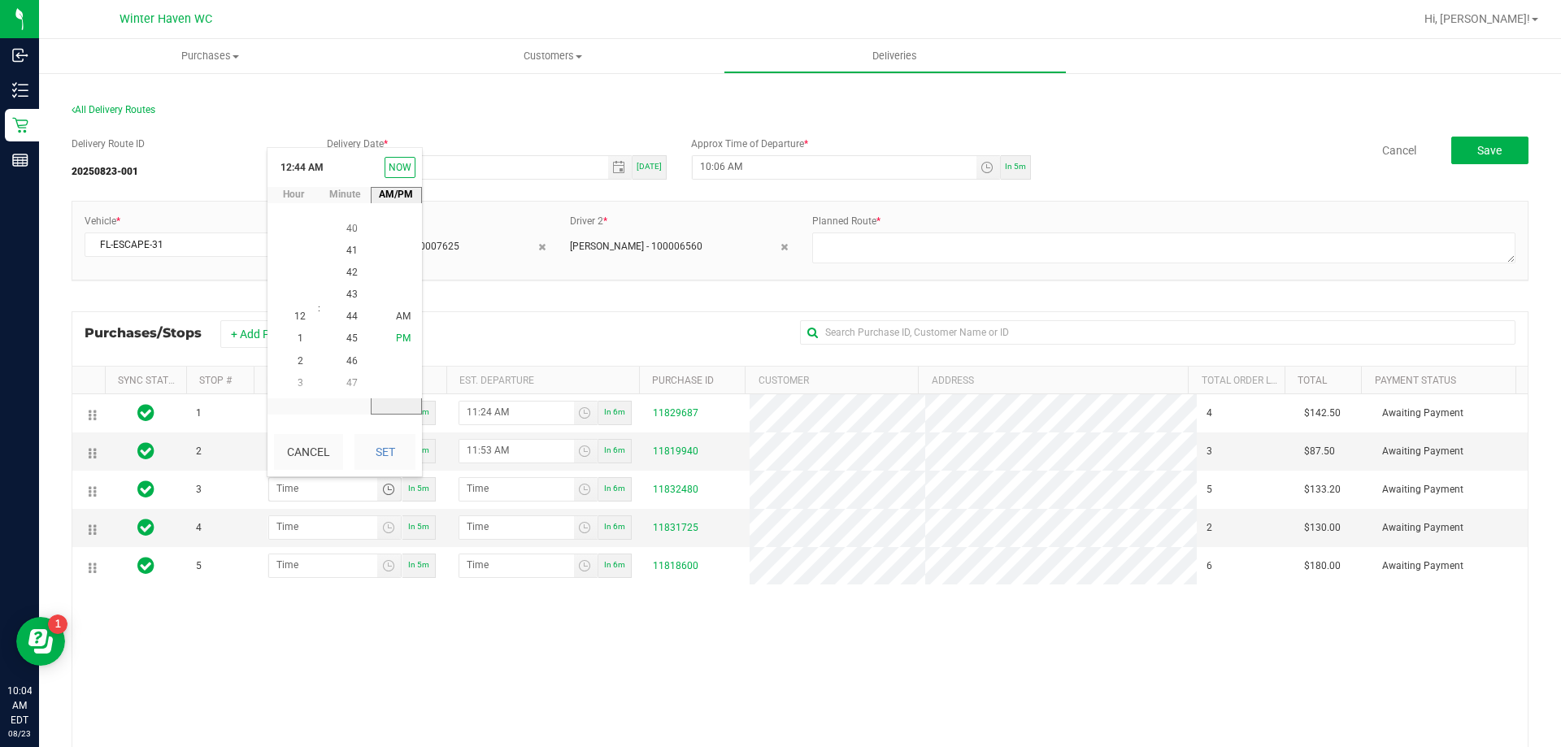
click at [396, 334] on span "PM" at bounding box center [403, 338] width 15 height 11
click at [381, 457] on button "Set" at bounding box center [384, 452] width 61 height 36
type input "12:44 PM"
type input "12:45 PM"
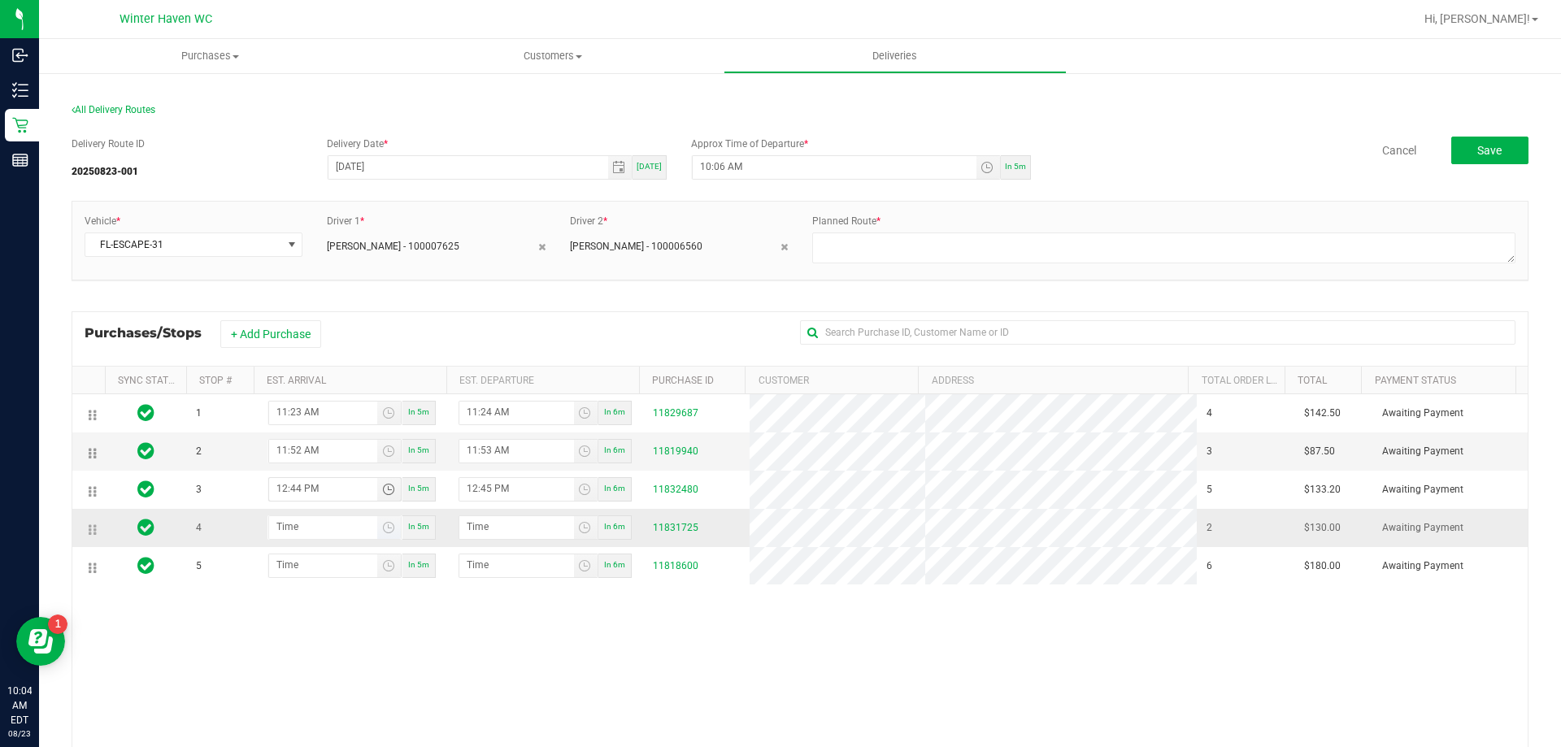
click at [397, 526] on kendo-timepicker at bounding box center [334, 527] width 135 height 24
click at [386, 532] on span "Toggle time list" at bounding box center [388, 527] width 13 height 13
click at [298, 375] on span "1" at bounding box center [301, 377] width 6 height 11
click at [349, 356] on span "16" at bounding box center [351, 354] width 11 height 11
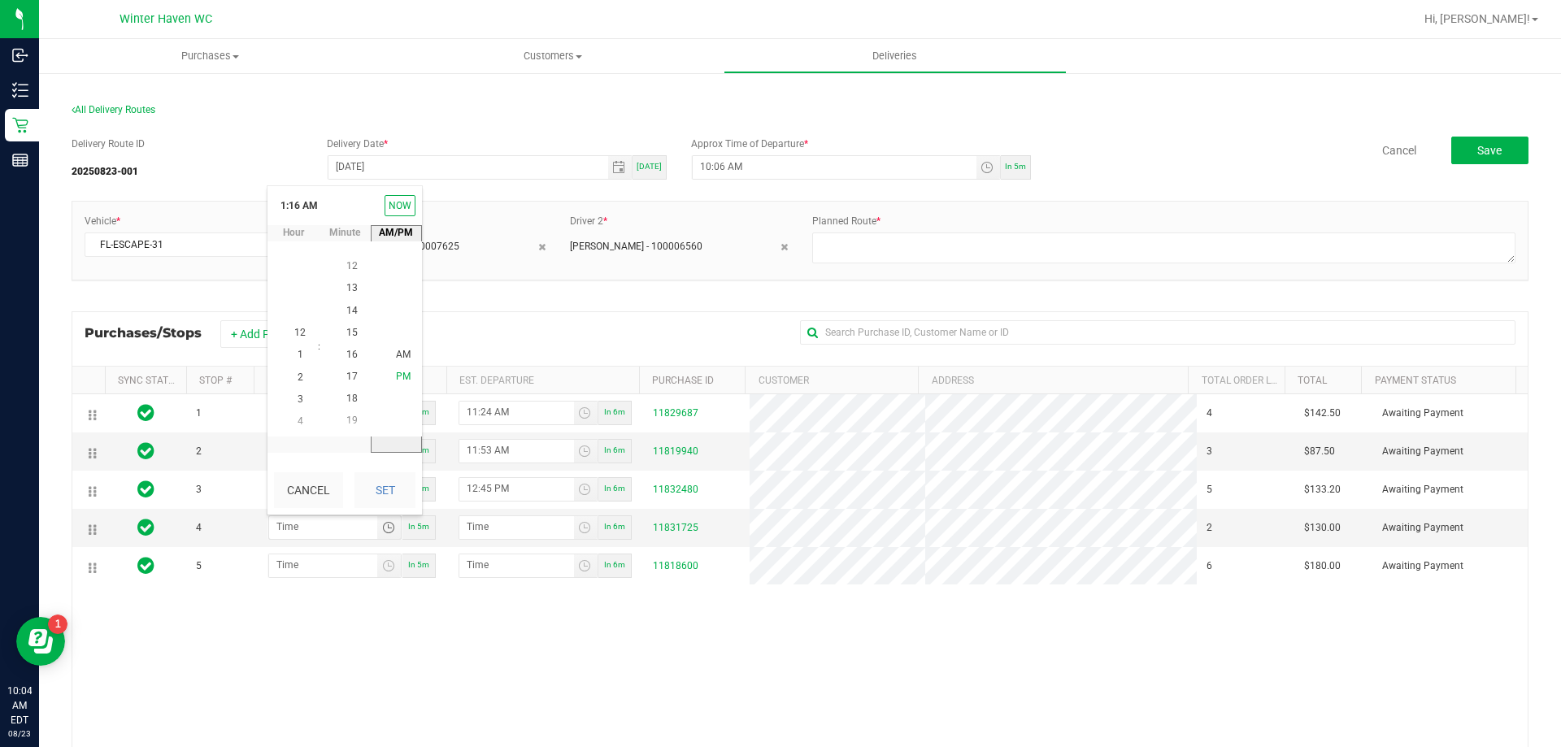
click at [396, 379] on span "PM" at bounding box center [403, 377] width 15 height 11
click at [389, 495] on button "Set" at bounding box center [384, 490] width 61 height 36
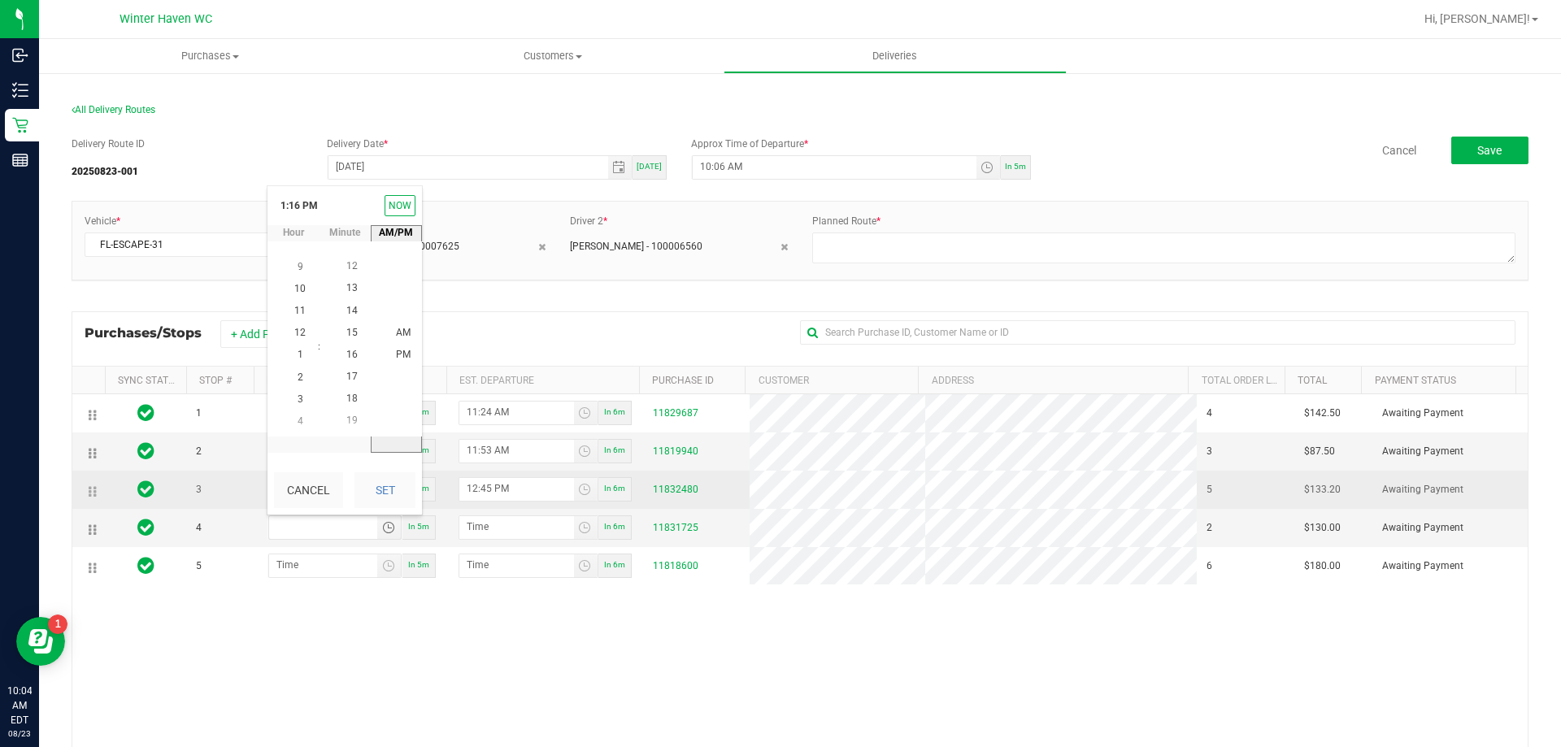
type input "1:16 PM"
type input "1:17 PM"
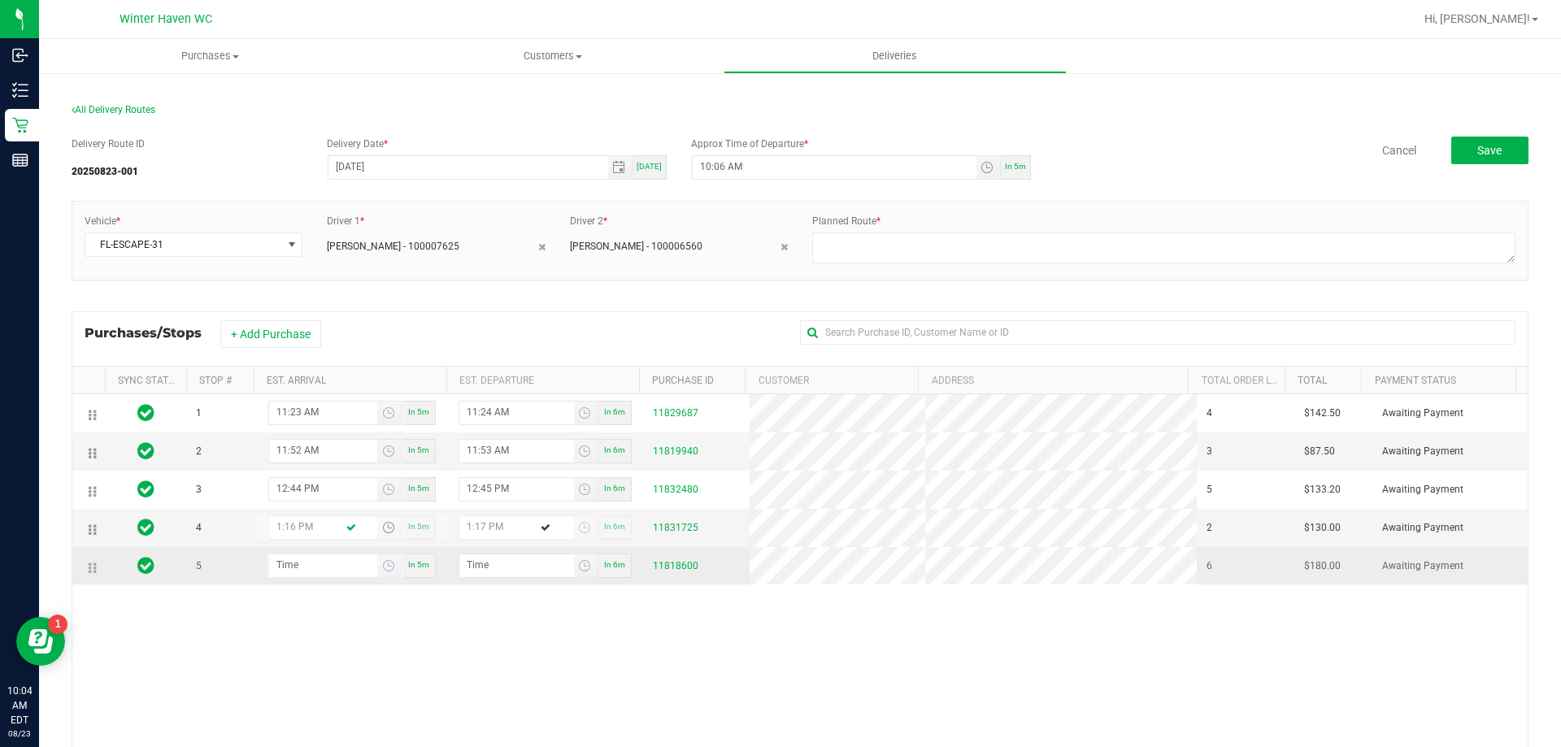
click at [393, 566] on span "Toggle time list" at bounding box center [389, 565] width 24 height 23
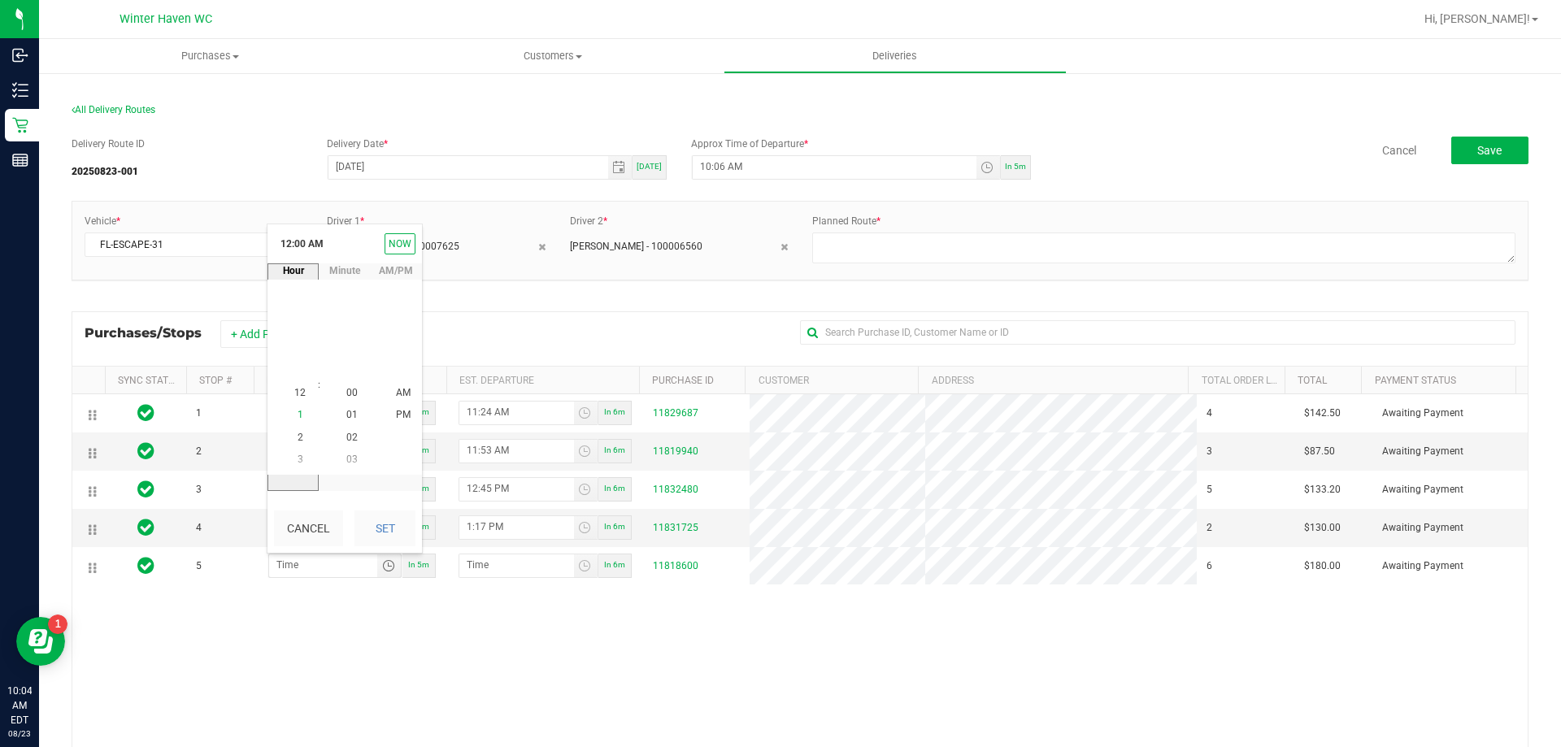
click at [298, 415] on li "1" at bounding box center [299, 416] width 39 height 22
click at [350, 374] on span "42" at bounding box center [351, 370] width 11 height 11
click at [398, 412] on span "PM" at bounding box center [403, 415] width 15 height 11
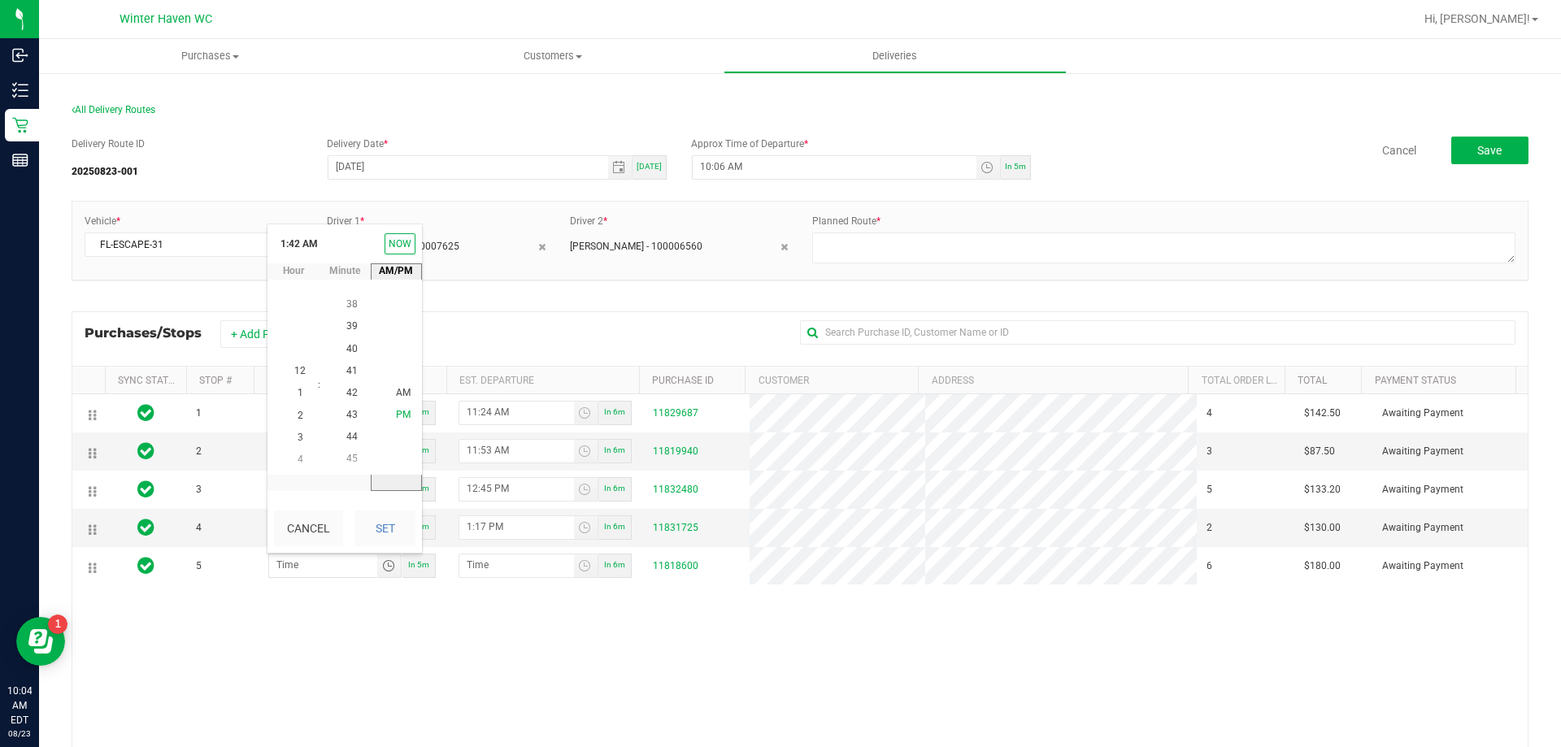
scroll to position [22, 0]
click at [389, 518] on button "Set" at bounding box center [384, 529] width 61 height 36
type input "1:42 PM"
type input "1:43 PM"
click at [1478, 150] on span "Save" at bounding box center [1489, 150] width 24 height 13
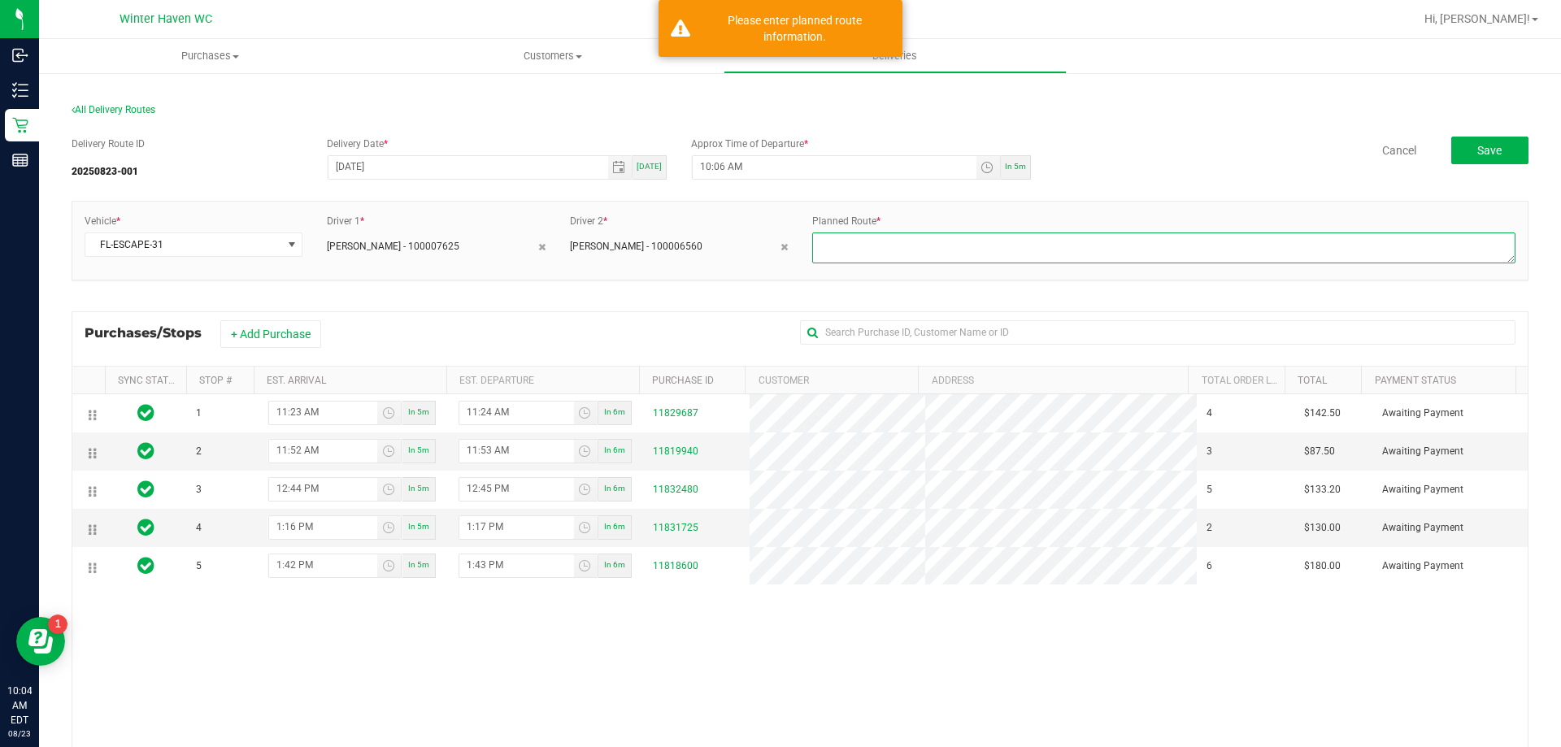
click at [867, 245] on textarea at bounding box center [1163, 248] width 703 height 31
type textarea "route 1"
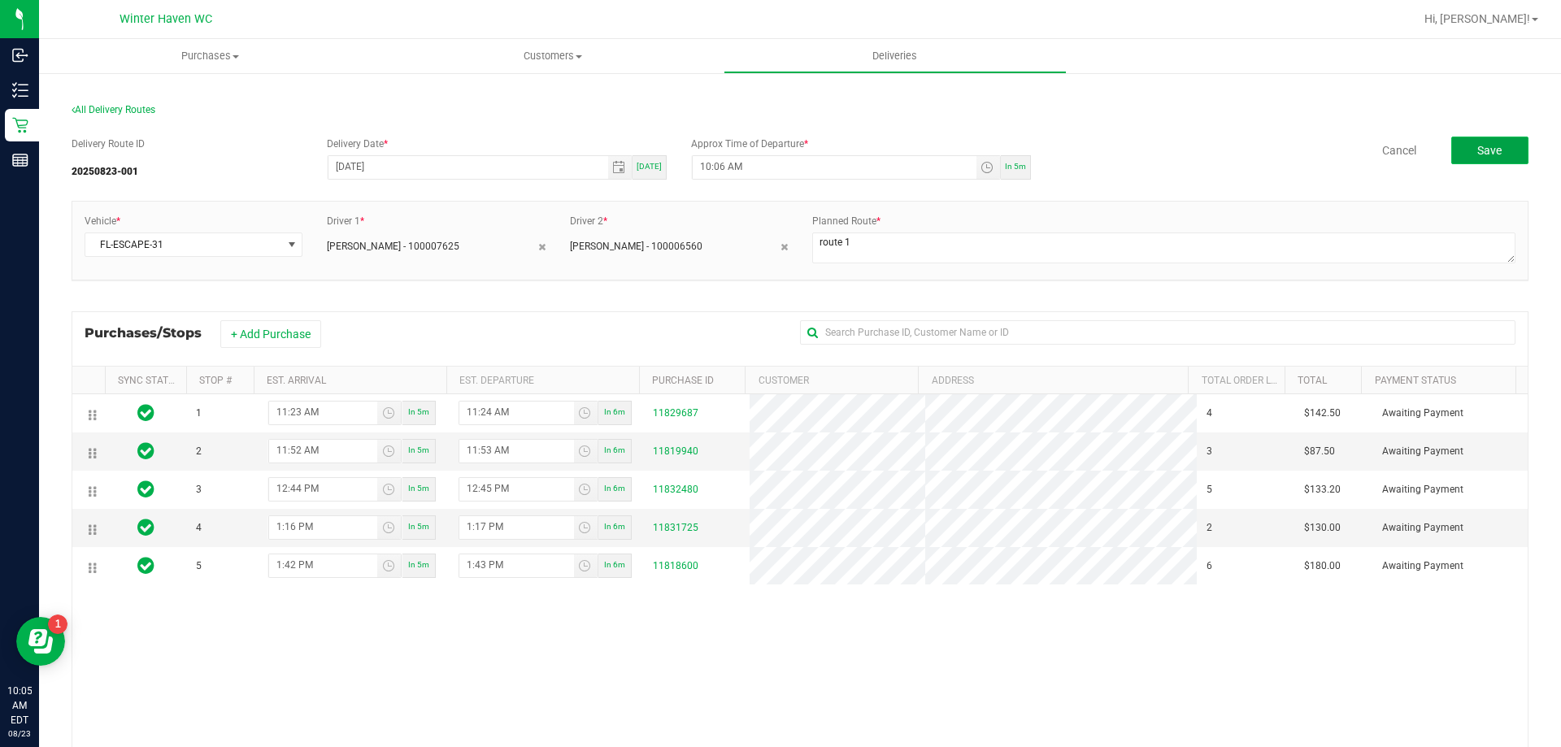
click at [1477, 149] on span "Save" at bounding box center [1489, 150] width 24 height 13
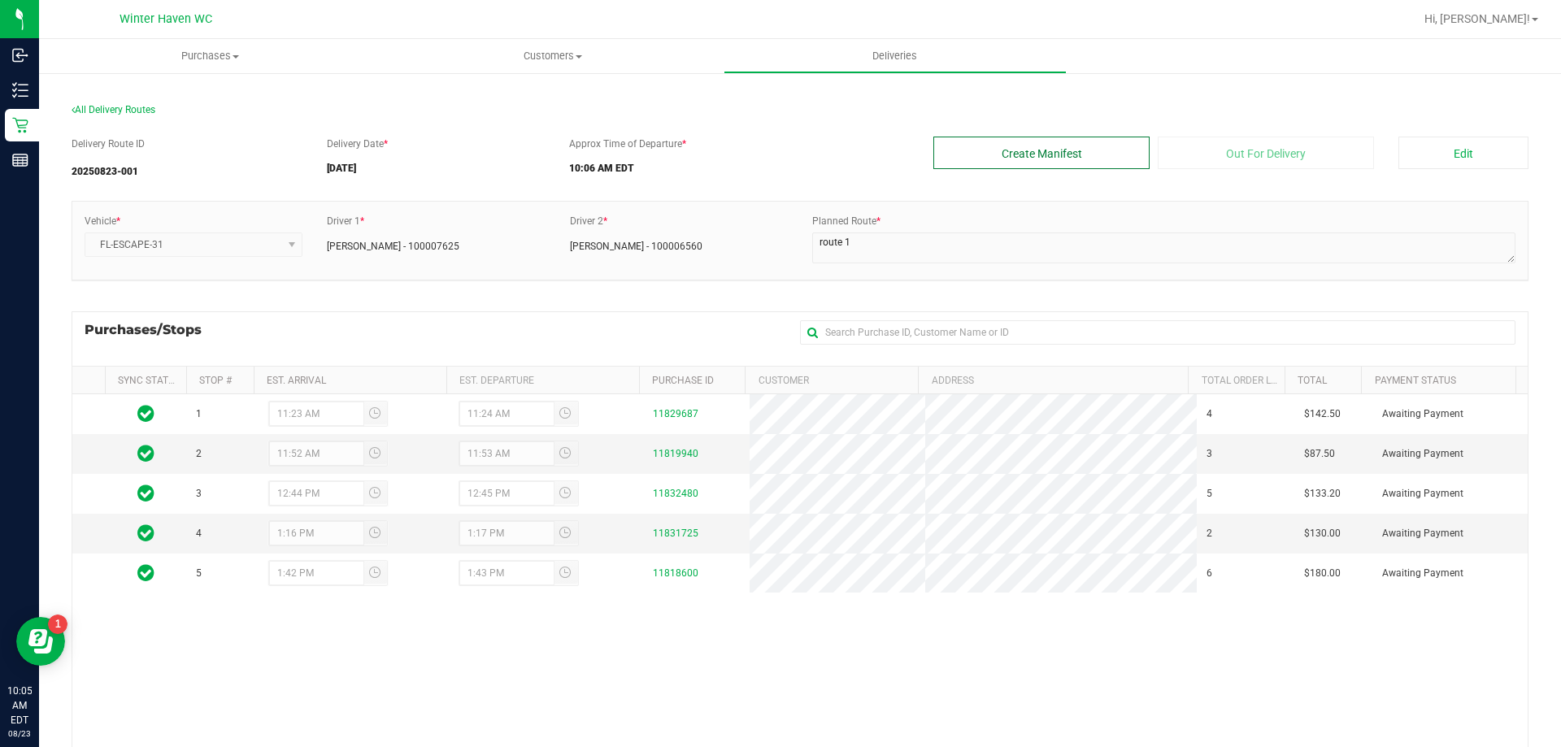
click at [1050, 151] on button "Create Manifest" at bounding box center [1041, 153] width 216 height 33
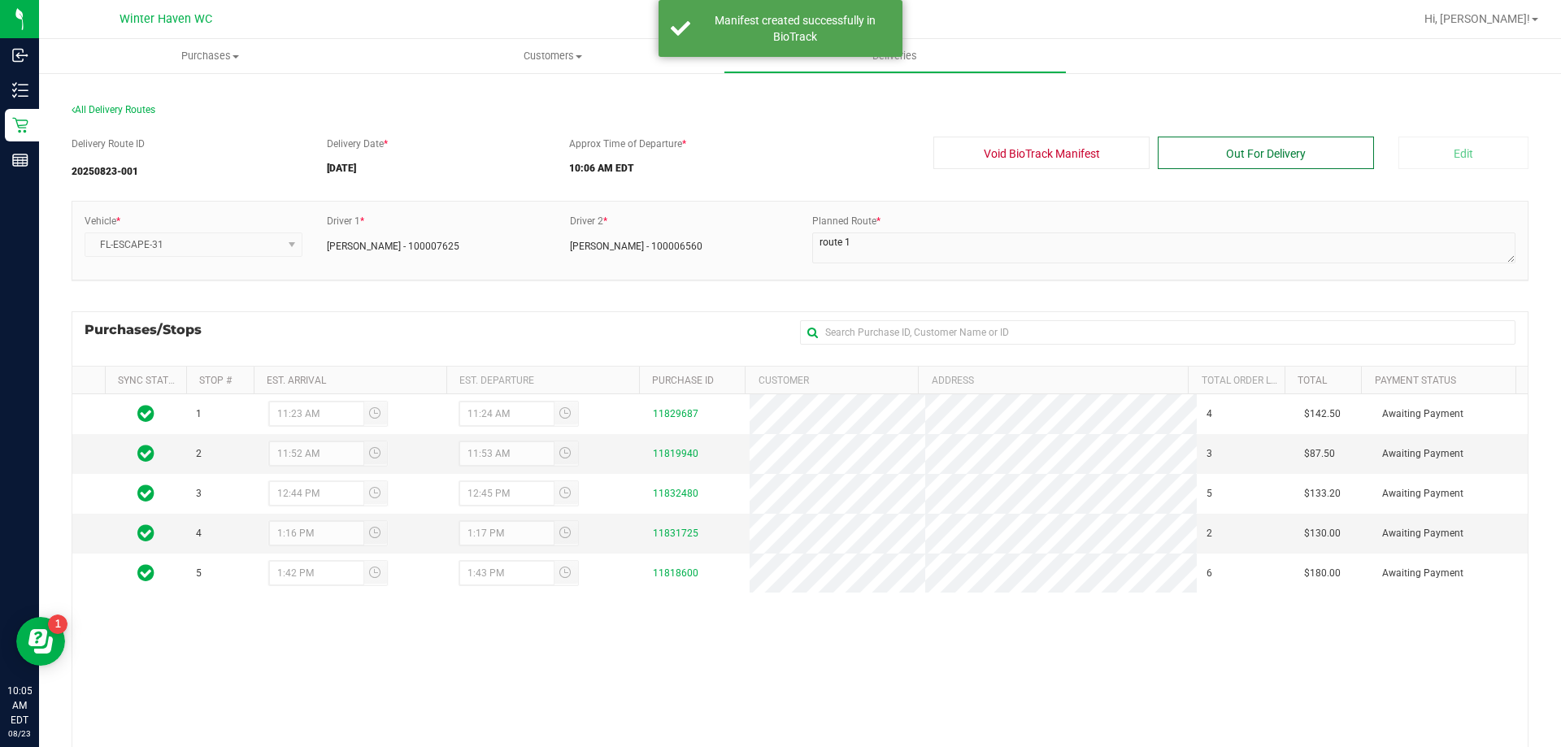
click at [1209, 164] on button "Out For Delivery" at bounding box center [1266, 153] width 216 height 33
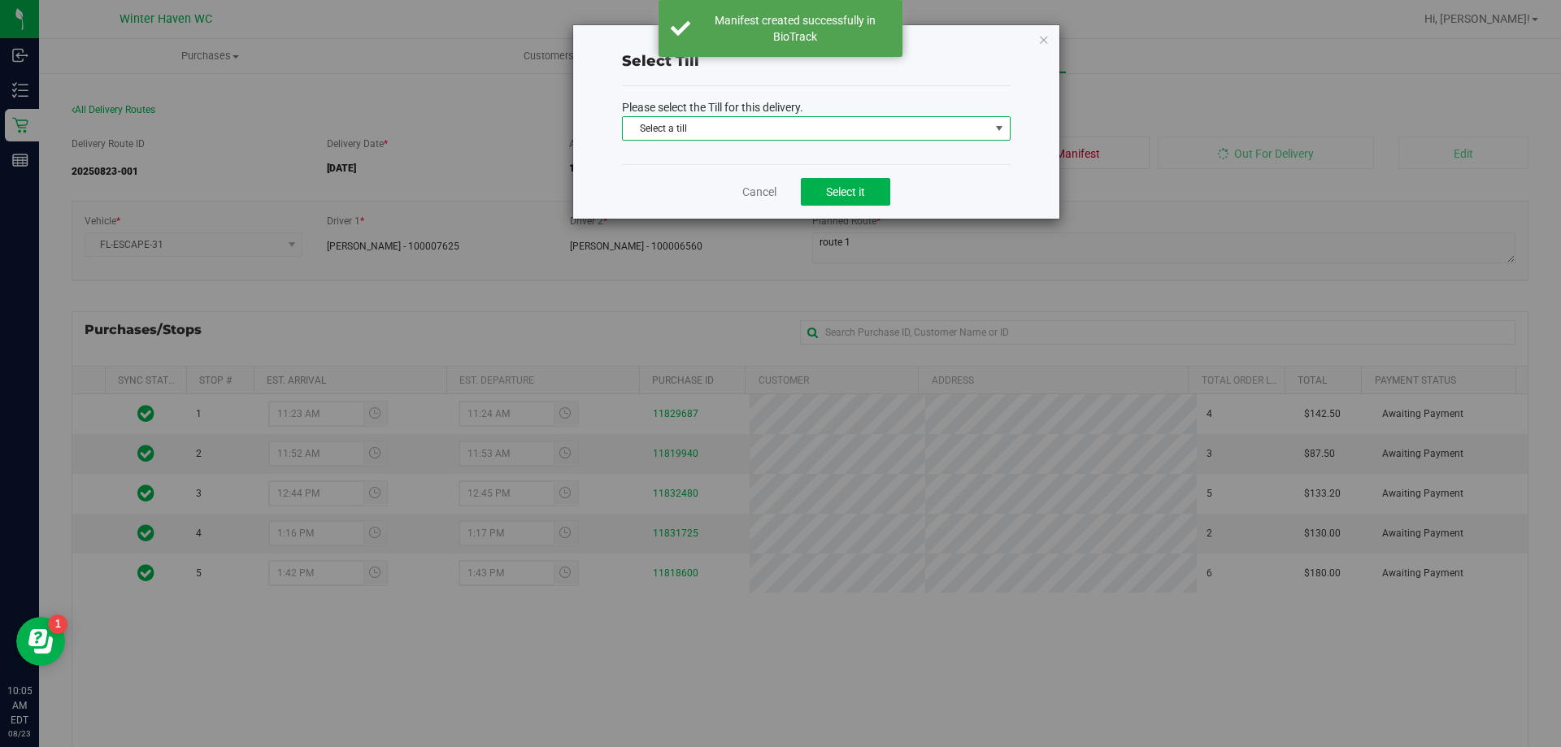
click at [793, 135] on span "Select a till" at bounding box center [806, 128] width 367 height 23
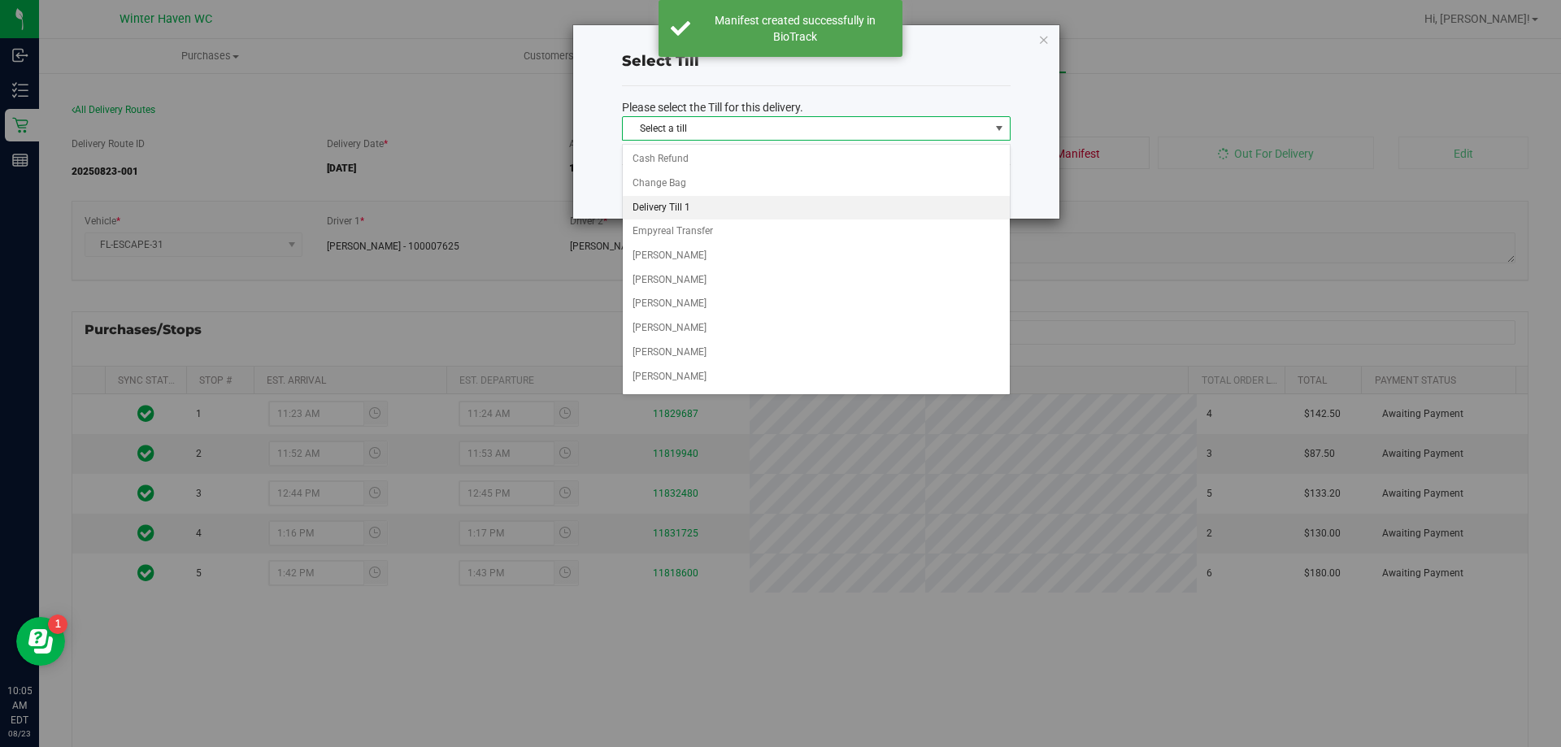
click at [689, 206] on li "Delivery Till 1" at bounding box center [816, 208] width 387 height 24
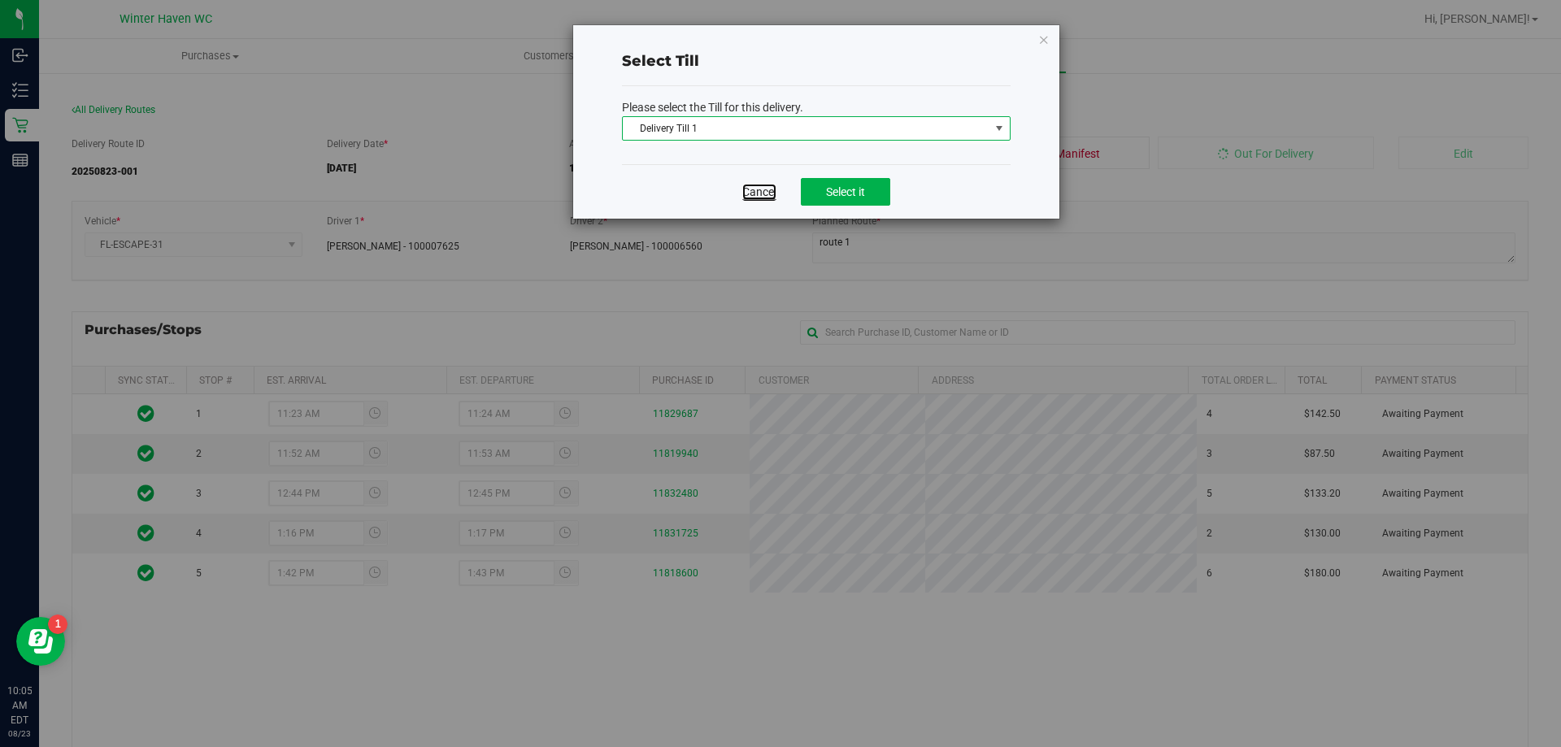
click at [767, 187] on link "Cancel" at bounding box center [759, 192] width 34 height 16
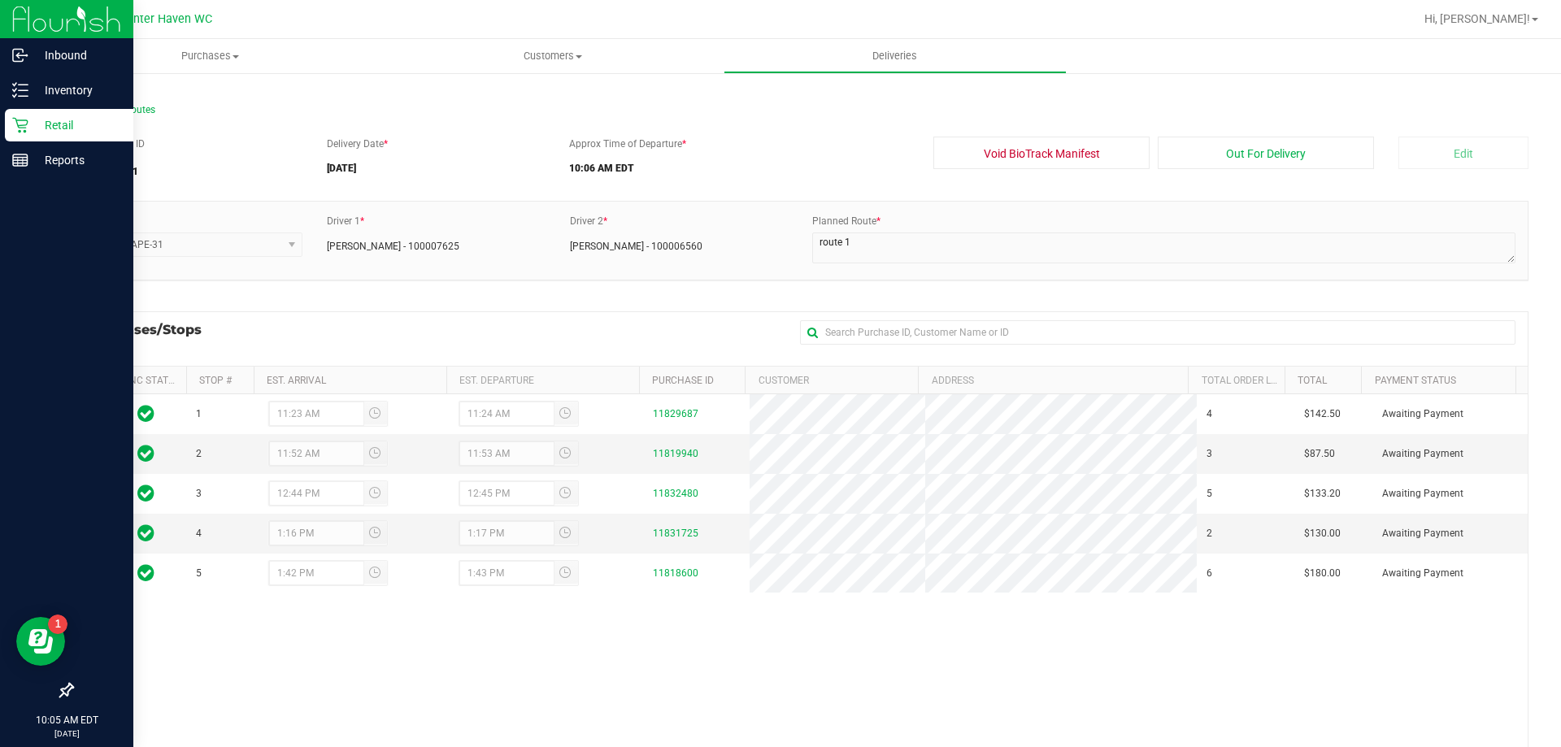
click at [38, 122] on p "Retail" at bounding box center [77, 125] width 98 height 20
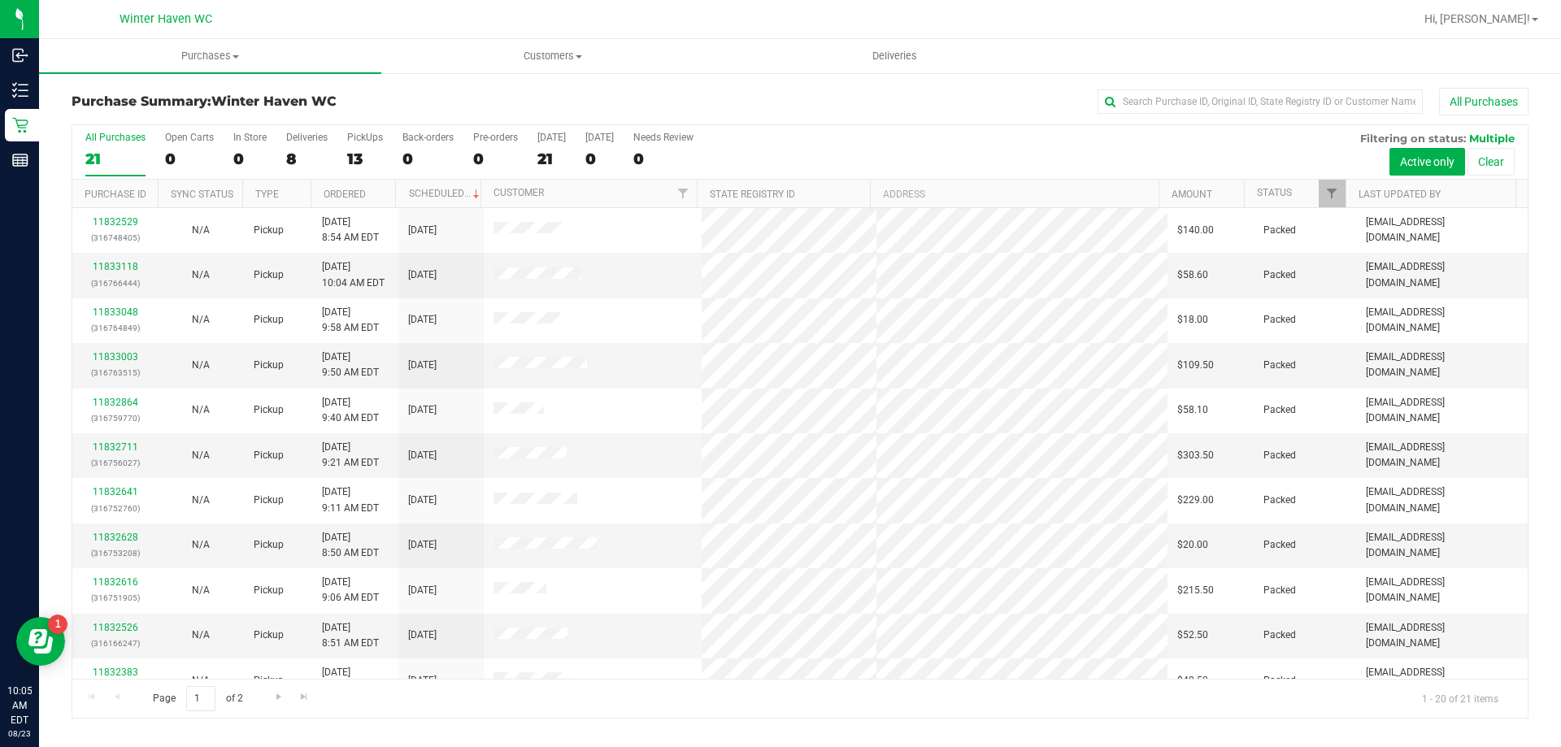
click at [303, 165] on div "8" at bounding box center [306, 159] width 41 height 19
click at [0, 0] on input "Deliveries 8" at bounding box center [0, 0] width 0 height 0
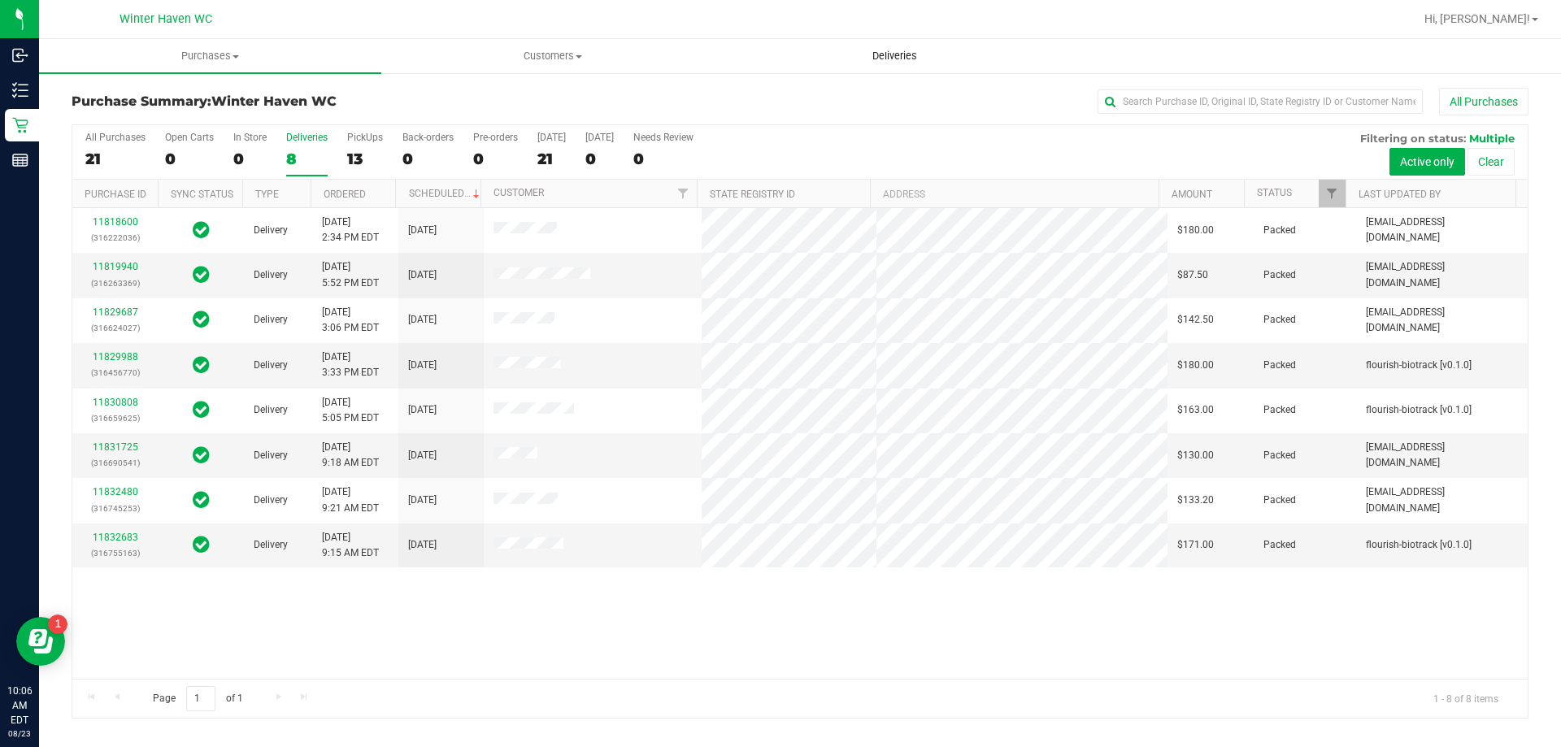
click at [889, 55] on span "Deliveries" at bounding box center [894, 56] width 89 height 15
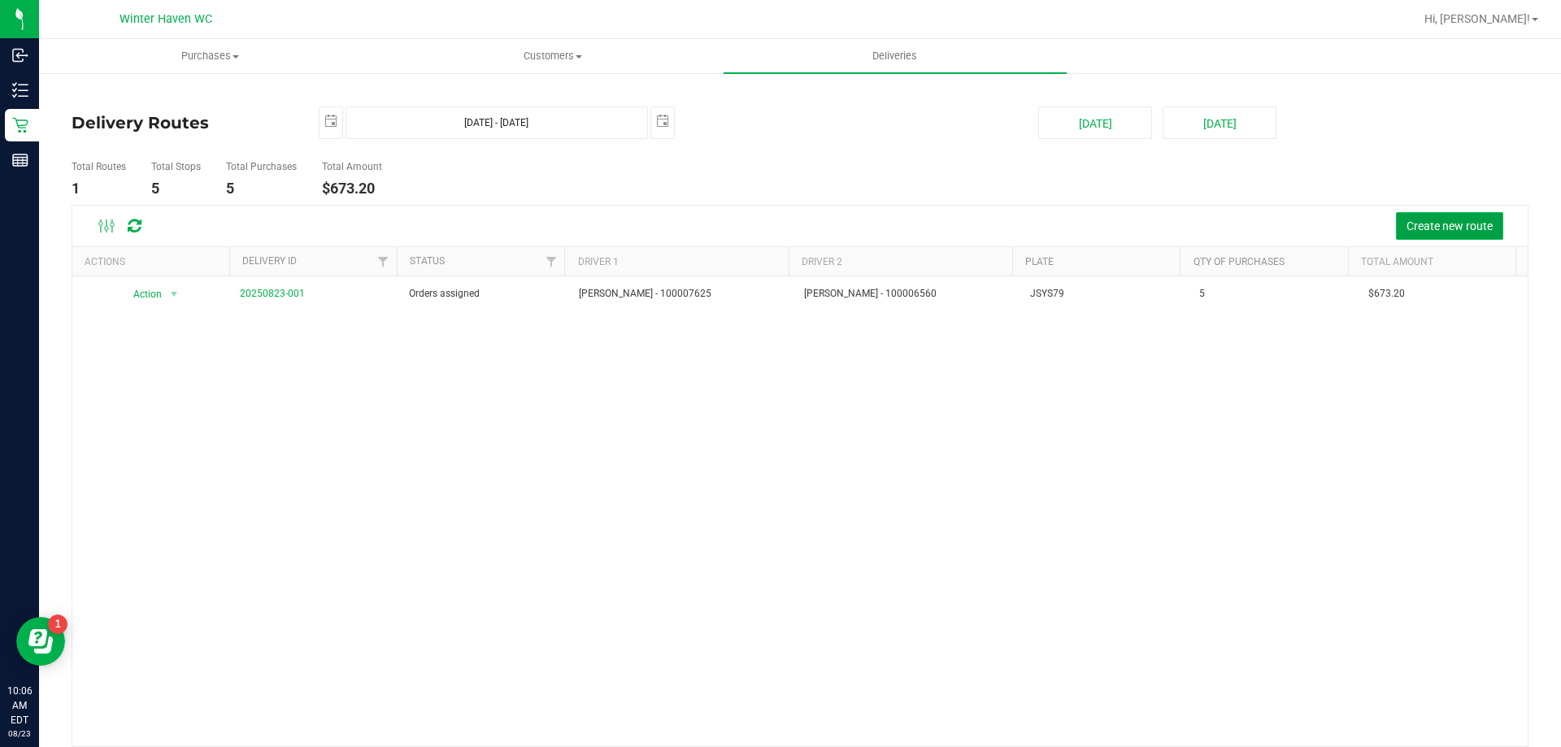
click at [1432, 218] on button "Create new route" at bounding box center [1449, 226] width 107 height 28
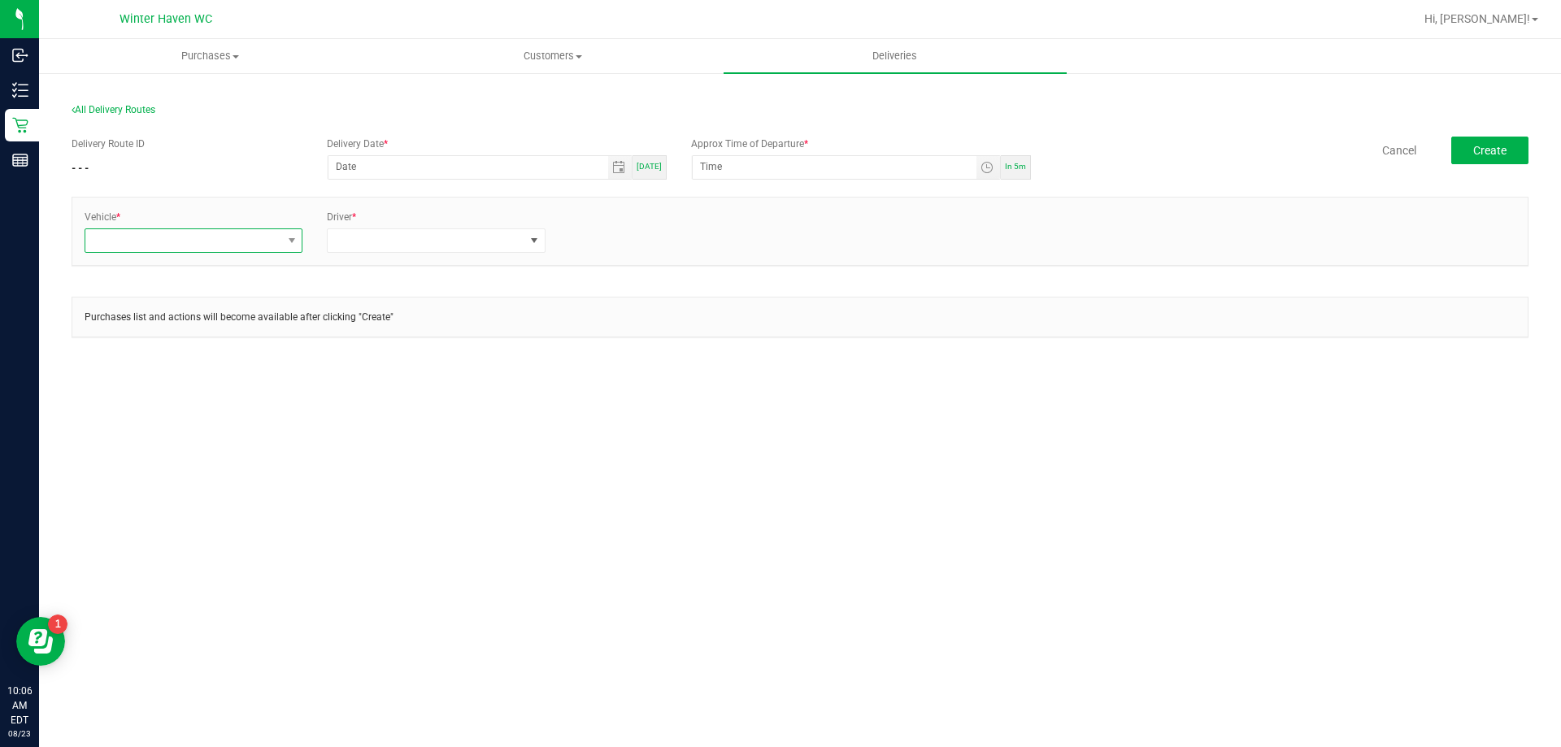
click at [282, 244] on span at bounding box center [291, 240] width 20 height 23
type input "e"
type input "31"
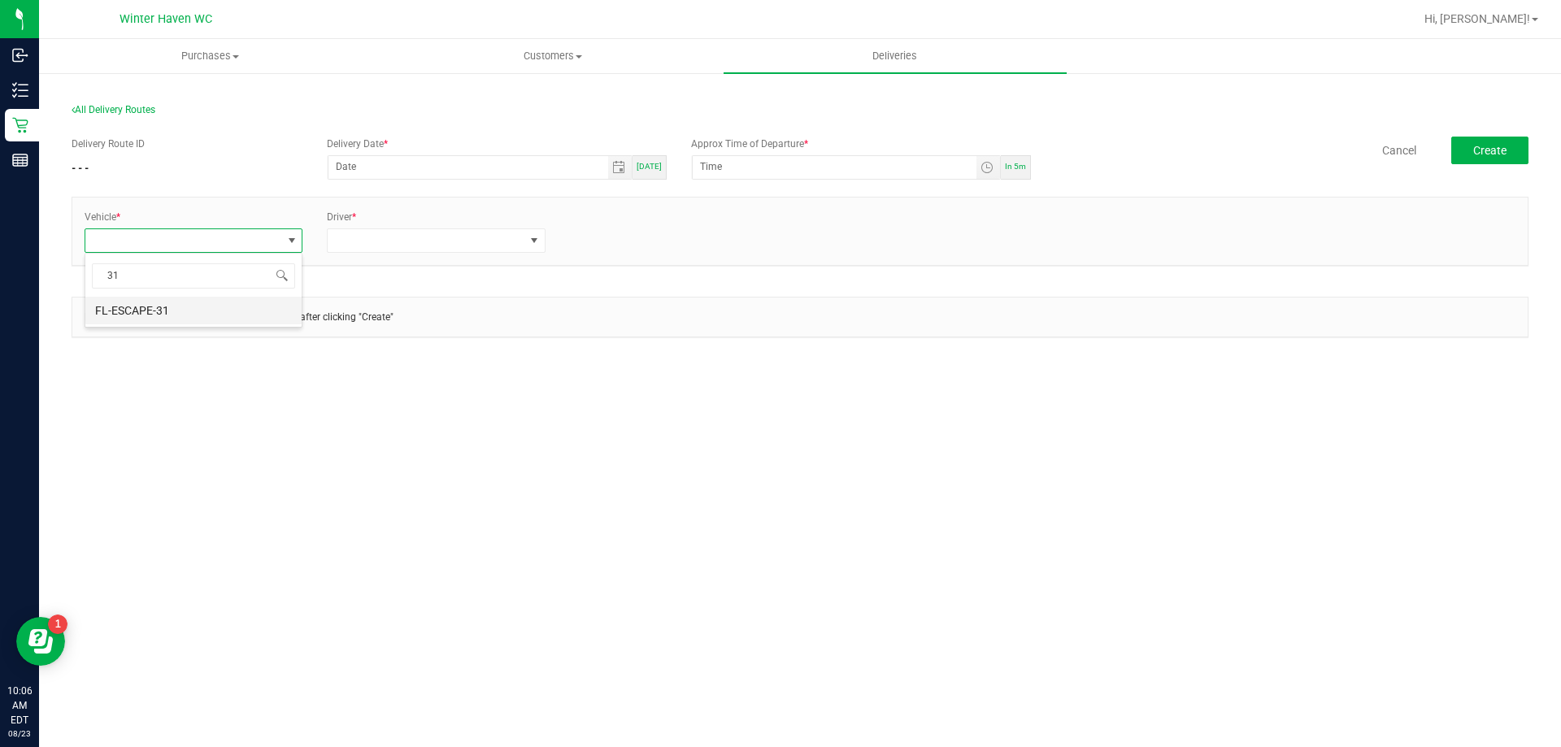
click at [198, 314] on li "FL-ESCAPE-31" at bounding box center [193, 311] width 216 height 28
click at [462, 251] on span at bounding box center [426, 240] width 196 height 23
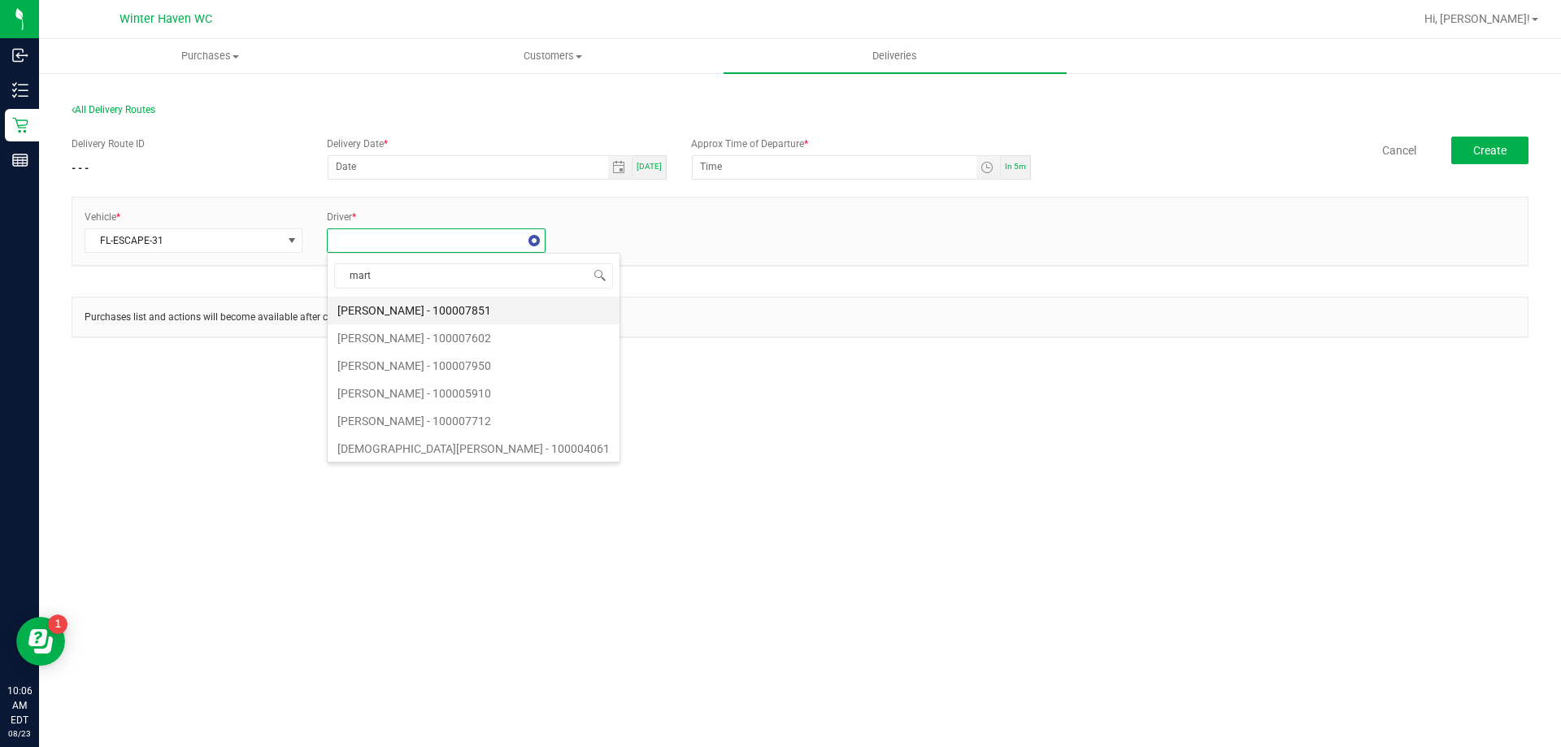
type input "[PERSON_NAME]"
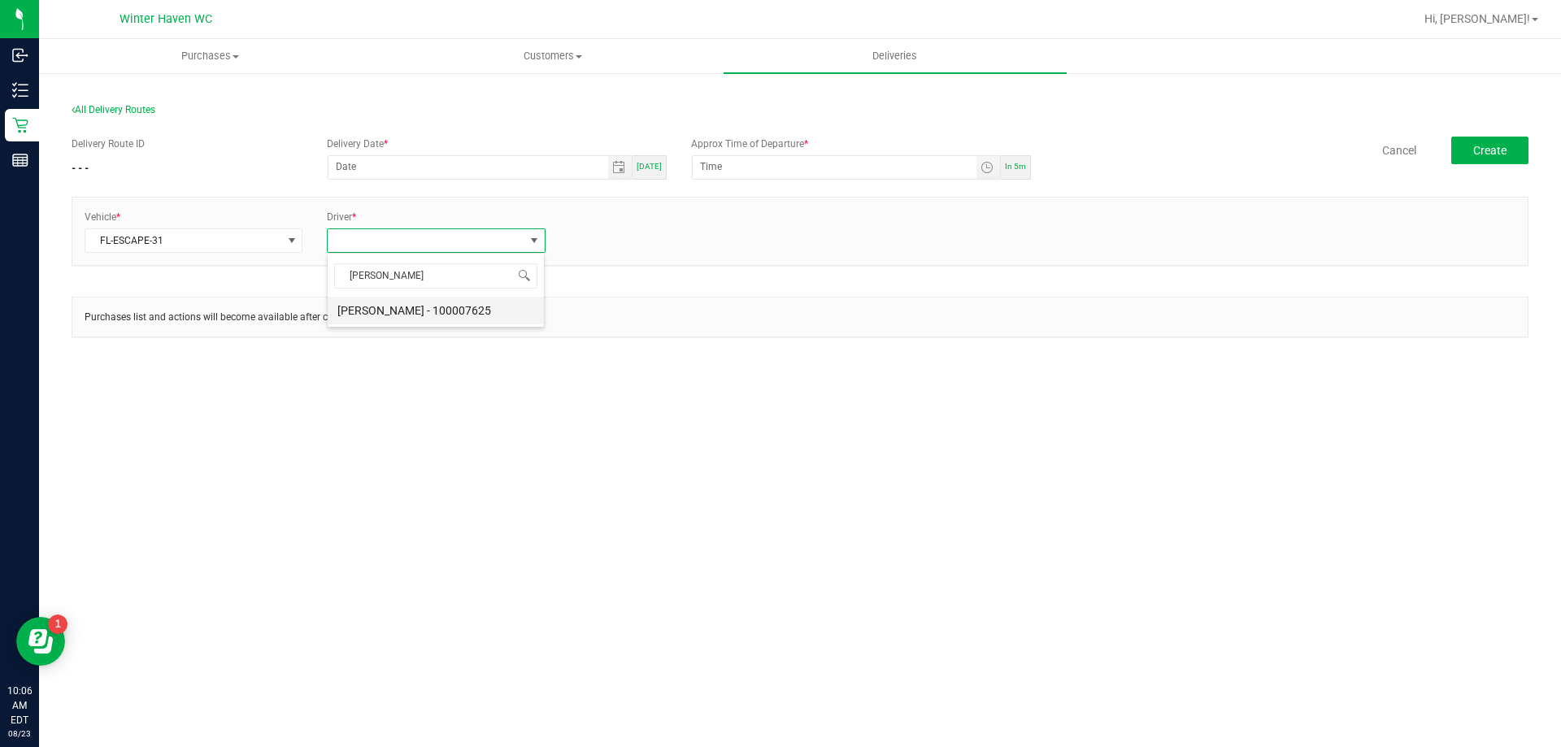
click at [454, 314] on li "[PERSON_NAME] - 100007625" at bounding box center [436, 311] width 216 height 28
click at [580, 241] on link "+ Add Driver" at bounding box center [597, 235] width 54 height 11
click at [589, 246] on span at bounding box center [669, 240] width 196 height 23
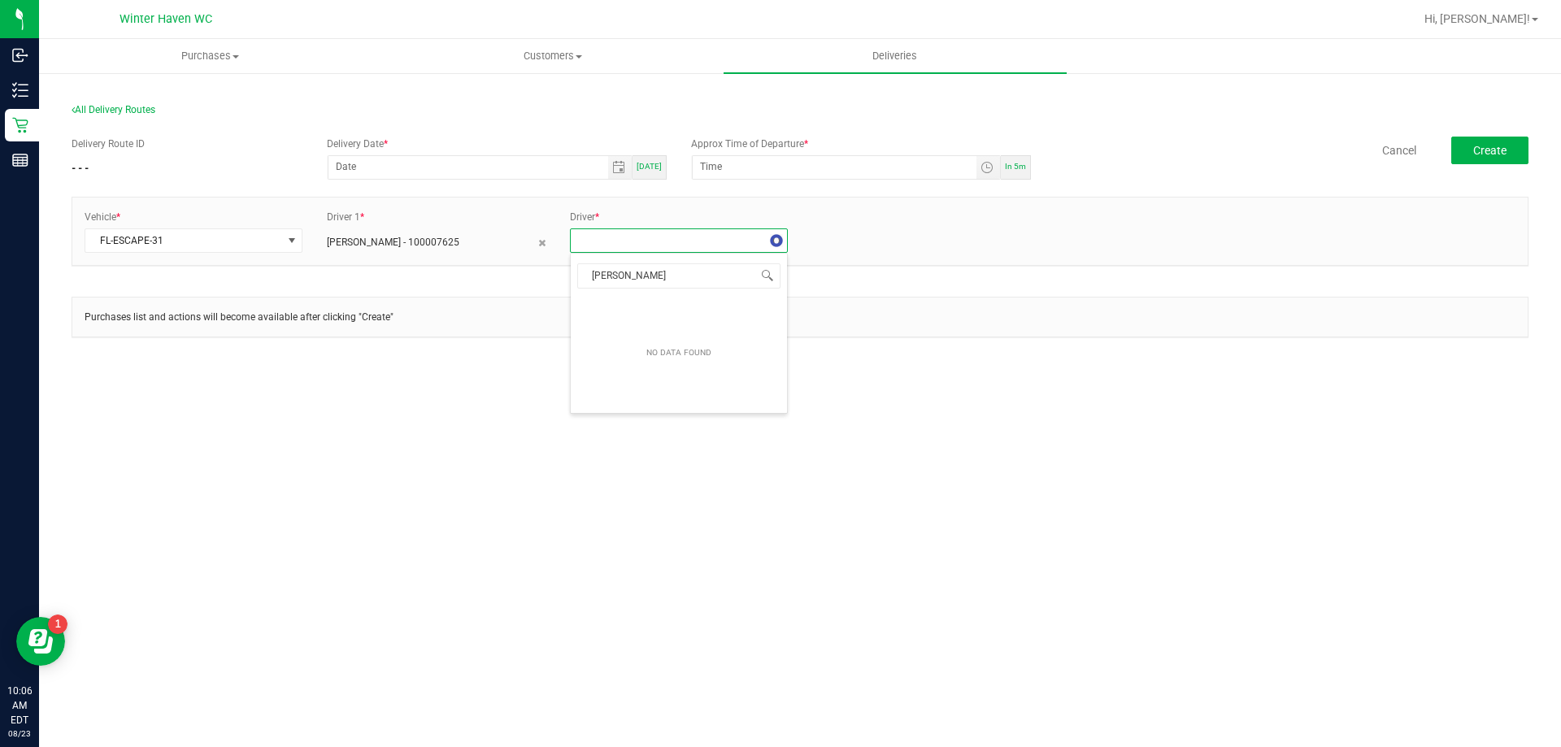
type input "[PERSON_NAME]"
click at [637, 322] on li "[PERSON_NAME] - 100006560" at bounding box center [679, 311] width 216 height 28
click at [641, 165] on span "[DATE]" at bounding box center [649, 166] width 25 height 9
type input "[DATE]"
type input "10:12 AM"
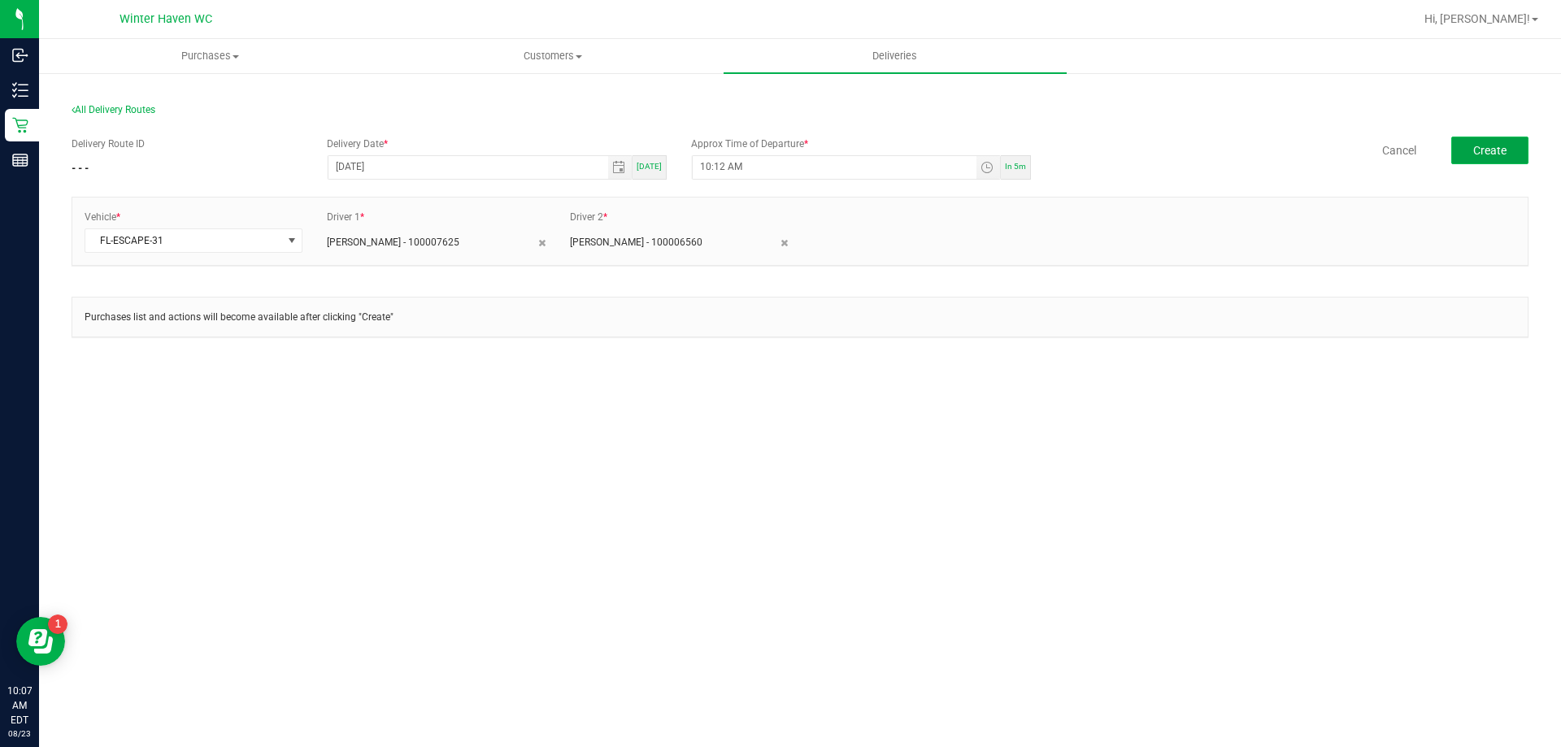
click at [1483, 151] on span "Create" at bounding box center [1489, 150] width 33 height 13
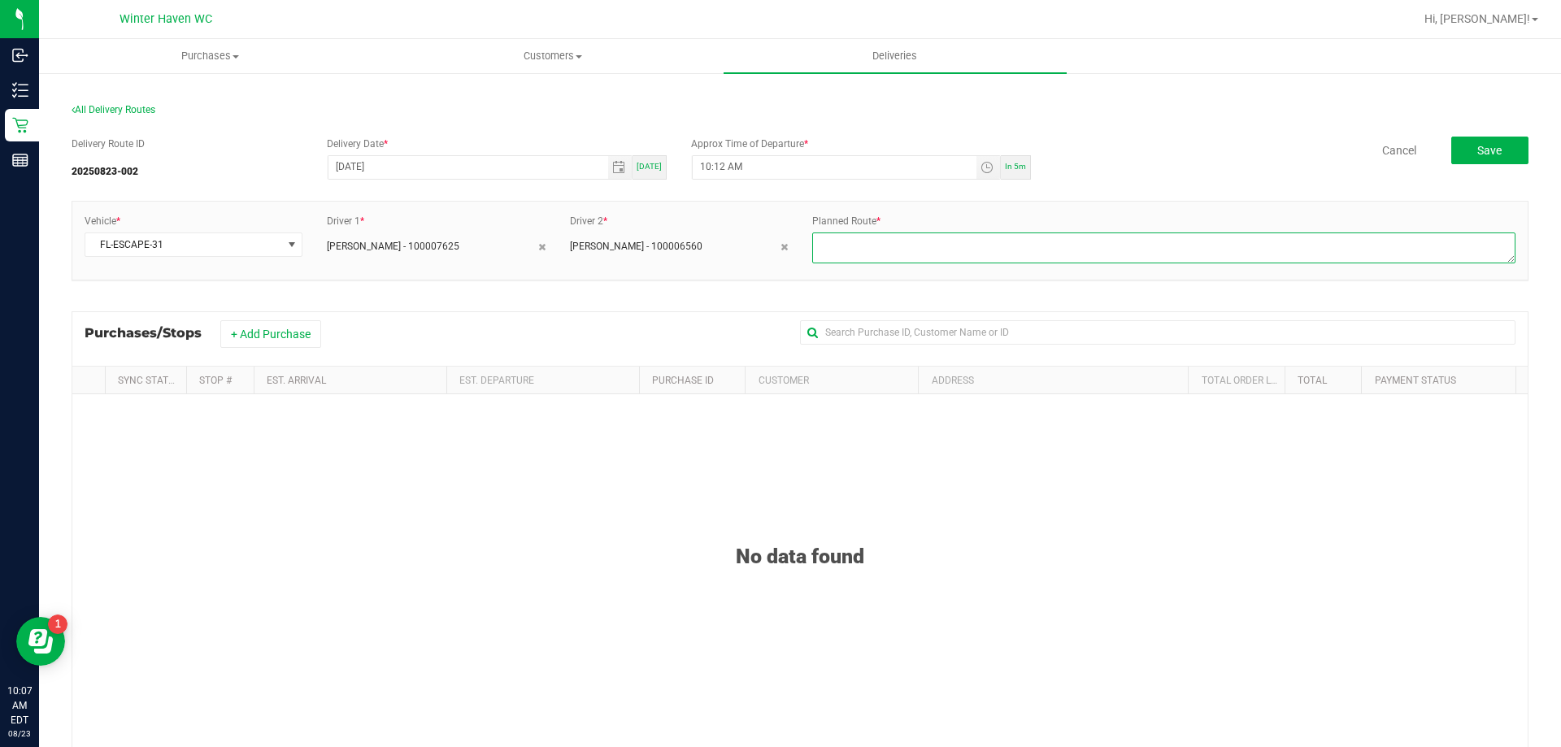
click at [855, 234] on textarea at bounding box center [1163, 248] width 703 height 31
type textarea "route 1"
click at [268, 333] on button "+ Add Purchase" at bounding box center [270, 334] width 101 height 28
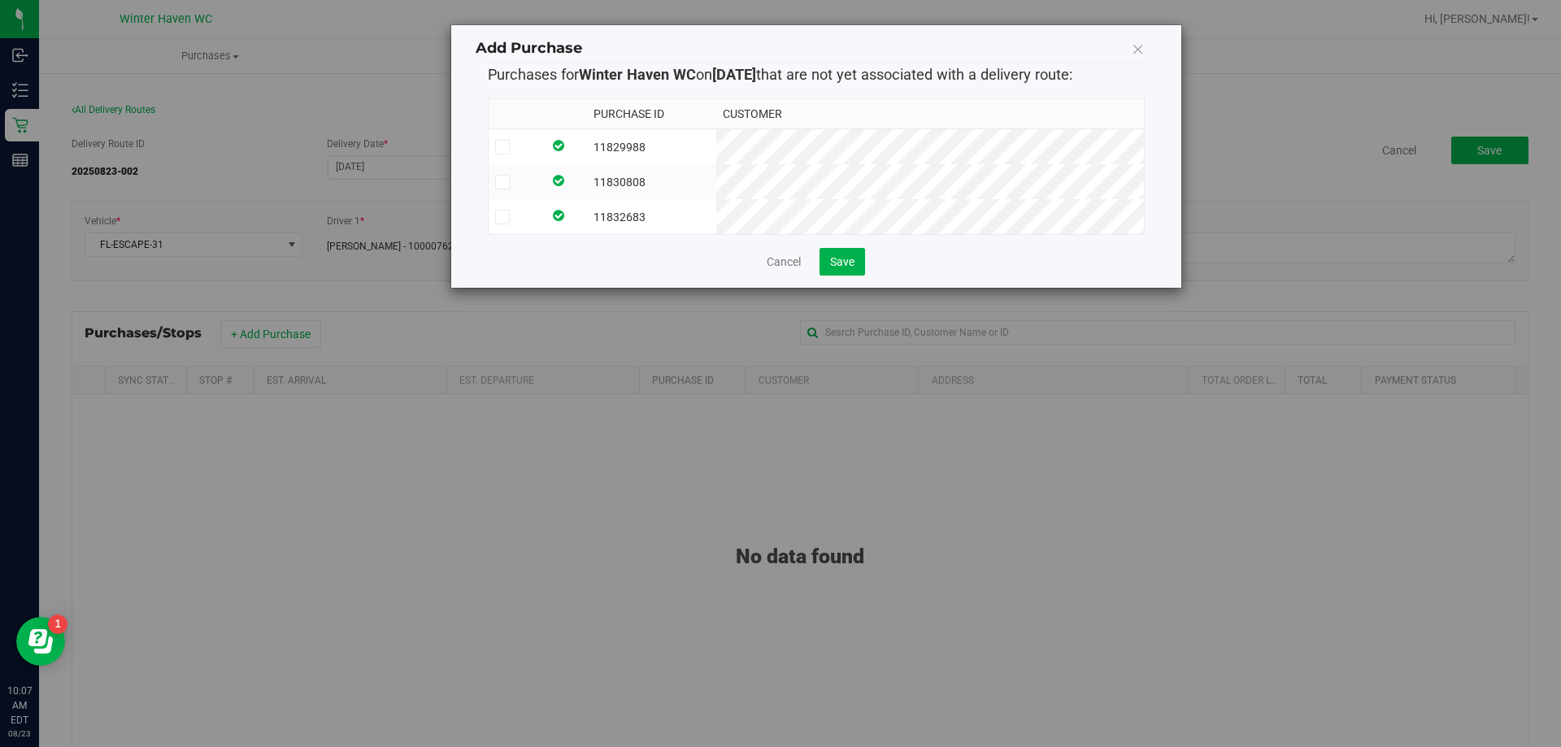
click at [817, 267] on cancel-button "Cancel" at bounding box center [793, 260] width 53 height 13
click at [853, 268] on span "Save" at bounding box center [842, 261] width 24 height 13
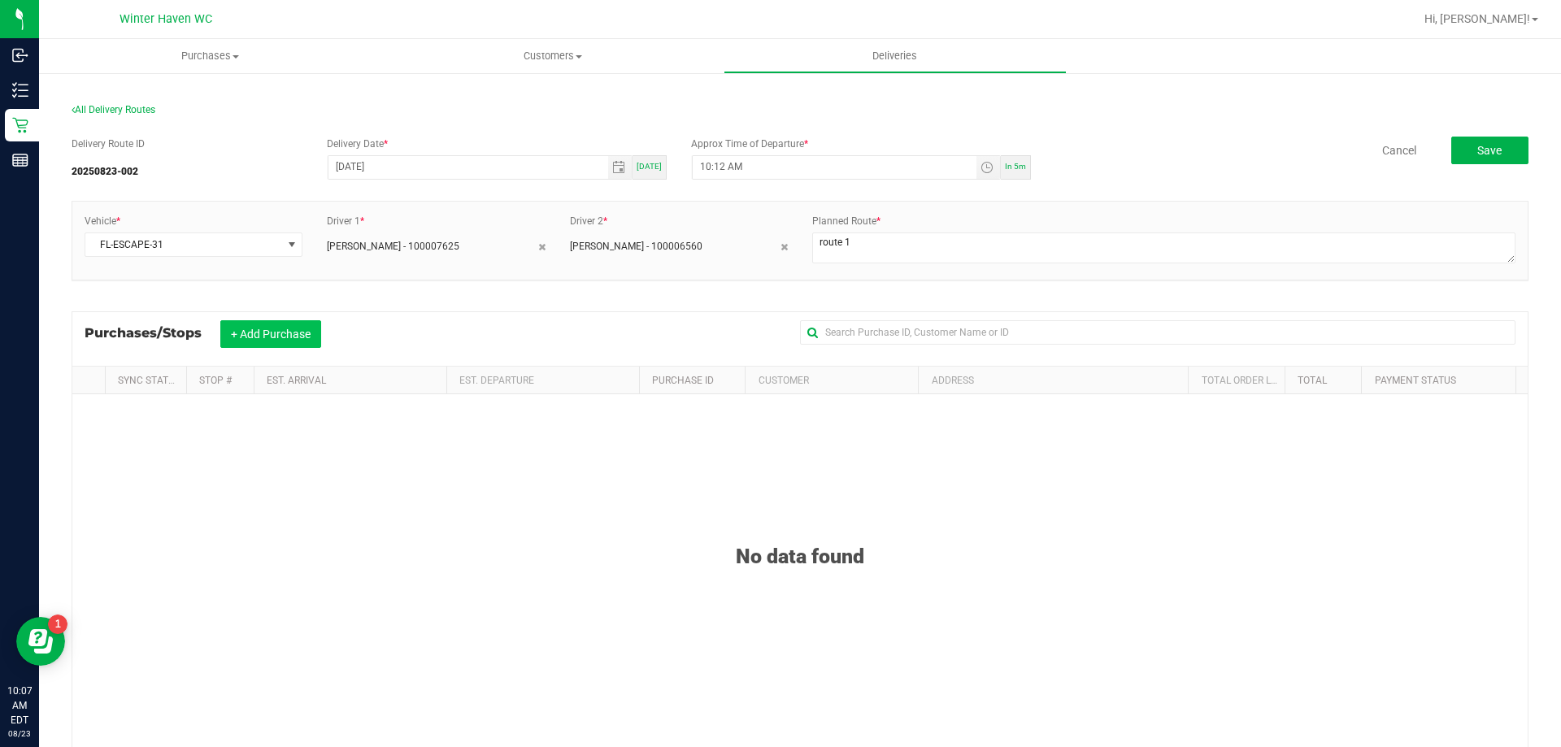
click at [270, 326] on button "+ Add Purchase" at bounding box center [270, 334] width 101 height 28
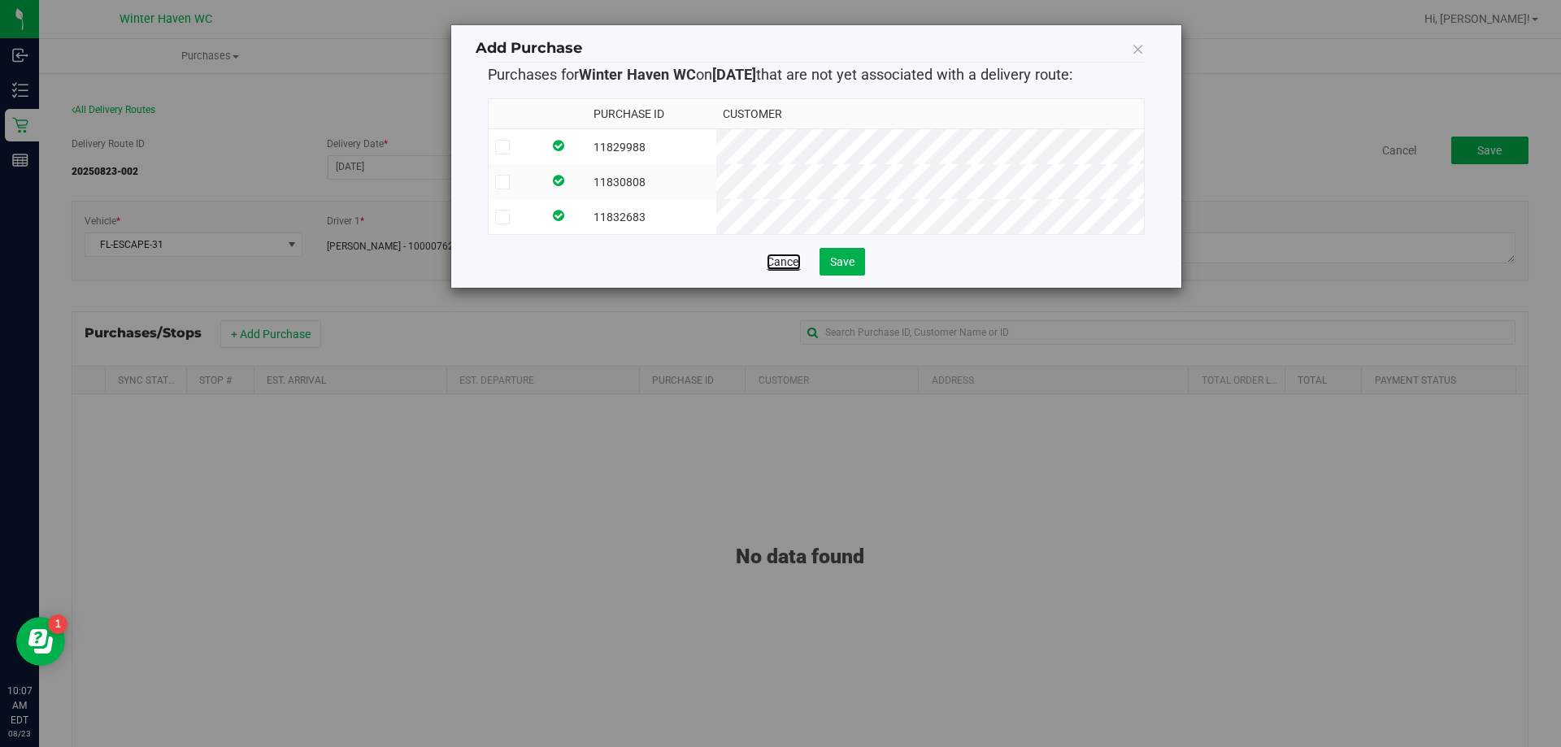
click at [795, 270] on link "Cancel" at bounding box center [784, 262] width 34 height 16
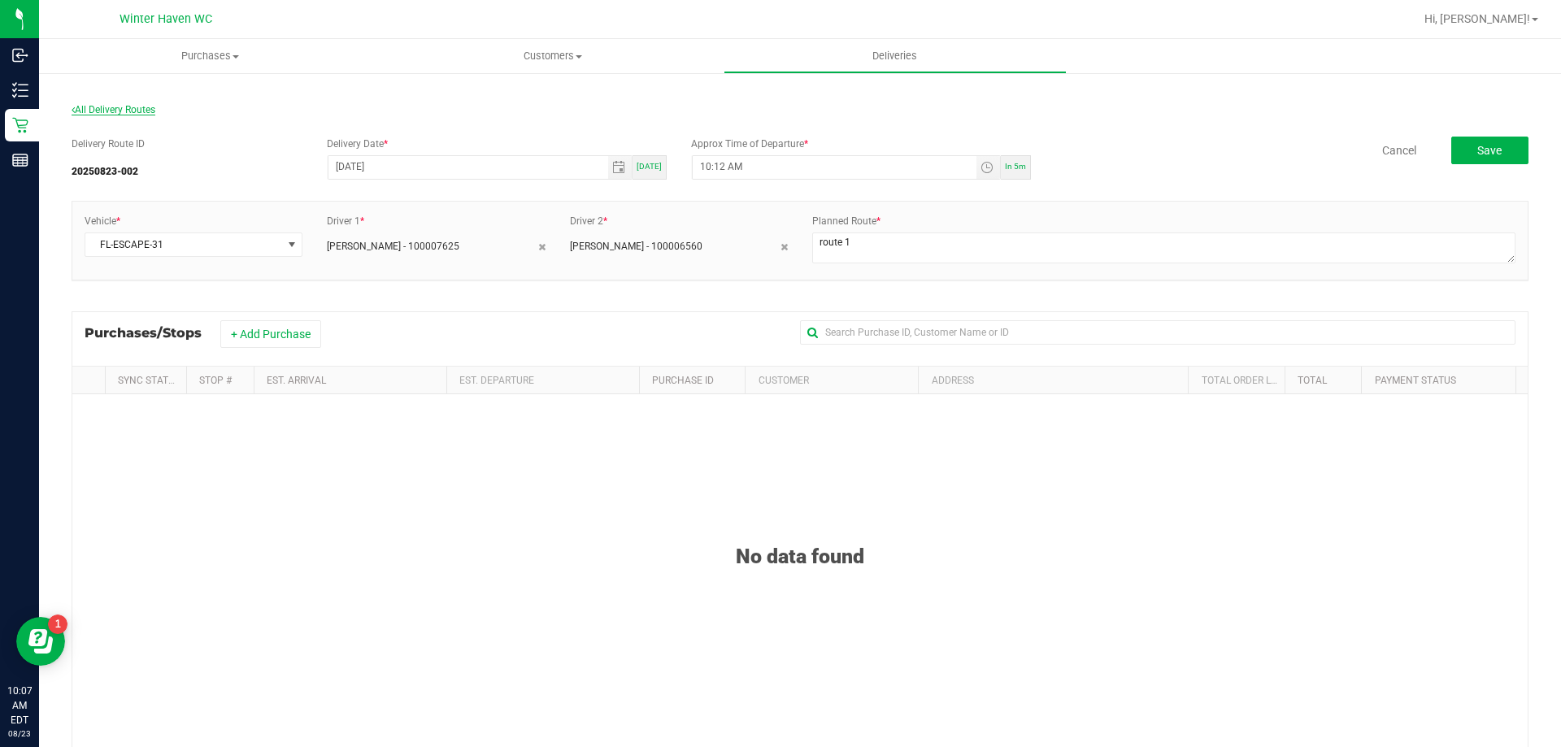
click at [127, 106] on span "All Delivery Routes" at bounding box center [114, 109] width 84 height 11
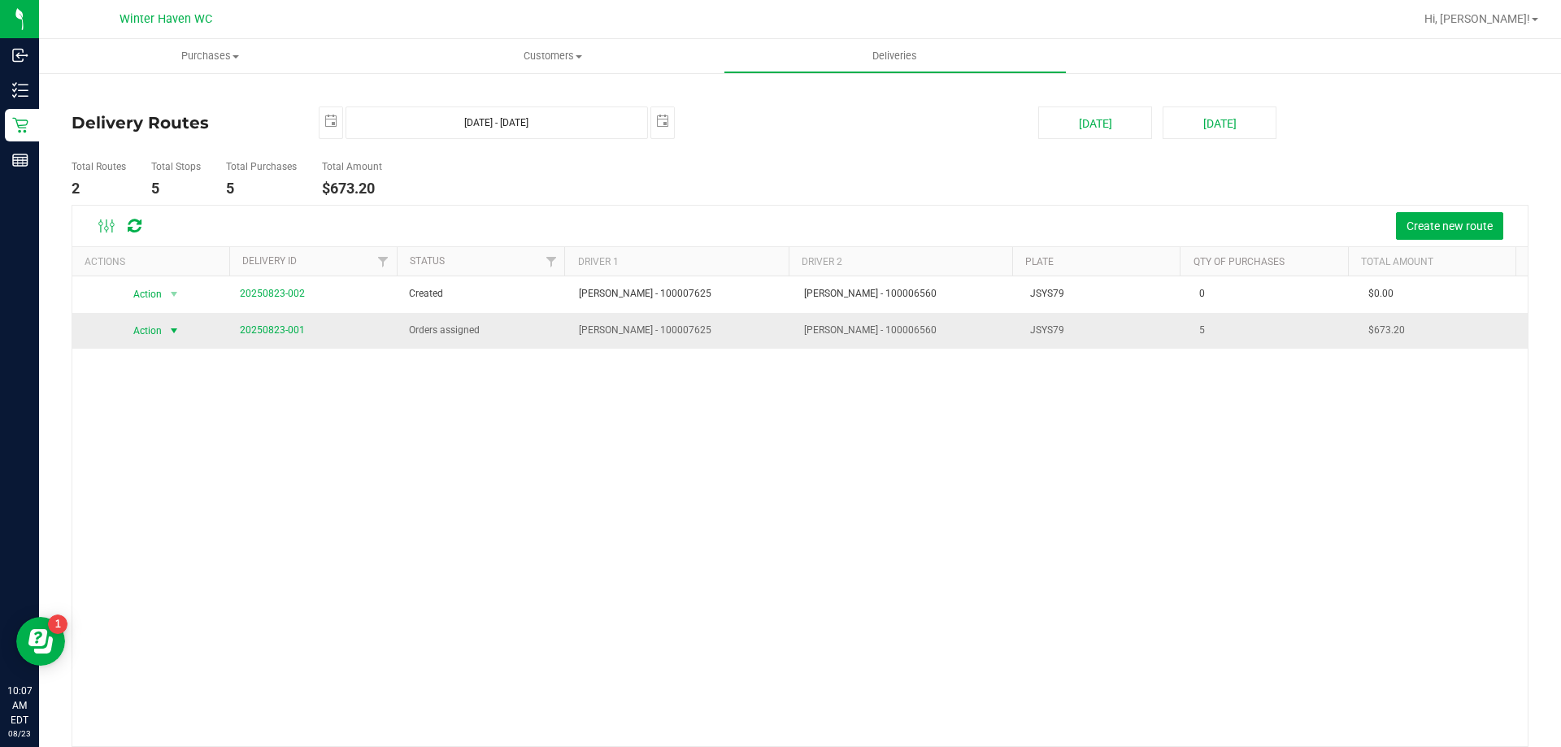
click at [178, 328] on span "select" at bounding box center [173, 330] width 13 height 13
click at [174, 383] on li "Edit Delivery" at bounding box center [162, 382] width 86 height 24
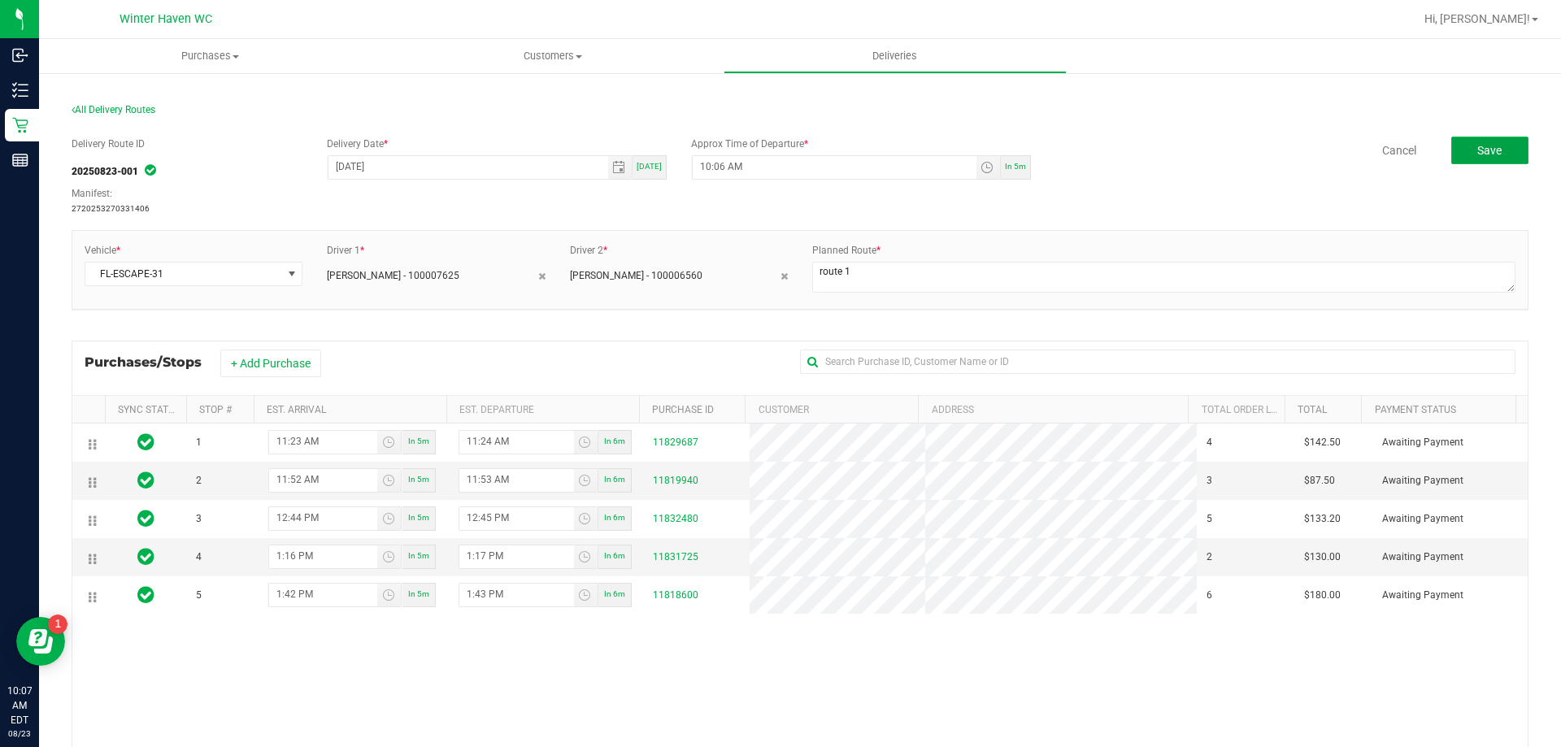
click at [1483, 160] on button "Save" at bounding box center [1489, 151] width 77 height 28
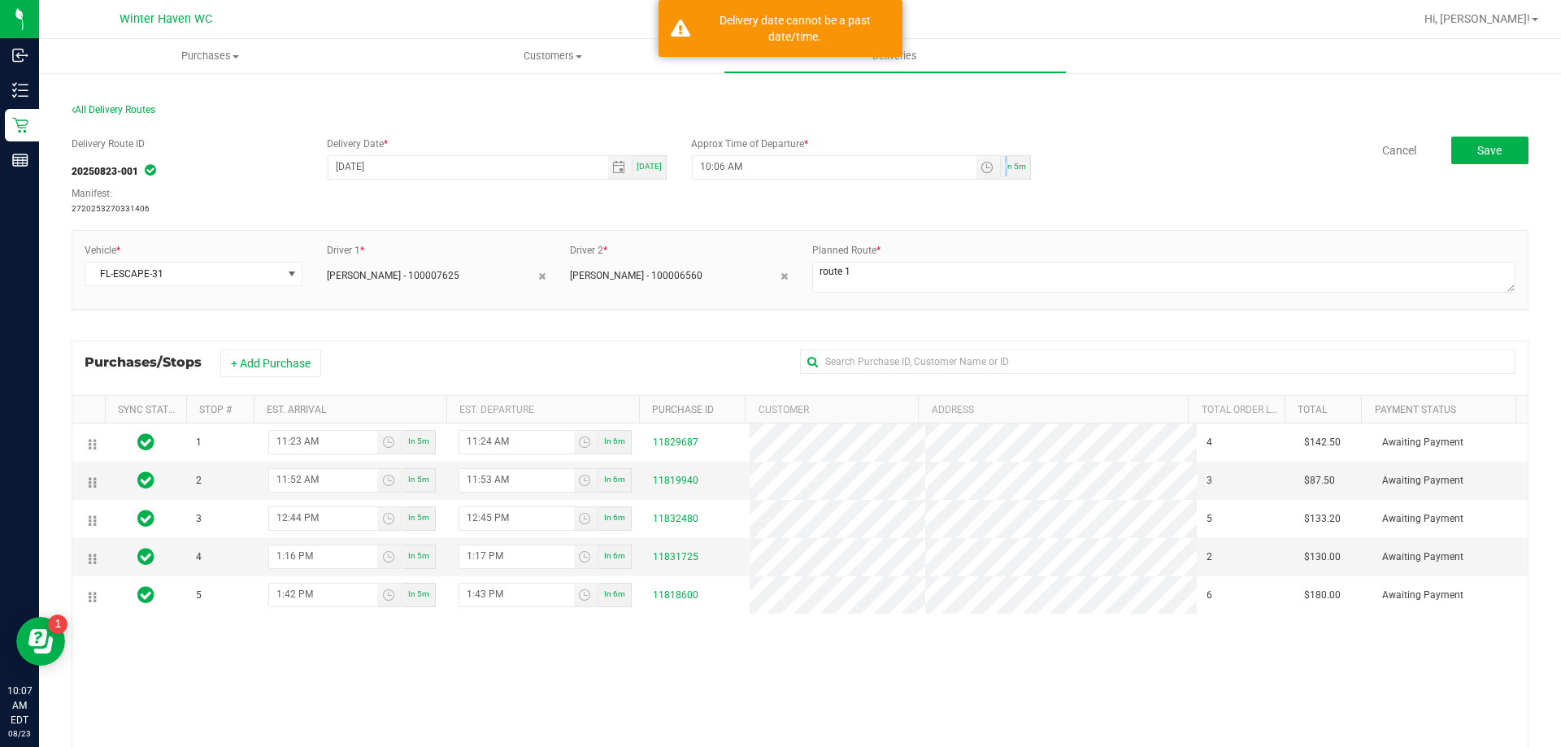
click at [1005, 163] on span "In 5m" at bounding box center [1015, 166] width 21 height 9
type input "10:12 AM"
click at [1459, 141] on button "Save" at bounding box center [1489, 151] width 77 height 28
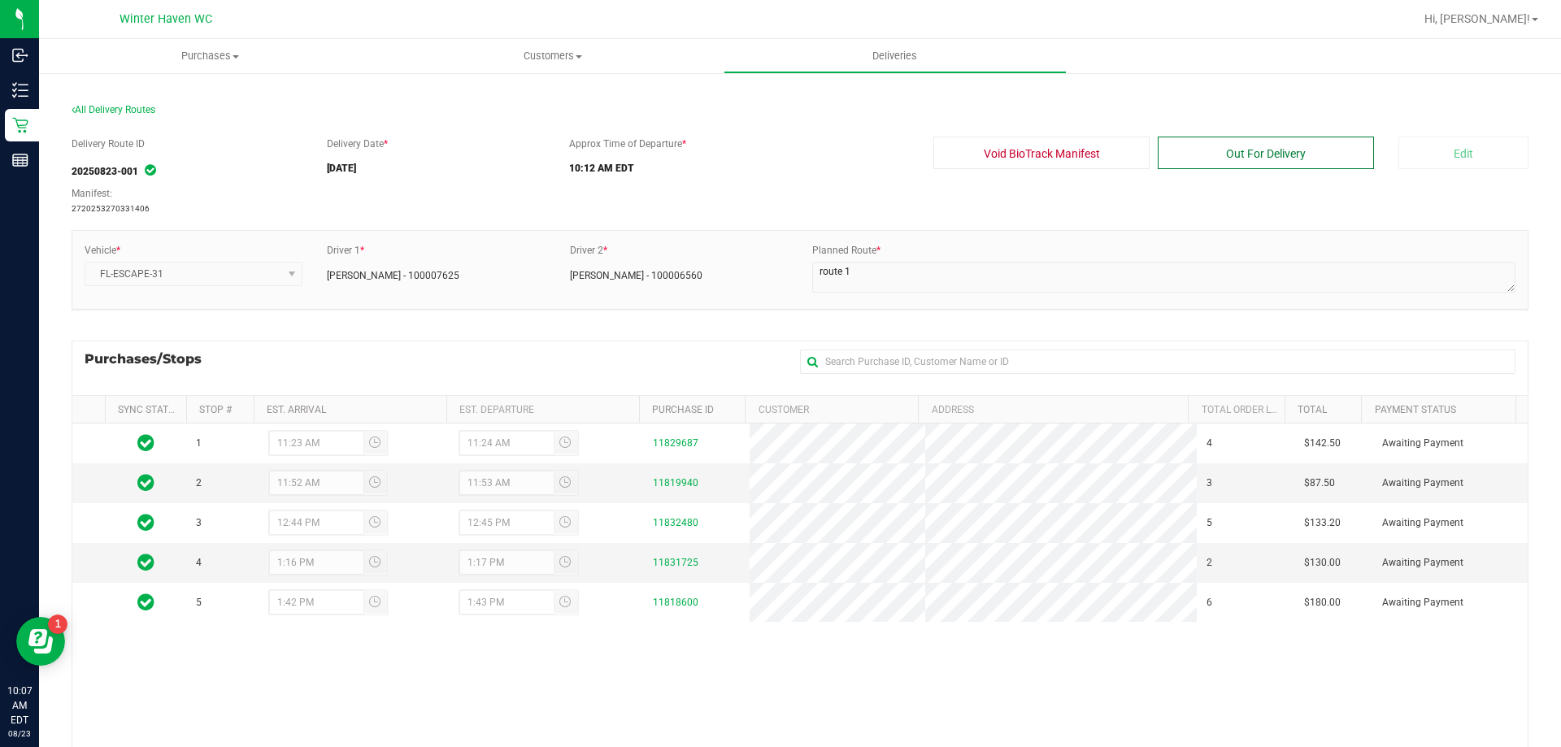
click at [1209, 151] on button "Out For Delivery" at bounding box center [1266, 153] width 216 height 33
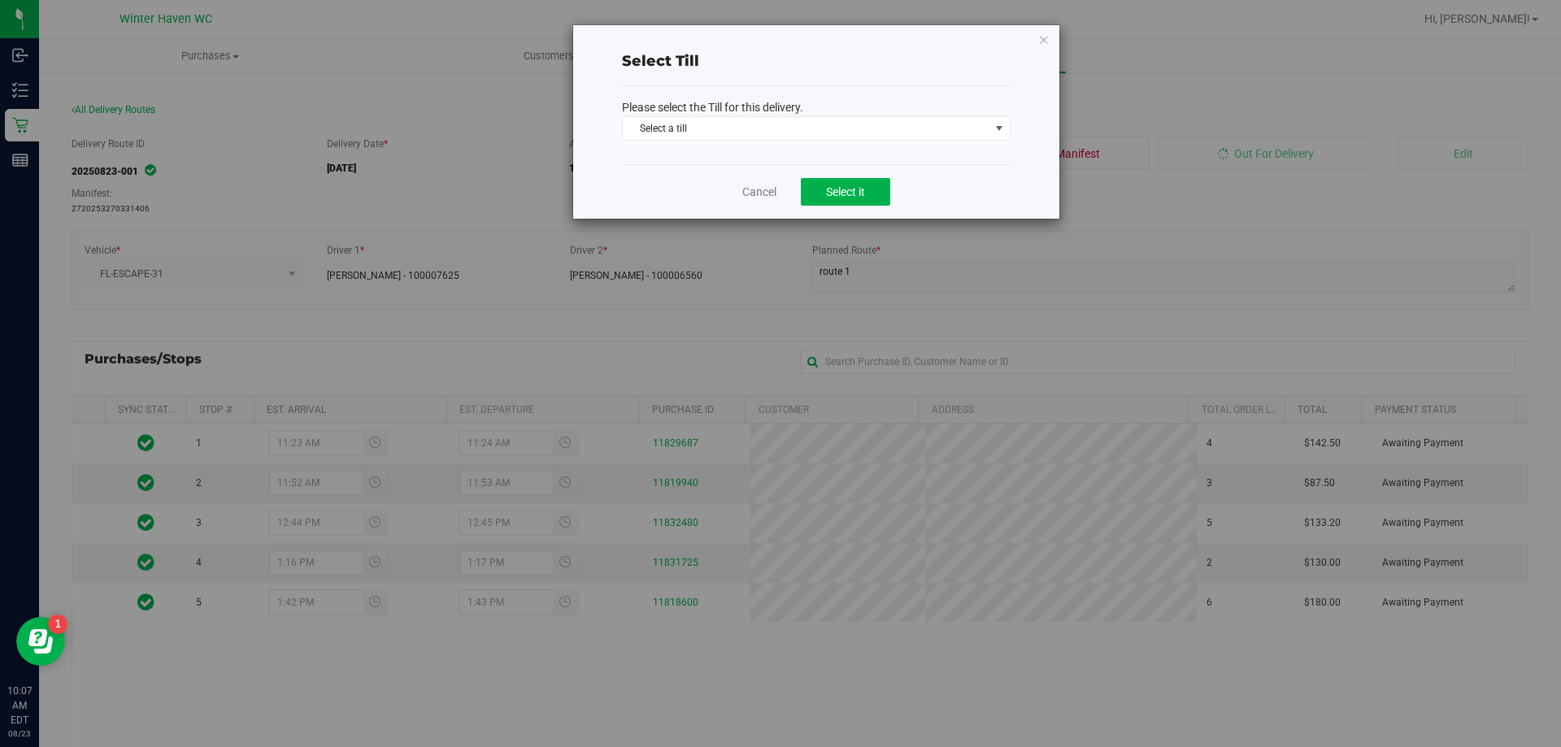
click at [883, 142] on span "Select a till Select a till Cash Refund Change Bag Delivery Till 1 Empyreal Tra…" at bounding box center [816, 130] width 389 height 28
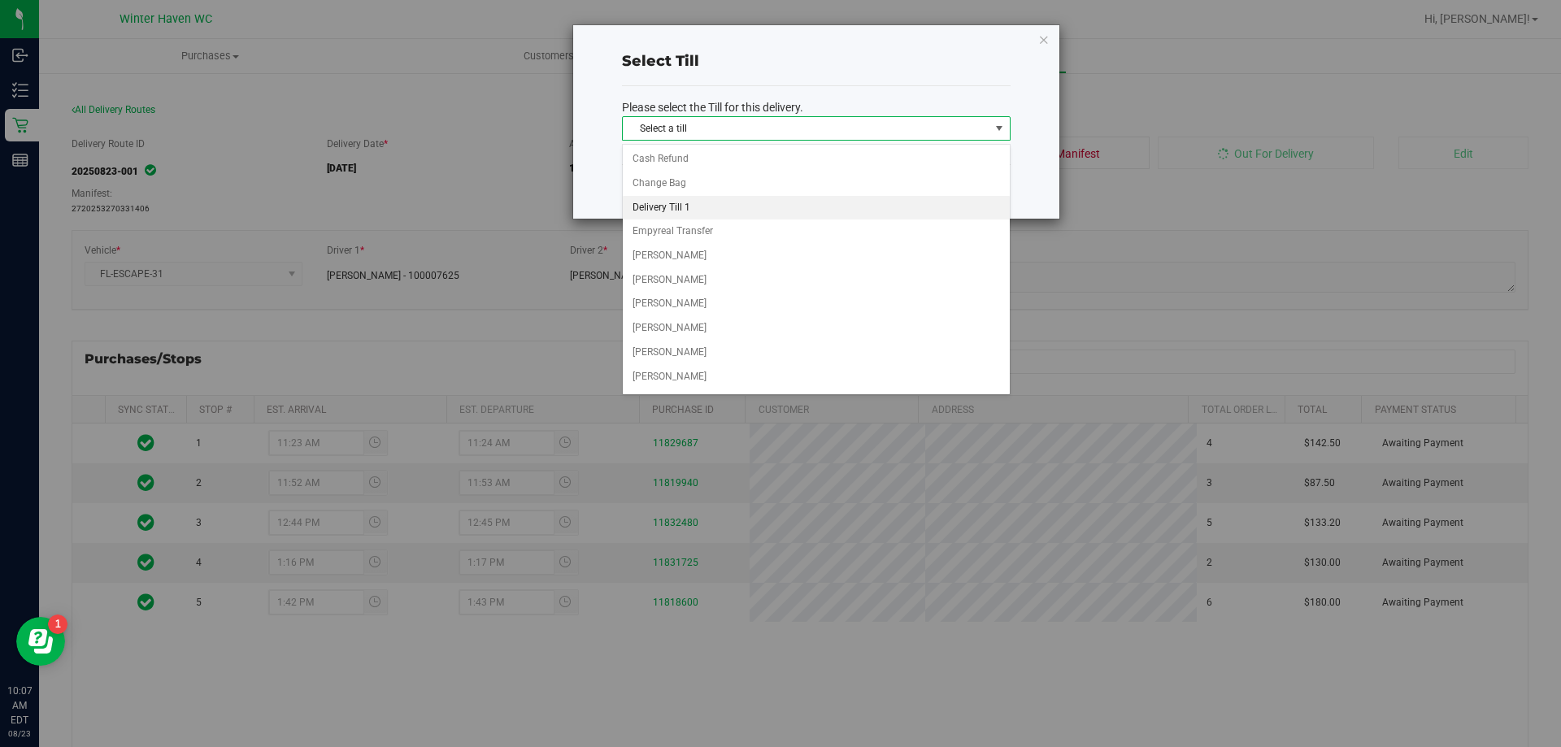
click at [711, 204] on li "Delivery Till 1" at bounding box center [816, 208] width 387 height 24
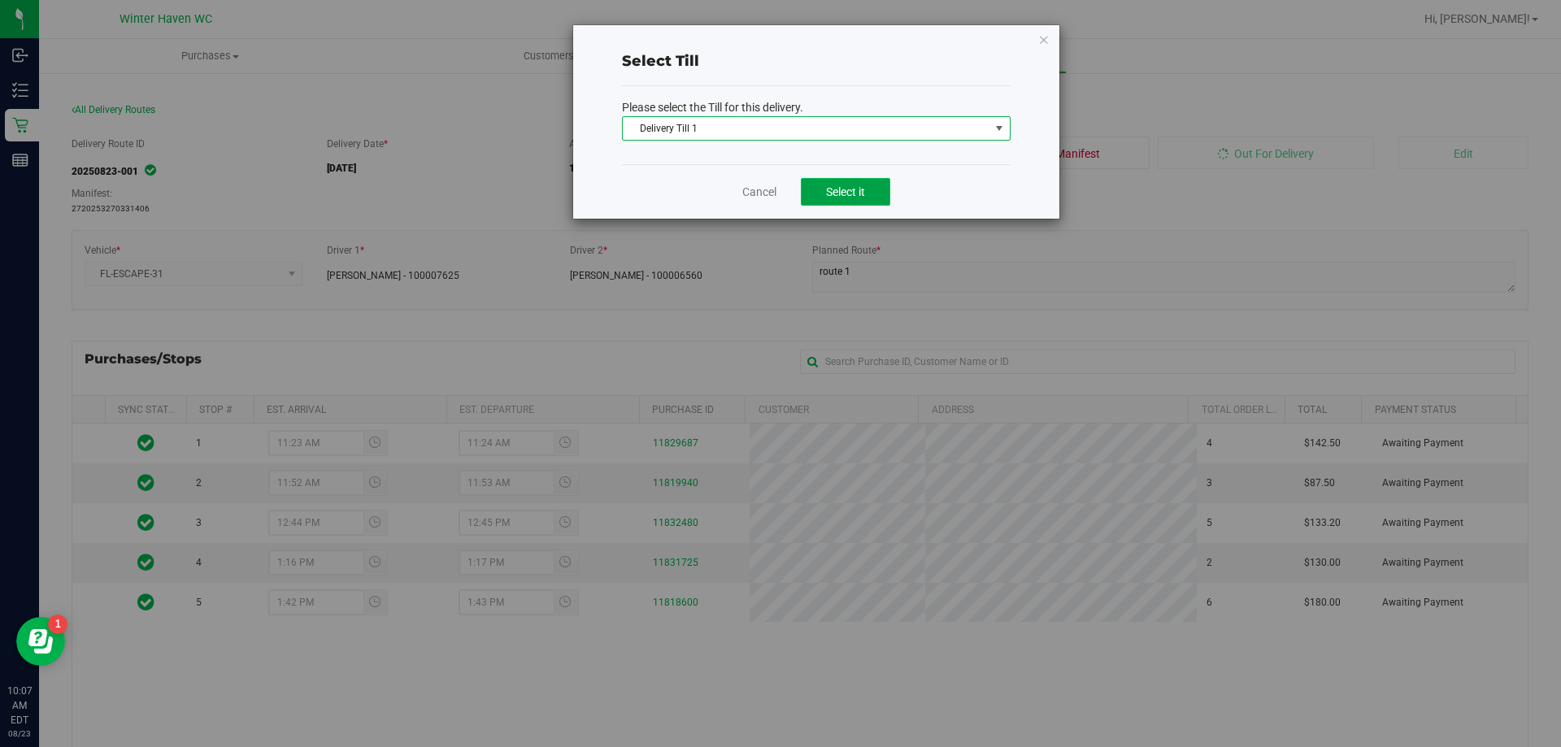
click at [870, 189] on button "Select it" at bounding box center [845, 192] width 89 height 28
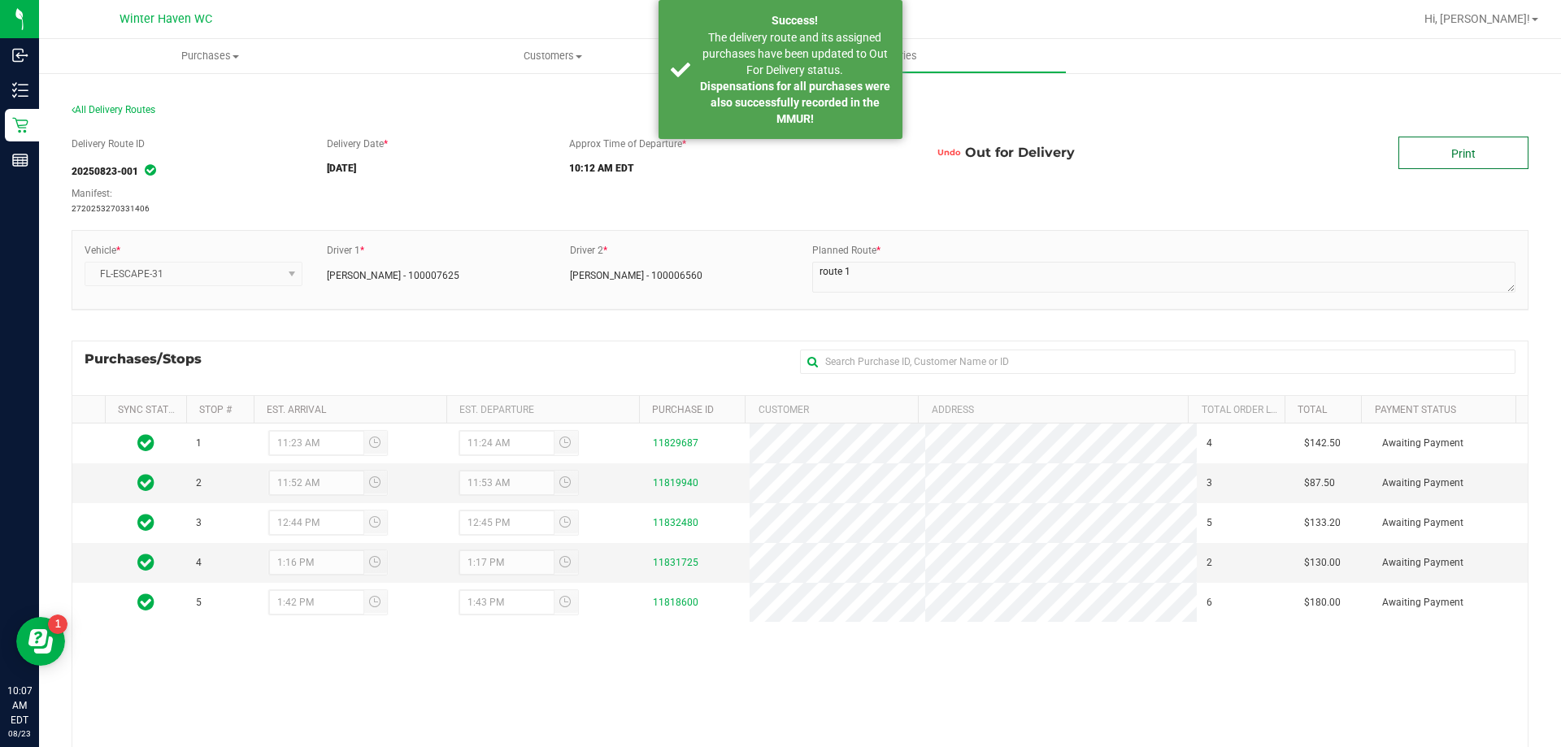
click at [1484, 154] on link "Print" at bounding box center [1463, 153] width 130 height 33
